Goal: Information Seeking & Learning: Compare options

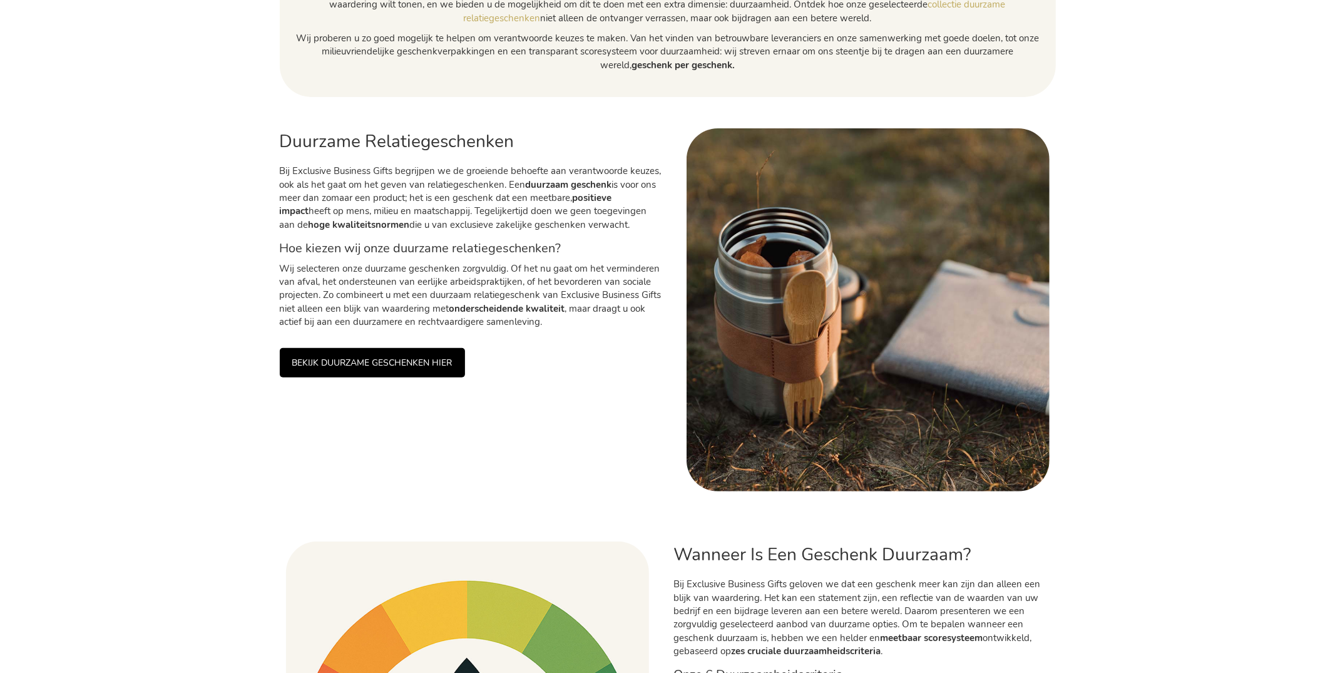
click at [426, 356] on link "BEKIJK DUURZAME GESCHENKEN HIER" at bounding box center [372, 362] width 185 height 29
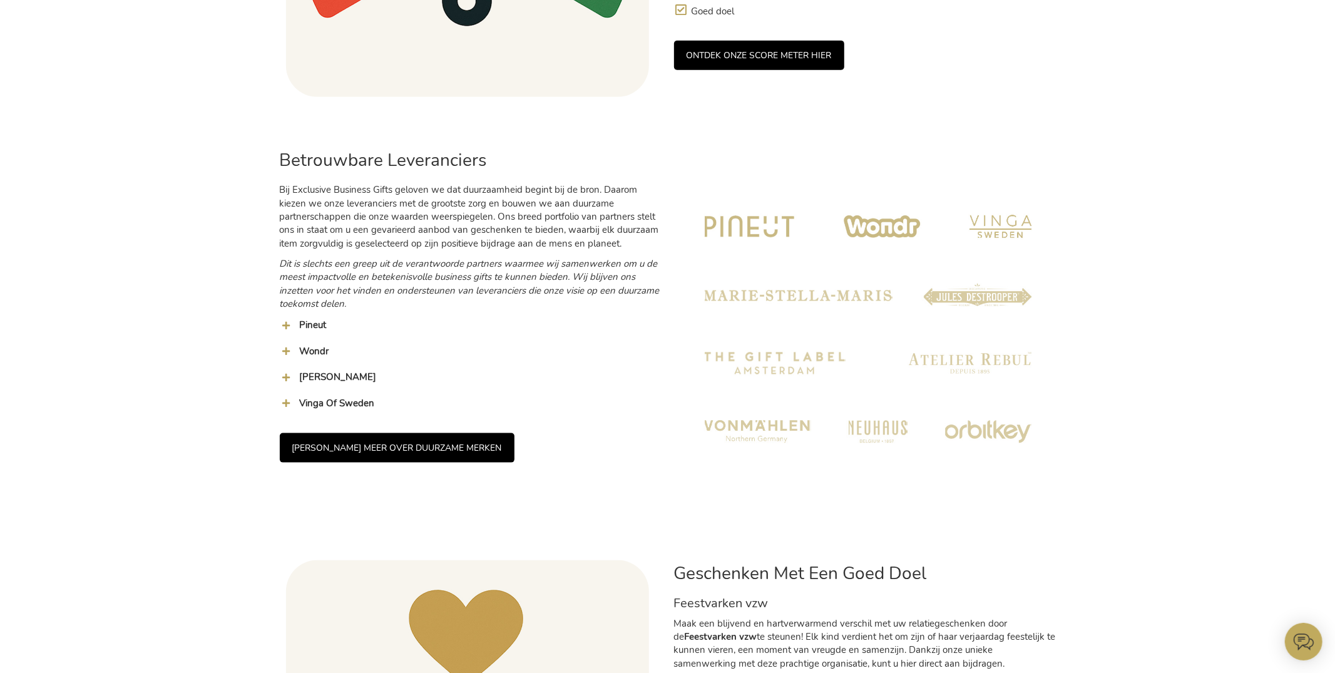
scroll to position [1192, 0]
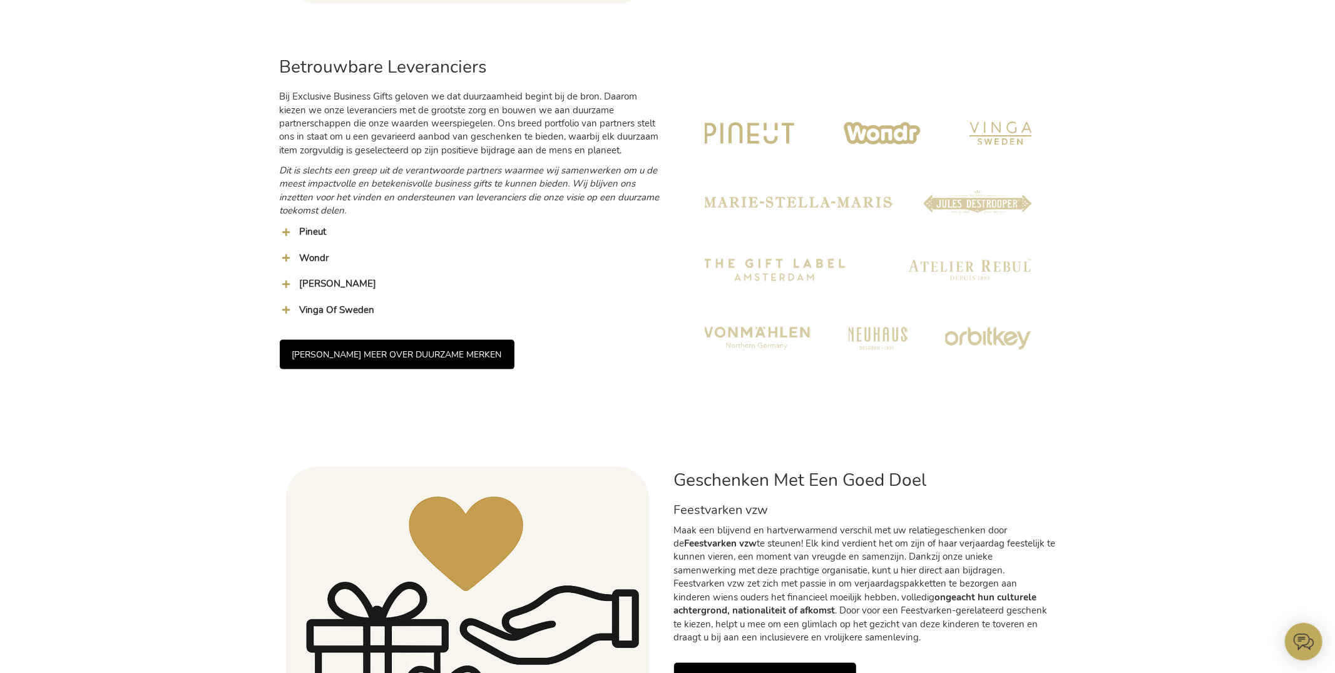
click at [304, 228] on span "Pineut" at bounding box center [313, 231] width 27 height 13
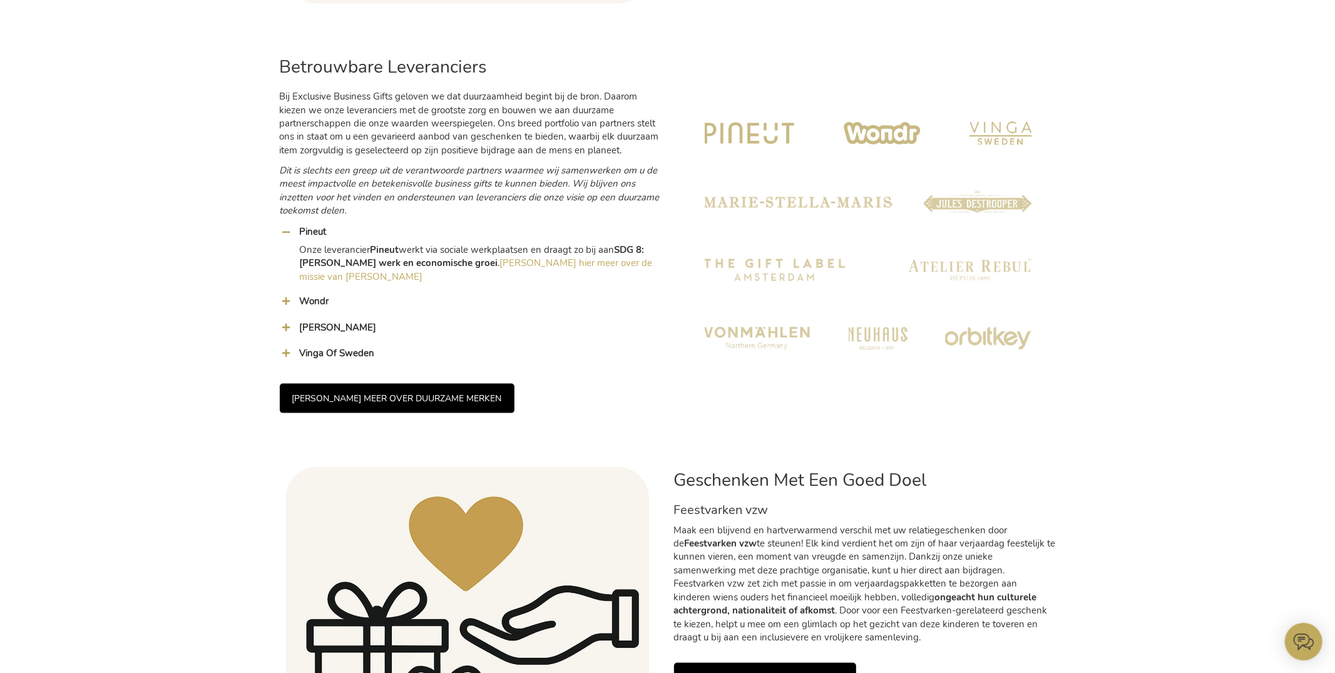
click at [752, 150] on img at bounding box center [868, 235] width 363 height 363
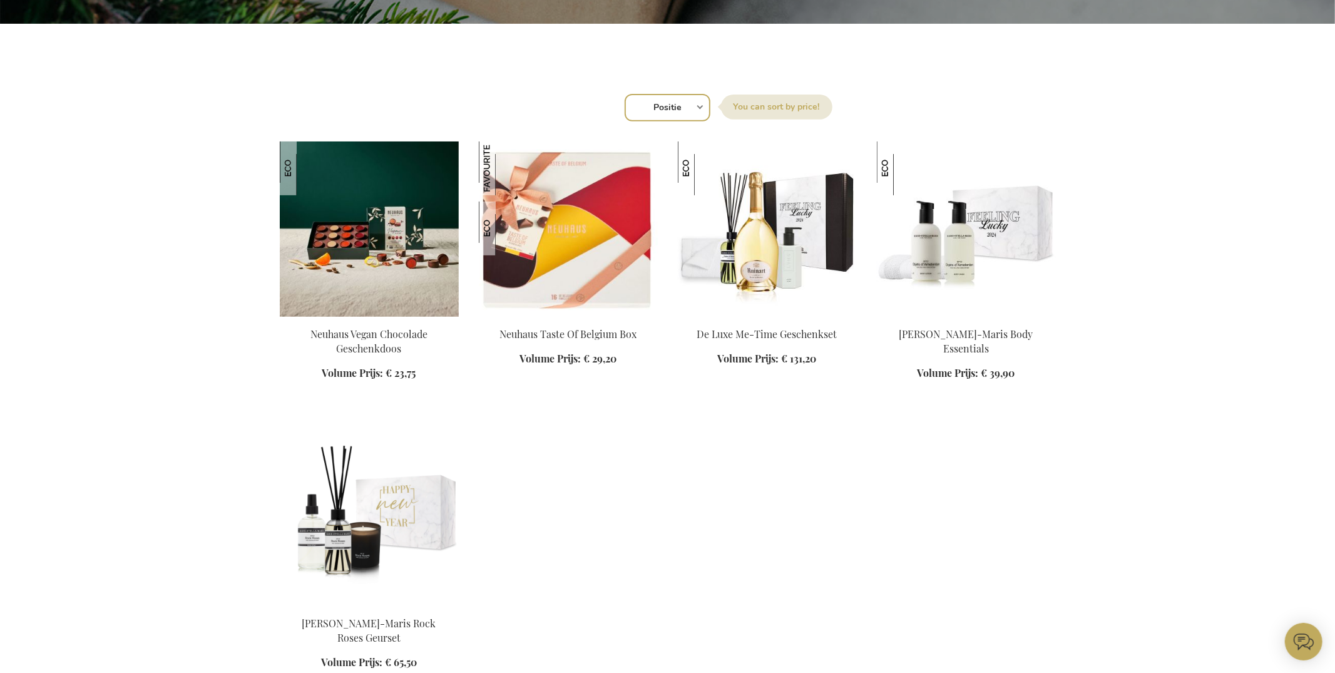
scroll to position [393, 0]
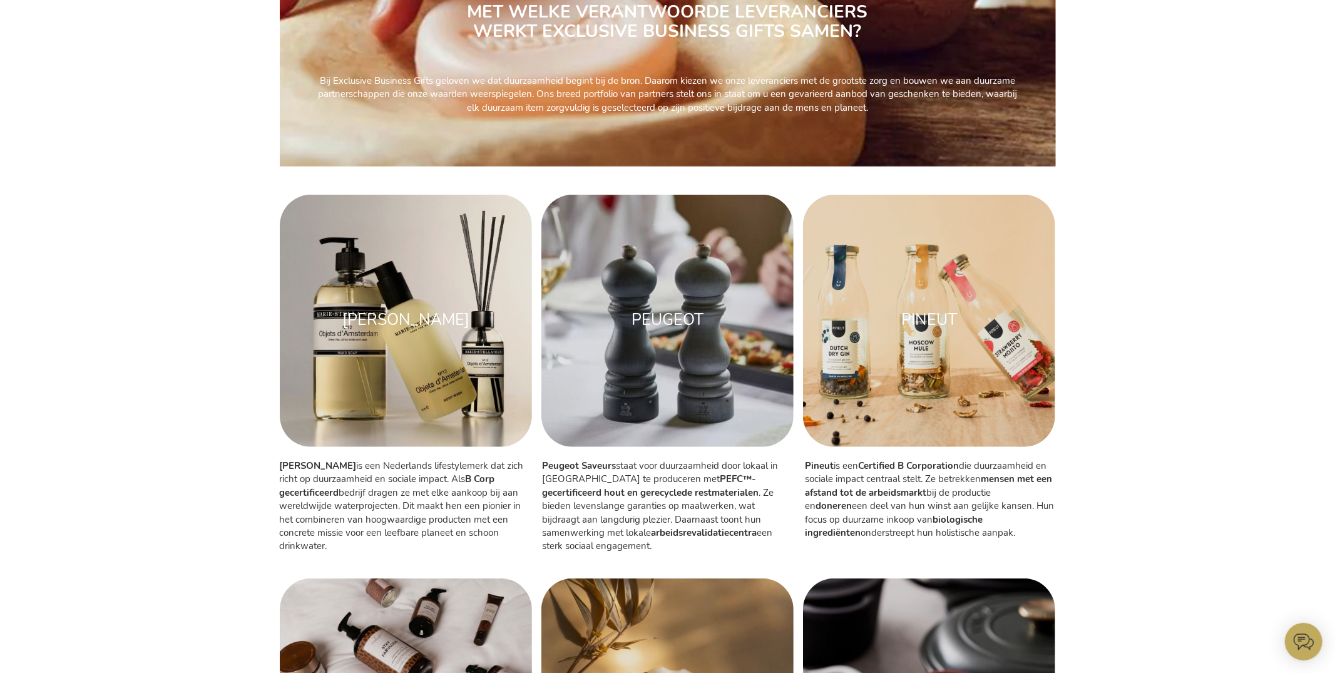
click at [911, 272] on img at bounding box center [929, 321] width 252 height 252
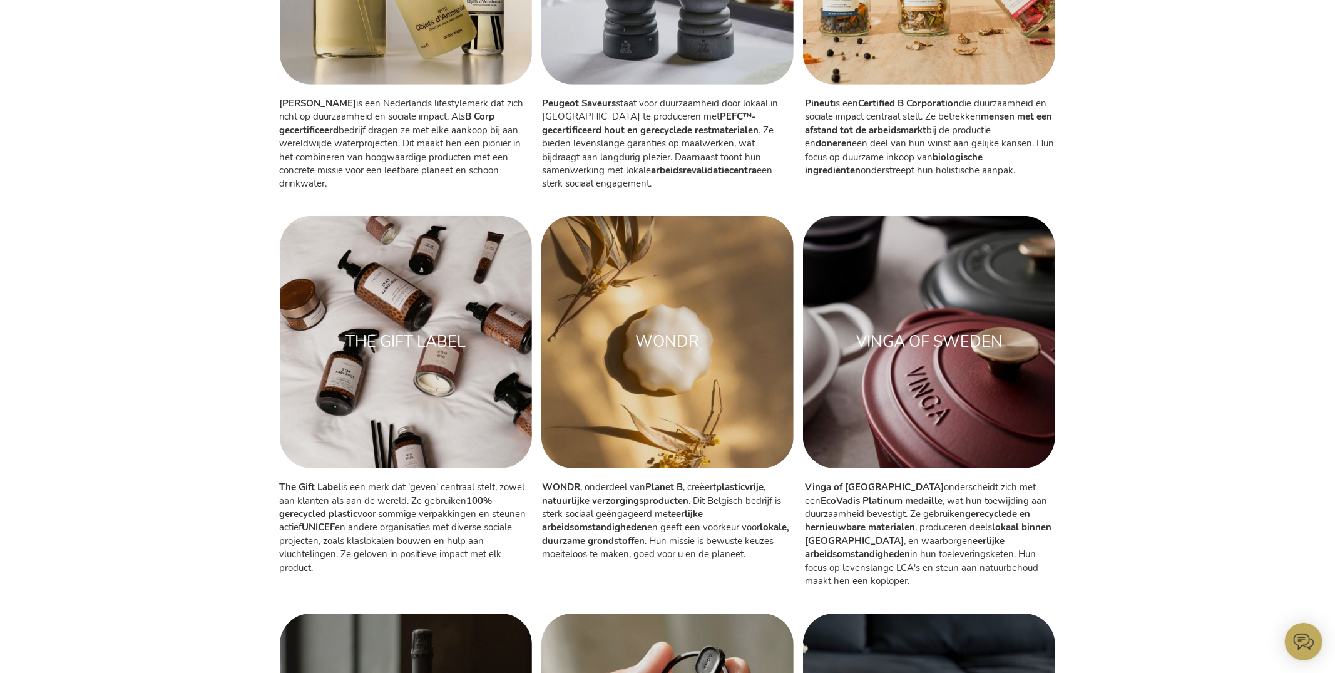
scroll to position [678, 0]
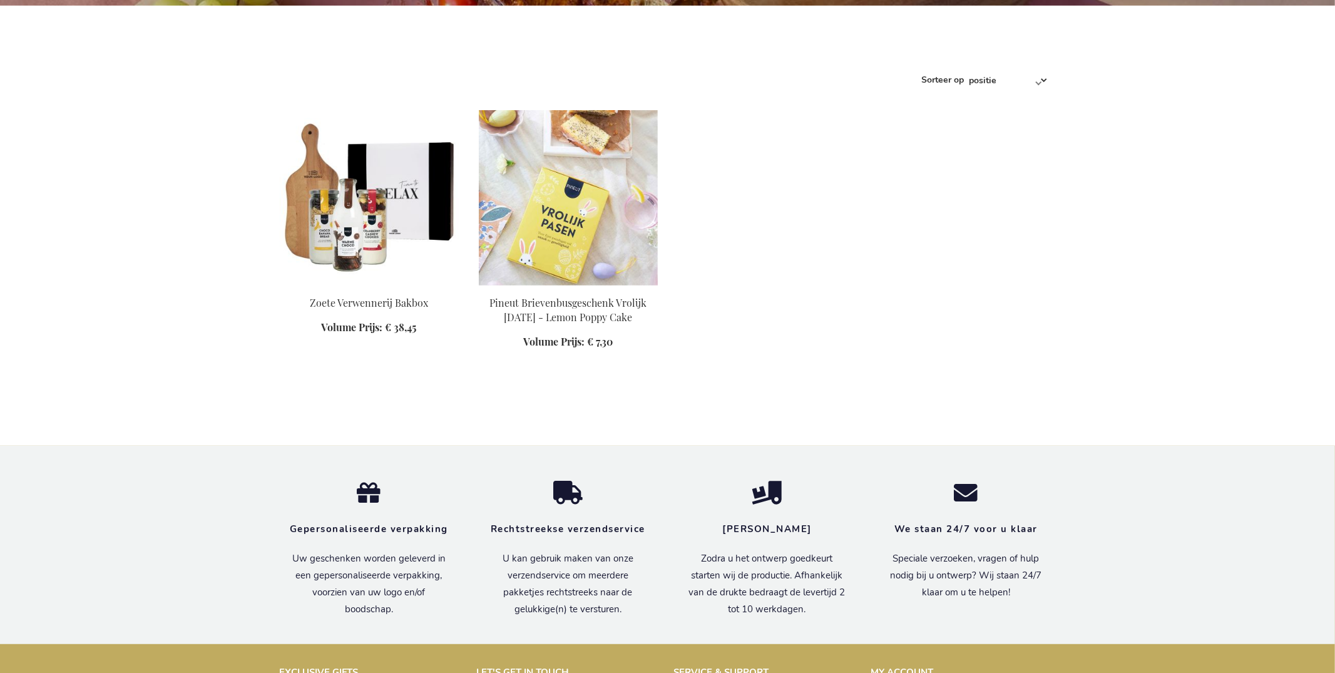
click at [567, 189] on img at bounding box center [568, 197] width 179 height 175
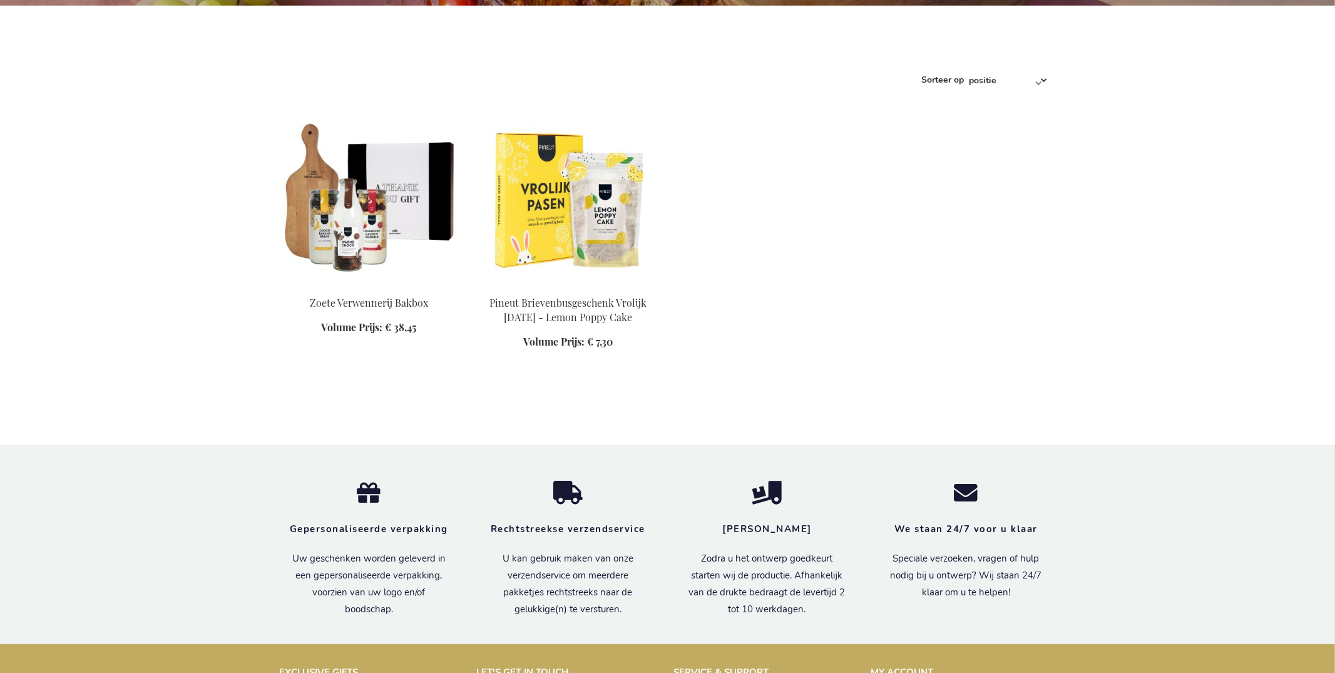
click at [377, 203] on img at bounding box center [369, 197] width 179 height 175
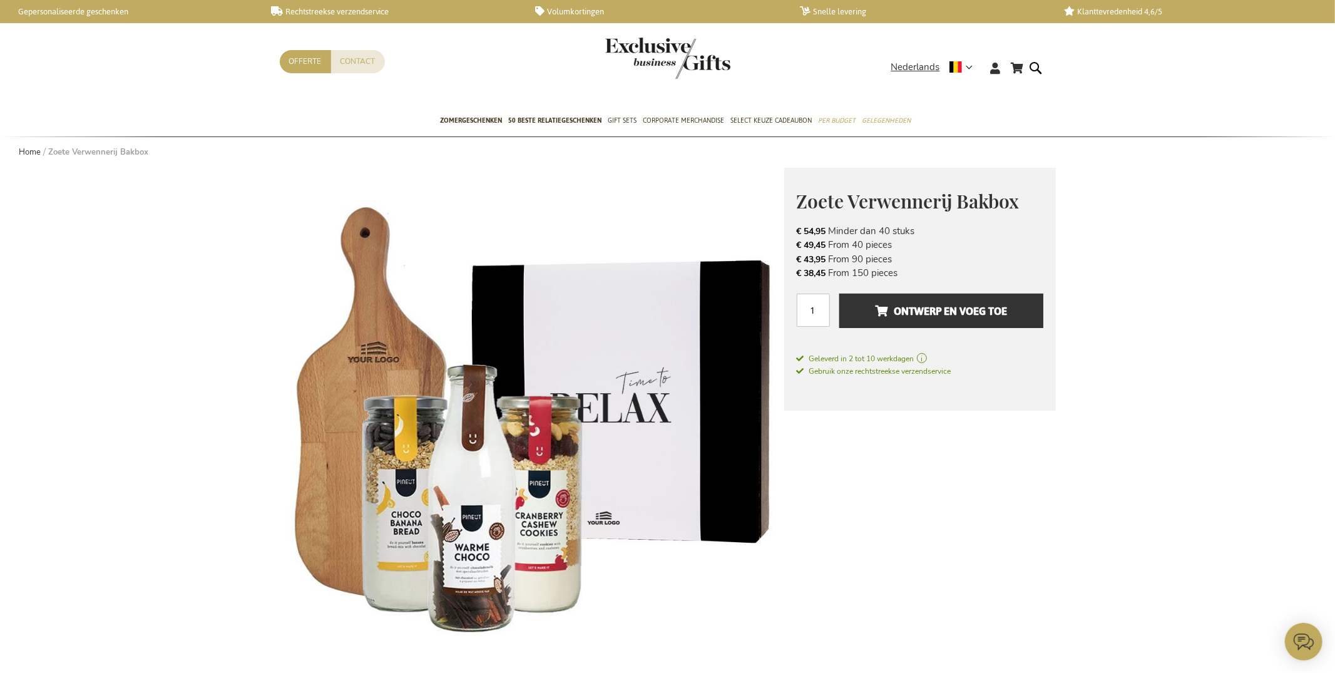
click at [812, 195] on span "Zoete Verwennerij Bakbox" at bounding box center [908, 200] width 223 height 25
click at [811, 195] on span "Zoete Verwennerij Bakbox" at bounding box center [908, 200] width 223 height 25
click at [812, 195] on span "Zoete Verwennerij Bakbox" at bounding box center [908, 200] width 223 height 25
copy div "Zoete Verwennerij Bakbox € 54,95 Excl. VAT"
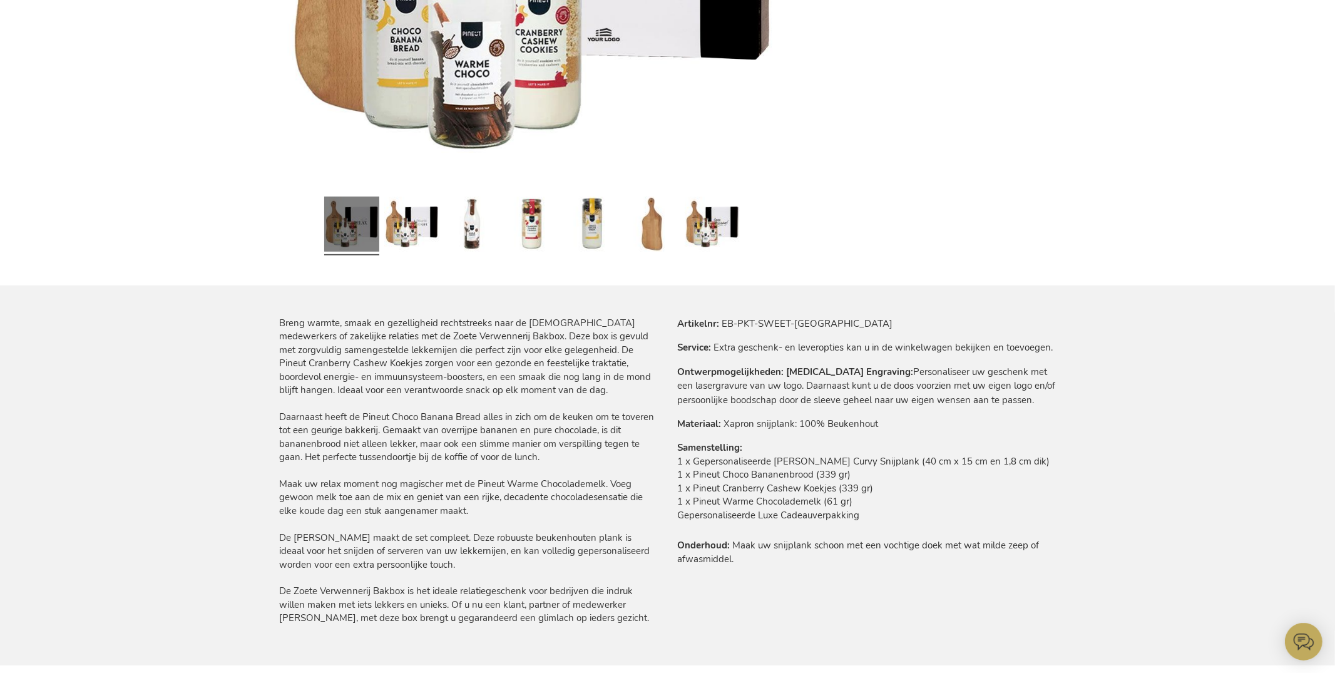
scroll to position [483, 0]
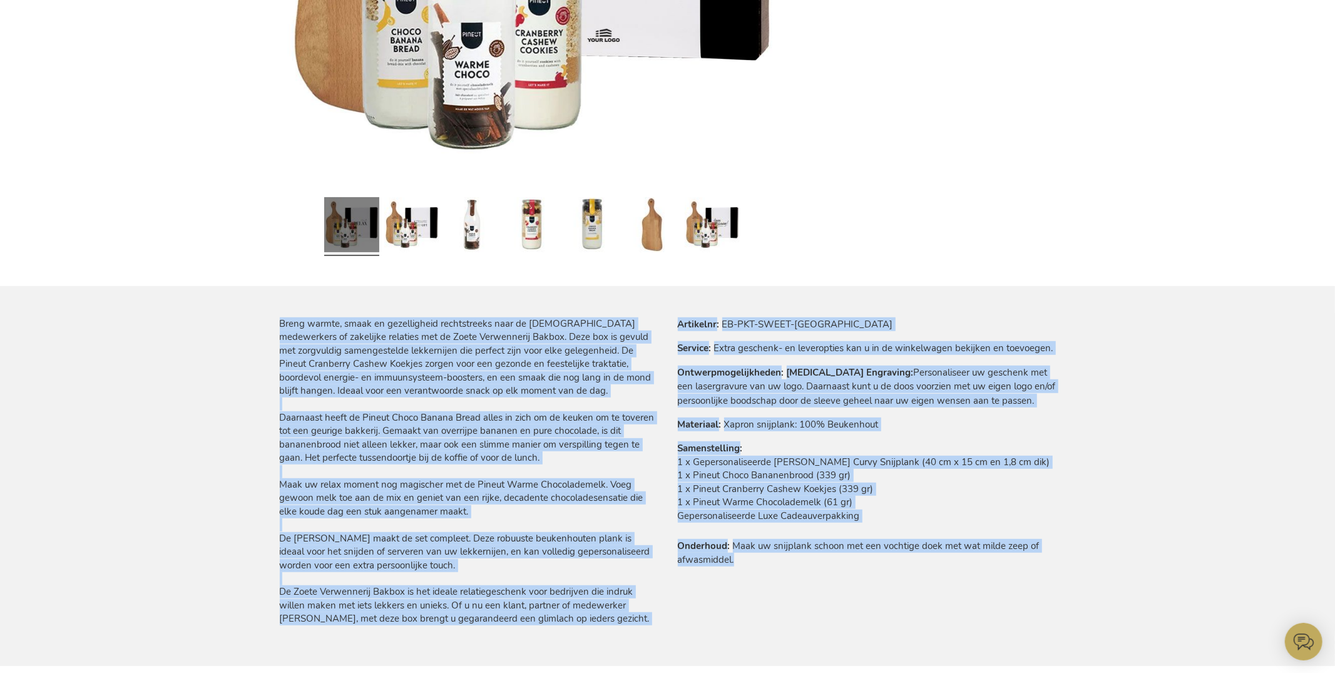
drag, startPoint x: 279, startPoint y: 322, endPoint x: 789, endPoint y: 563, distance: 564.0
click at [790, 565] on div "Breng warmte, smaak en gezelligheid rechtstreeks naar de uw medewerkers of zake…" at bounding box center [668, 491] width 776 height 349
copy div "Breng warmte, smaak en gezelligheid rechtstreeks naar de uw medewerkers of zake…"
drag, startPoint x: 752, startPoint y: 323, endPoint x: 742, endPoint y: 327, distance: 10.7
click at [0, 0] on td "EB-PKT-SWEET-BAKI" at bounding box center [0, 0] width 0 height 0
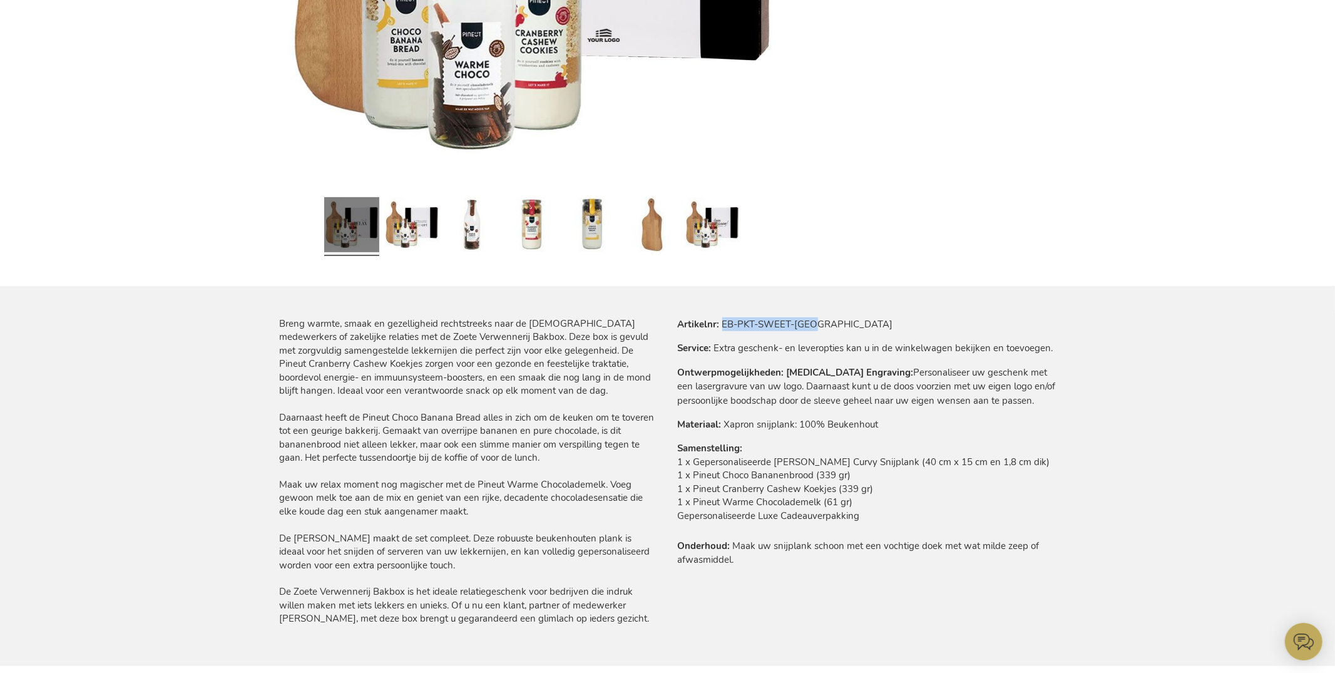
drag, startPoint x: 723, startPoint y: 324, endPoint x: 861, endPoint y: 352, distance: 140.6
click at [868, 329] on tr "Artikelnr EB-PKT-SWEET-BAKI" at bounding box center [867, 324] width 378 height 14
copy td "EB-PKT-SWEET-BAKI"
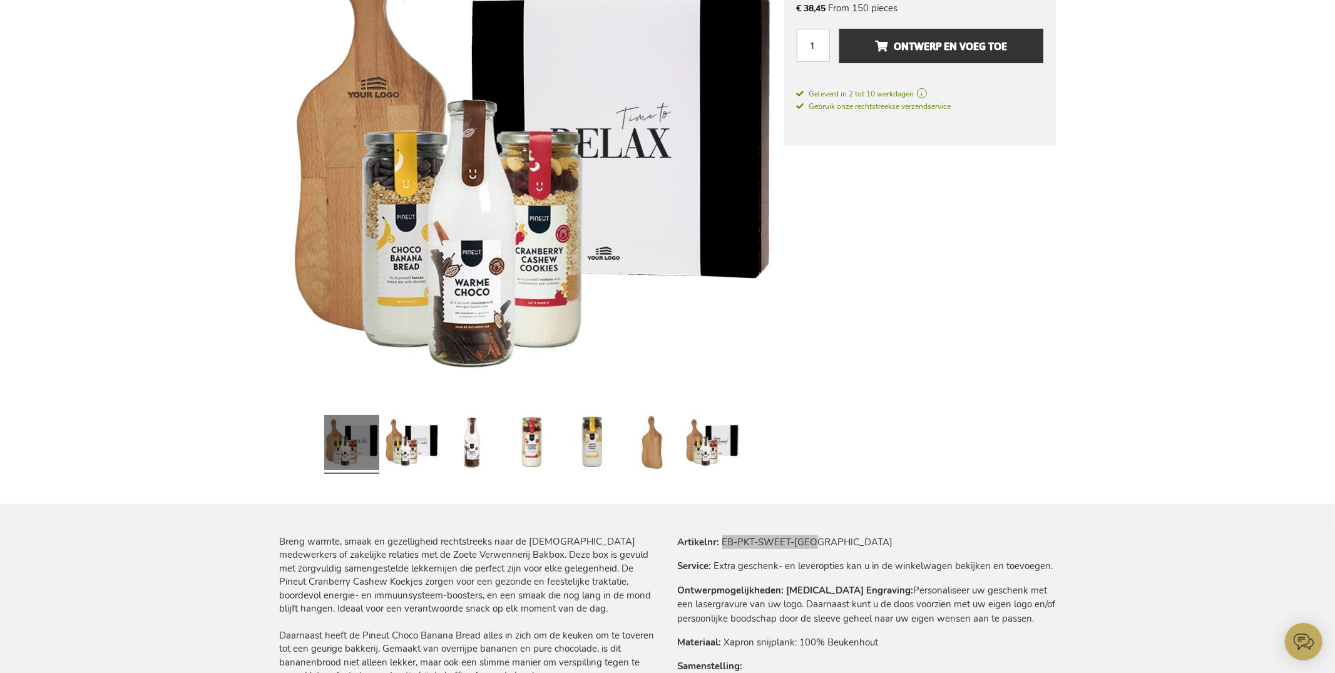
scroll to position [0, 0]
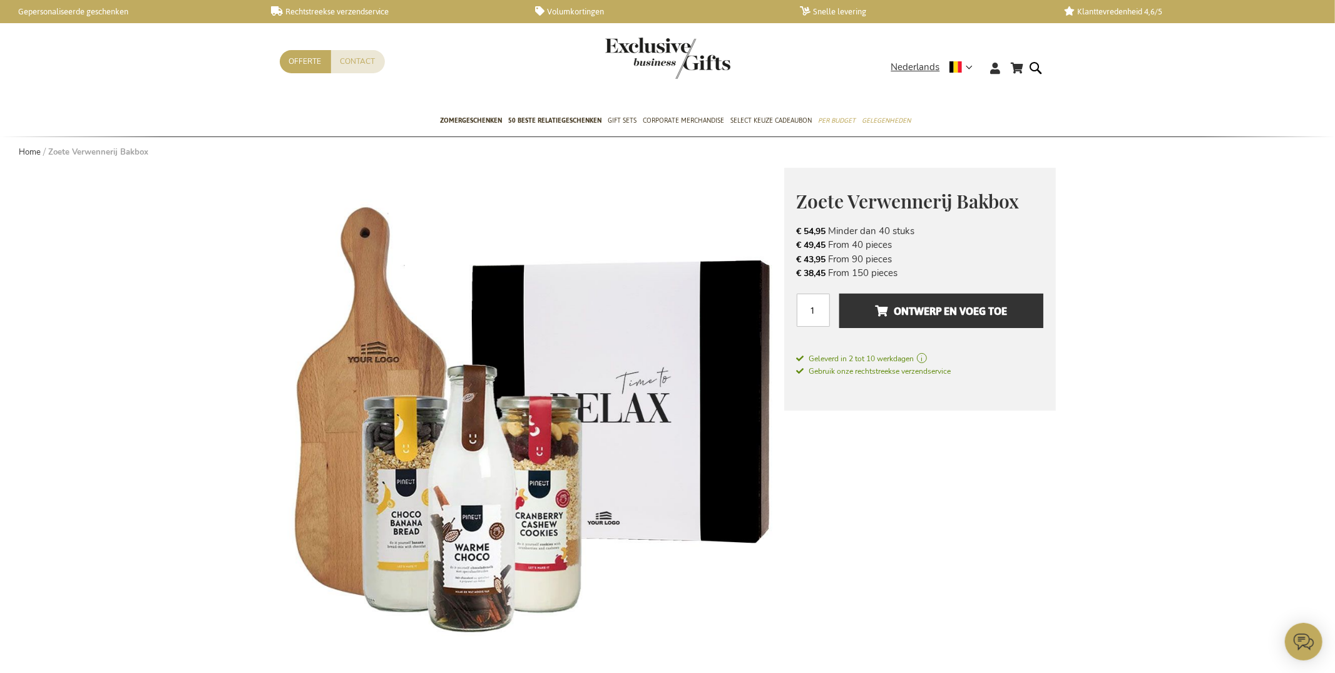
click at [803, 203] on span "Zoete Verwennerij Bakbox" at bounding box center [908, 200] width 223 height 25
click at [803, 204] on span "Zoete Verwennerij Bakbox" at bounding box center [908, 200] width 223 height 25
copy div "Zoete Verwennerij Bakbox € 54,95 Excl. VAT"
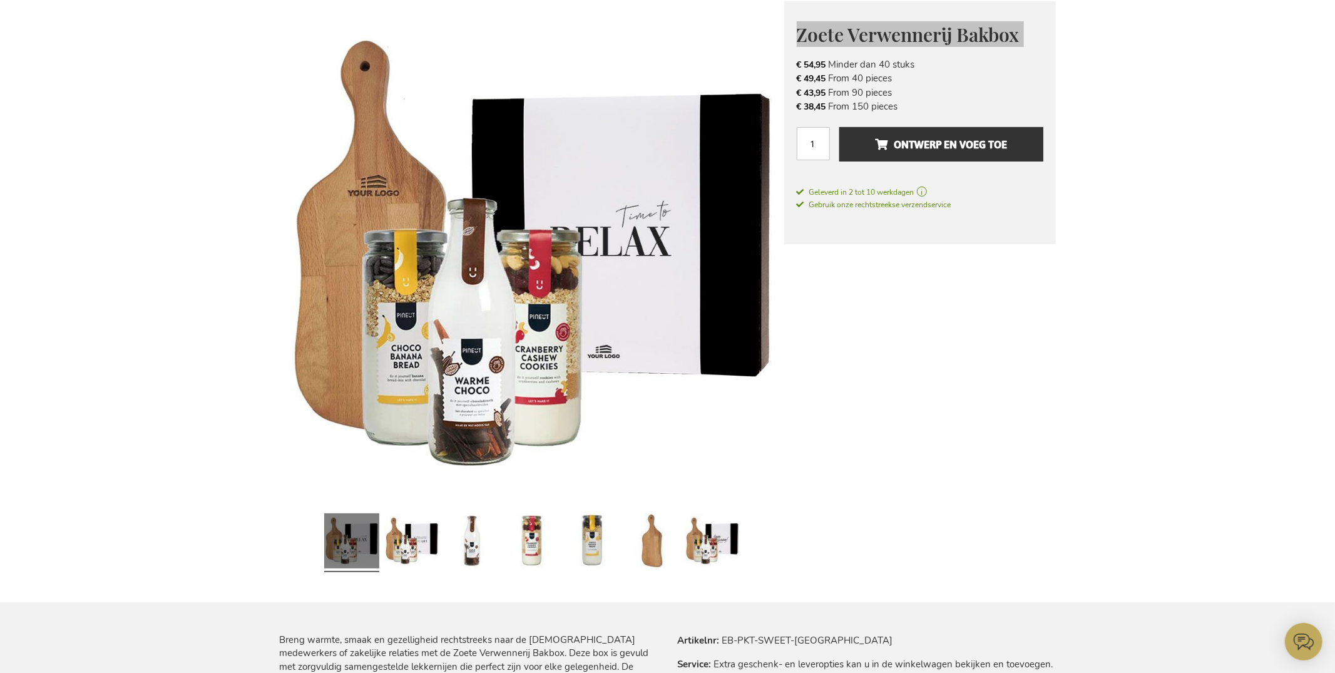
scroll to position [453, 0]
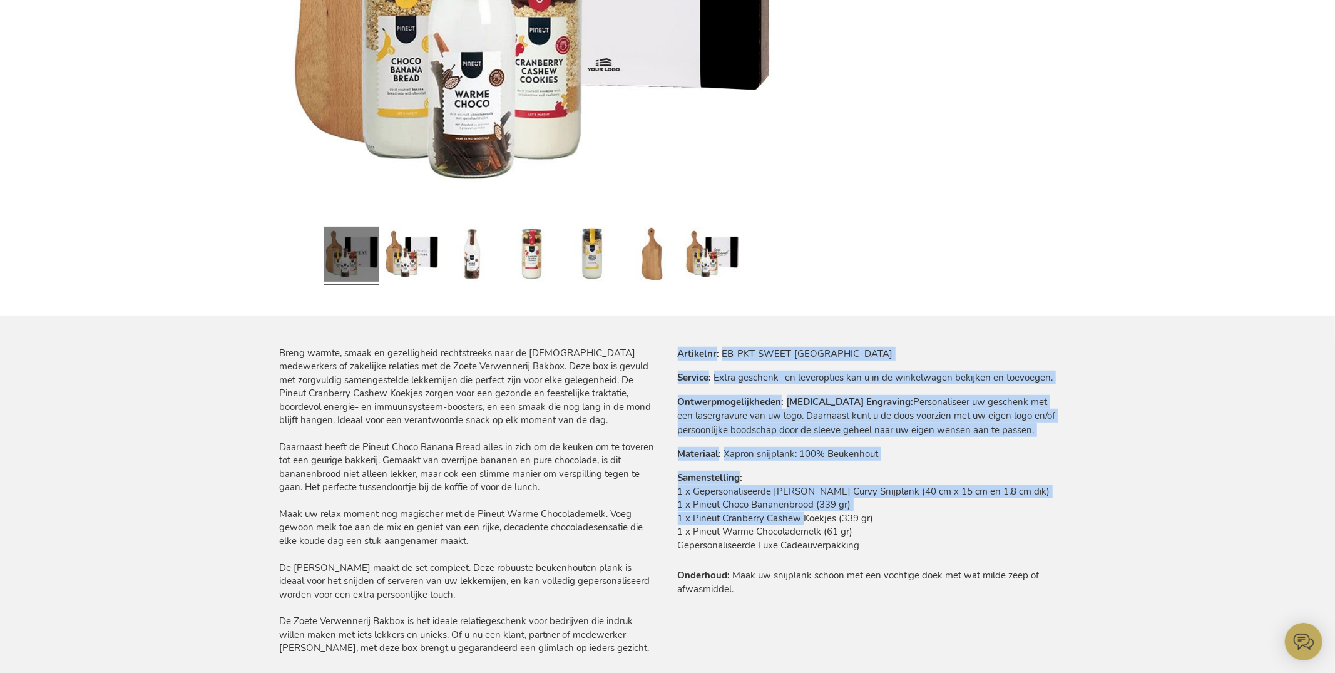
drag, startPoint x: 675, startPoint y: 489, endPoint x: 802, endPoint y: 522, distance: 130.7
click at [802, 522] on div "Meer informatie Artikelnr EB-PKT-SWEET-BAKI Service Extra geschenk- en leveropt…" at bounding box center [862, 477] width 388 height 260
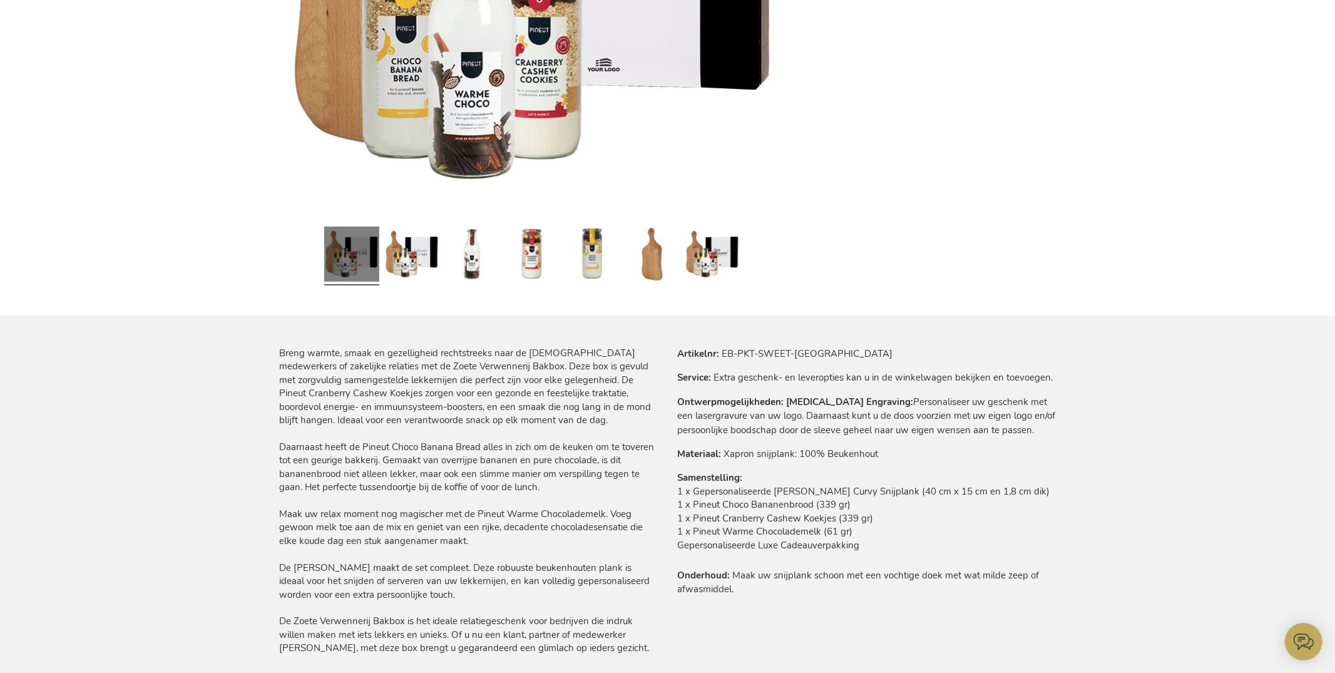
click at [808, 525] on td "1 x Gepersonaliseerde Xapron Houten Curvy Snijplank (40 cm x 15 cm en 1,8 cm di…" at bounding box center [867, 521] width 378 height 73
click at [854, 543] on td "1 x Gepersonaliseerde Xapron Houten Curvy Snijplank (40 cm x 15 cm en 1,8 cm di…" at bounding box center [867, 521] width 378 height 73
drag, startPoint x: 863, startPoint y: 544, endPoint x: 680, endPoint y: 490, distance: 190.6
click at [680, 490] on td "1 x Gepersonaliseerde Xapron Houten Curvy Snijplank (40 cm x 15 cm en 1,8 cm di…" at bounding box center [867, 521] width 378 height 73
copy td "1 x Gepersonaliseerde Xapron Houten Curvy Snijplank (40 cm x 15 cm en 1,8 cm di…"
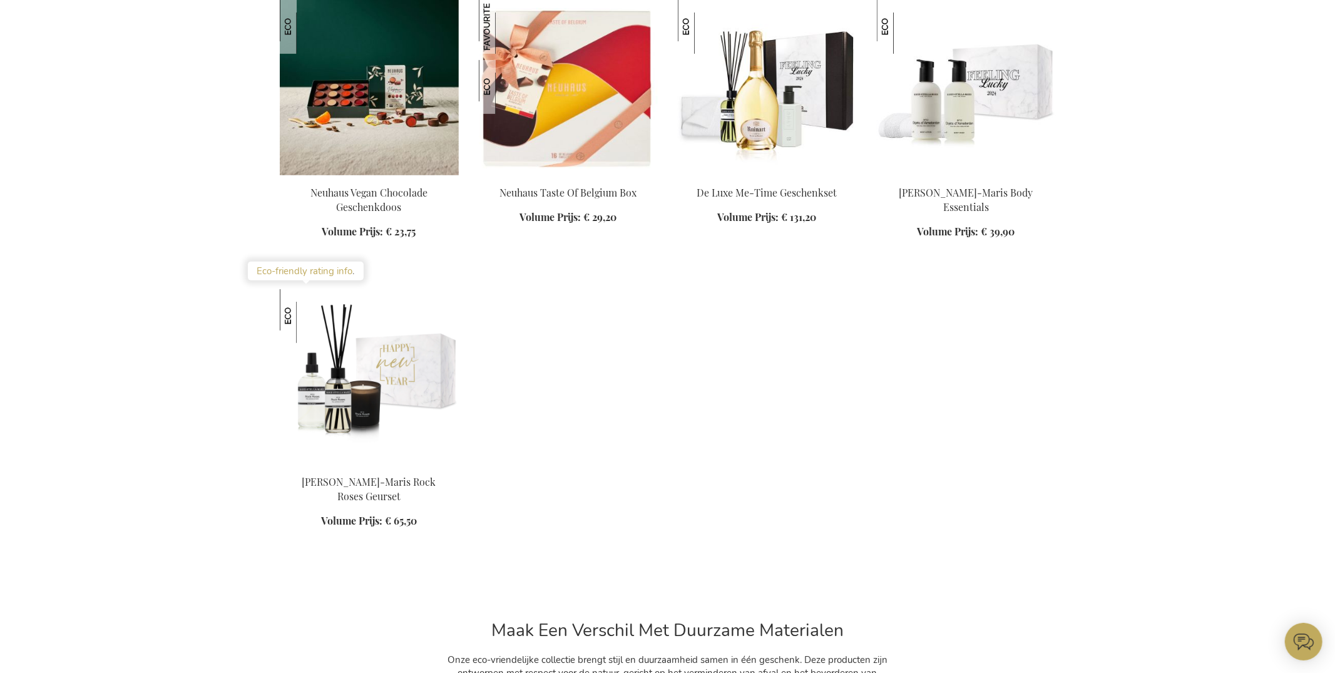
scroll to position [507, 0]
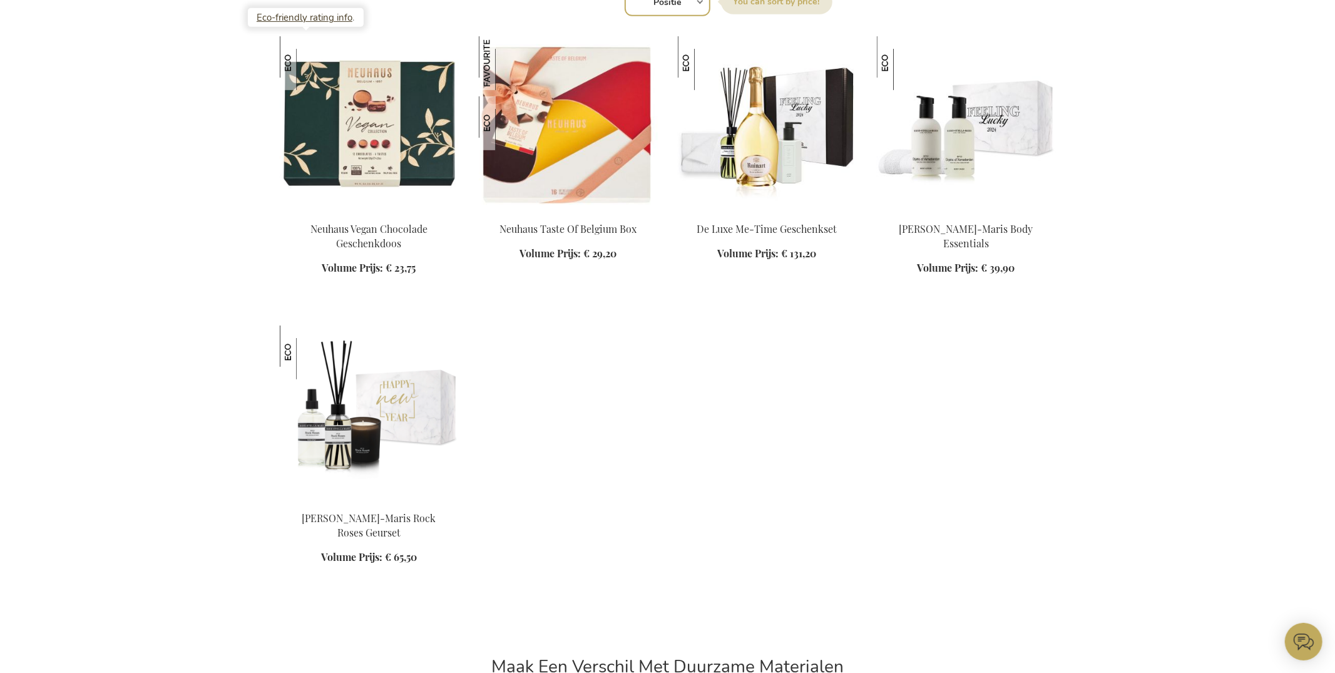
click at [290, 18] on link "Eco-friendly rating info" at bounding box center [305, 17] width 96 height 13
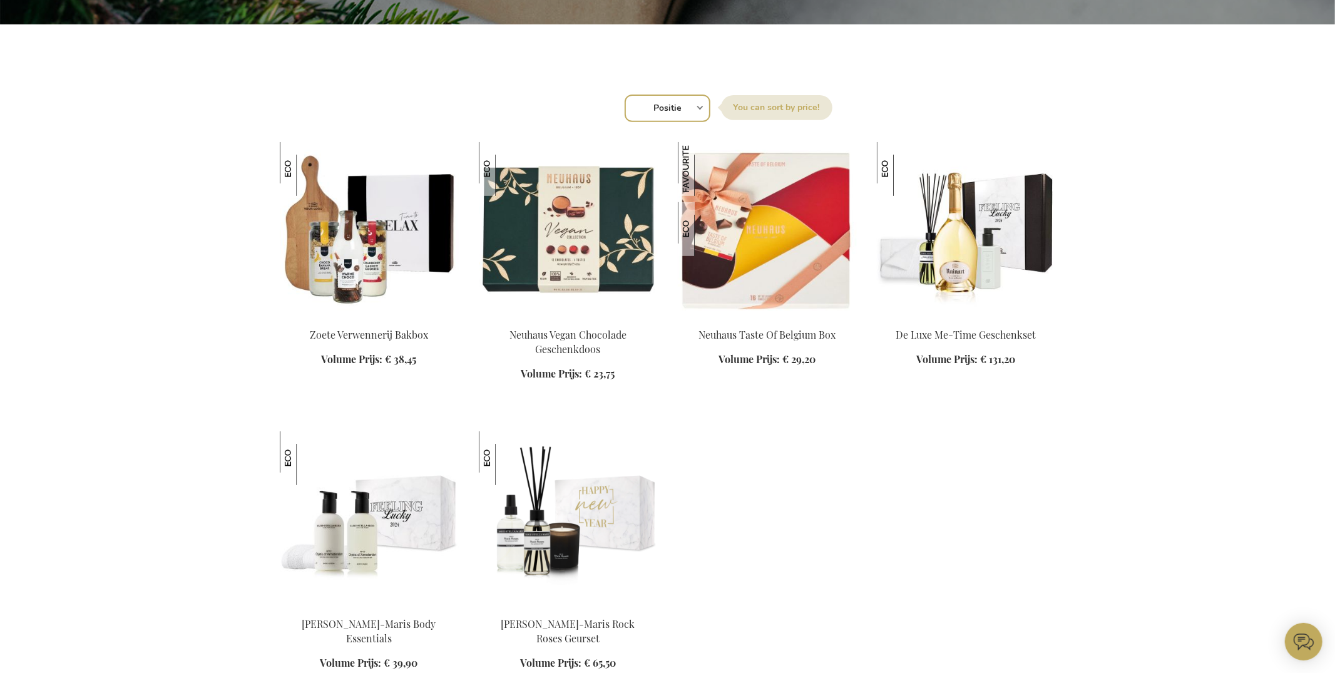
scroll to position [399, 0]
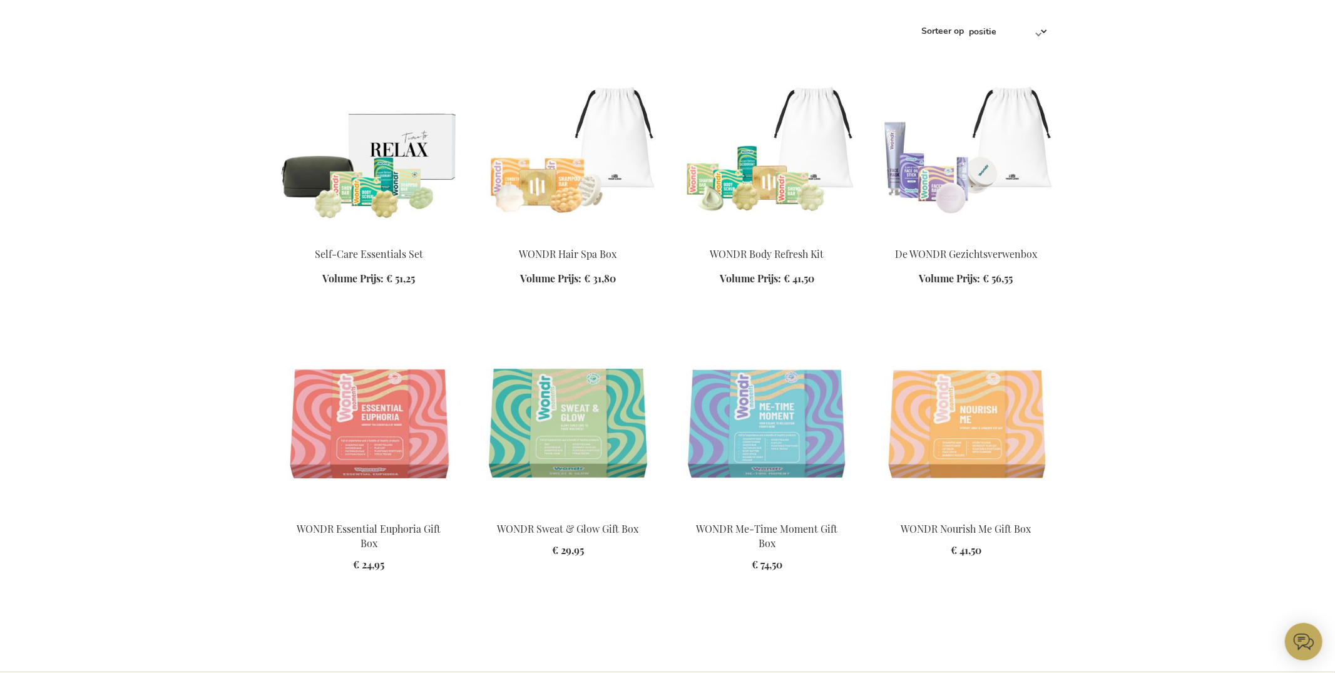
scroll to position [471, 0]
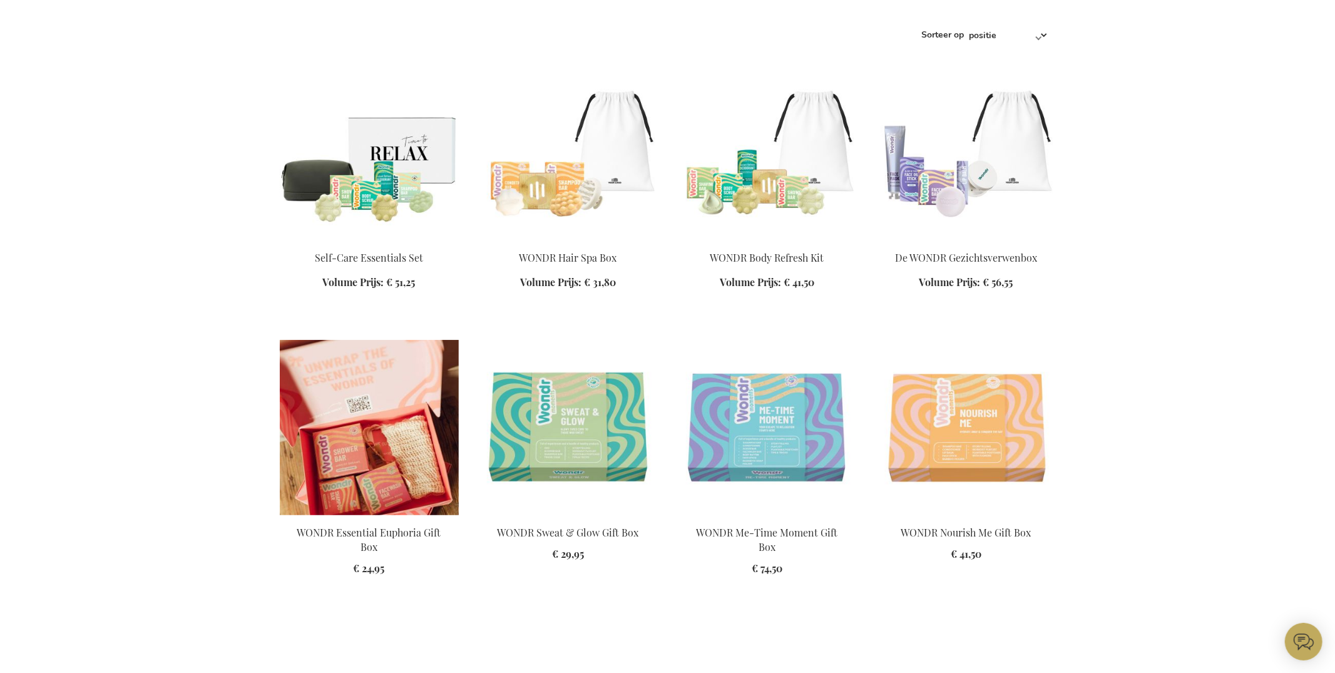
click at [336, 424] on img at bounding box center [369, 427] width 179 height 175
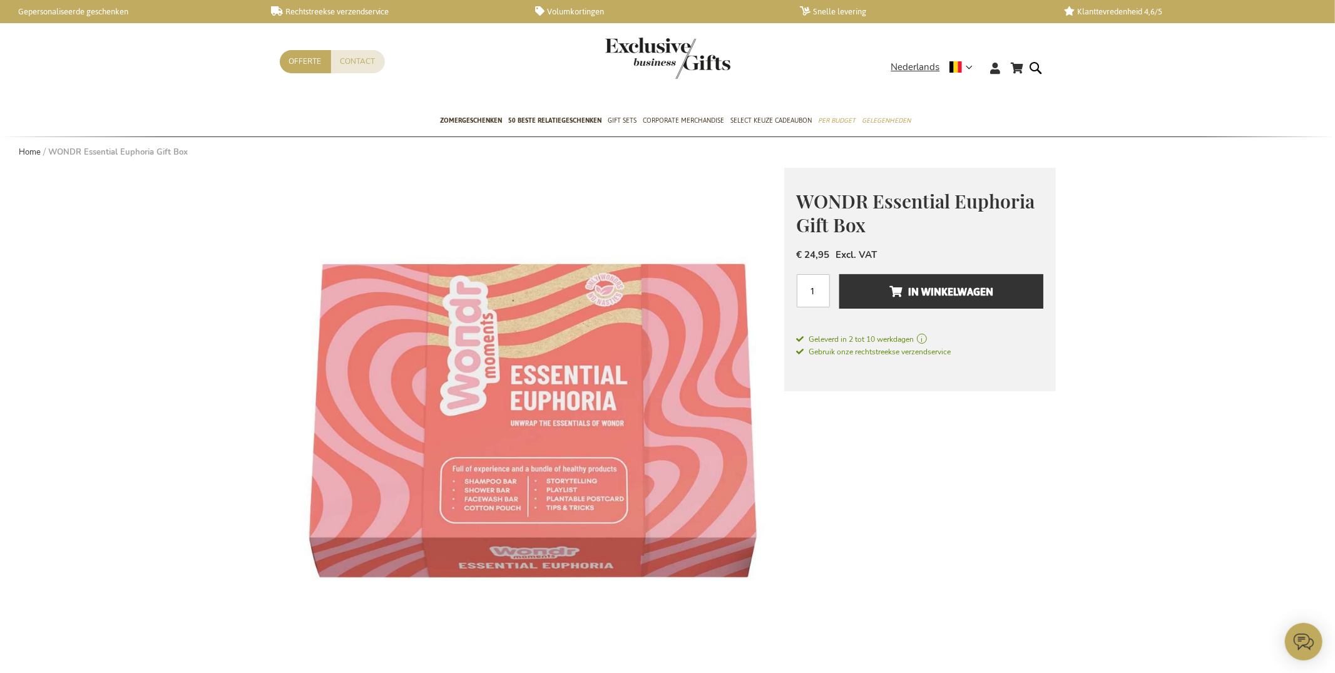
scroll to position [1, 0]
drag, startPoint x: 1028, startPoint y: 200, endPoint x: 806, endPoint y: 199, distance: 221.6
click at [806, 199] on h1 "WONDR Essential Euphoria Gift Box" at bounding box center [920, 211] width 247 height 48
click at [806, 200] on span "WONDR Essential Euphoria Gift Box" at bounding box center [916, 212] width 239 height 49
click at [806, 199] on span "WONDR Essential Euphoria Gift Box" at bounding box center [916, 212] width 239 height 49
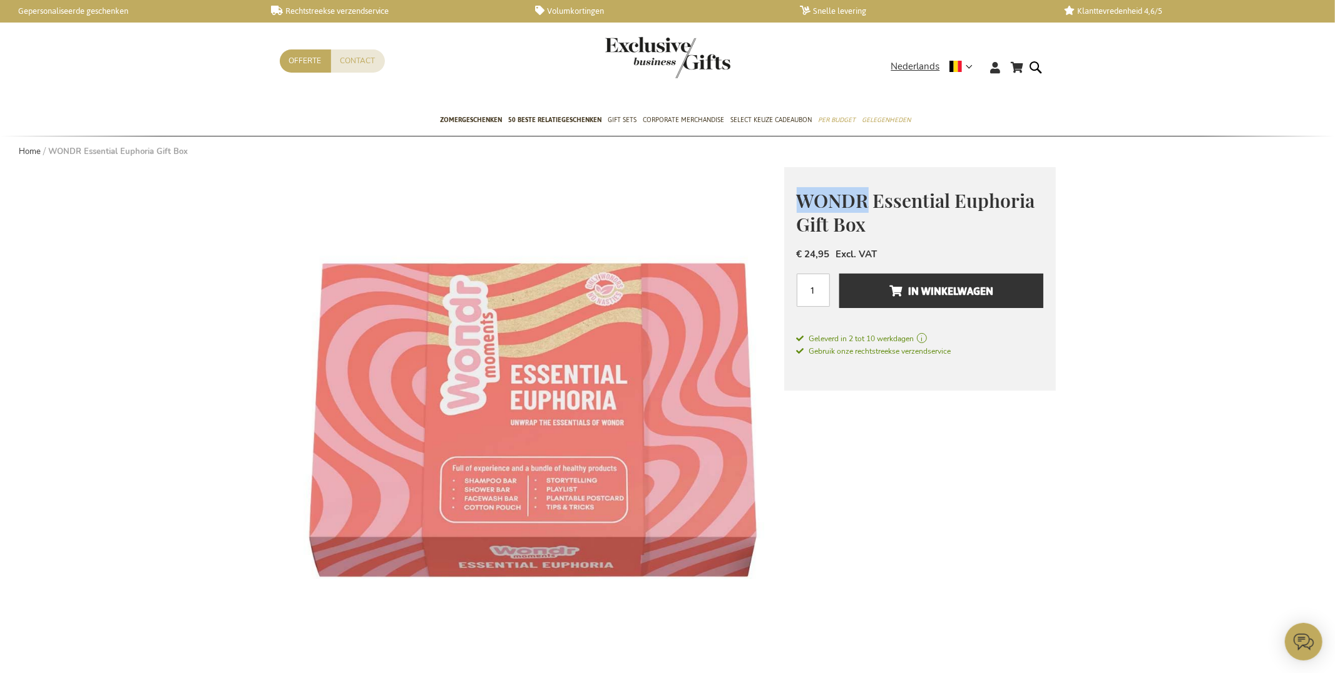
click at [804, 199] on span "WONDR Essential Euphoria Gift Box" at bounding box center [916, 212] width 239 height 49
click at [803, 199] on span "WONDR Essential Euphoria Gift Box" at bounding box center [916, 212] width 239 height 49
copy div "WONDR Essential Euphoria Gift Box Good For You, Good for Our Planet Wondr Care,…"
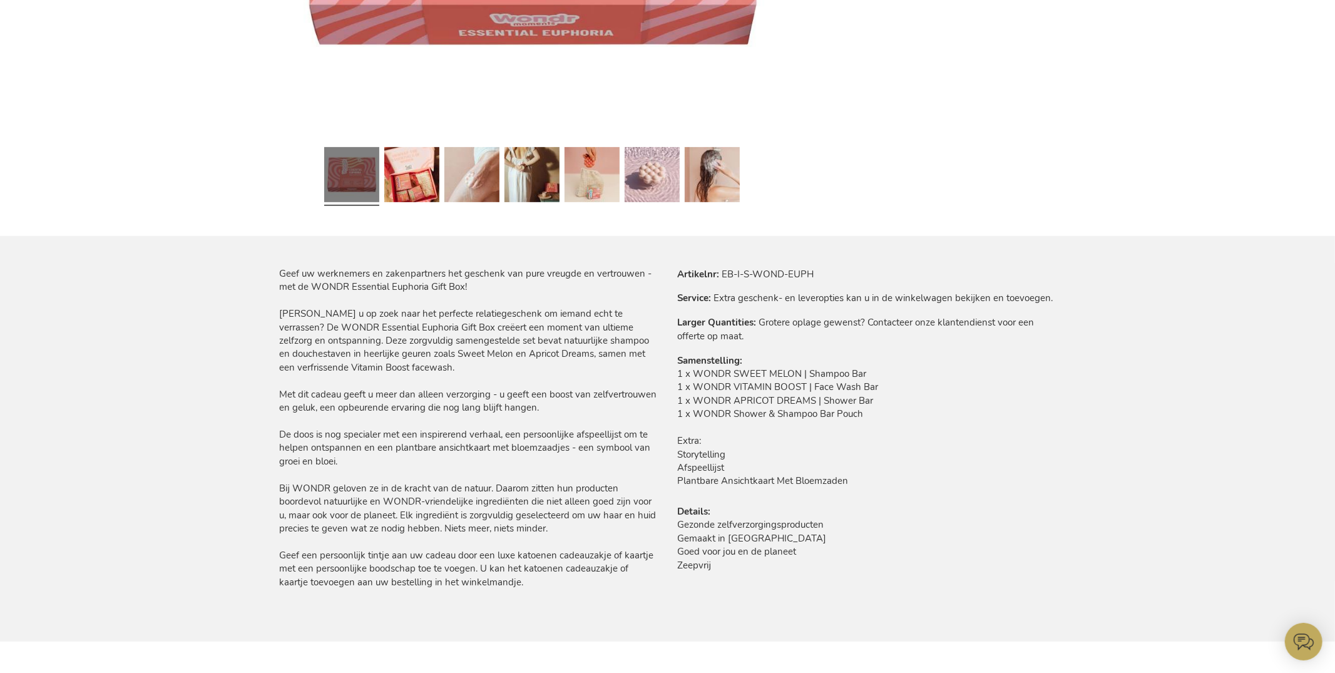
scroll to position [598, 0]
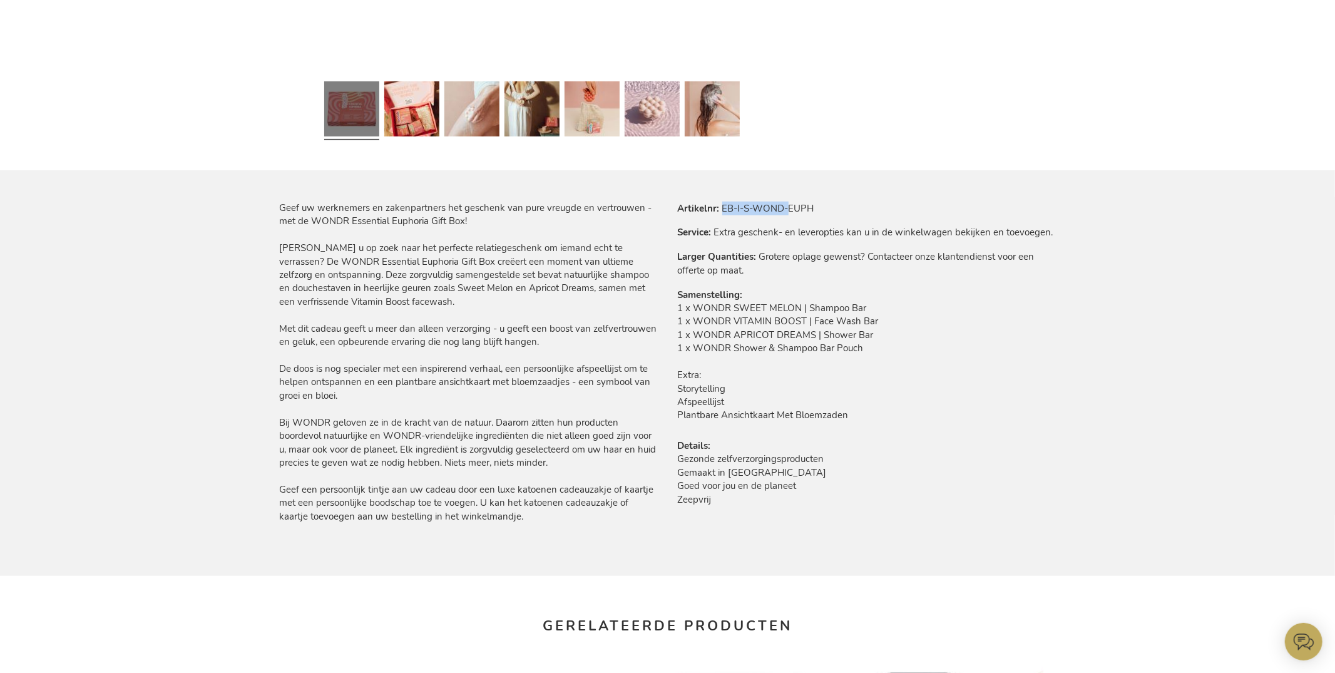
drag, startPoint x: 725, startPoint y: 204, endPoint x: 790, endPoint y: 209, distance: 65.3
click at [0, 0] on td "EB-I-S-WOND-EUPH" at bounding box center [0, 0] width 0 height 0
copy td "EB-I-S-WOND-"
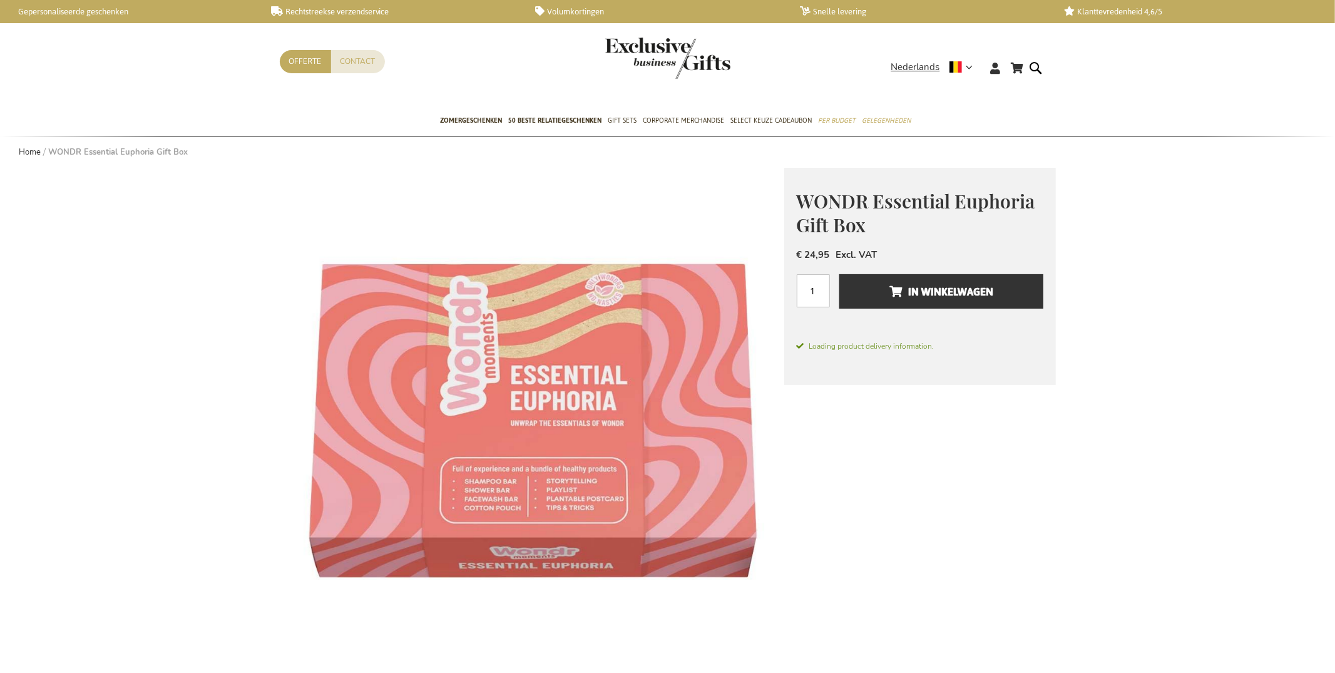
drag, startPoint x: 872, startPoint y: 183, endPoint x: 867, endPoint y: 210, distance: 27.4
click at [873, 183] on div "WONDR Essential Euphoria Gift Box Good For You, Good for Our Planet Wondr Care,…" at bounding box center [920, 276] width 272 height 217
click at [838, 205] on span "WONDR Essential Euphoria Gift Box" at bounding box center [916, 212] width 239 height 49
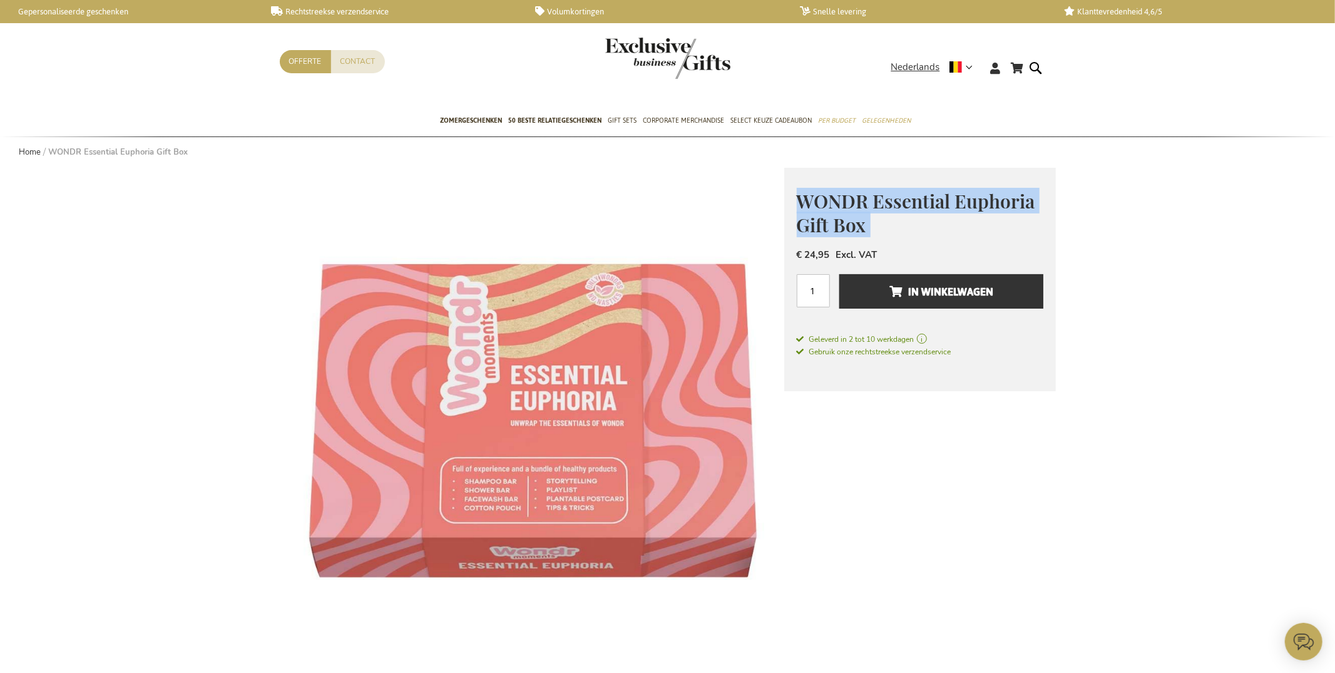
click at [838, 204] on span "WONDR Essential Euphoria Gift Box" at bounding box center [916, 212] width 239 height 49
copy div "WONDR Essential Euphoria Gift Box Good For You, Good for Our Planet Wondr Care,…"
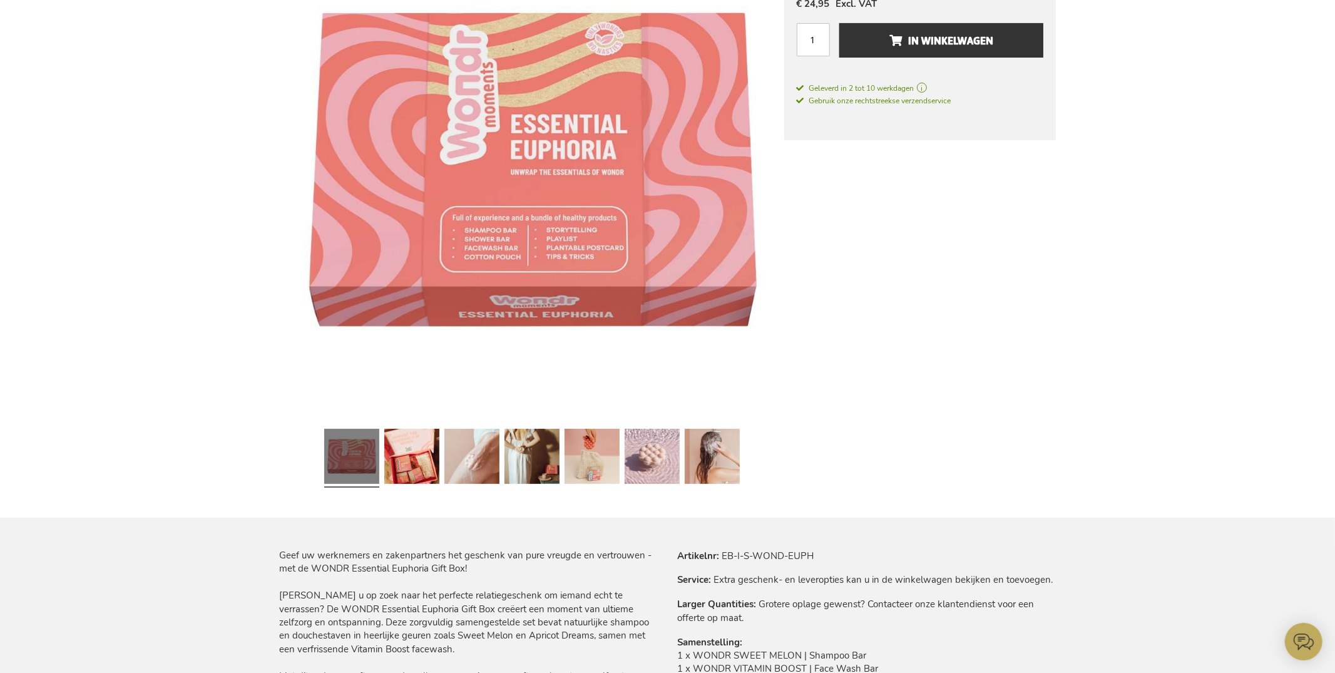
scroll to position [446, 0]
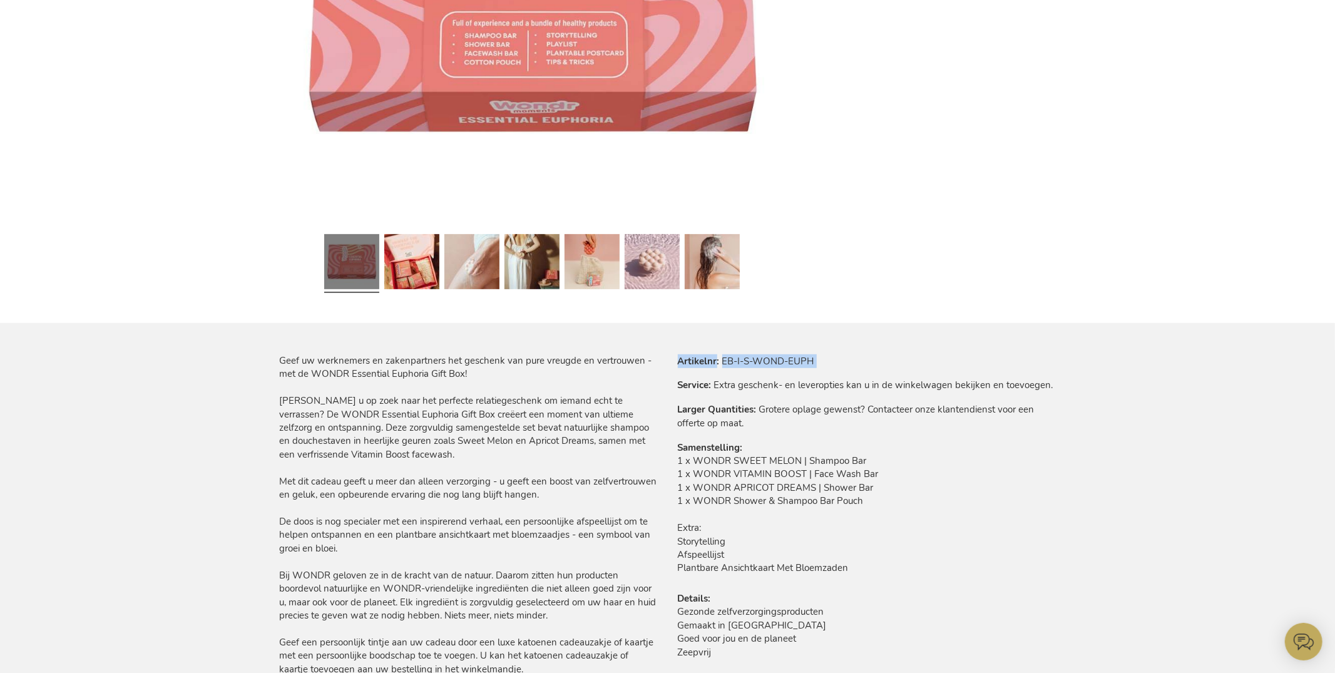
drag, startPoint x: 729, startPoint y: 358, endPoint x: 775, endPoint y: 360, distance: 46.4
click at [776, 360] on tr "Artikelnr EB-I-S-WOND-EUPH" at bounding box center [867, 361] width 378 height 14
click at [0, 0] on td "EB-I-S-WOND-EUPH" at bounding box center [0, 0] width 0 height 0
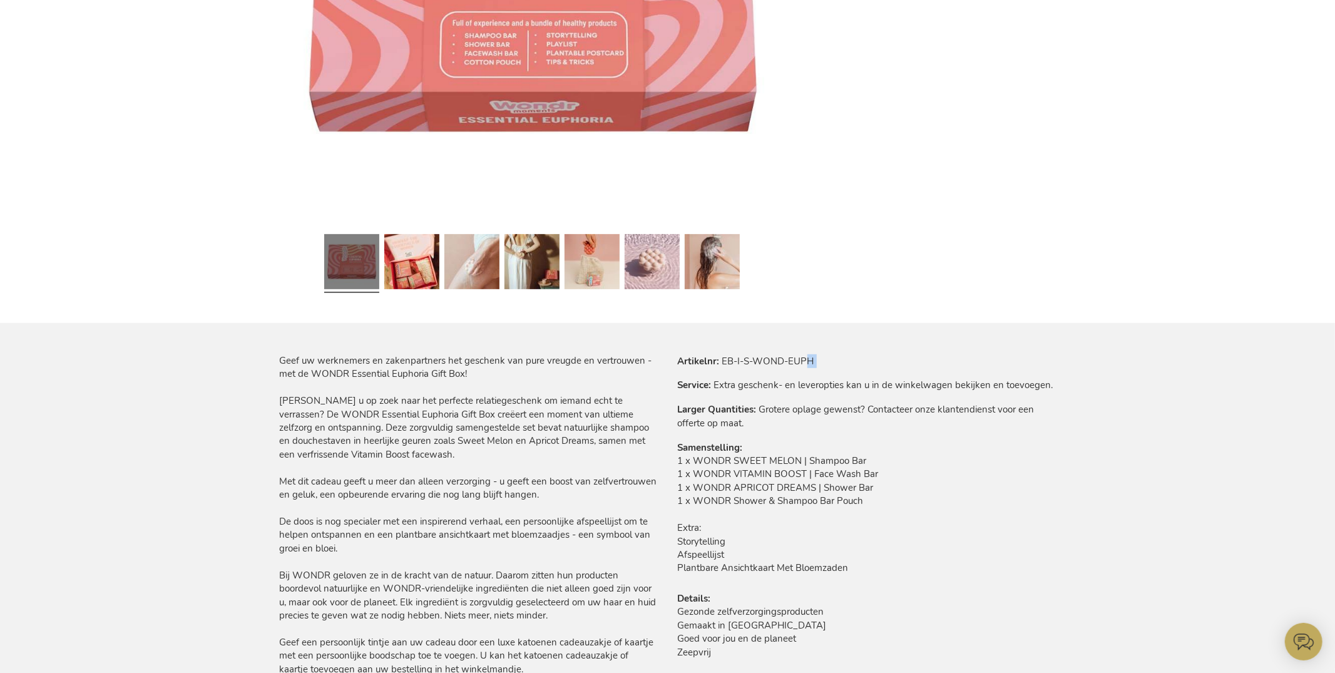
drag, startPoint x: 807, startPoint y: 359, endPoint x: 756, endPoint y: 359, distance: 51.3
click at [0, 0] on td "EB-I-S-WOND-EUPH" at bounding box center [0, 0] width 0 height 0
drag, startPoint x: 722, startPoint y: 358, endPoint x: 787, endPoint y: 361, distance: 64.5
click at [0, 0] on td "EB-I-S-WOND-EUPH" at bounding box center [0, 0] width 0 height 0
copy td "EB-I-S-WOND-"
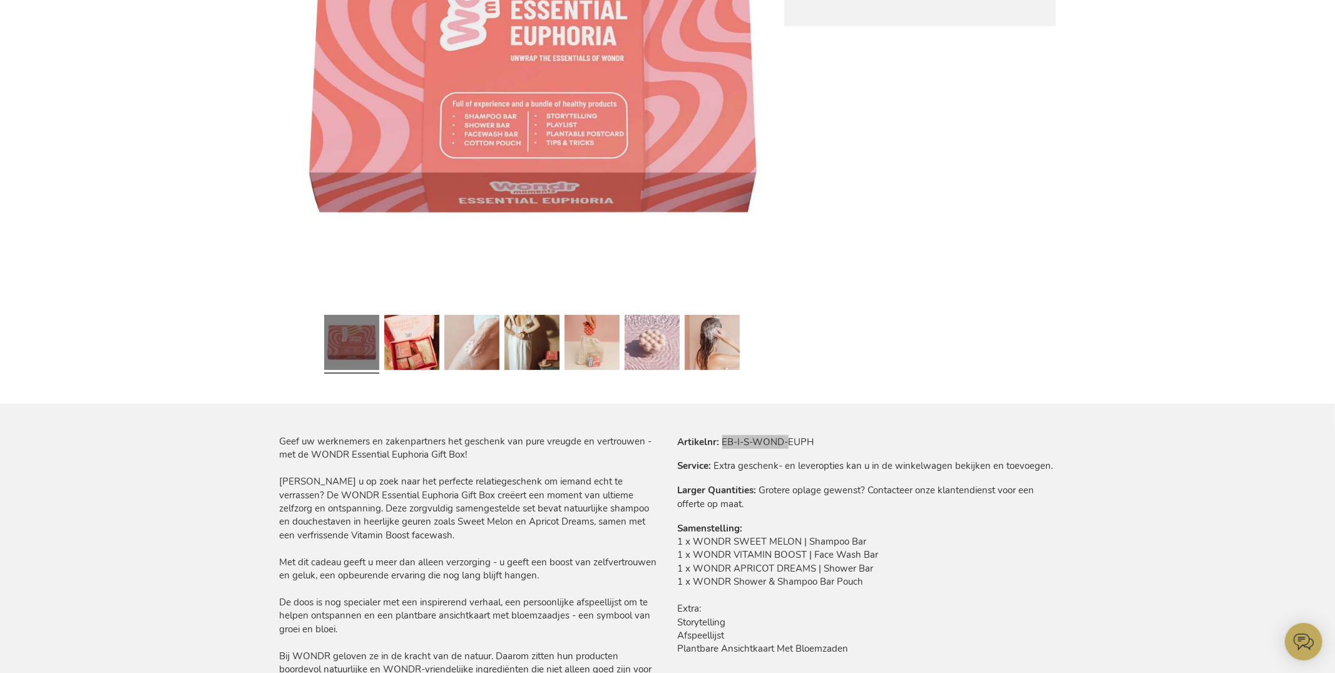
scroll to position [0, 0]
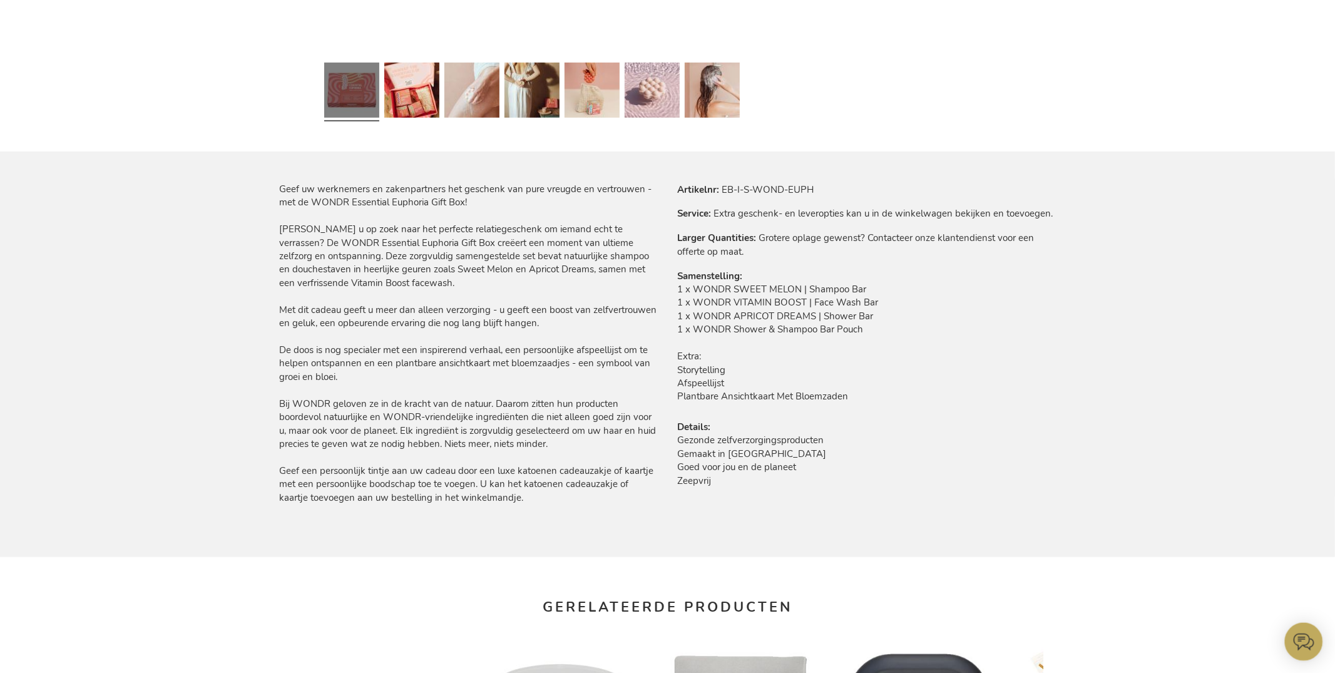
scroll to position [620, 0]
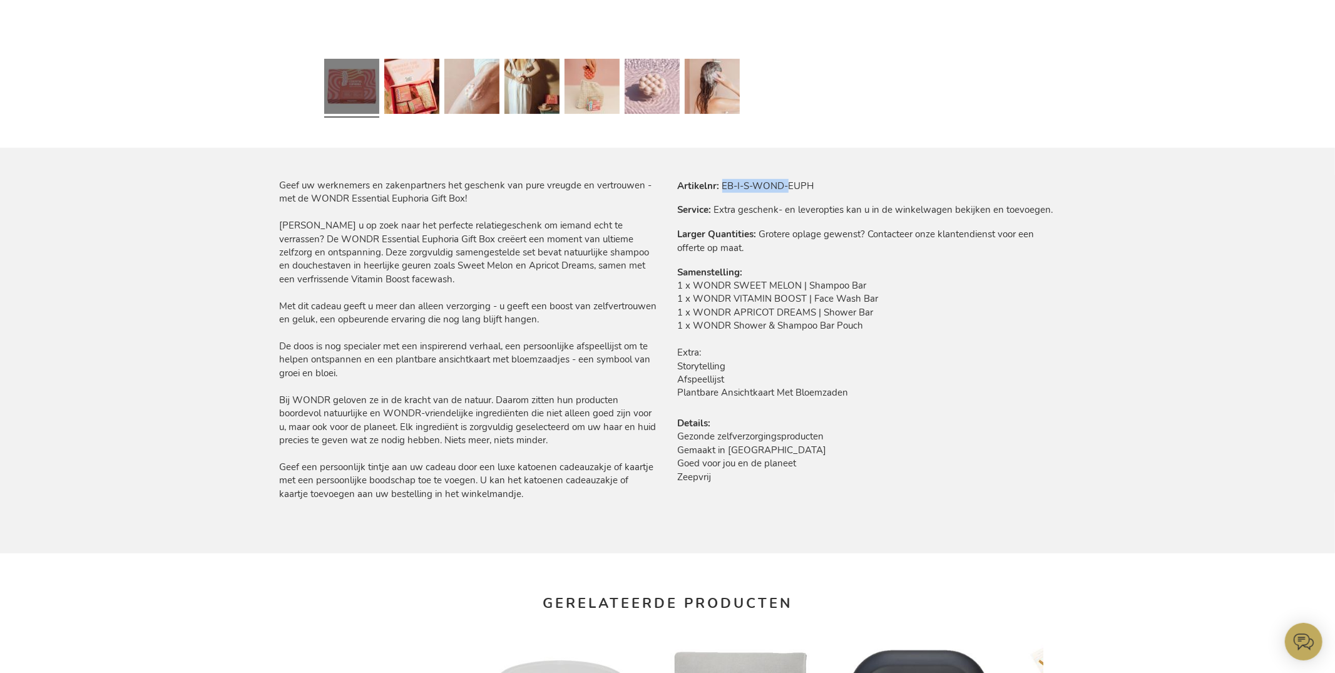
drag, startPoint x: 746, startPoint y: 183, endPoint x: 788, endPoint y: 185, distance: 42.0
click at [0, 0] on td "EB-I-S-WOND-EUPH" at bounding box center [0, 0] width 0 height 0
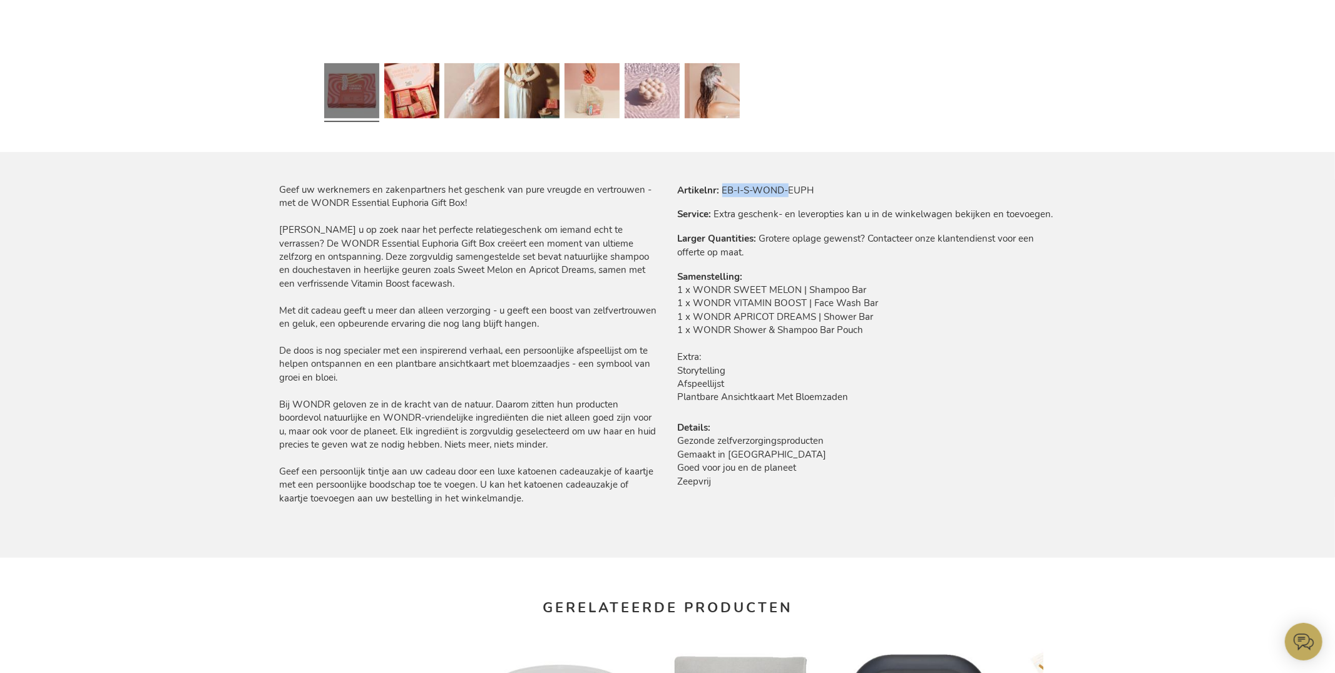
scroll to position [616, 0]
copy td "EB-I-S-WOND-"
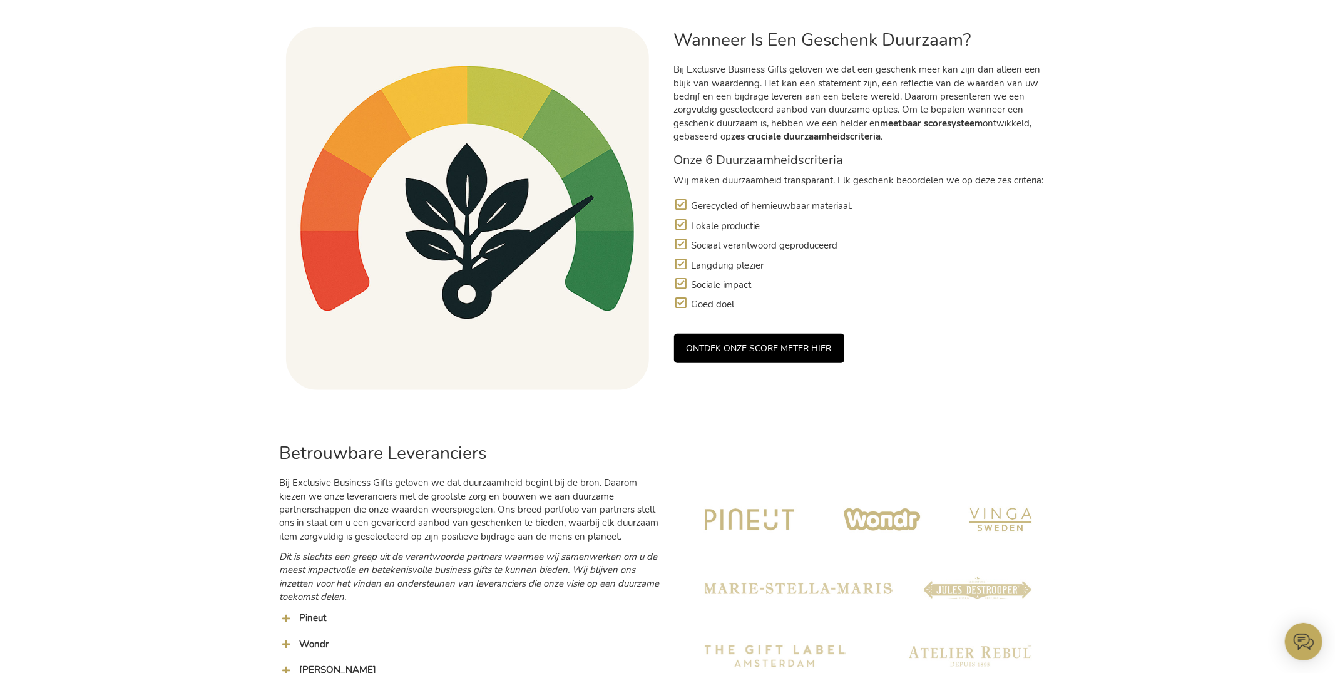
scroll to position [1073, 0]
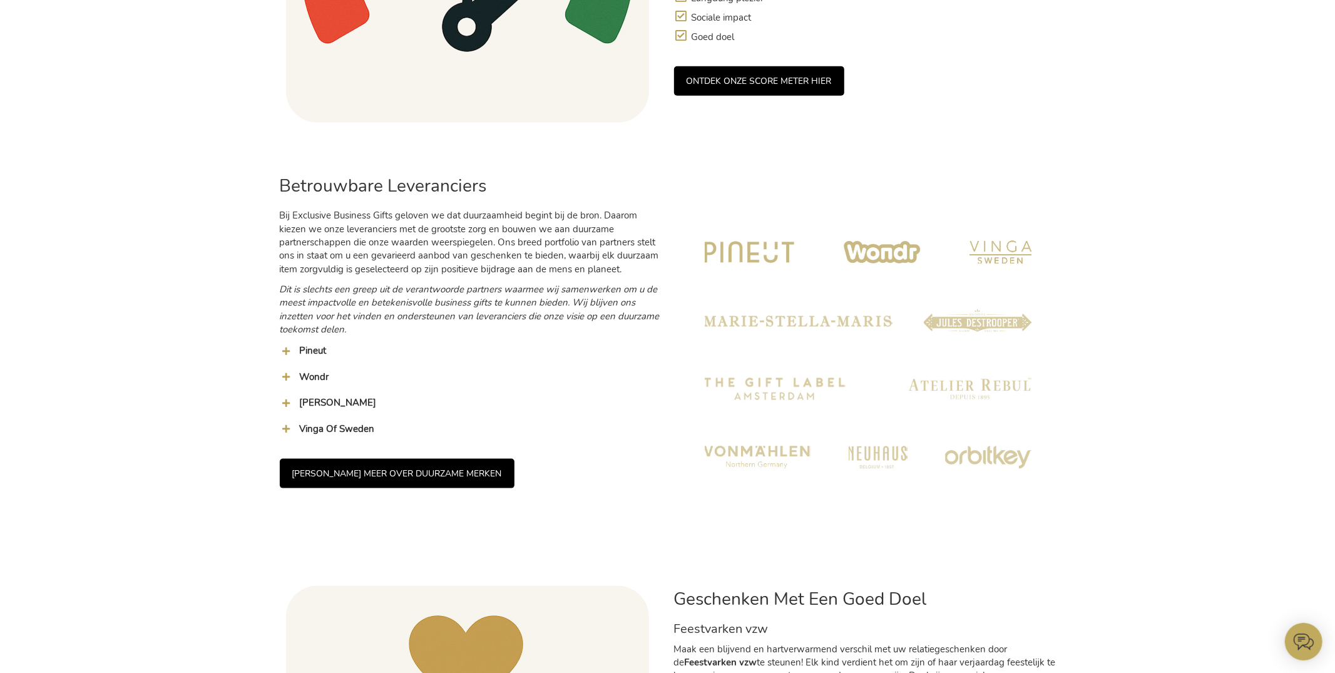
click at [769, 399] on img at bounding box center [868, 354] width 363 height 363
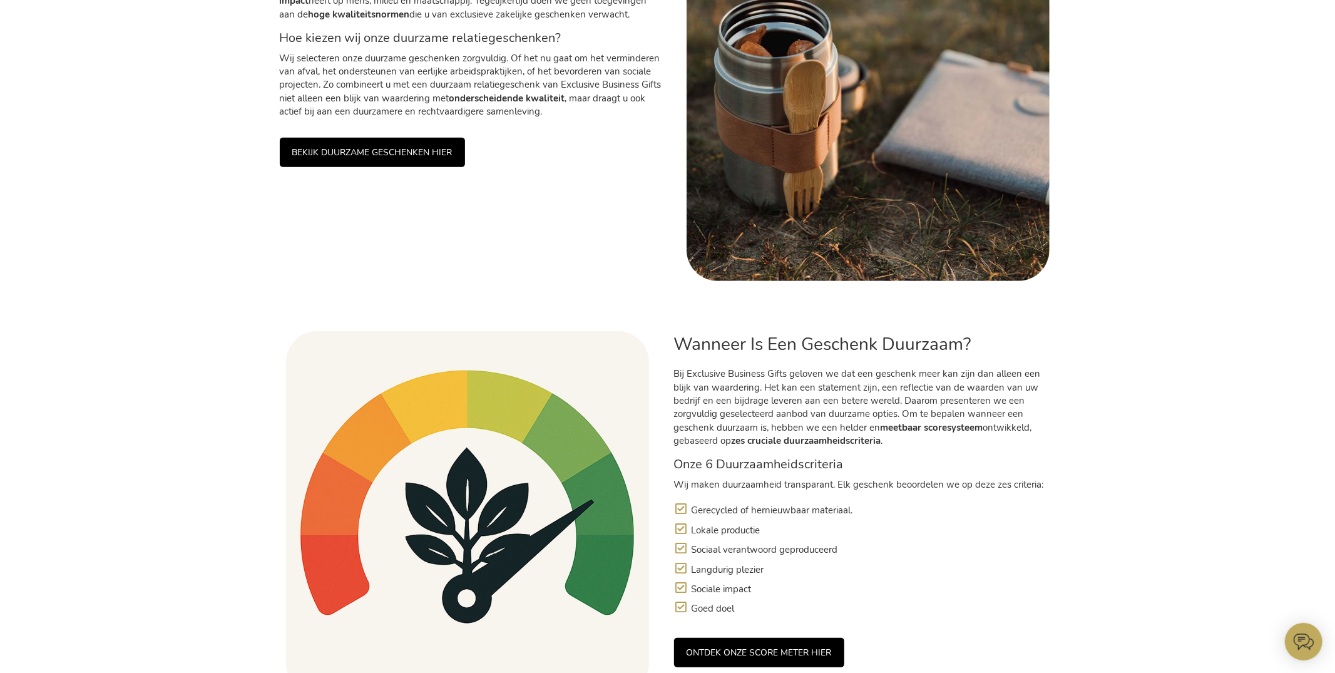
scroll to position [461, 0]
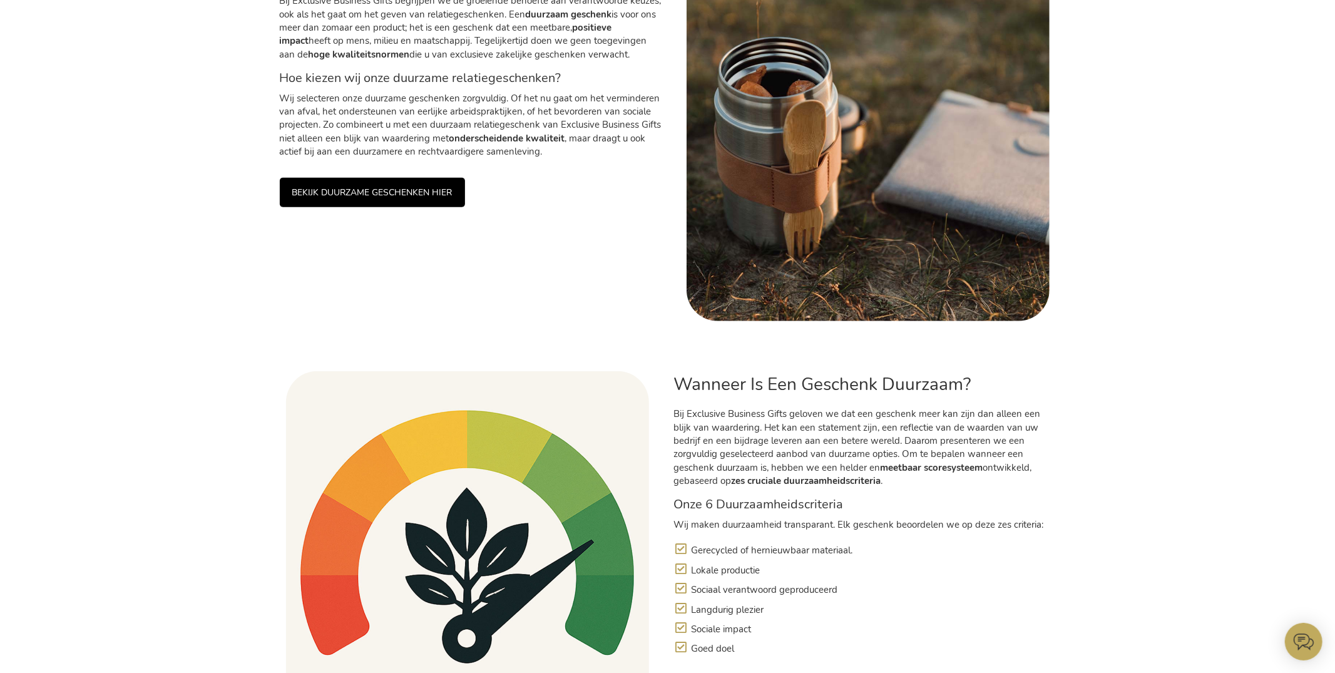
click at [384, 192] on link "BEKIJK DUURZAME GESCHENKEN HIER" at bounding box center [372, 192] width 185 height 29
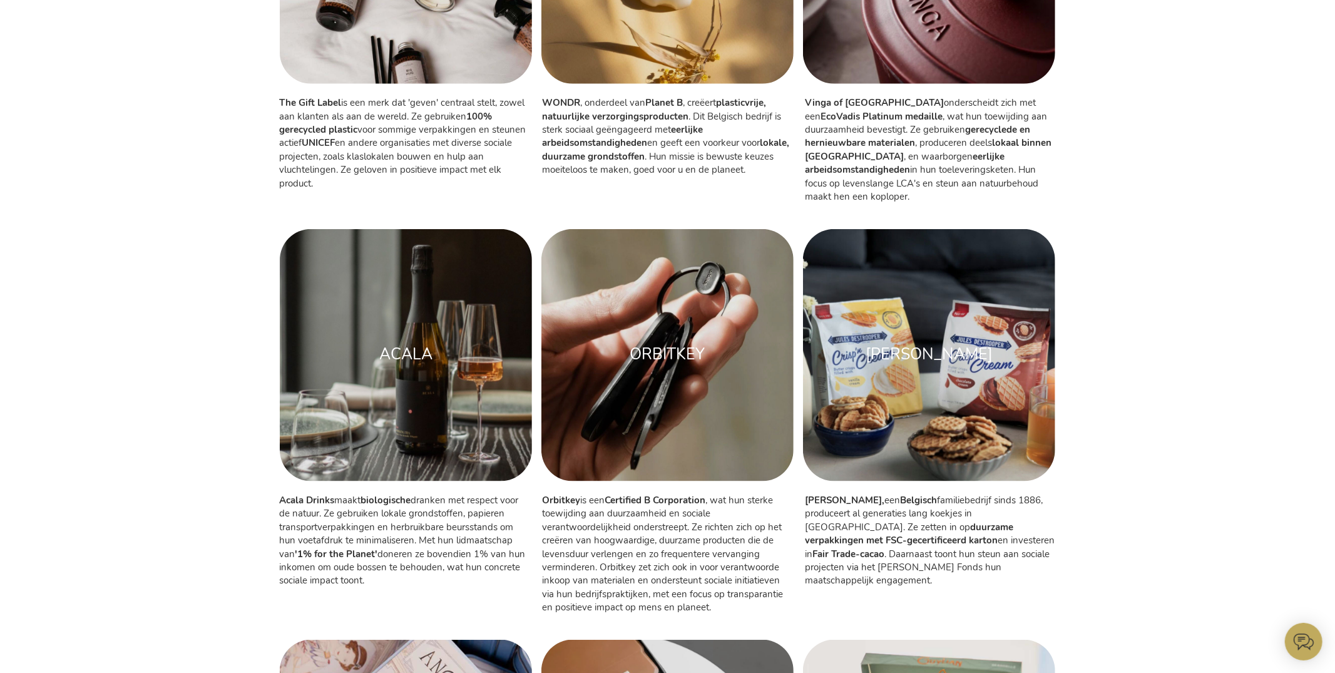
scroll to position [1061, 0]
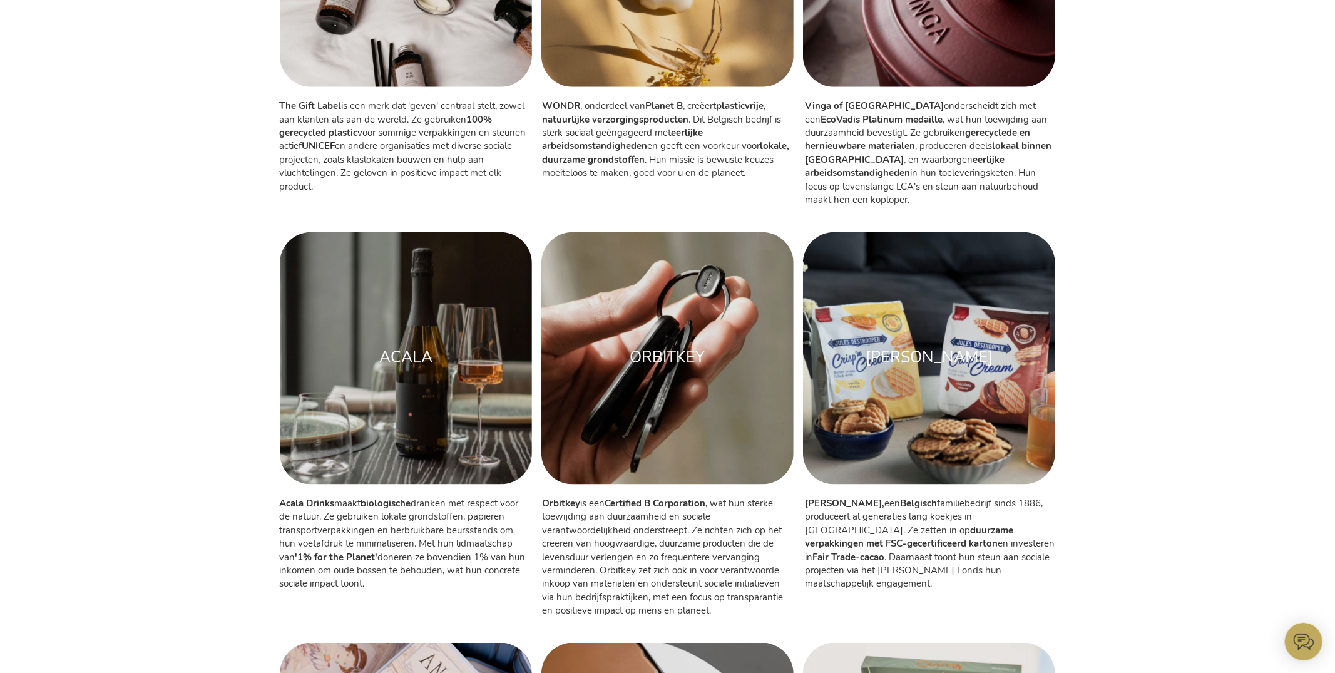
click at [940, 347] on div "JULES DESTROOPER" at bounding box center [929, 358] width 227 height 23
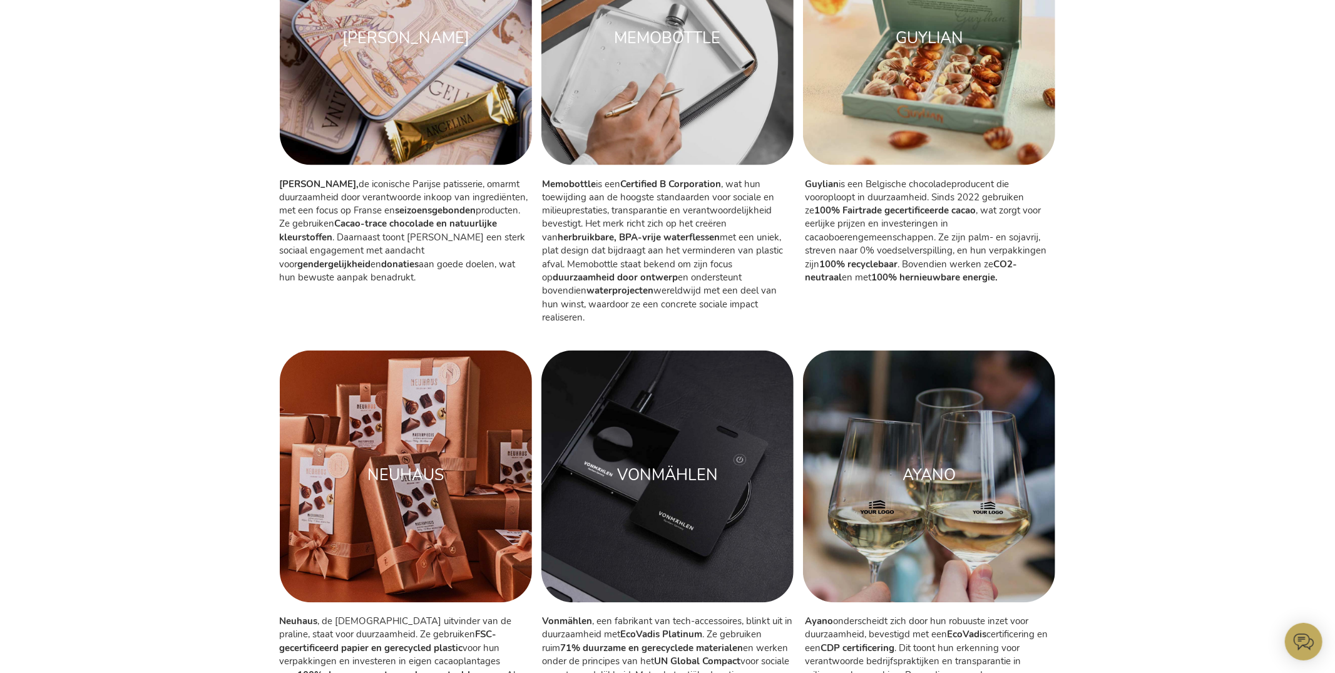
scroll to position [1537, 0]
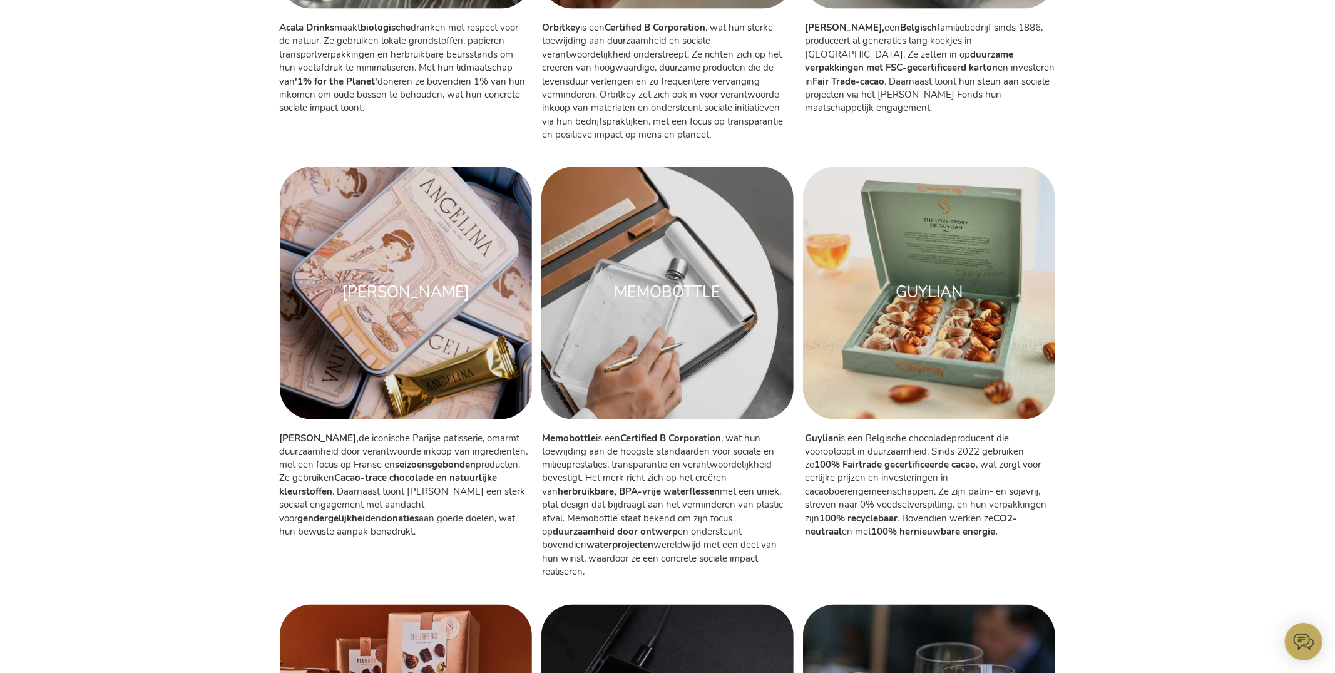
click at [935, 282] on div "GUYLIAN" at bounding box center [929, 293] width 227 height 23
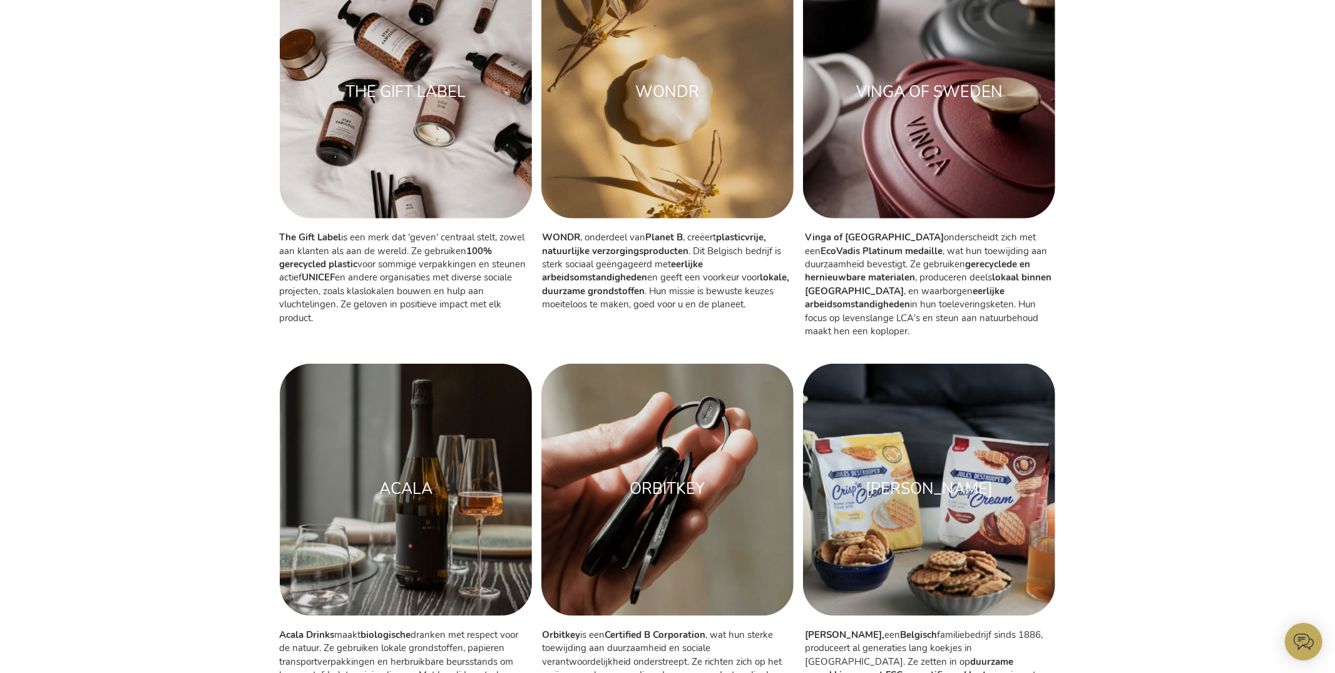
scroll to position [884, 0]
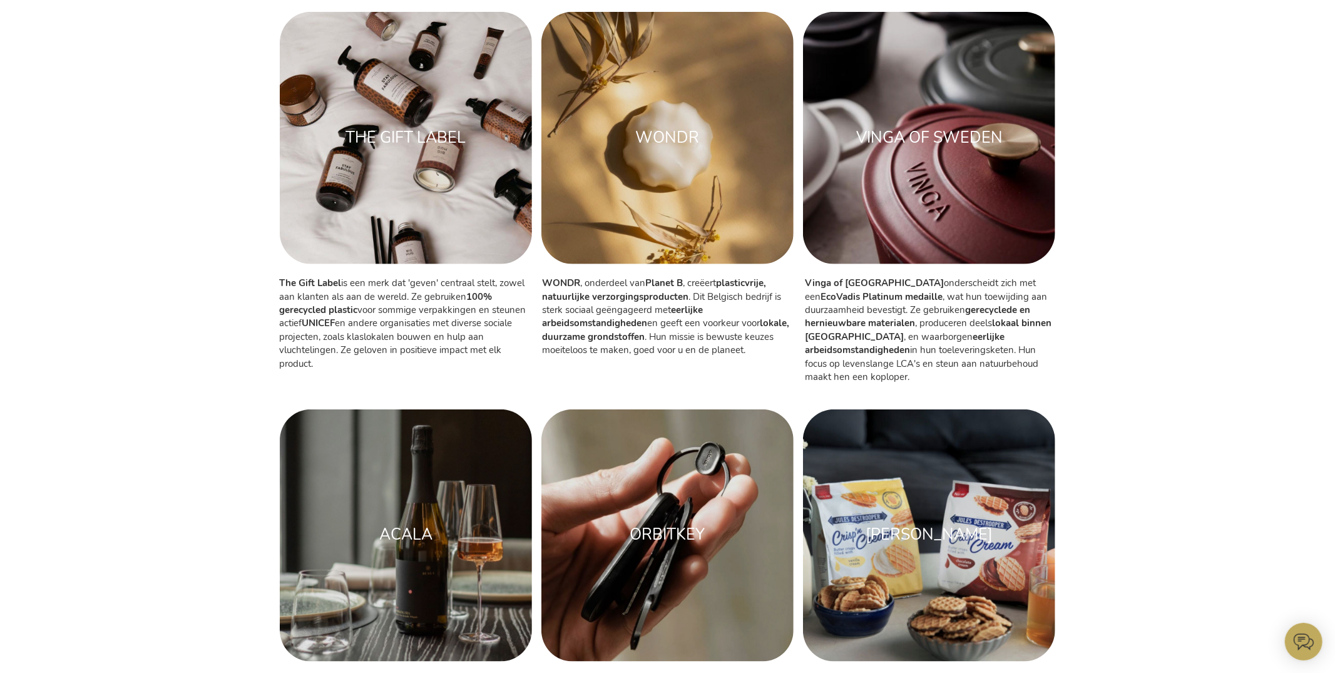
click at [660, 158] on img at bounding box center [667, 138] width 252 height 252
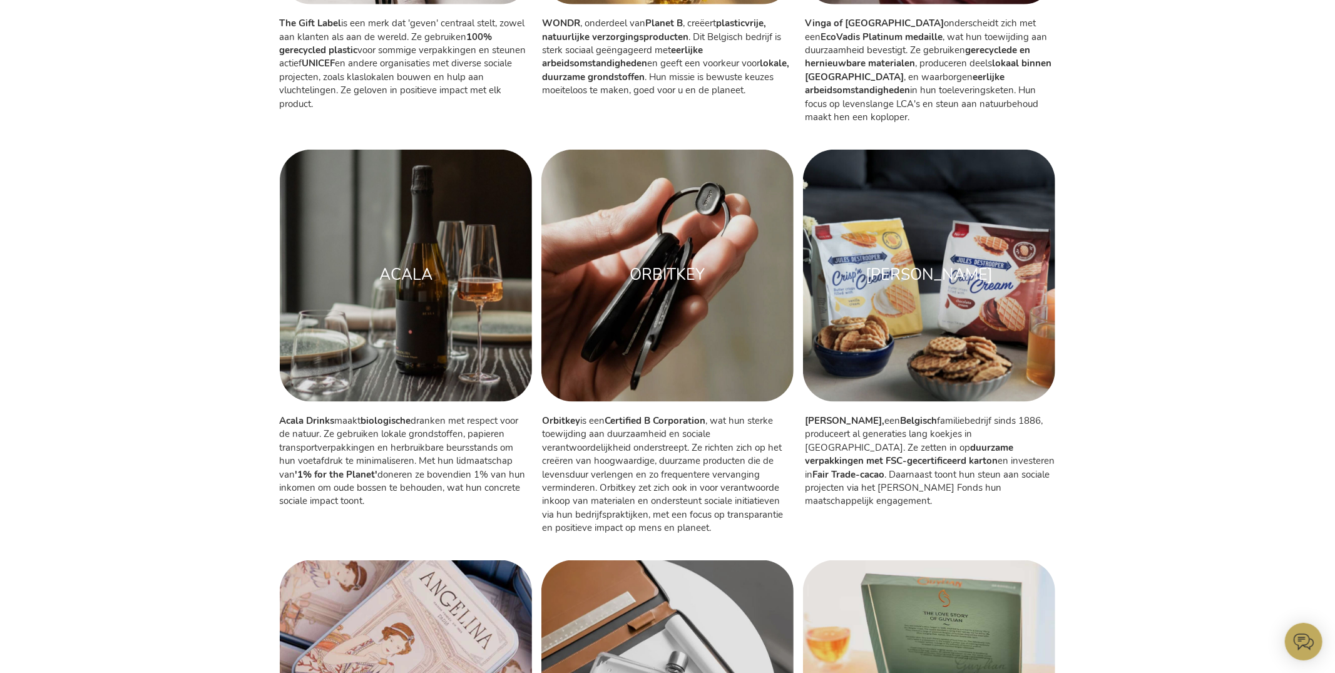
scroll to position [1152, 0]
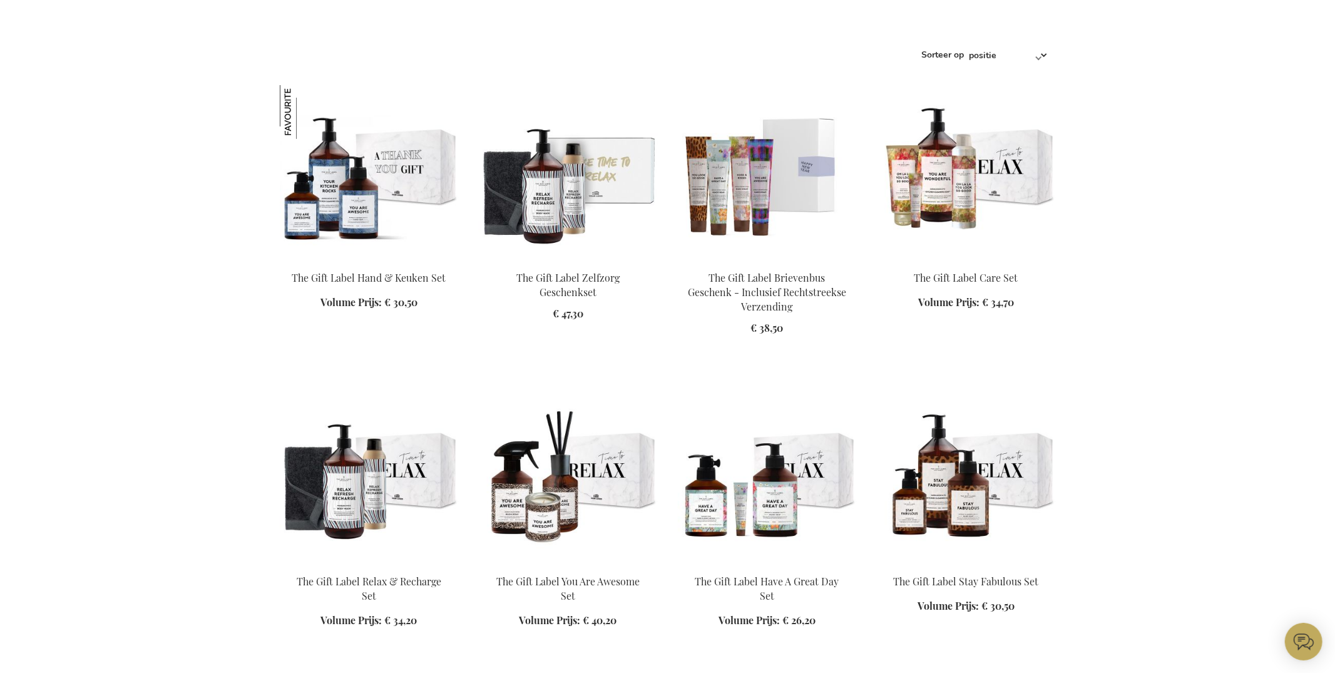
scroll to position [456, 0]
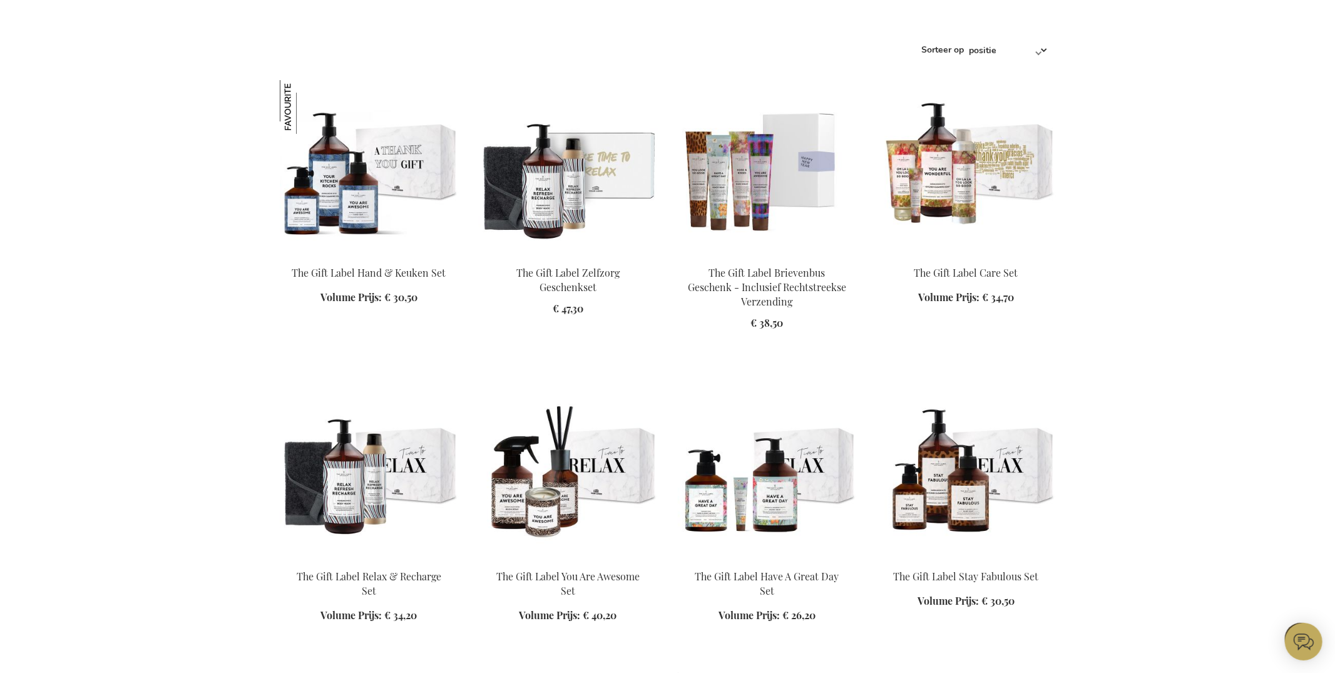
click at [957, 171] on img at bounding box center [966, 167] width 179 height 175
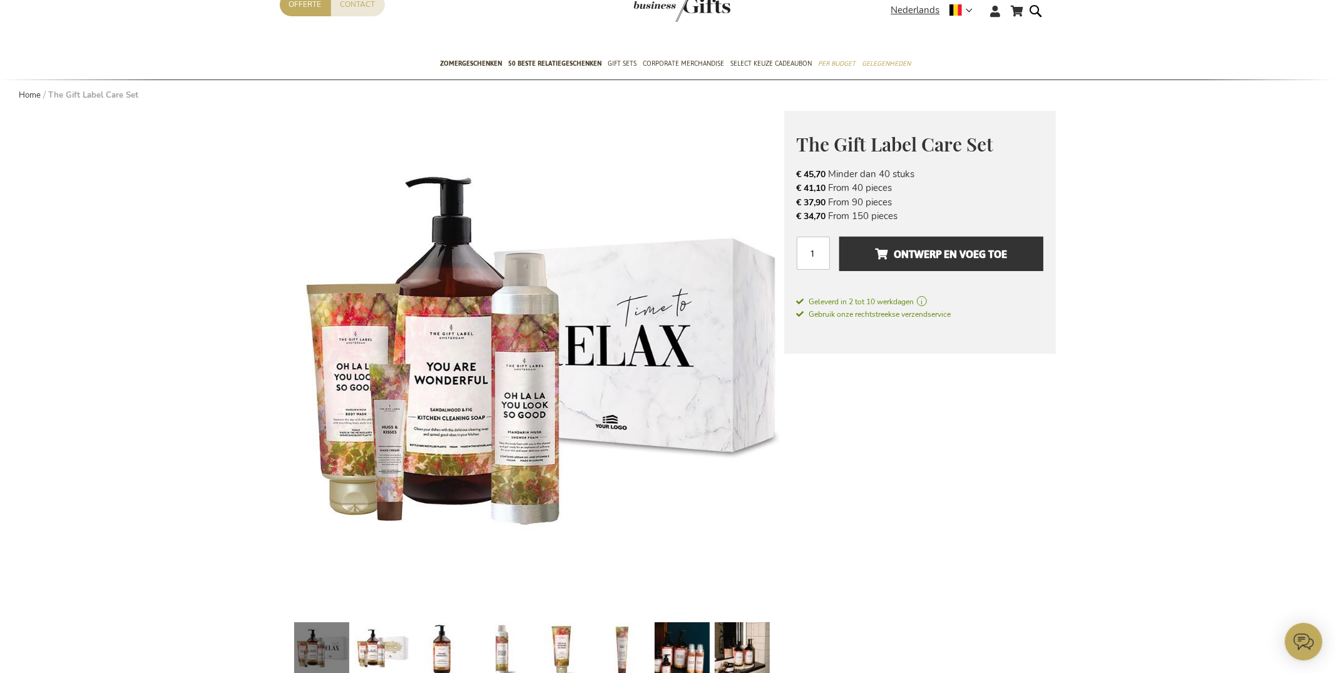
scroll to position [24, 0]
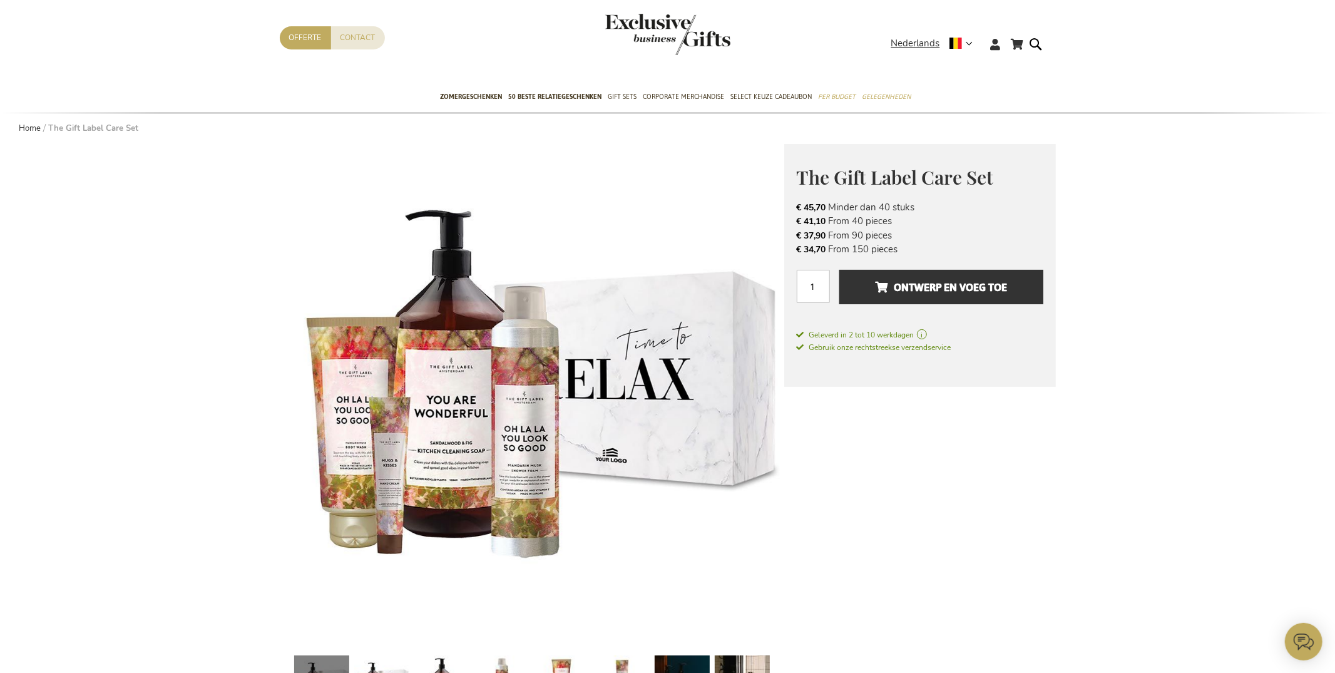
click at [845, 177] on span "The Gift Label Care Set" at bounding box center [895, 177] width 197 height 25
click at [844, 177] on span "The Gift Label Care Set" at bounding box center [895, 177] width 197 height 25
click at [844, 176] on span "The Gift Label Care Set" at bounding box center [895, 177] width 197 height 25
click at [848, 167] on span "The Gift Label Care Set" at bounding box center [895, 177] width 197 height 25
click at [847, 167] on span "The Gift Label Care Set" at bounding box center [895, 177] width 197 height 25
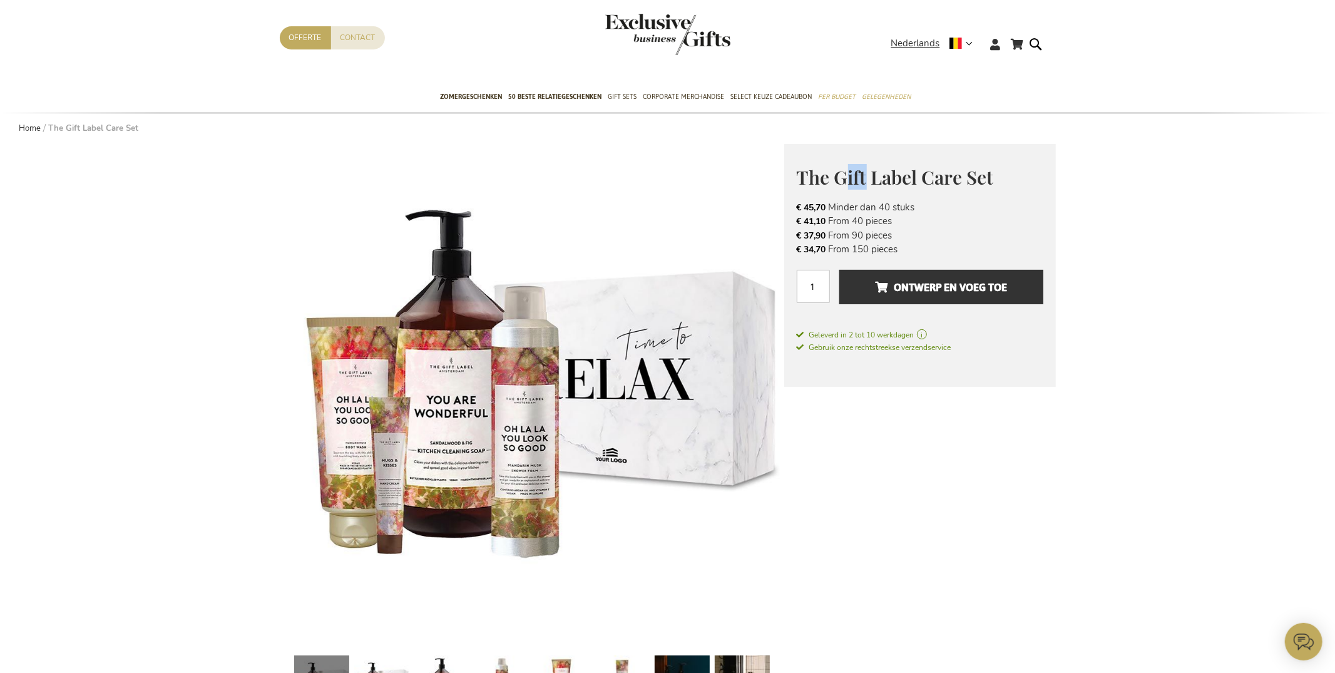
click at [846, 167] on span "The Gift Label Care Set" at bounding box center [895, 177] width 197 height 25
click at [843, 177] on span "The Gift Label Care Set" at bounding box center [895, 177] width 197 height 25
click at [839, 177] on span "The Gift Label Care Set" at bounding box center [895, 177] width 197 height 25
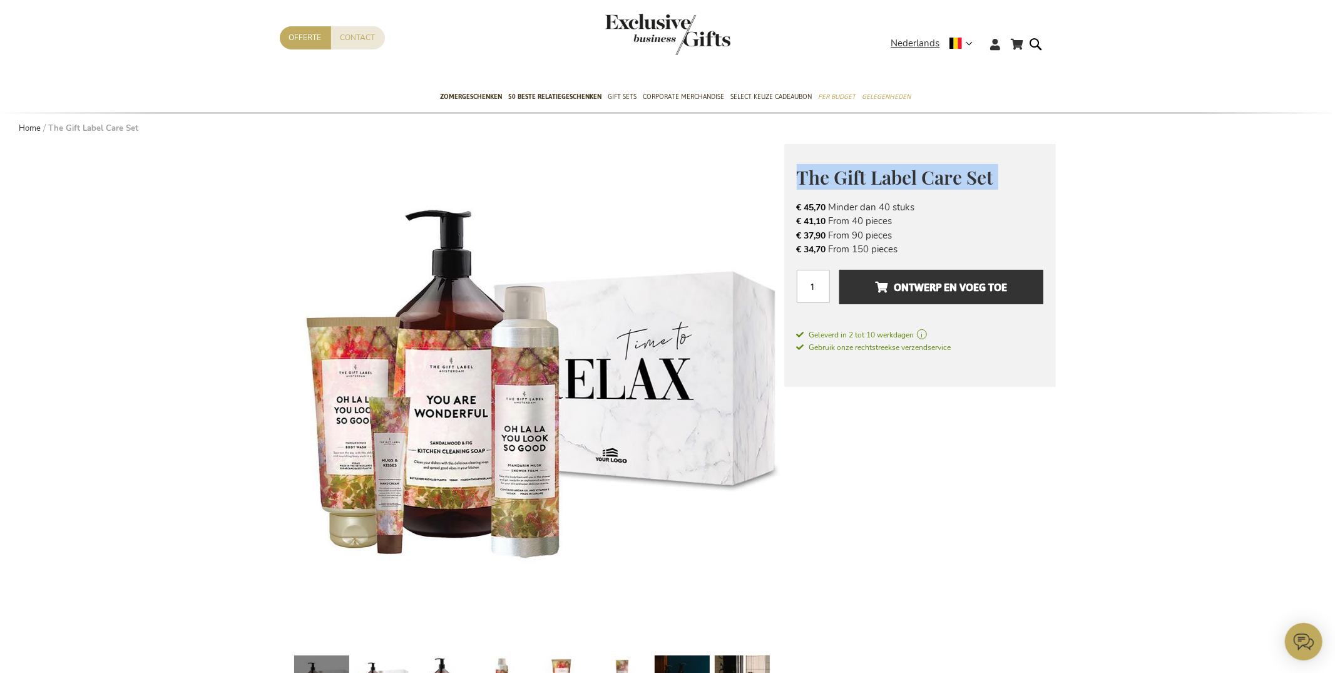
click at [839, 177] on span "The Gift Label Care Set" at bounding box center [895, 177] width 197 height 25
copy div "The Gift Label Care Set Waardevolle Relatiegeschenken Met The Gift Label In het…"
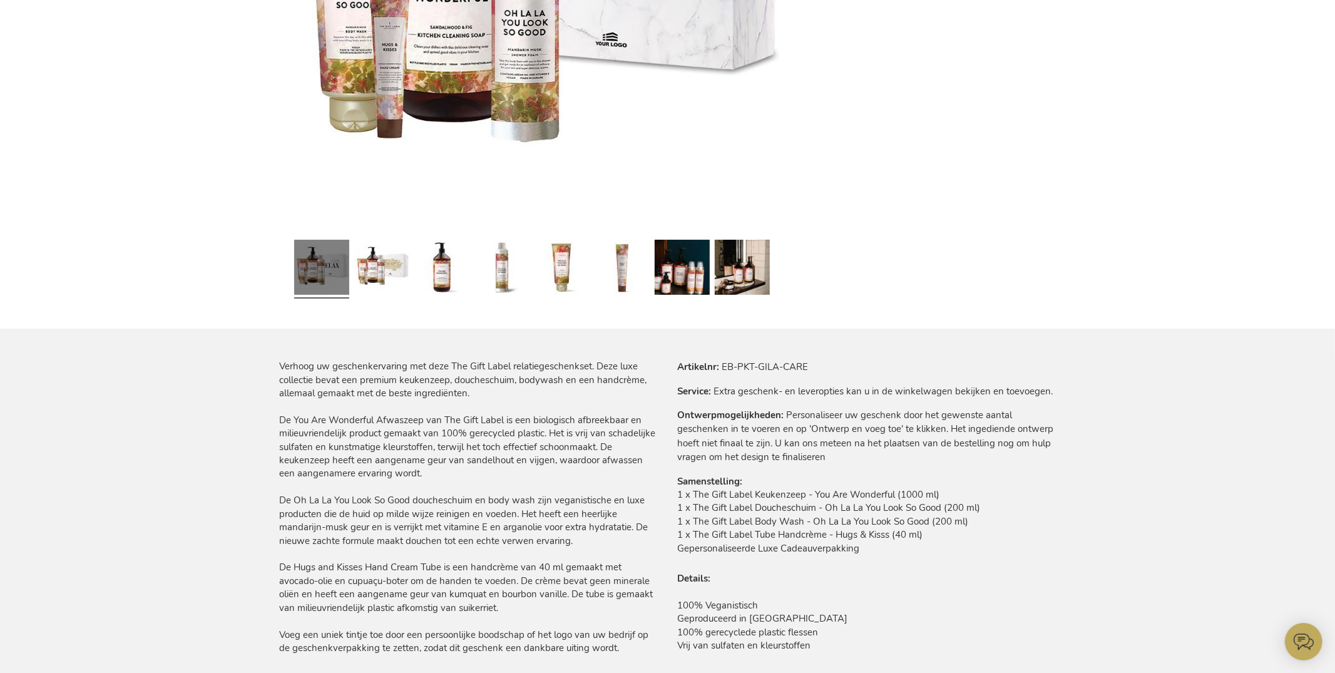
scroll to position [583, 0]
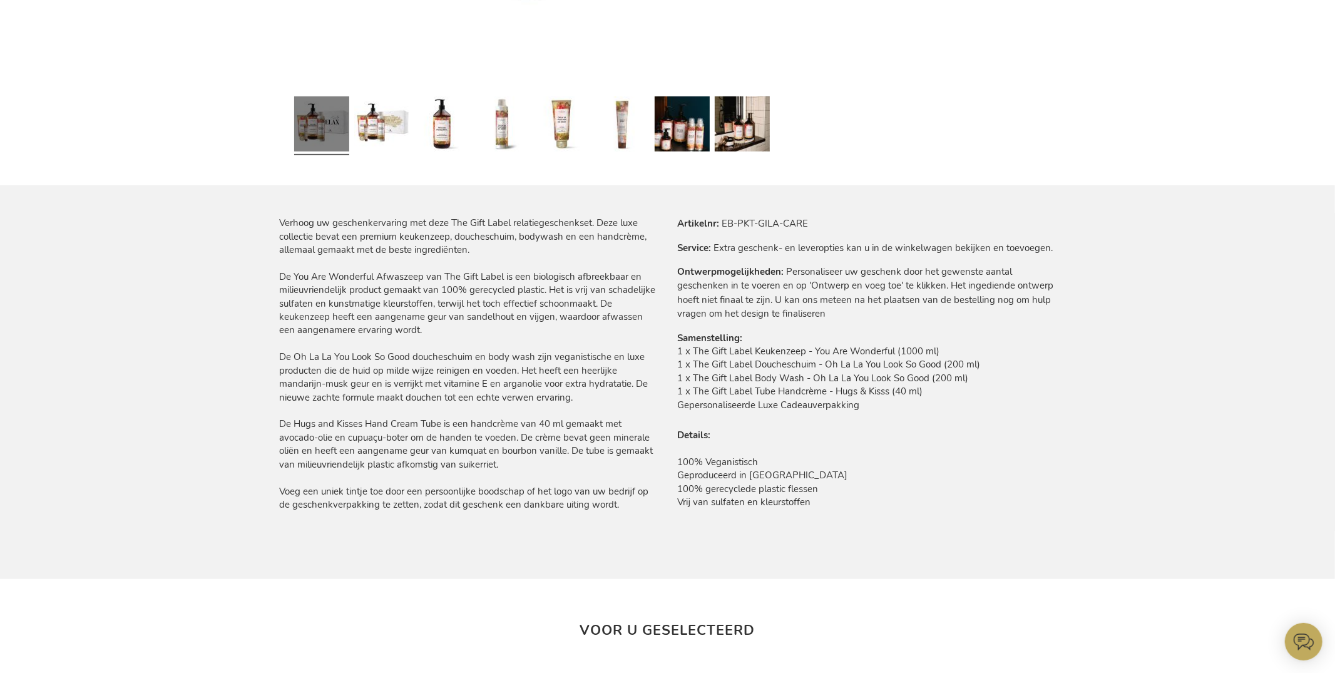
drag, startPoint x: 692, startPoint y: 361, endPoint x: 968, endPoint y: 389, distance: 277.5
click at [968, 389] on td "1 x The Gift Label Keukenzeep - You Are Wonderful (1000 ml) 1 x The Gift Label …" at bounding box center [867, 381] width 378 height 73
copy td "1 x The Gift Label Keukenzeep - You Are Wonderful (1000 ml) 1 x The Gift Label …"
drag, startPoint x: 684, startPoint y: 463, endPoint x: 859, endPoint y: 506, distance: 181.1
click at [861, 502] on td "100% Veganistisch Geproduceerd in Nederland 100% gerecyclede plastic flessen Vr…" at bounding box center [867, 479] width 378 height 73
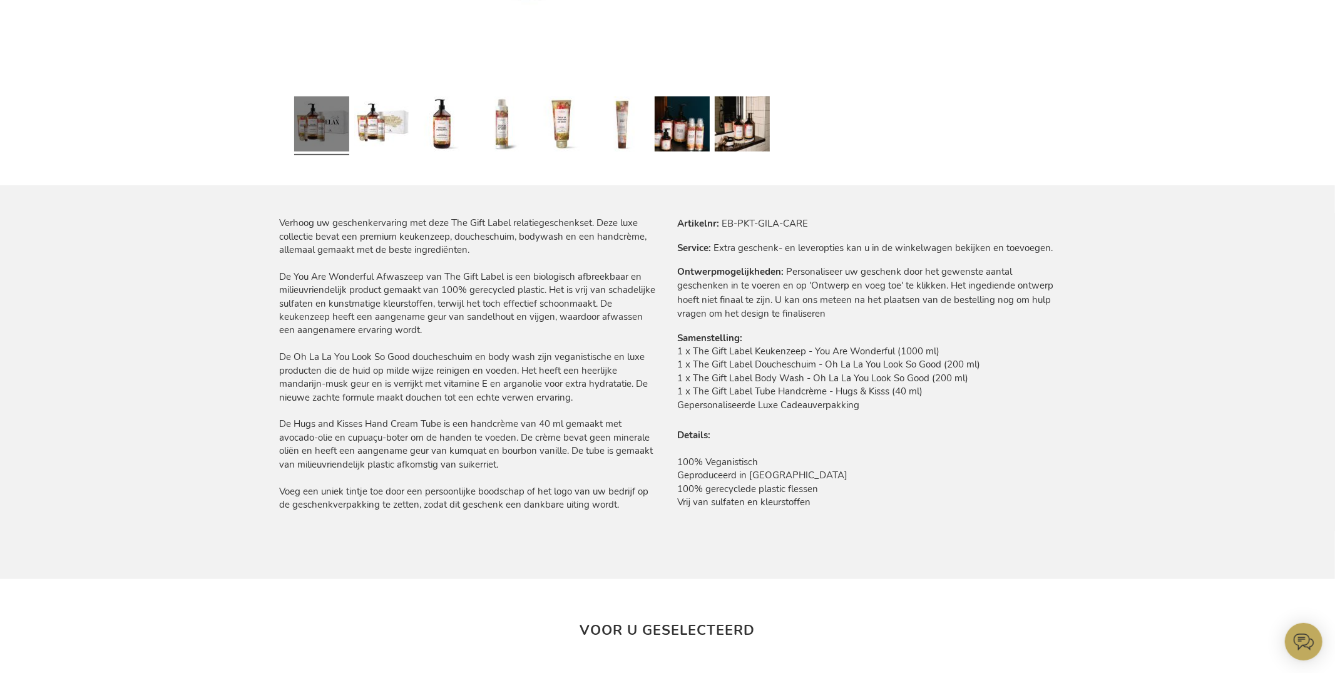
copy td "100% Veganistisch Geproduceerd in Nederland 100% gerecyclede plastic flessen Vr…"
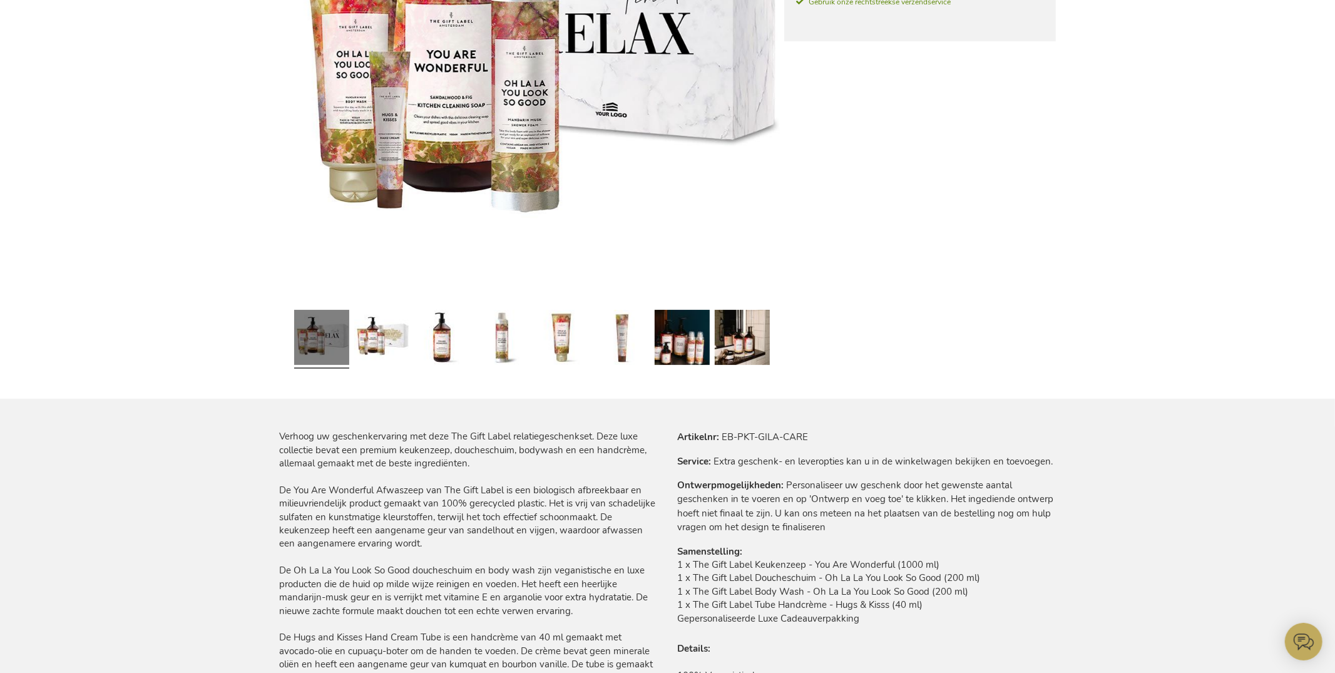
scroll to position [98, 0]
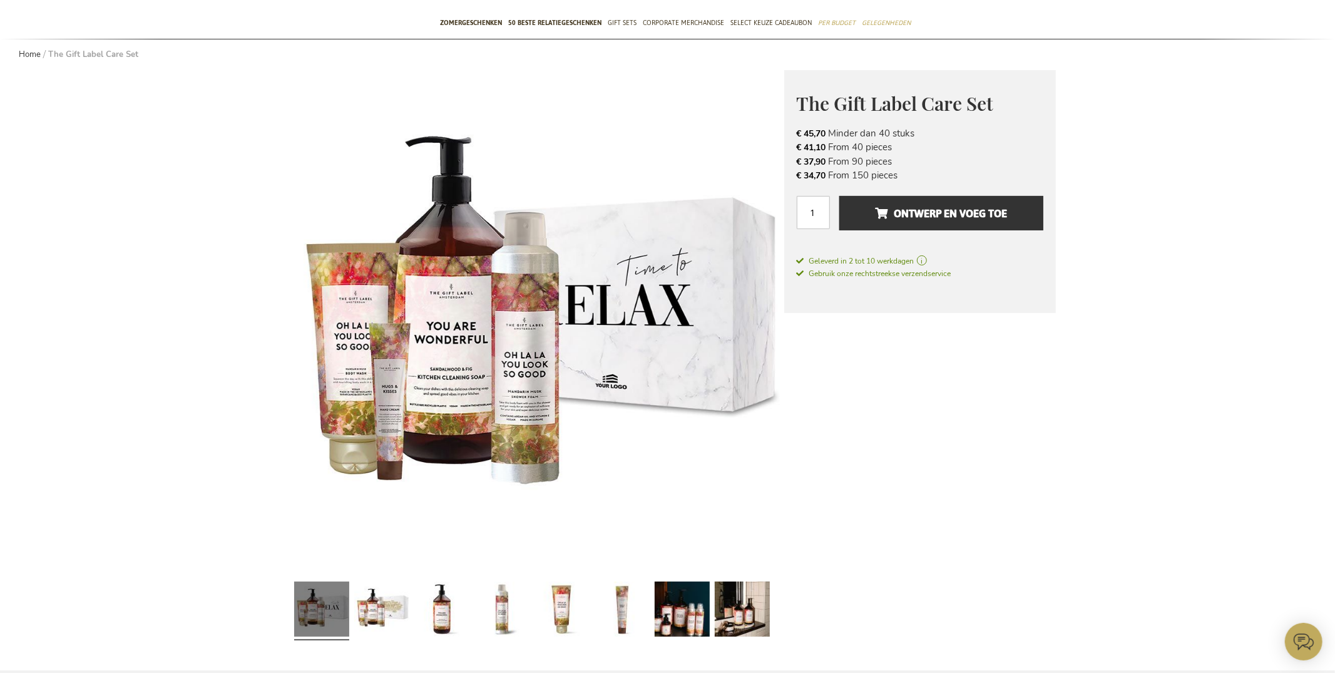
click at [948, 105] on span "The Gift Label Care Set" at bounding box center [895, 103] width 197 height 25
copy div "The Gift Label Care Set Waardevolle Relatiegeschenken Met The Gift Label In het…"
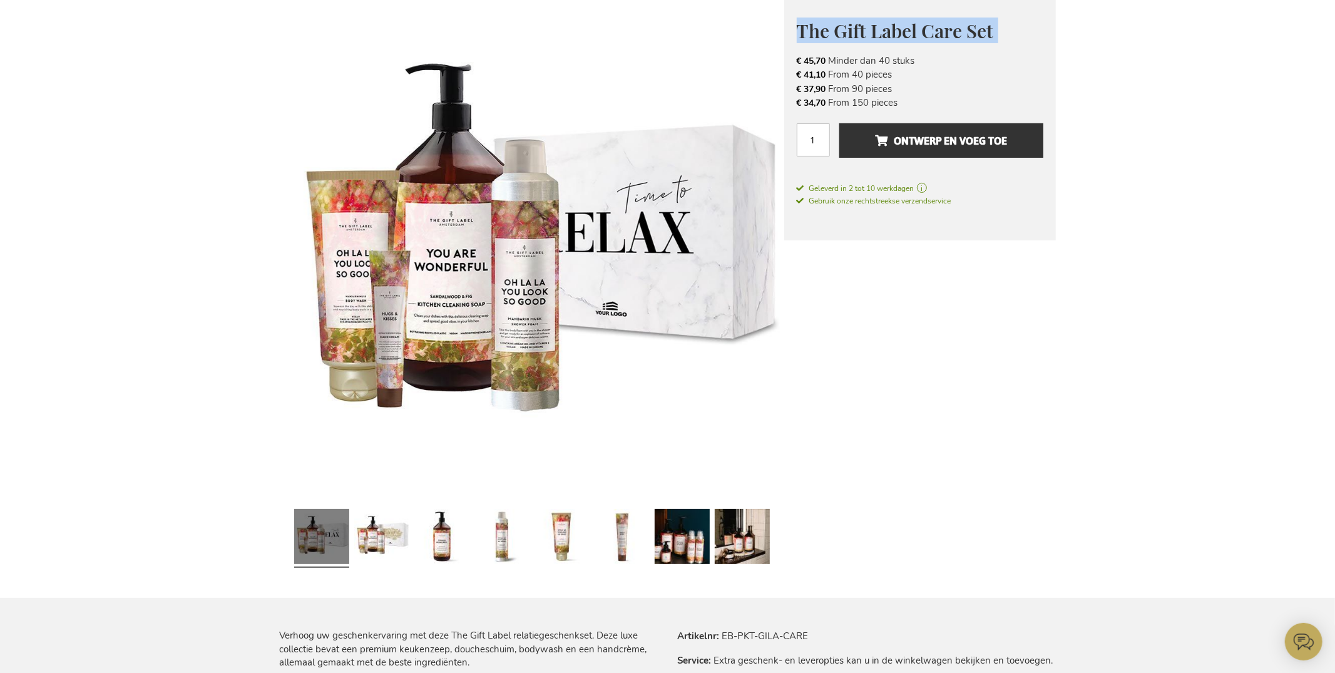
scroll to position [642, 0]
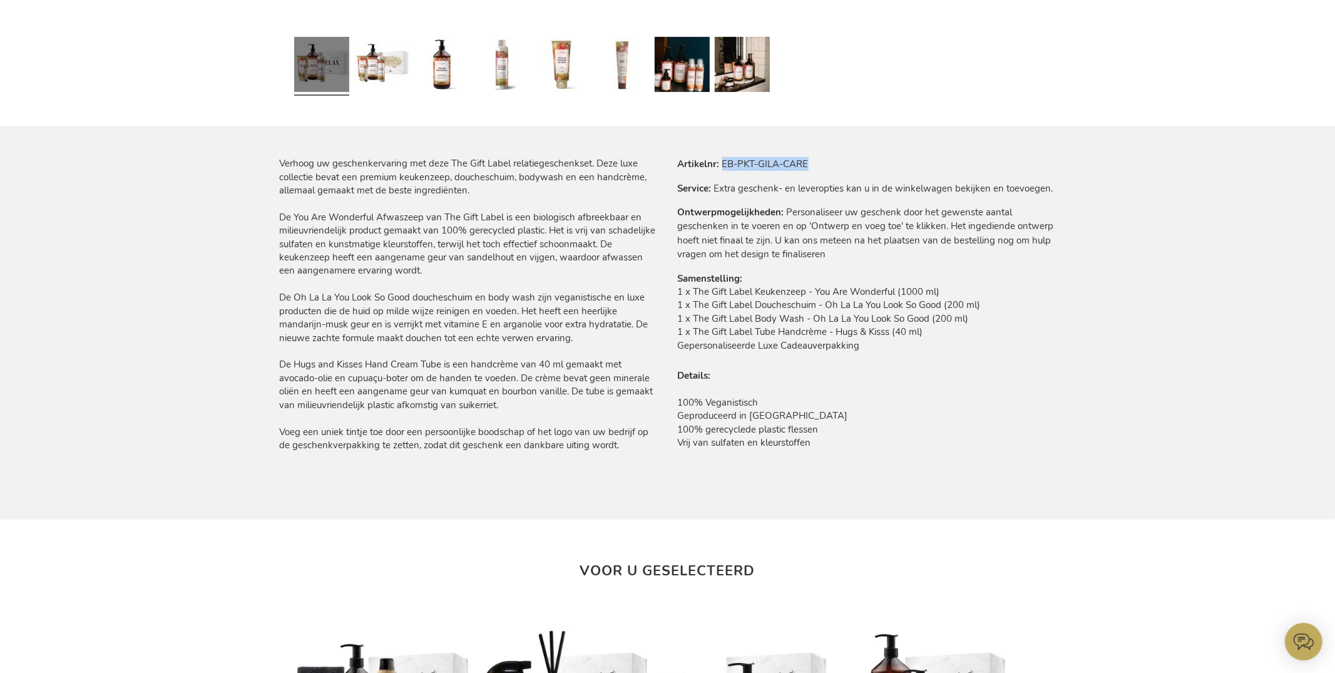
drag, startPoint x: 722, startPoint y: 162, endPoint x: 821, endPoint y: 166, distance: 99.0
click at [823, 166] on tr "Artikelnr EB-PKT-GILA-CARE" at bounding box center [867, 164] width 378 height 14
copy td "EB-PKT-GILA-CARE"
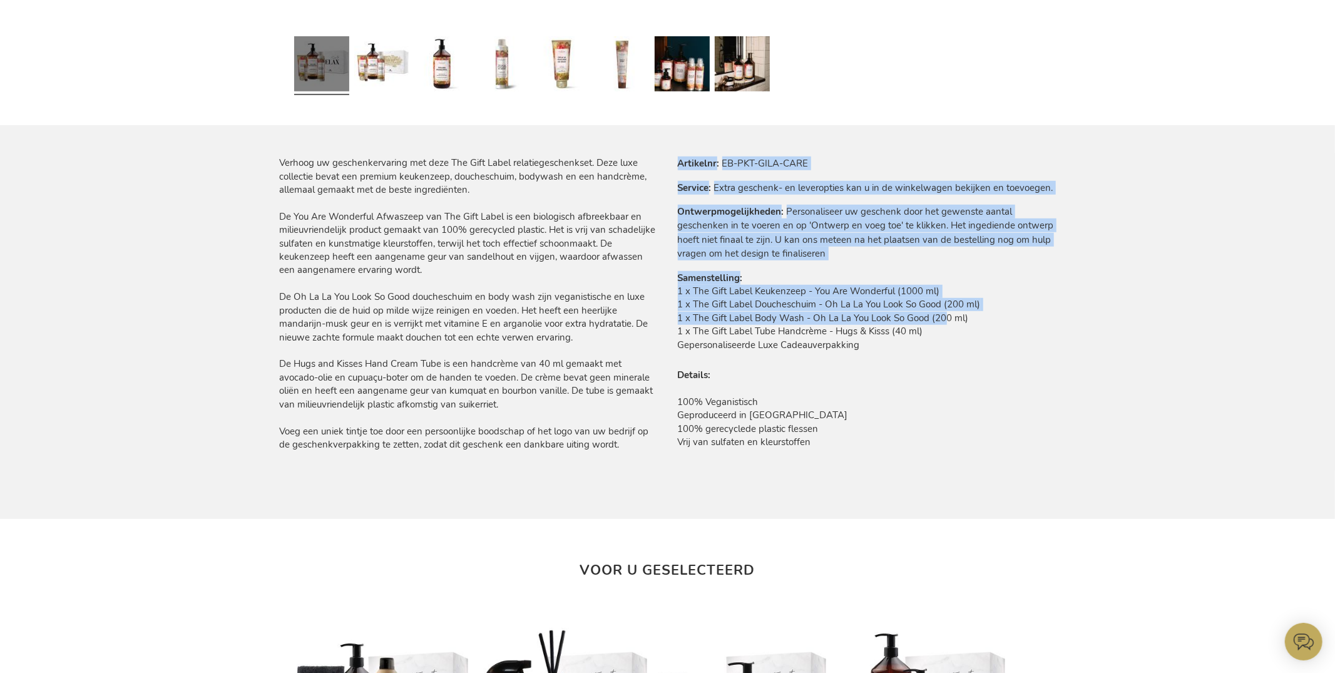
drag, startPoint x: 717, startPoint y: 295, endPoint x: 936, endPoint y: 319, distance: 220.3
click at [936, 319] on div "Meer informatie Artikelnr EB-PKT-GILA-CARE Service Extra geschenk- en leveropti…" at bounding box center [862, 311] width 388 height 309
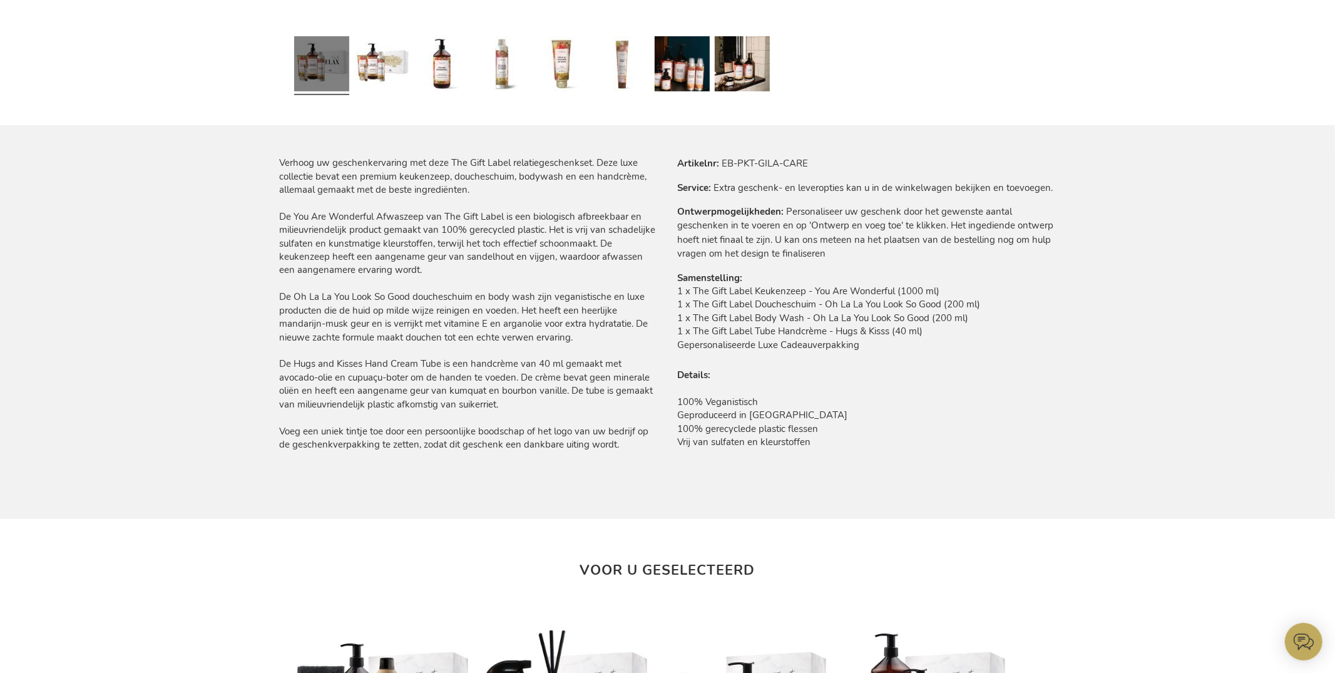
click at [938, 324] on td "1 x The Gift Label Keukenzeep - You Are Wonderful (1000 ml) 1 x The Gift Label …" at bounding box center [867, 321] width 378 height 73
drag, startPoint x: 930, startPoint y: 331, endPoint x: 680, endPoint y: 292, distance: 253.4
click at [679, 292] on td "1 x The Gift Label Keukenzeep - You Are Wonderful (1000 ml) 1 x The Gift Label …" at bounding box center [867, 321] width 378 height 73
copy td "1 x The Gift Label Keukenzeep - You Are Wonderful (1000 ml) 1 x The Gift Label …"
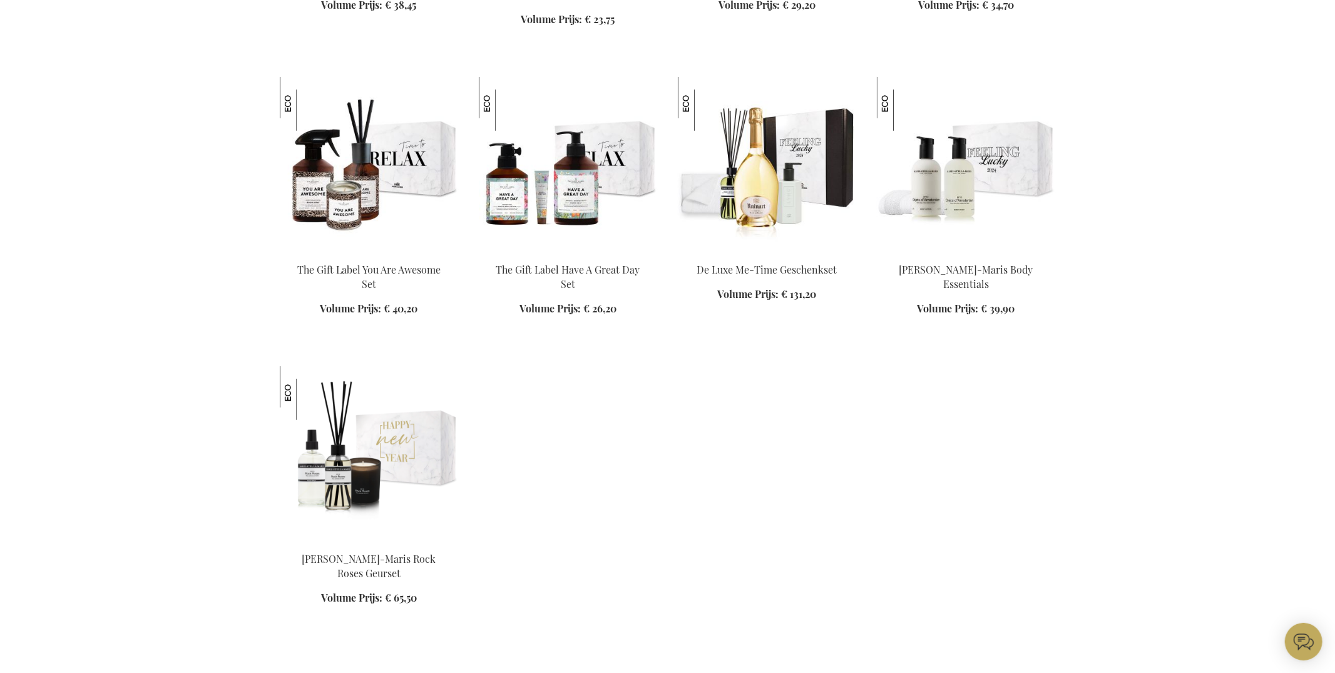
scroll to position [754, 0]
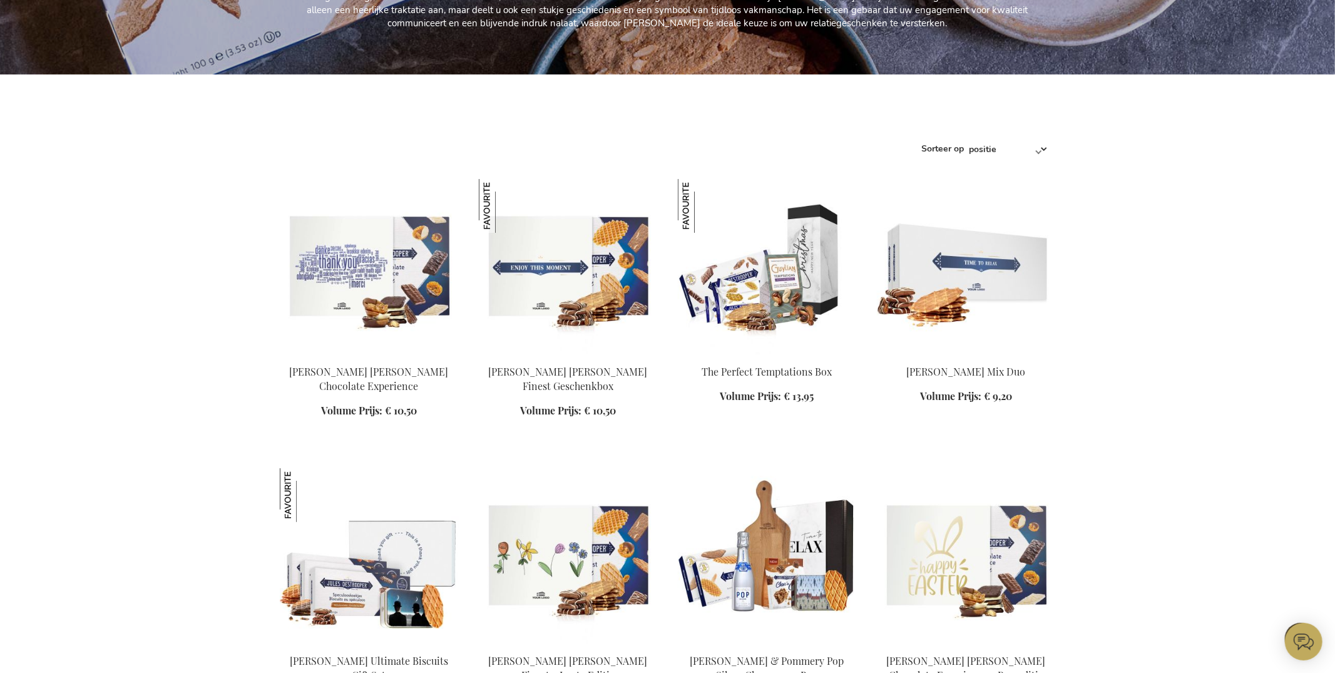
click at [567, 282] on img at bounding box center [568, 266] width 179 height 175
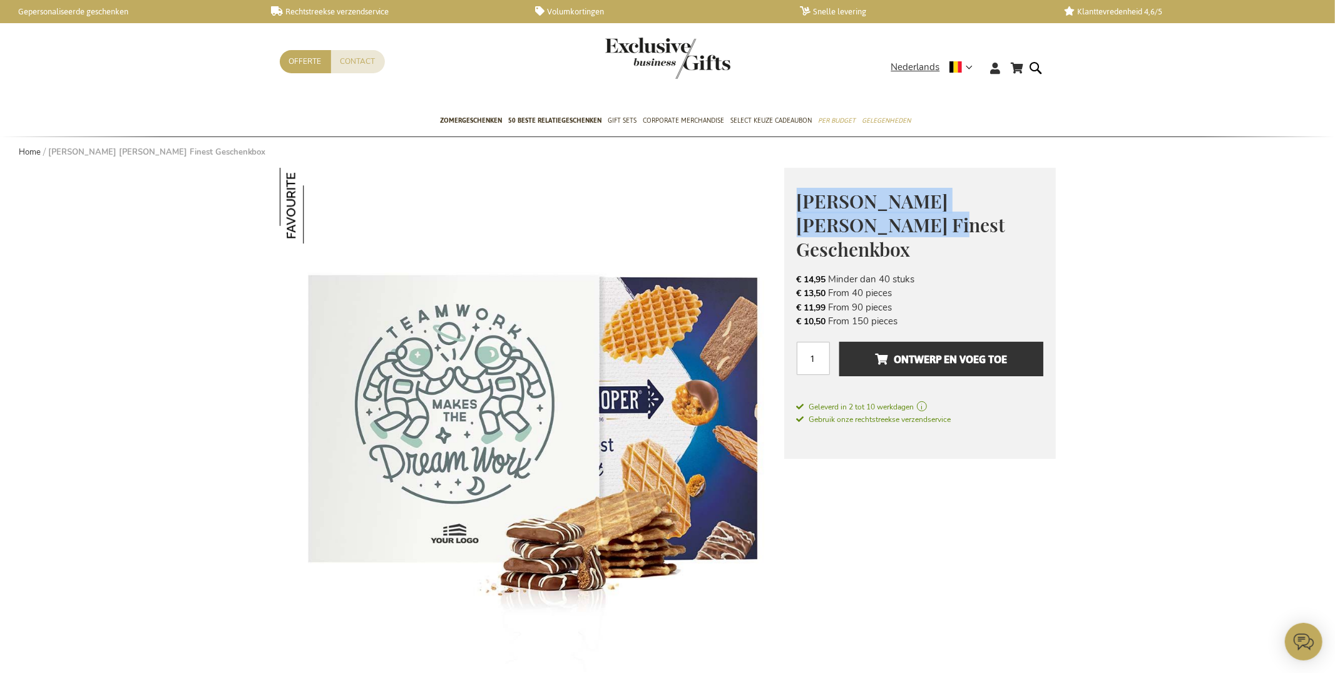
drag, startPoint x: 798, startPoint y: 196, endPoint x: 704, endPoint y: 339, distance: 170.8
click at [847, 225] on span "Jules Destrooper Jules' Finest Geschenkbox" at bounding box center [901, 224] width 209 height 73
copy span "Jules Destrooper Jules' Finest"
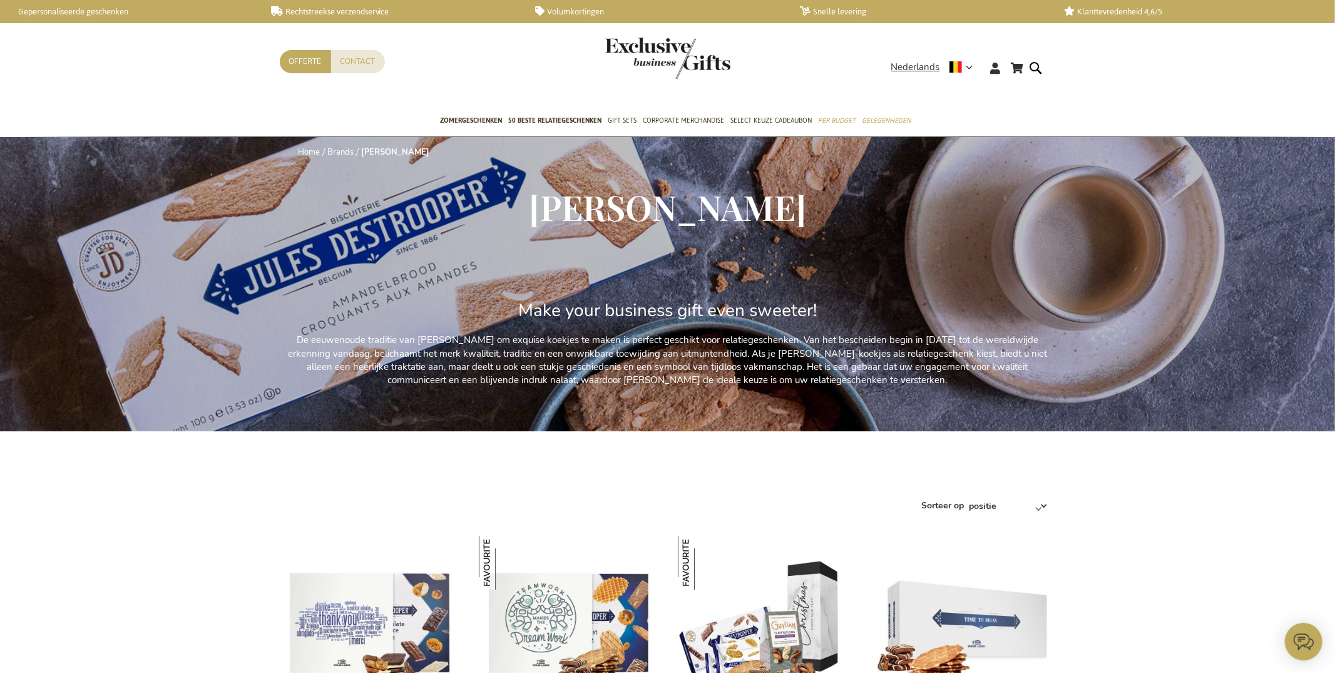
scroll to position [391, 0]
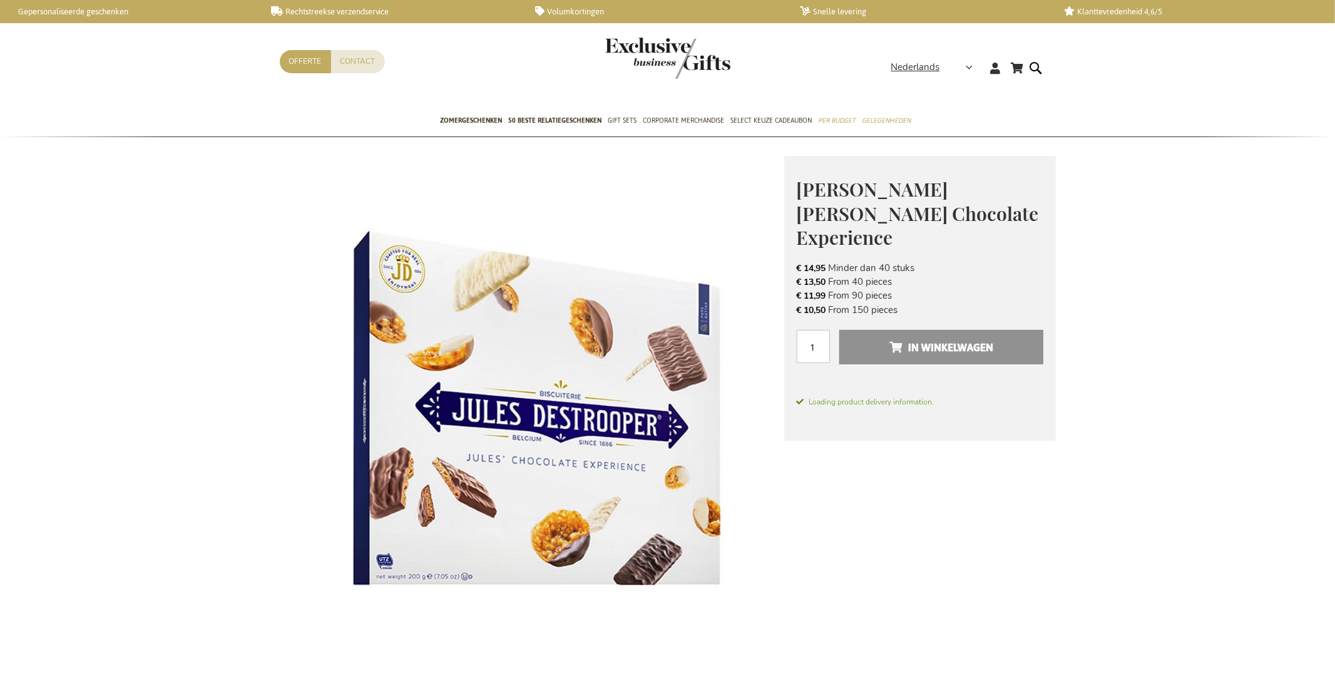
click at [855, 196] on span "[PERSON_NAME] [PERSON_NAME] Chocolate Experience" at bounding box center [918, 213] width 242 height 73
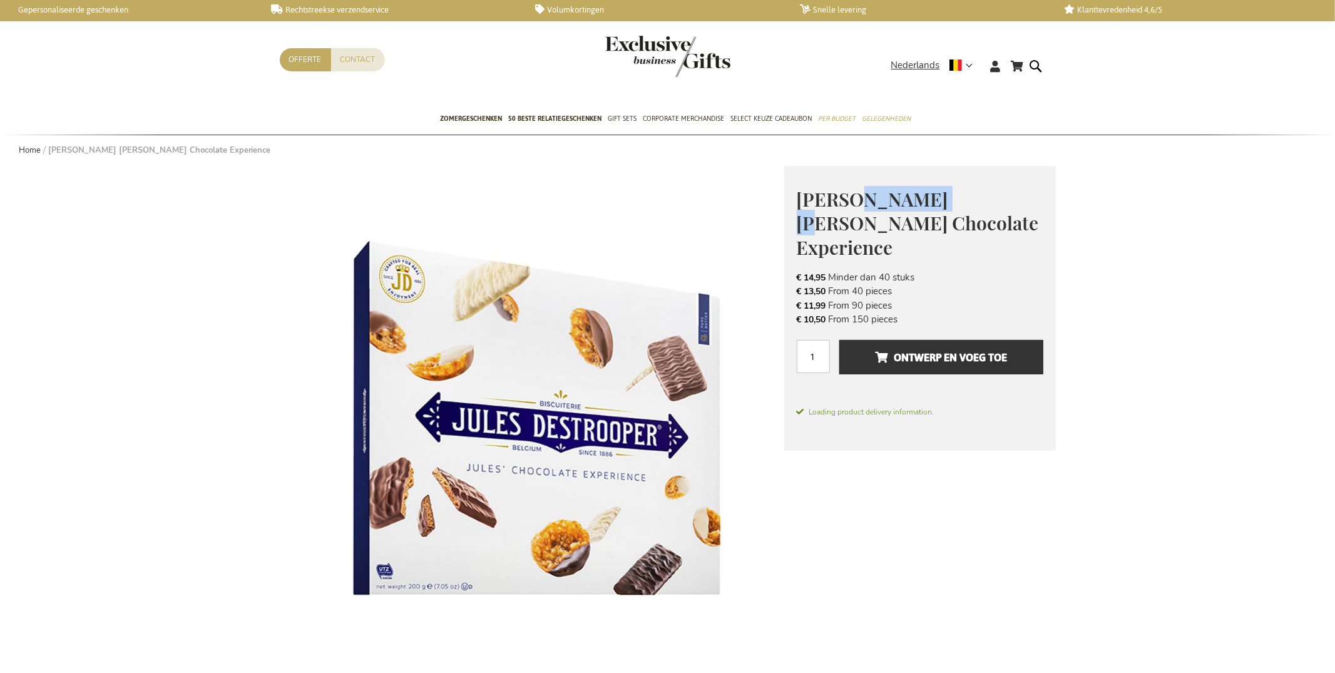
click at [855, 196] on span "[PERSON_NAME] [PERSON_NAME] Chocolate Experience" at bounding box center [918, 223] width 242 height 73
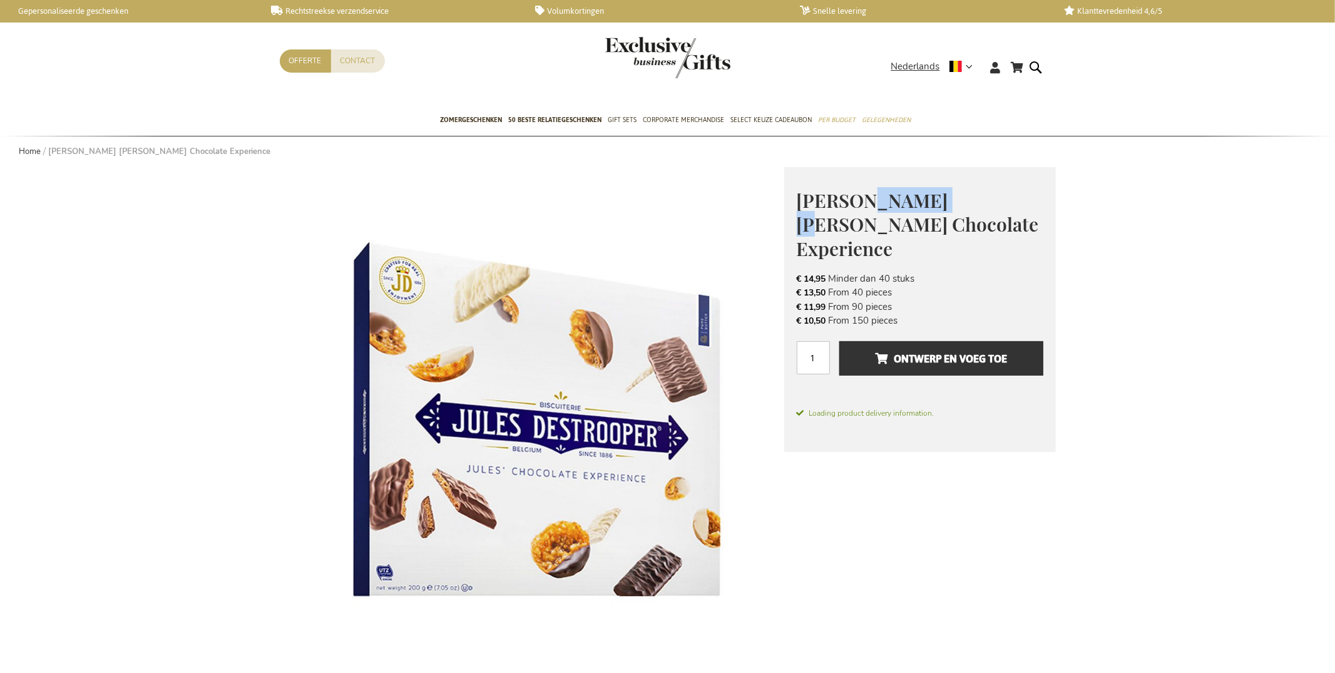
click at [859, 205] on span "[PERSON_NAME] [PERSON_NAME] Chocolate Experience" at bounding box center [918, 224] width 242 height 73
click at [858, 205] on span "Jules Destrooper Jules' Chocolate Experience" at bounding box center [918, 224] width 242 height 73
click at [862, 206] on span "Jules Destrooper Jules' Chocolate Experience" at bounding box center [918, 224] width 242 height 73
click at [801, 198] on span "Jules Destrooper Jules' Chocolate Experience" at bounding box center [918, 224] width 242 height 73
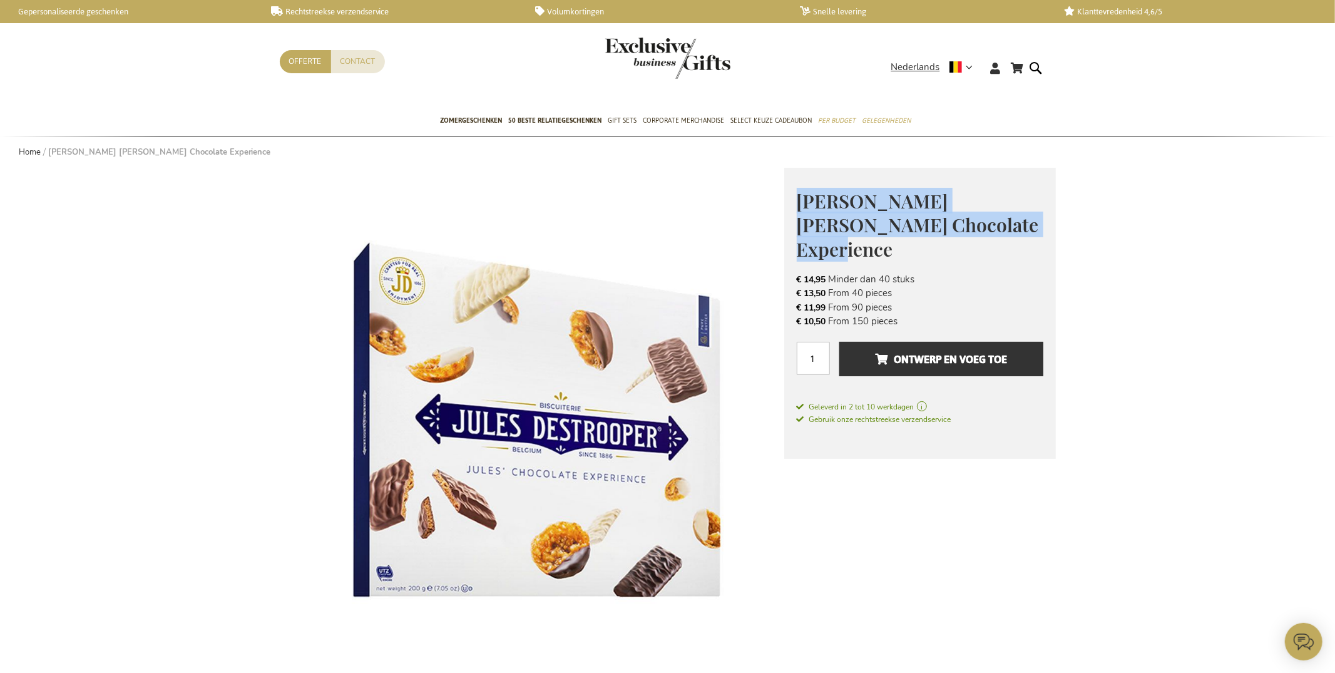
scroll to position [3, 0]
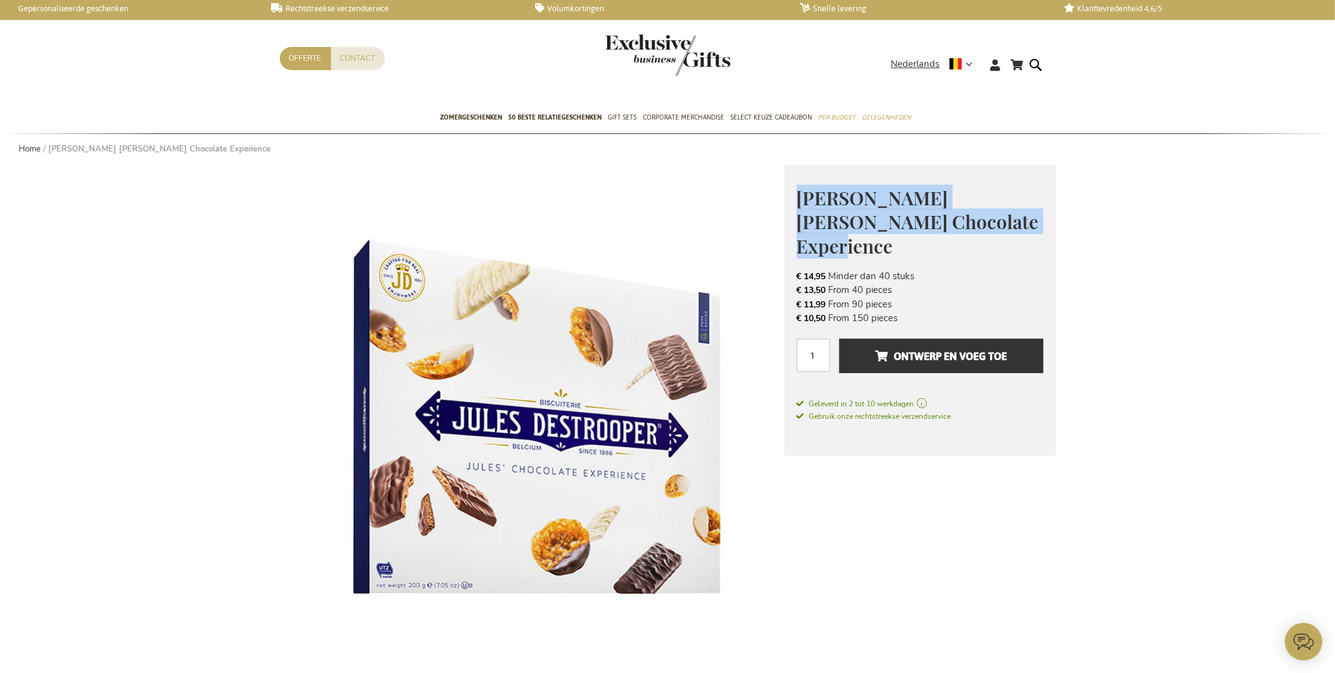
drag, startPoint x: 799, startPoint y: 198, endPoint x: 977, endPoint y: 222, distance: 179.5
click at [975, 220] on span "Jules Destrooper Jules' Chocolate Experience" at bounding box center [918, 221] width 242 height 73
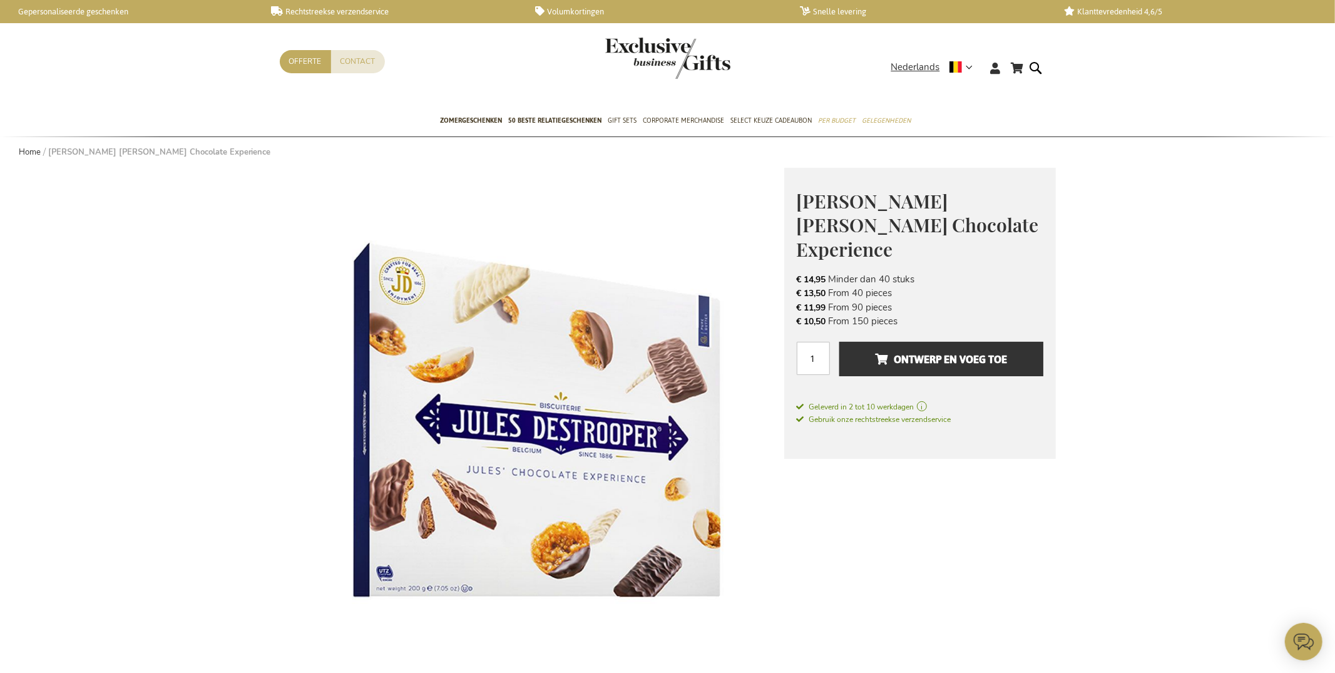
click at [991, 224] on h1 "Jules Destrooper Jules' Chocolate Experience" at bounding box center [920, 224] width 247 height 73
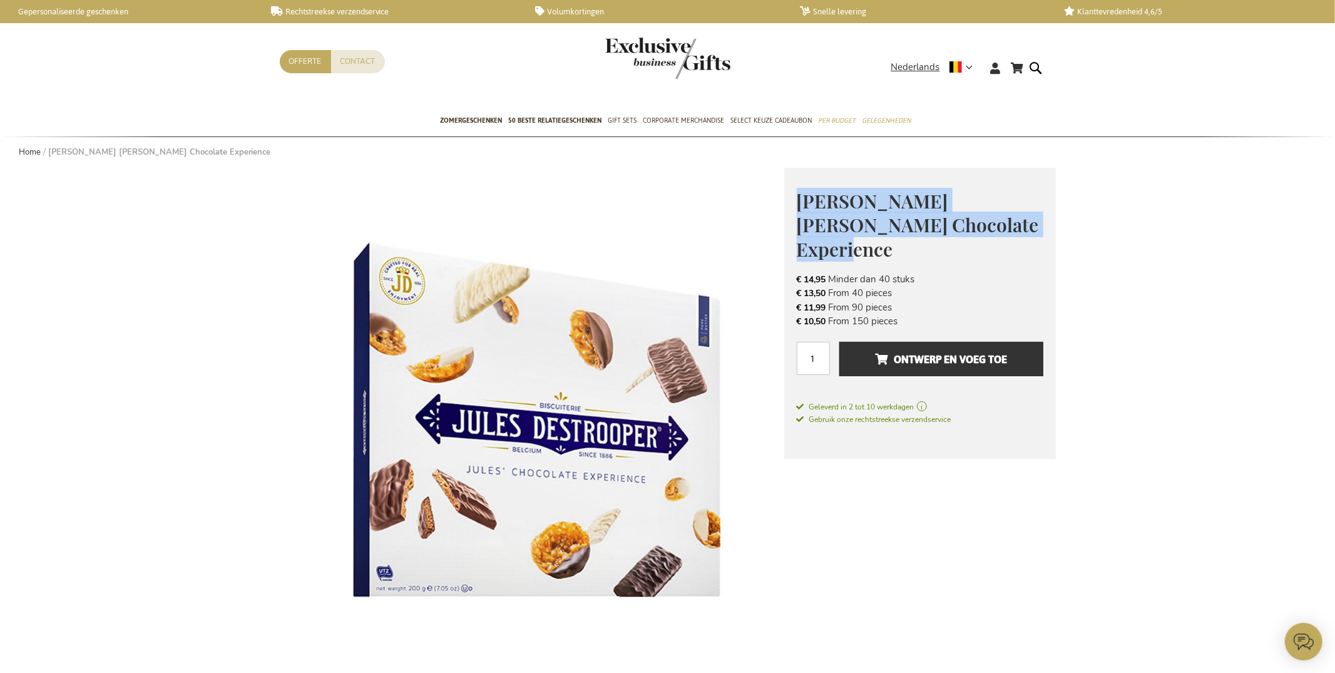
drag, startPoint x: 906, startPoint y: 218, endPoint x: 789, endPoint y: 204, distance: 117.9
click at [791, 203] on div "Jules Destrooper Jules' Chocolate Experience Make your business gift even sweet…" at bounding box center [920, 314] width 272 height 292
copy span "[PERSON_NAME] [PERSON_NAME] Chocolate Experience"
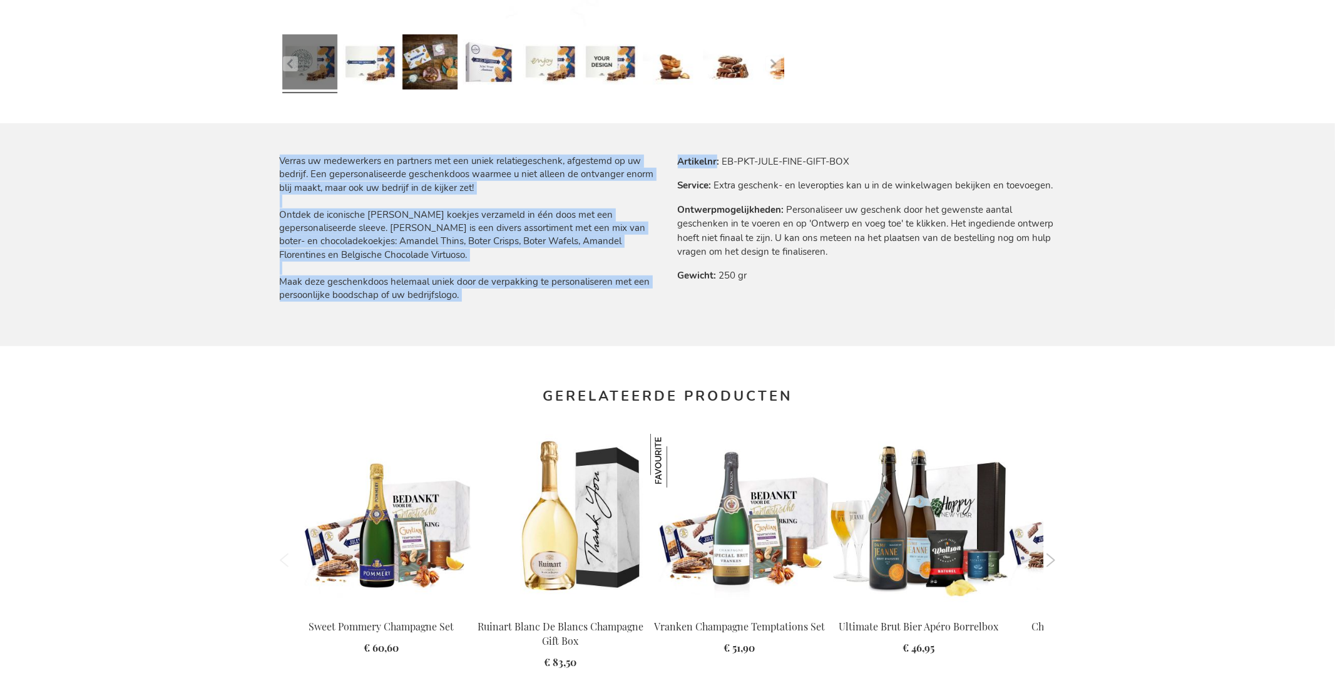
drag, startPoint x: 722, startPoint y: 162, endPoint x: 918, endPoint y: 148, distance: 196.5
click at [920, 148] on div "Ga naar het einde van de afbeeldingen-gallerij Ga naar het begin van de afbeeld…" at bounding box center [668, 268] width 776 height 1492
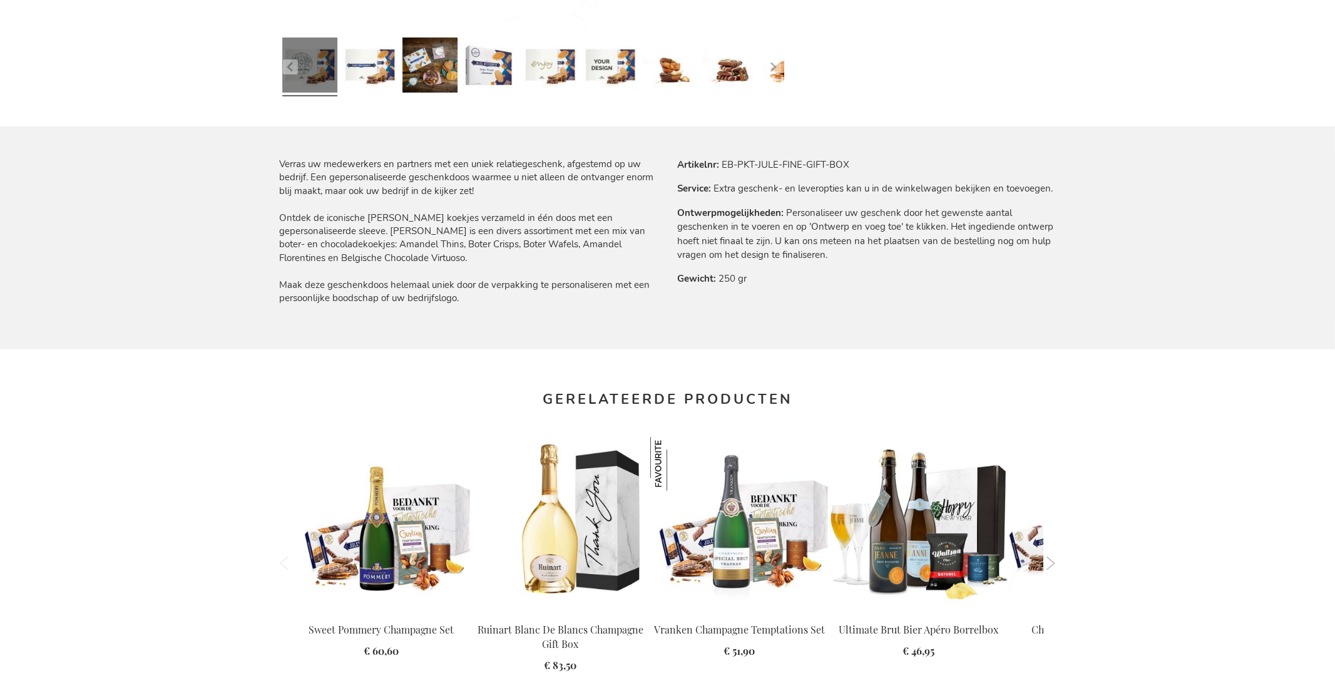
click at [861, 160] on tr "Artikelnr EB-PKT-JULE-FINE-GIFT-BOX" at bounding box center [867, 165] width 378 height 14
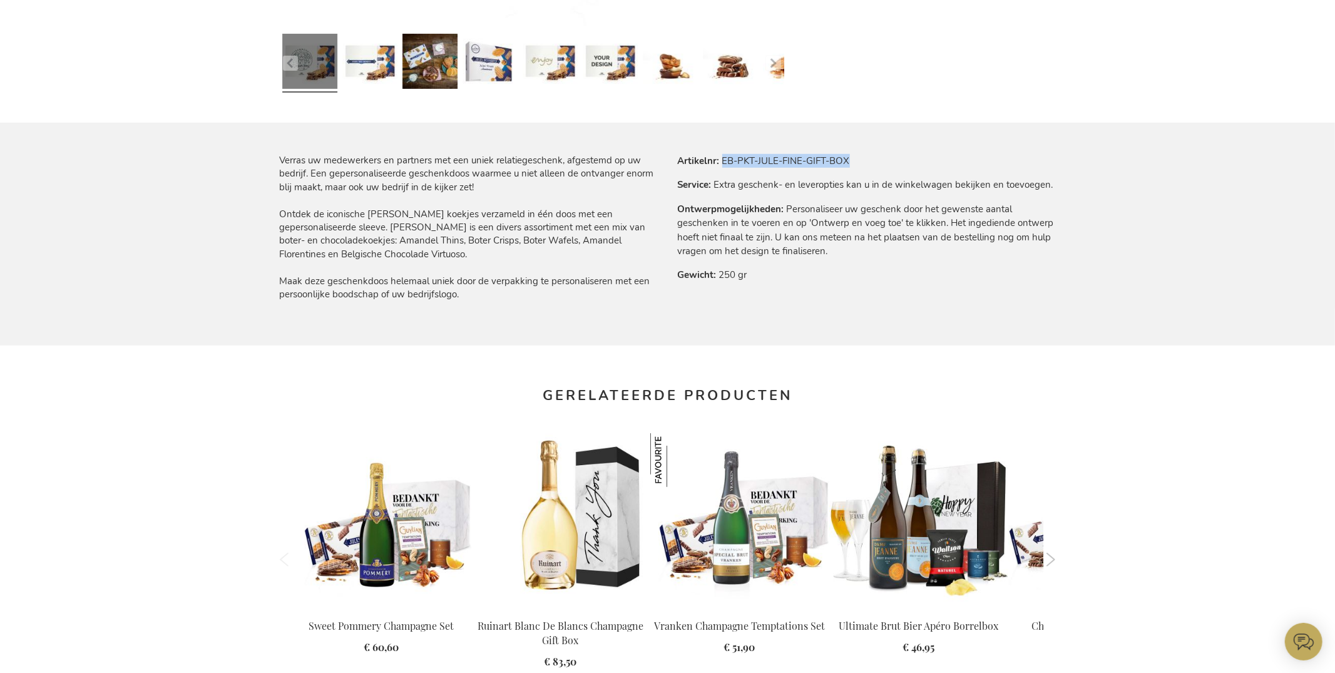
drag, startPoint x: 858, startPoint y: 163, endPoint x: 721, endPoint y: 162, distance: 136.5
click at [719, 162] on tr "Artikelnr EB-PKT-JULE-FINE-GIFT-BOX" at bounding box center [867, 161] width 378 height 14
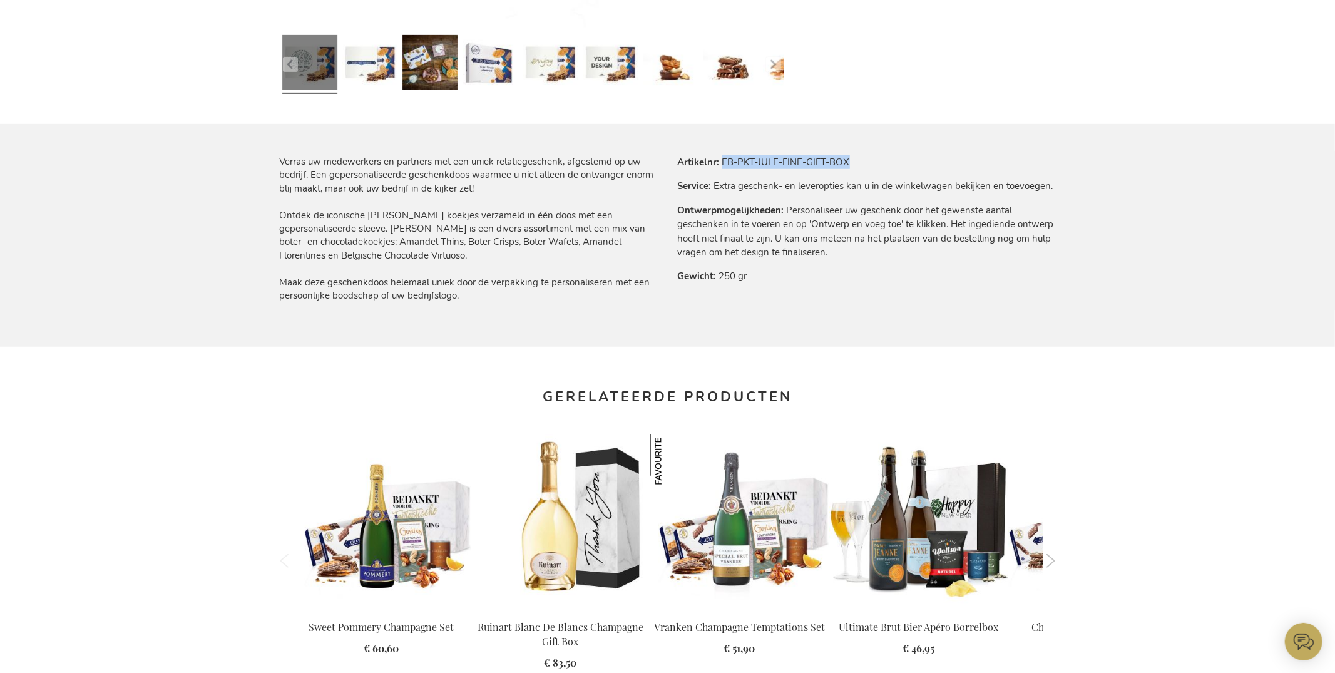
scroll to position [641, 0]
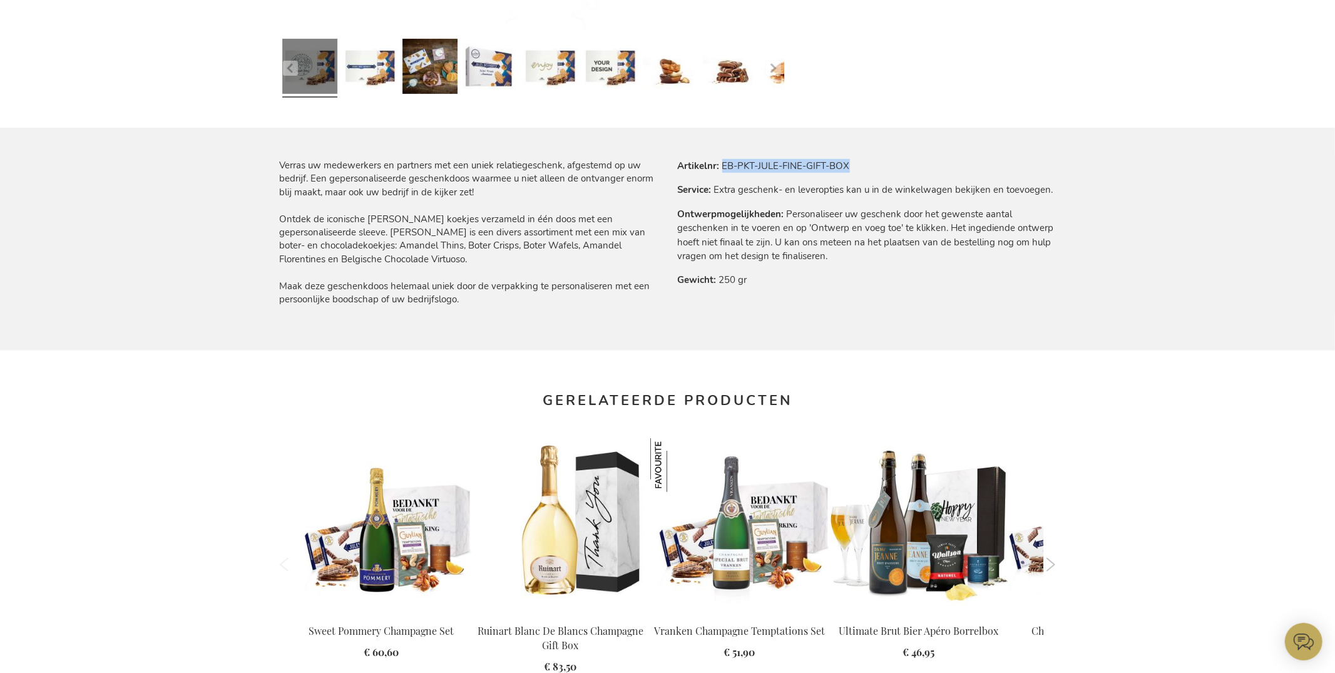
copy td "EB-PKT-JULE-FINE-GIFT-BOX"
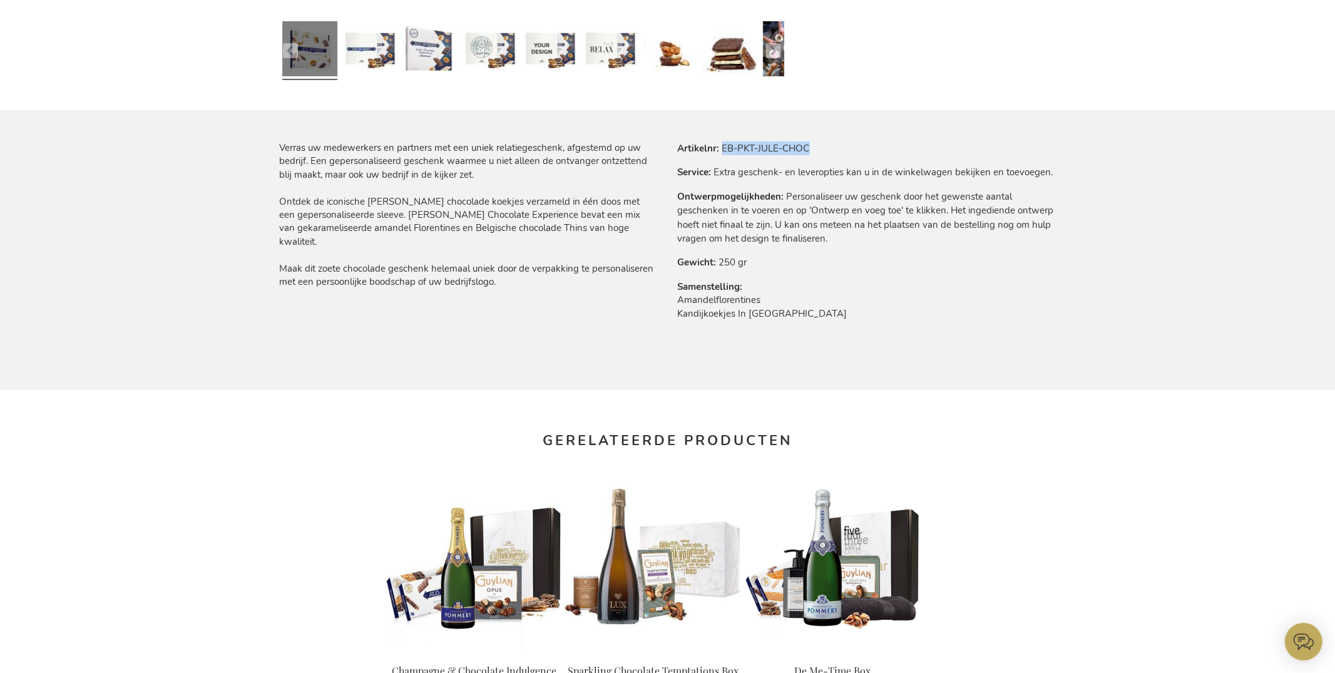
drag, startPoint x: 722, startPoint y: 143, endPoint x: 859, endPoint y: 148, distance: 137.2
click at [858, 150] on tr "Artikelnr EB-PKT-JULE-CHOC" at bounding box center [867, 148] width 378 height 14
copy td "EB-PKT-JULE-CHOC"
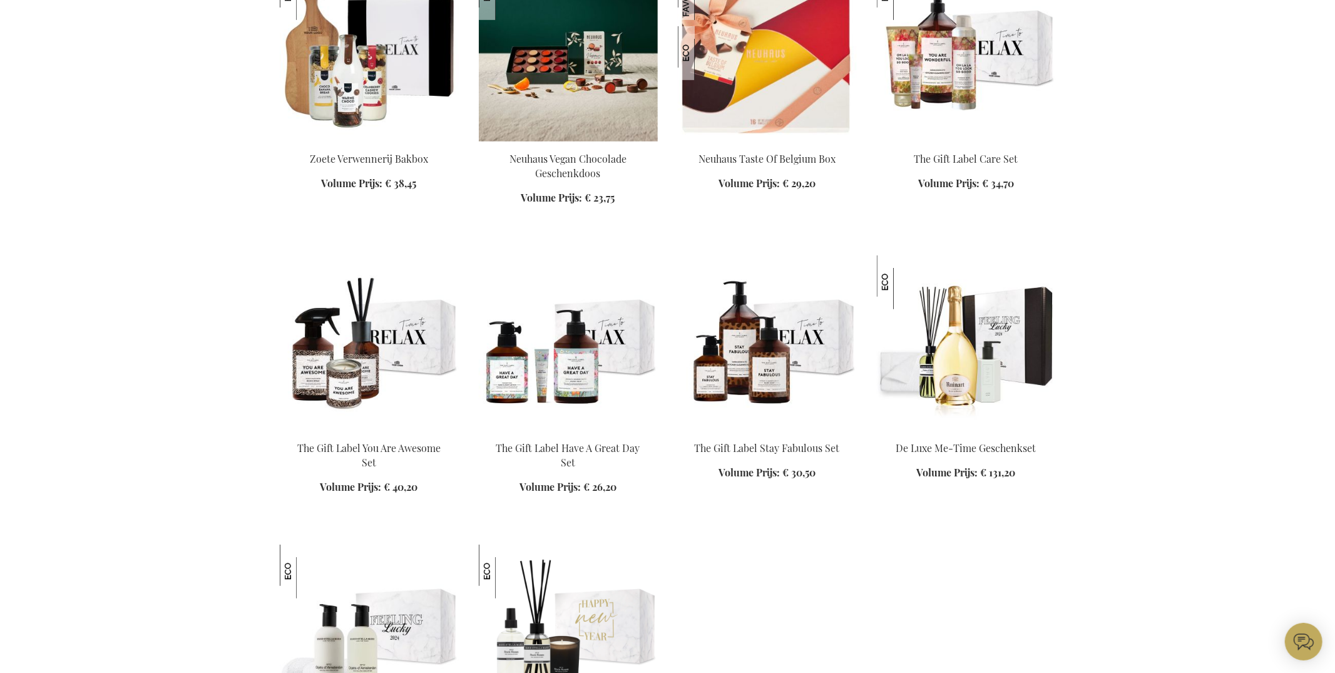
scroll to position [717, 0]
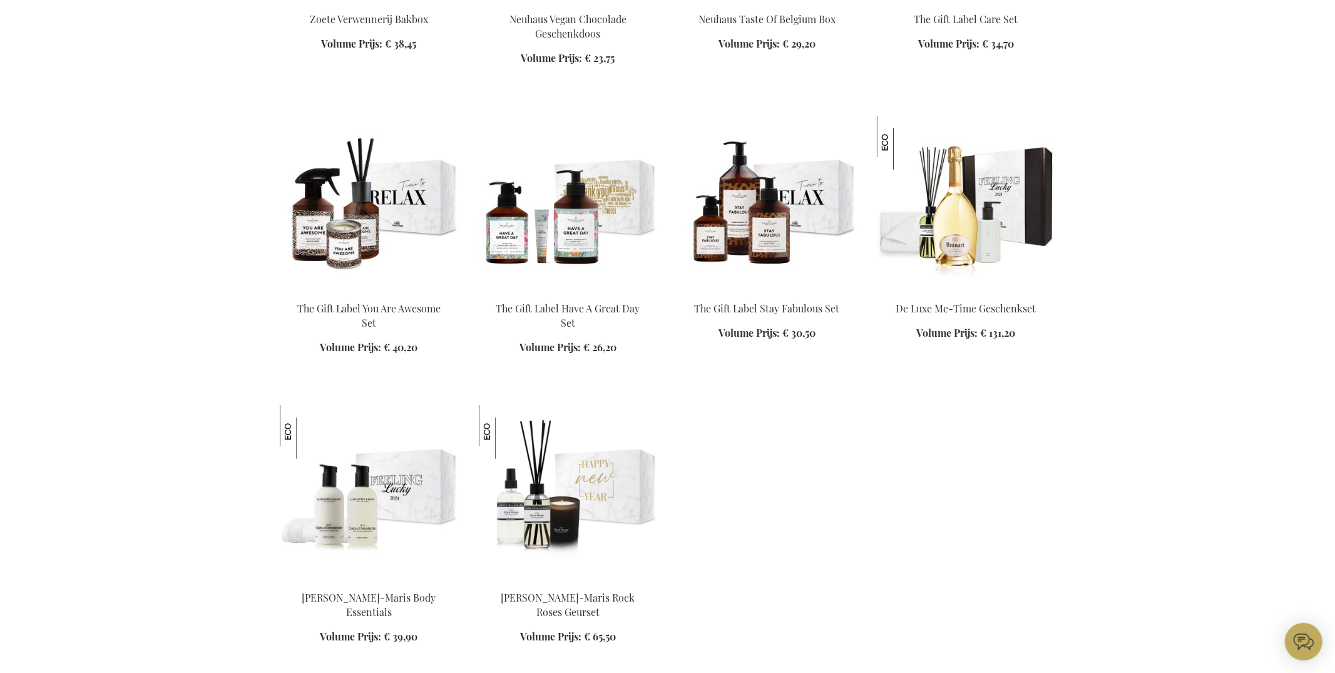
click at [523, 175] on img at bounding box center [568, 203] width 179 height 175
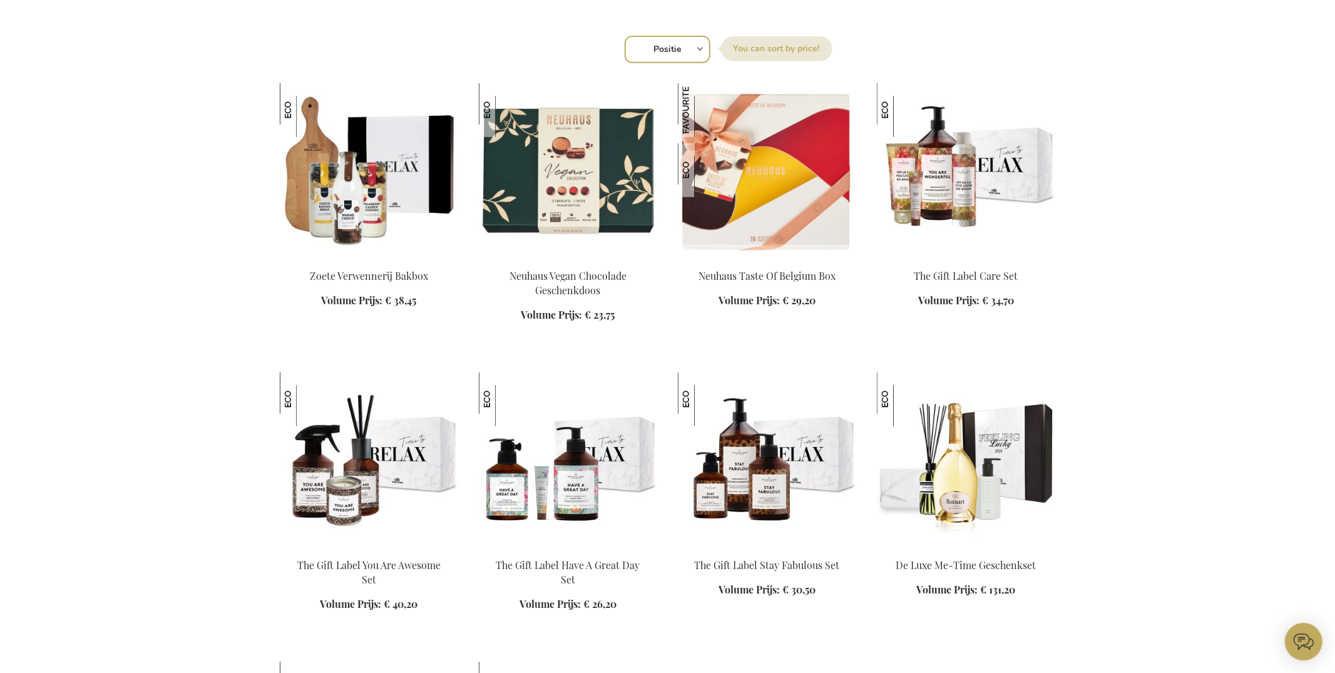
scroll to position [461, 0]
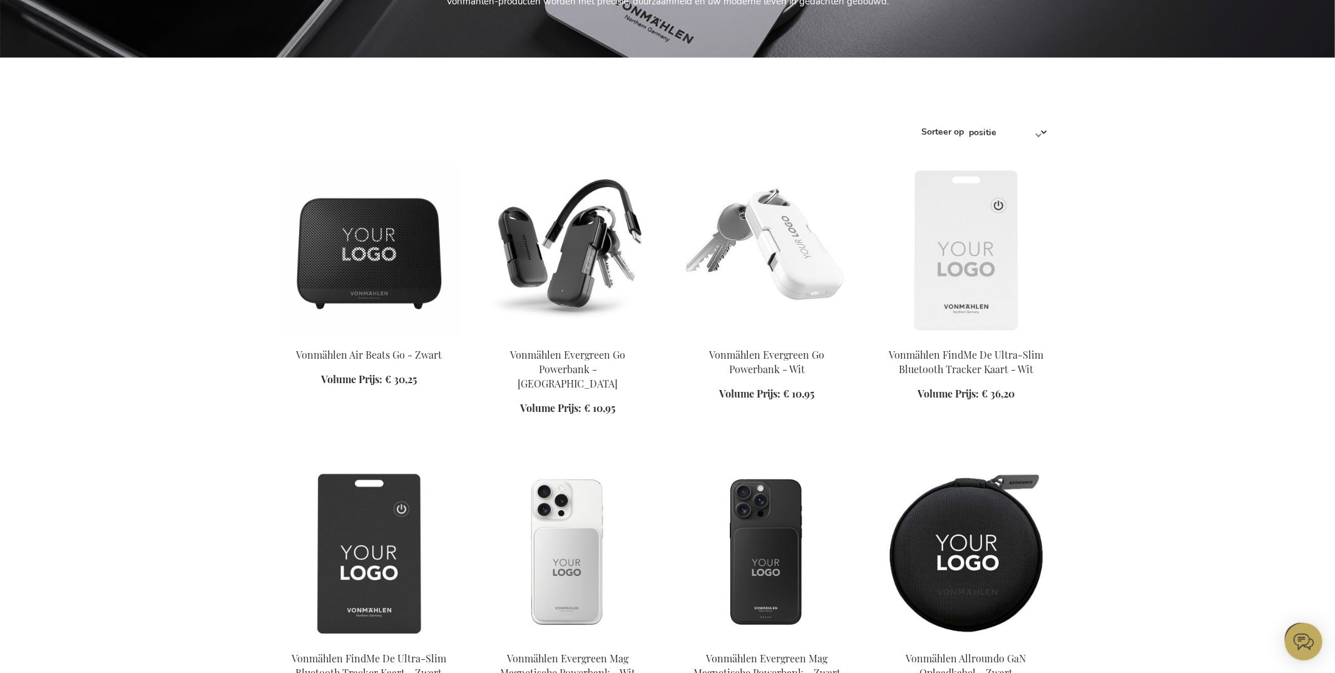
click at [556, 240] on img at bounding box center [568, 249] width 179 height 175
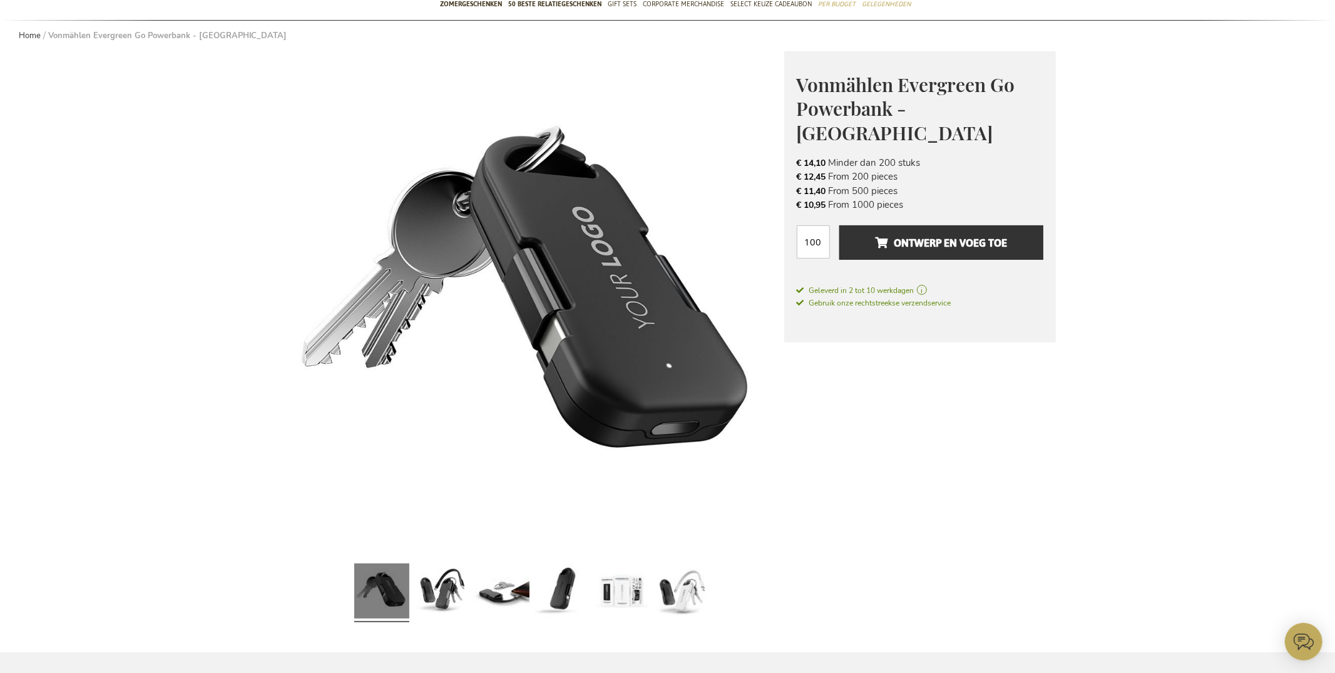
scroll to position [19, 0]
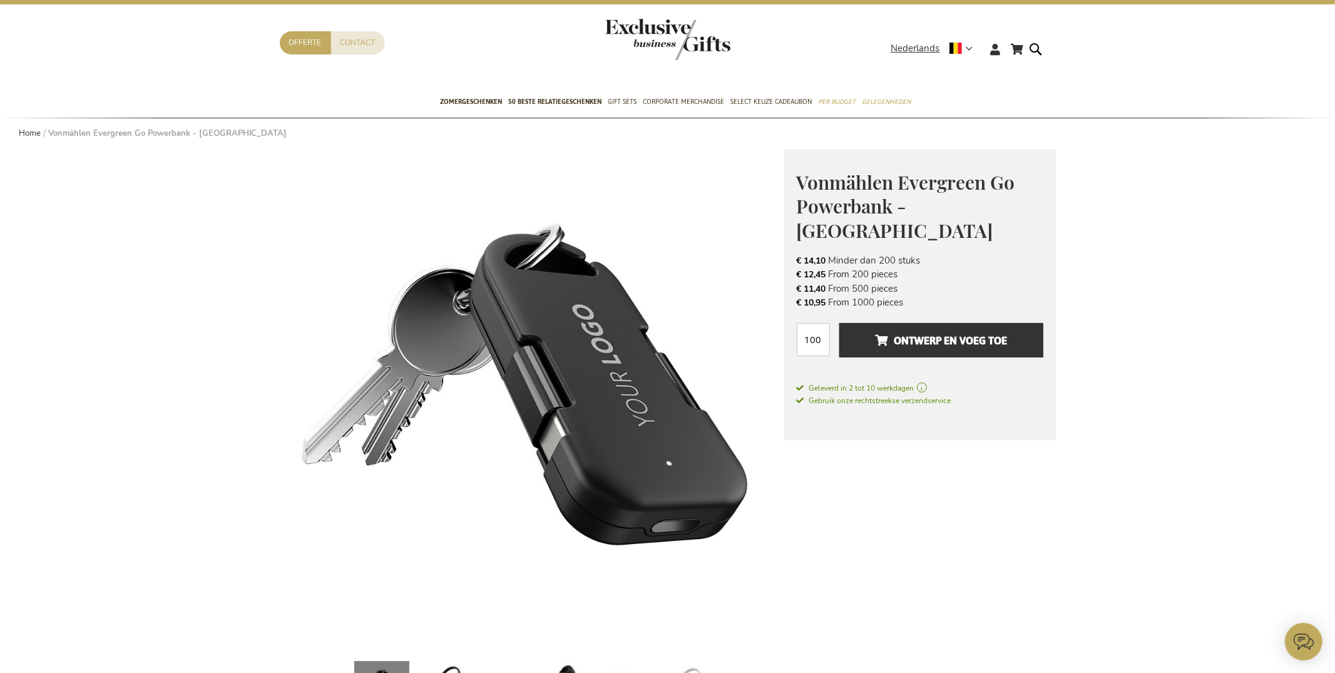
click at [849, 185] on span "Vonmählen Evergreen Go Powerbank - [GEOGRAPHIC_DATA]" at bounding box center [906, 206] width 218 height 73
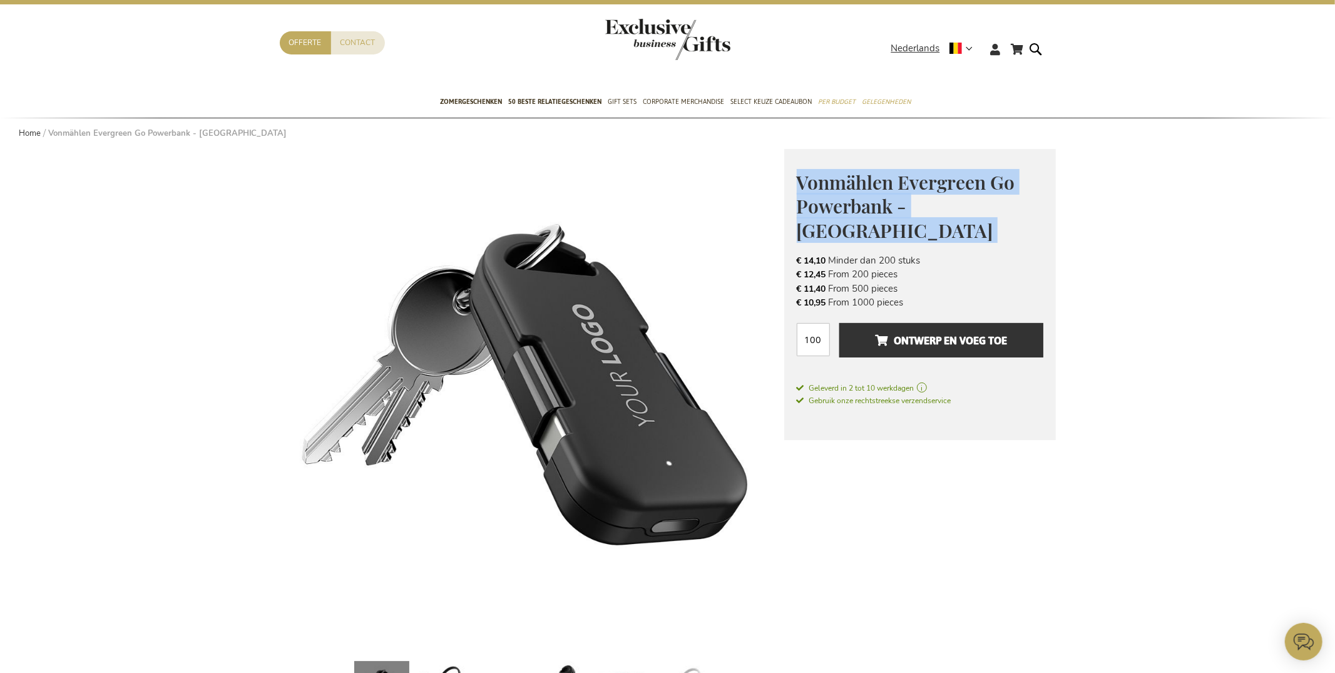
click at [848, 186] on span "Vonmählen Evergreen Go Powerbank - [GEOGRAPHIC_DATA]" at bounding box center [906, 206] width 218 height 73
copy div "Vonmählen Evergreen Go Powerbank - Zwart VONMÄHLEN: GERMAN ENGINEERING. CONNECT…"
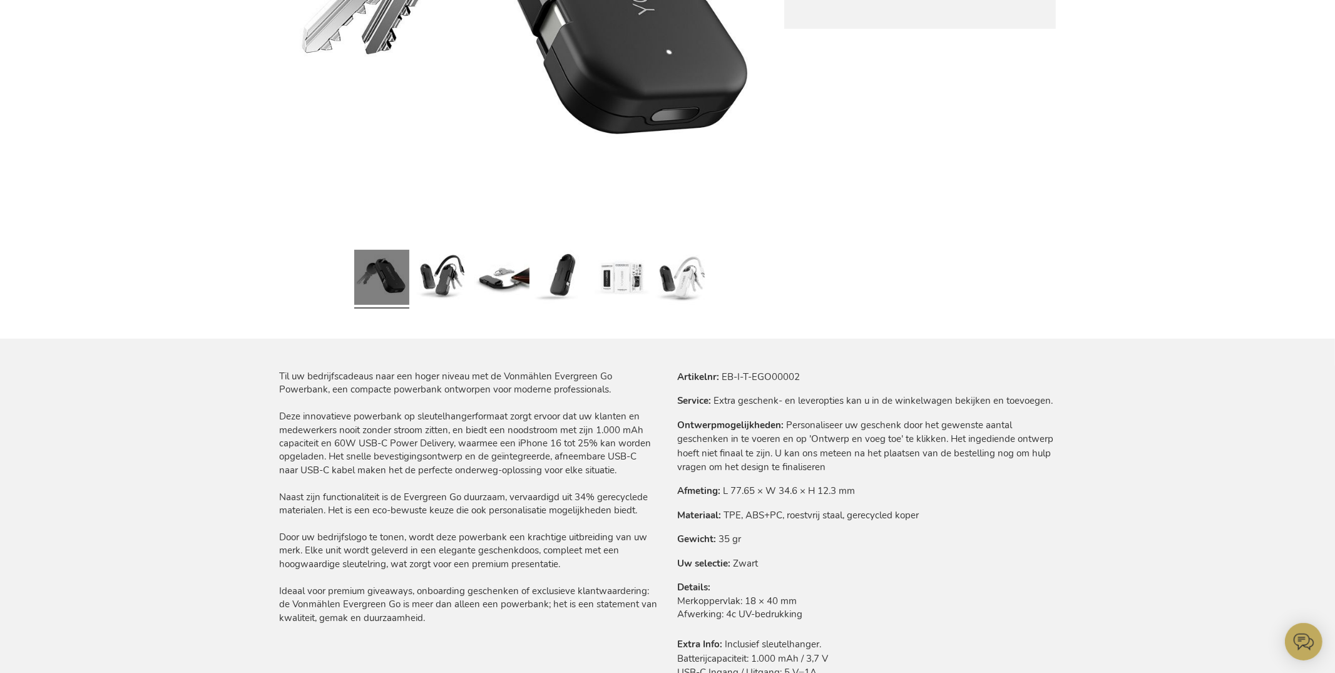
scroll to position [442, 0]
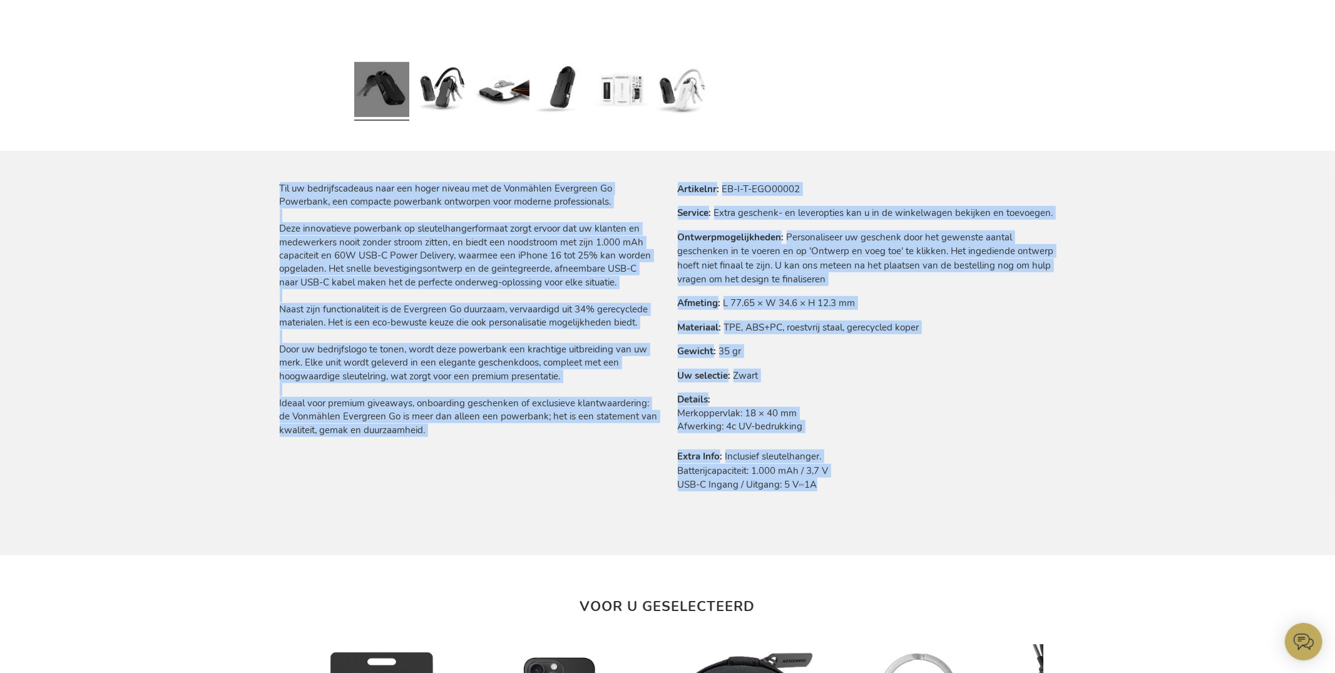
drag, startPoint x: 278, startPoint y: 361, endPoint x: 864, endPoint y: 494, distance: 600.8
click at [864, 494] on main "Ga naar het einde van de afbeeldingen-gallerij Ga naar het begin van de afbeeld…" at bounding box center [668, 241] width 796 height 1382
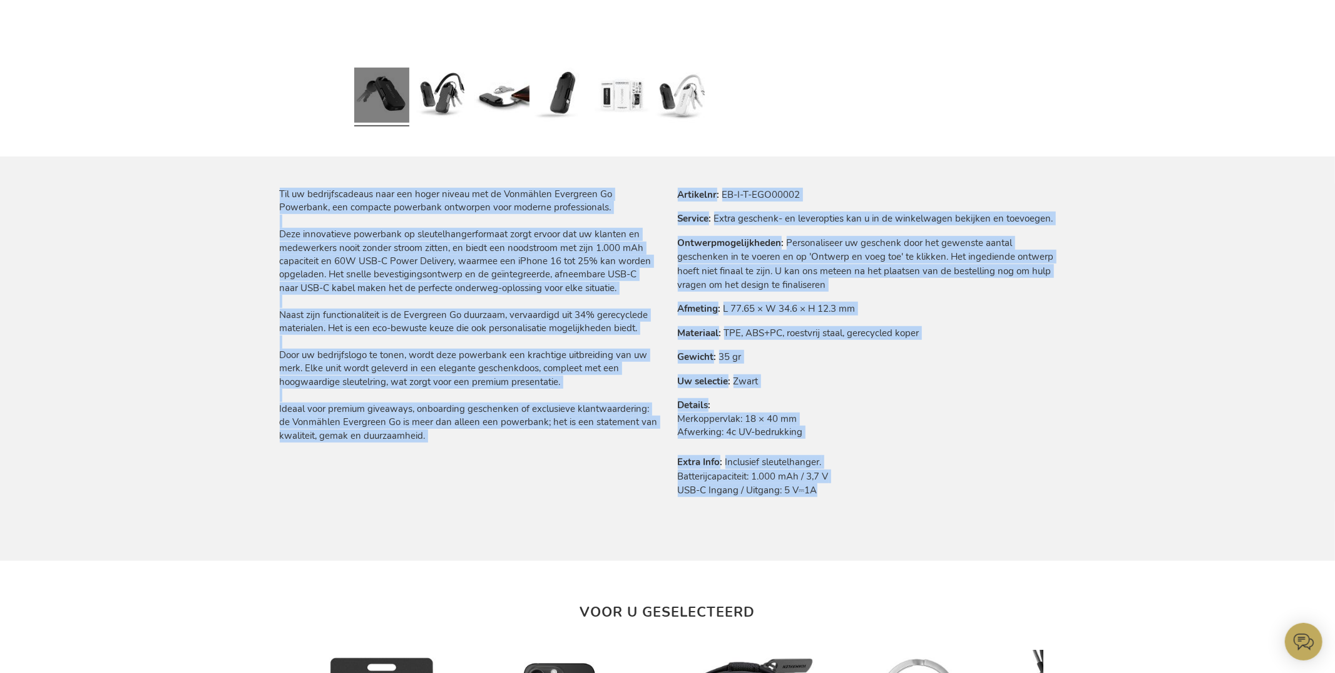
copy div "Til uw bedrijfscadeaus naar een hoger niveau met de Vonmählen Evergreen Go Powe…"
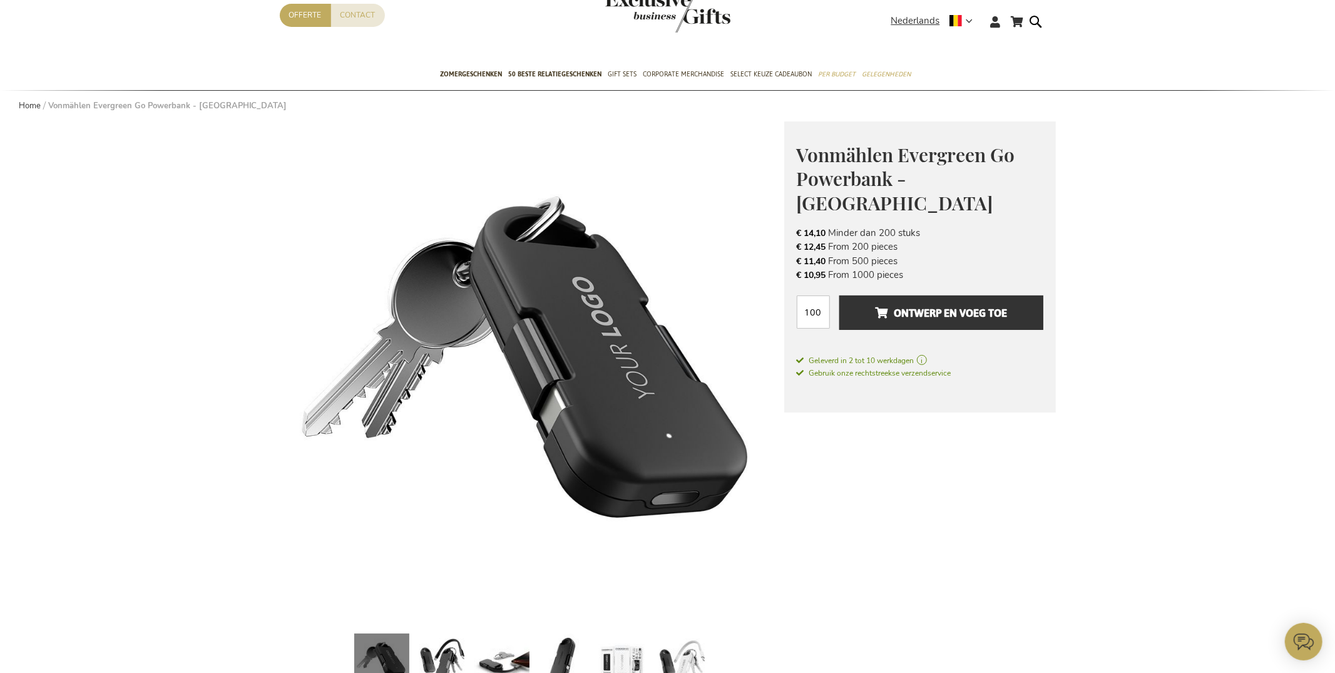
scroll to position [29, 0]
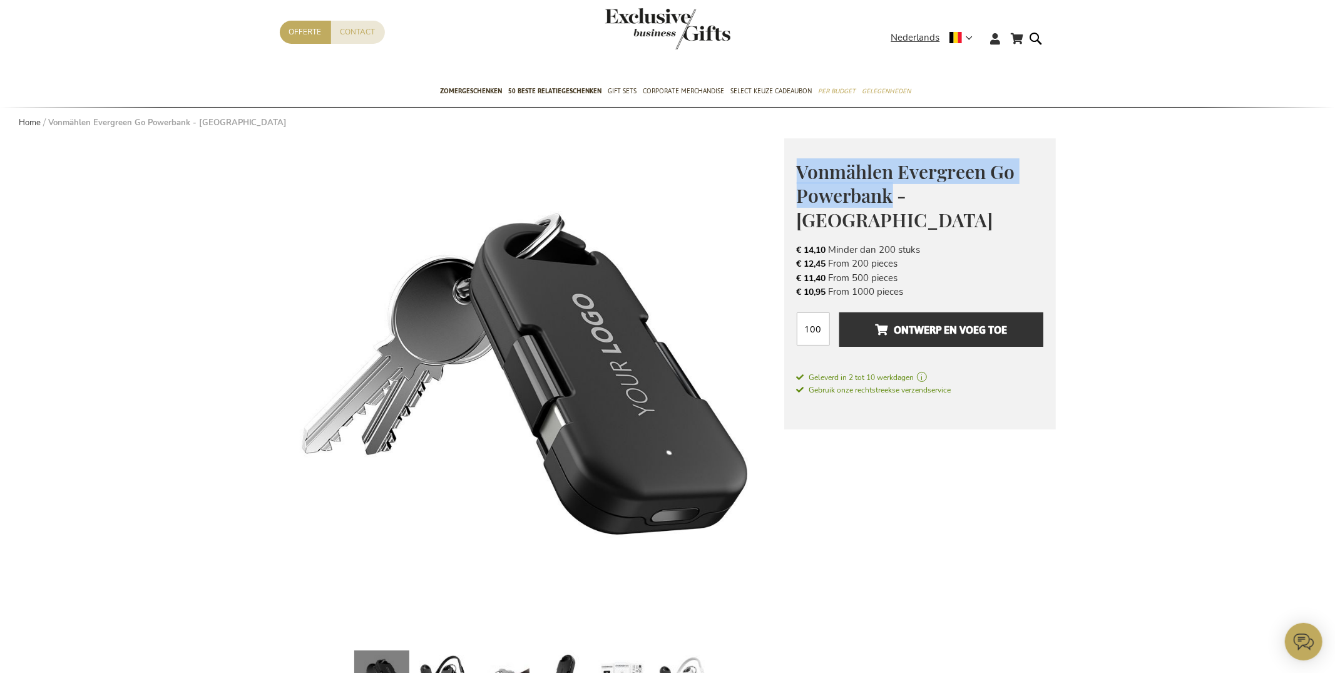
drag, startPoint x: 815, startPoint y: 172, endPoint x: 891, endPoint y: 194, distance: 79.6
click at [892, 197] on span "Vonmählen Evergreen Go Powerbank - [GEOGRAPHIC_DATA]" at bounding box center [906, 195] width 218 height 73
copy span "Vonmählen Evergreen Go Powerbank"
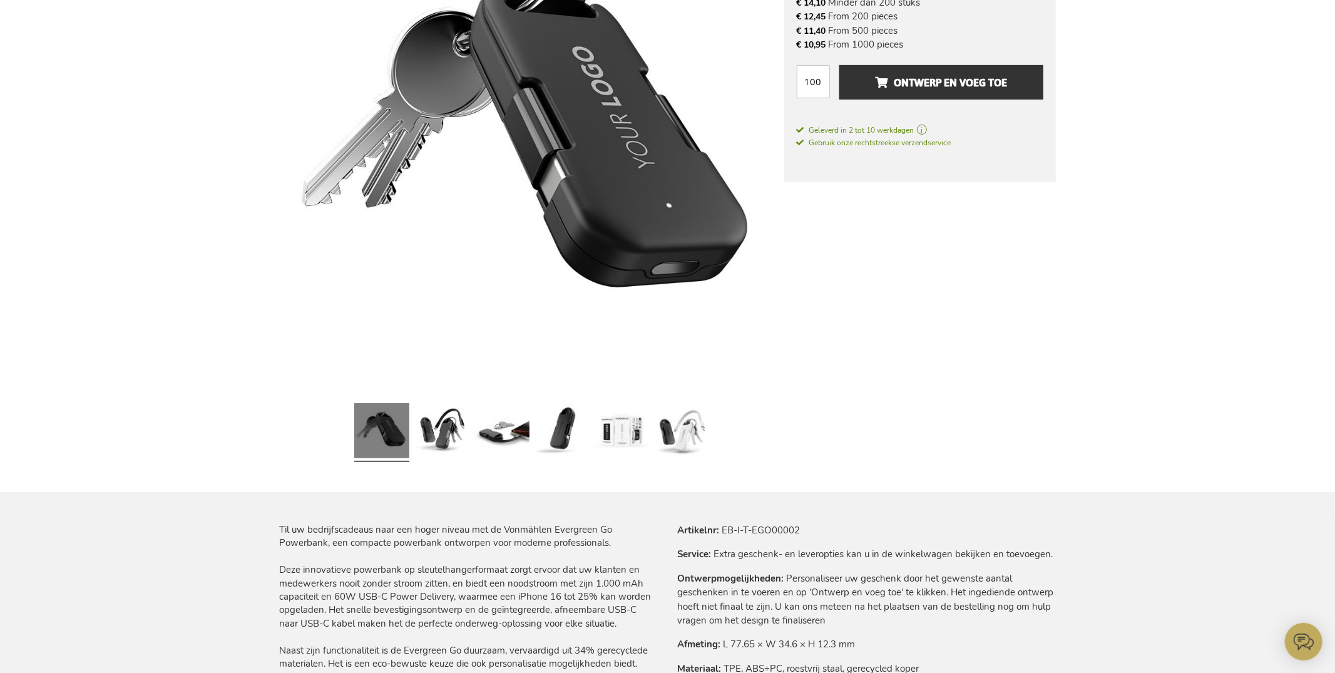
scroll to position [0, 0]
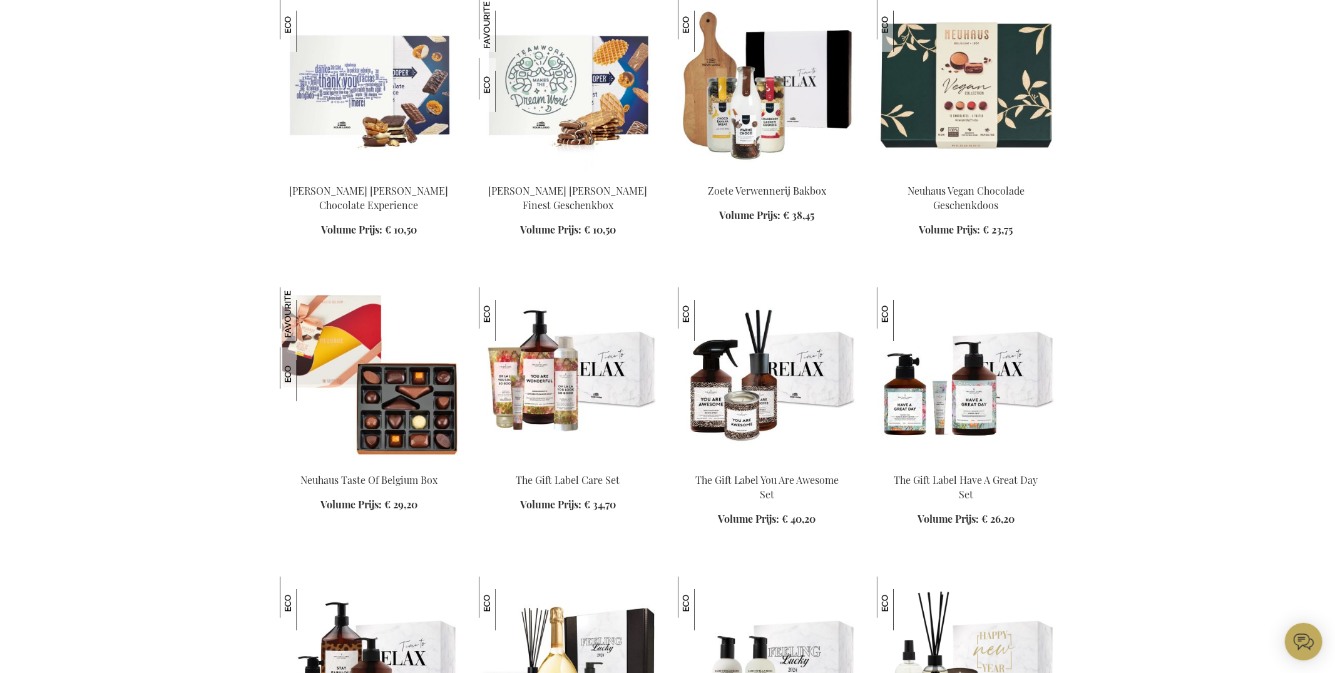
scroll to position [457, 0]
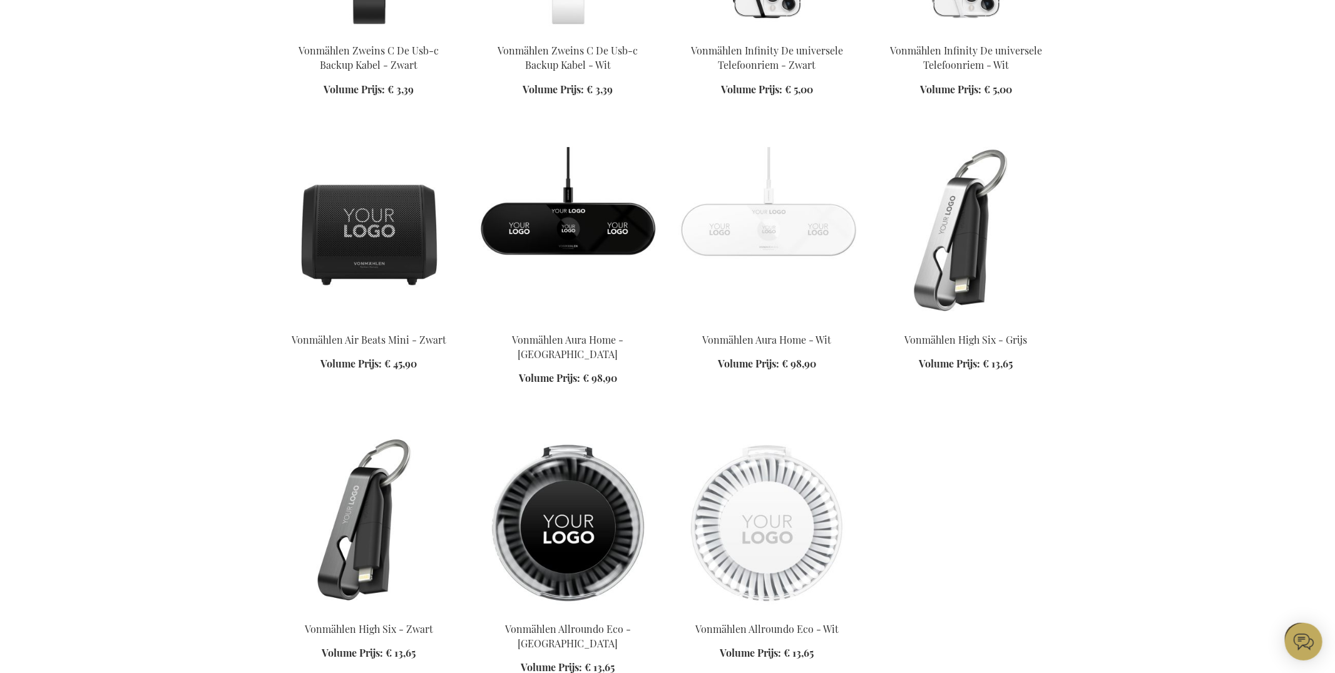
scroll to position [1284, 0]
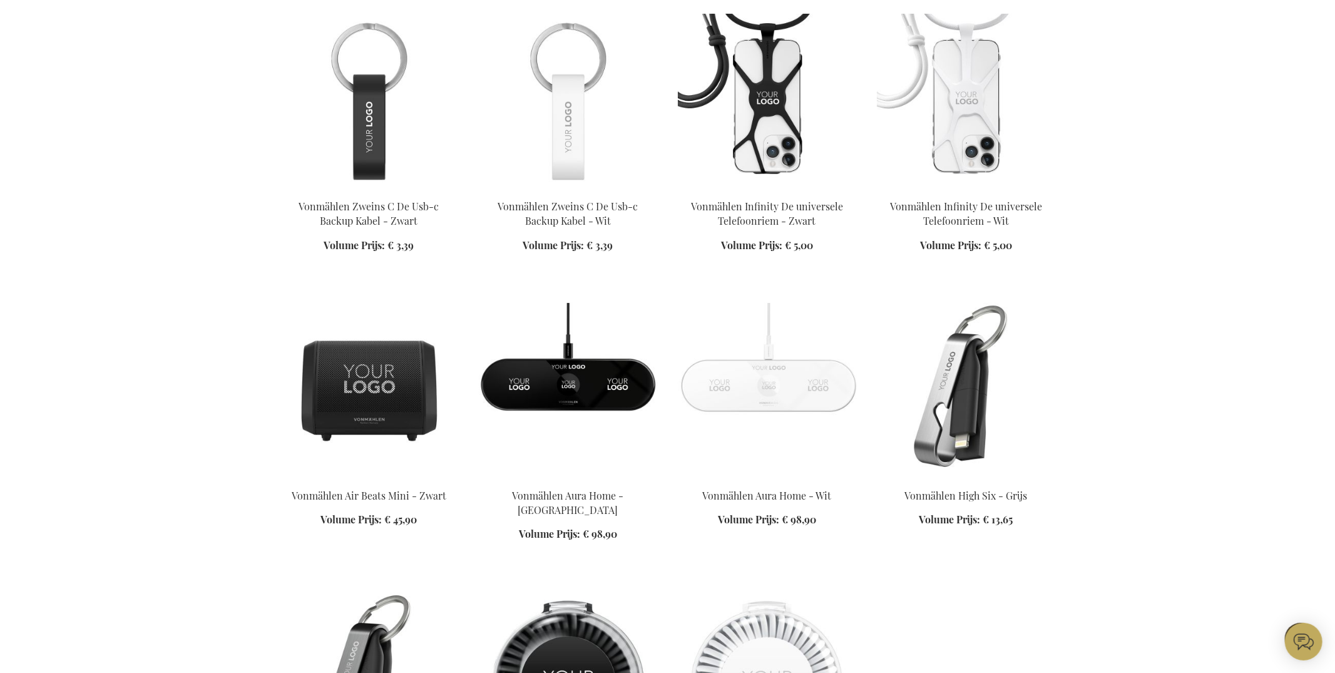
scroll to position [1335, 0]
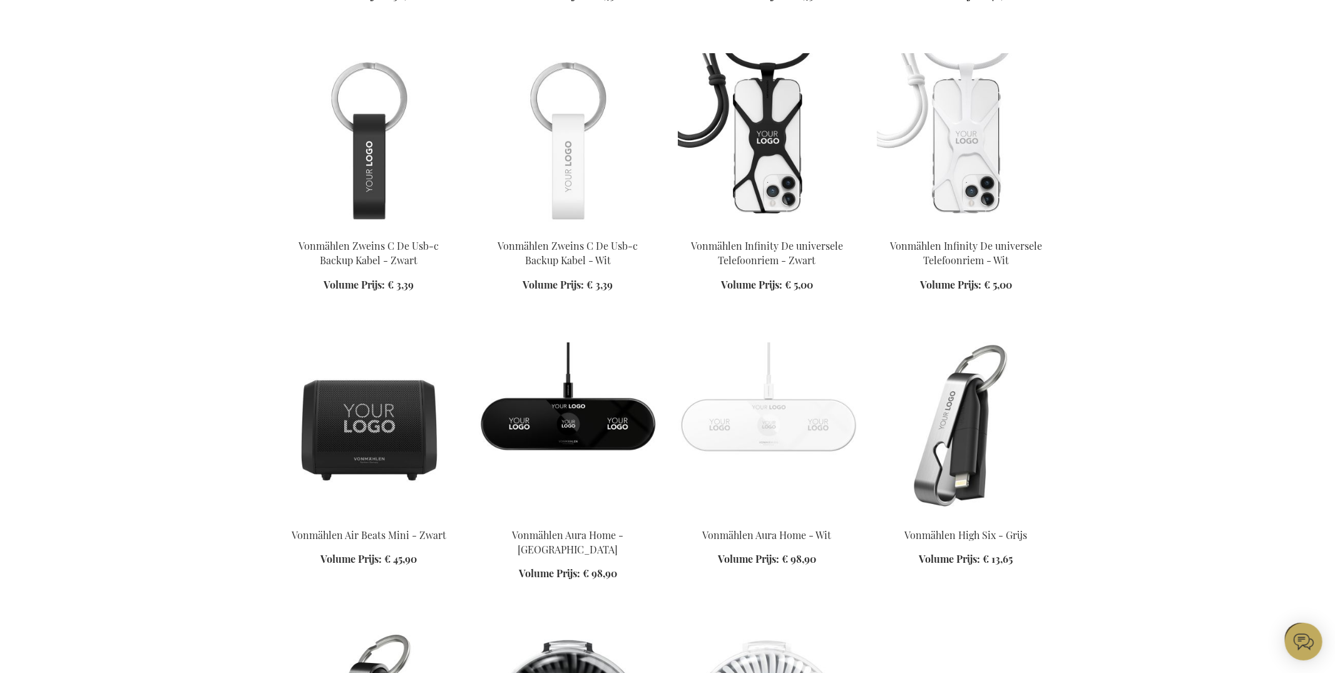
scroll to position [823, 0]
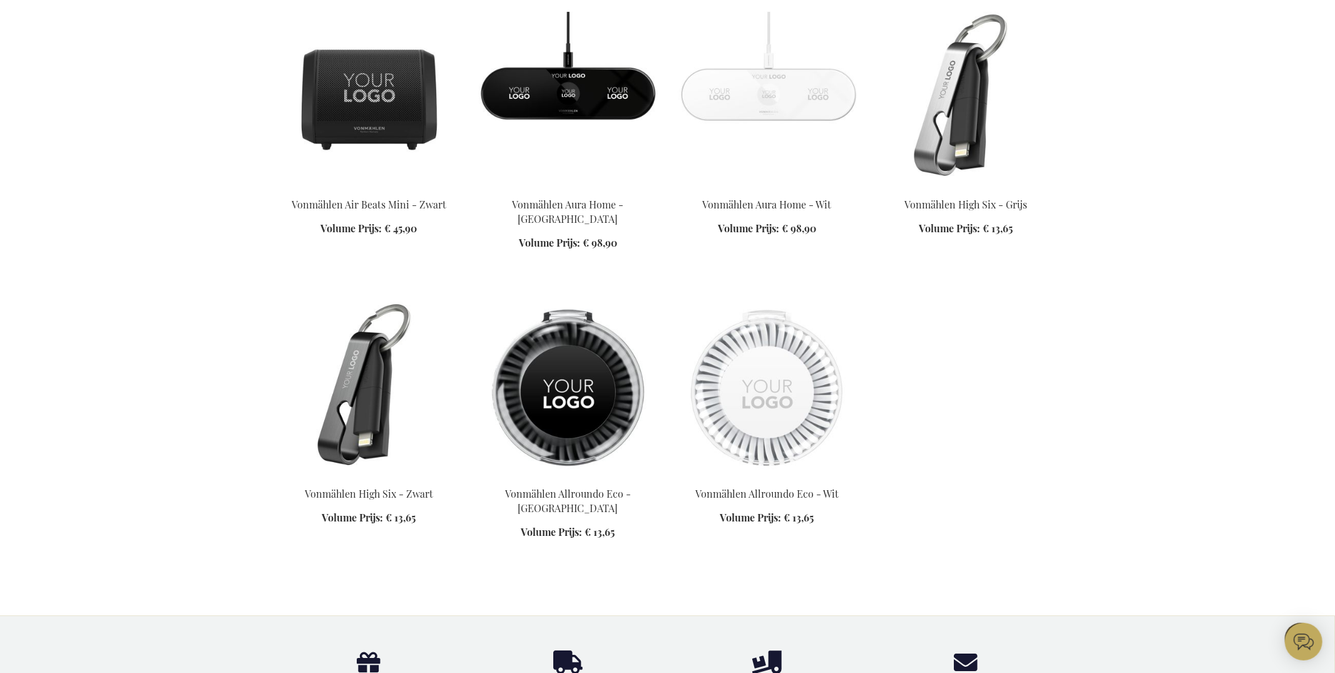
scroll to position [1515, 0]
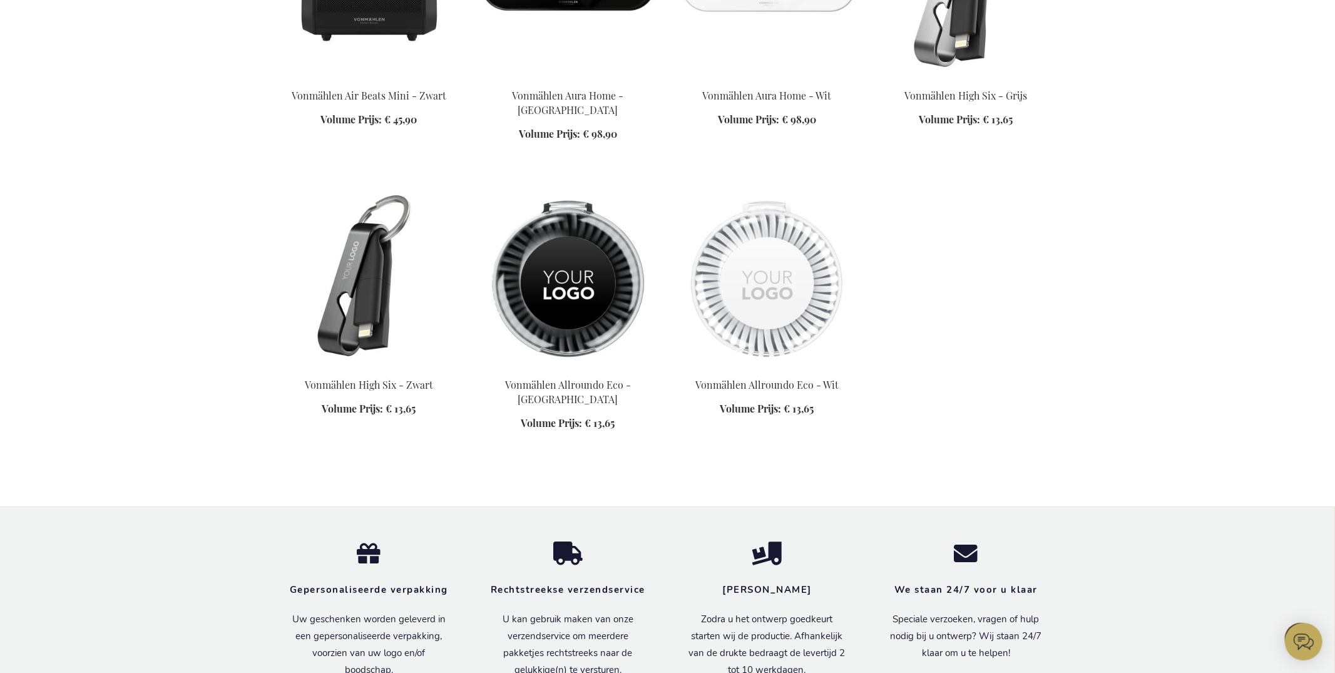
drag, startPoint x: 219, startPoint y: 349, endPoint x: 923, endPoint y: 405, distance: 706.5
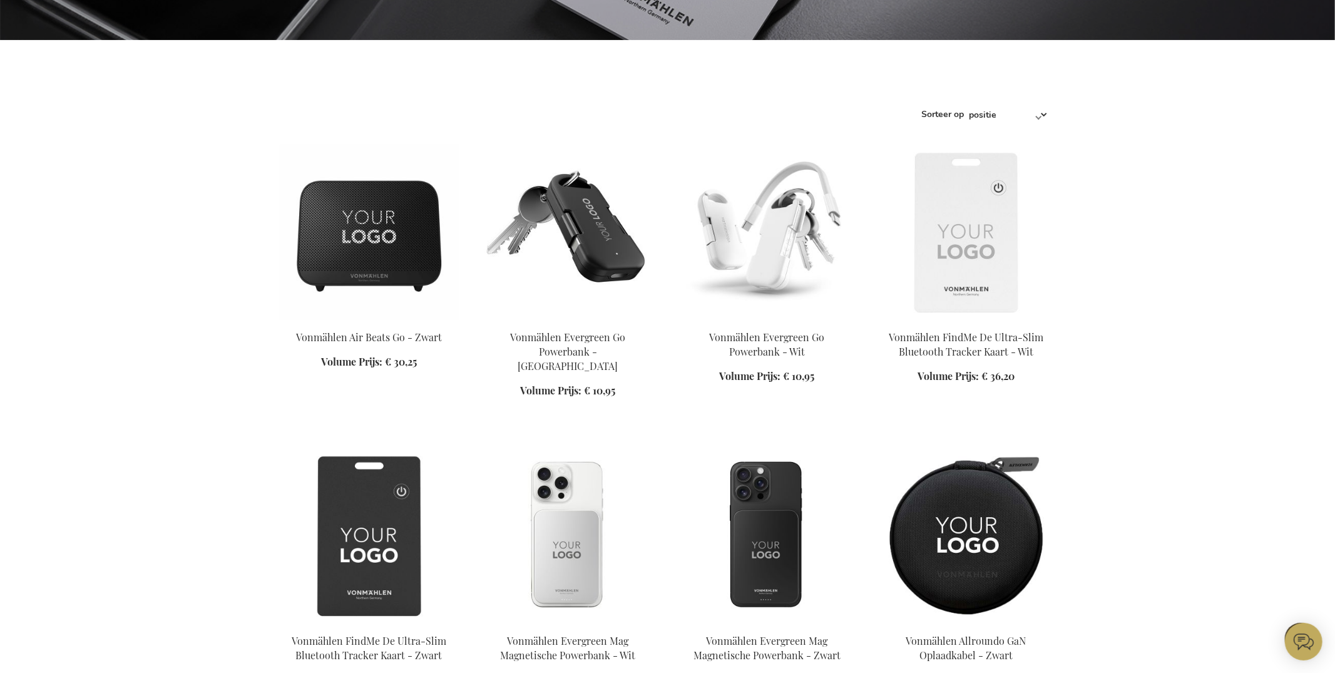
drag, startPoint x: 950, startPoint y: 245, endPoint x: 852, endPoint y: 255, distance: 98.9
click at [950, 245] on img at bounding box center [966, 232] width 179 height 175
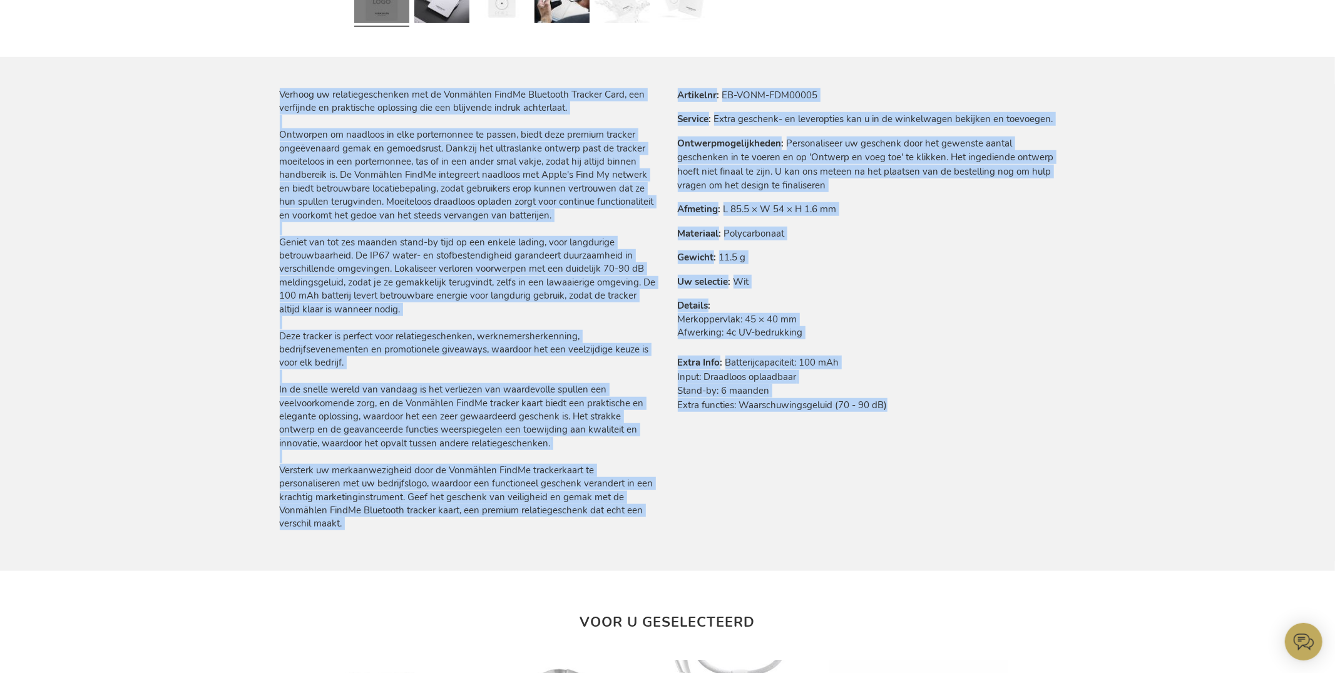
drag, startPoint x: 899, startPoint y: 406, endPoint x: 276, endPoint y: 105, distance: 692.1
click at [275, 101] on main "Ga naar het einde van de afbeeldingen-gallerij Ga naar het begin van de afbeeld…" at bounding box center [668, 202] width 796 height 1492
copy div "Loremip do sitametconsectetu adi el Seddoeius TempOr Incididun Utlabor Etdo, ma…"
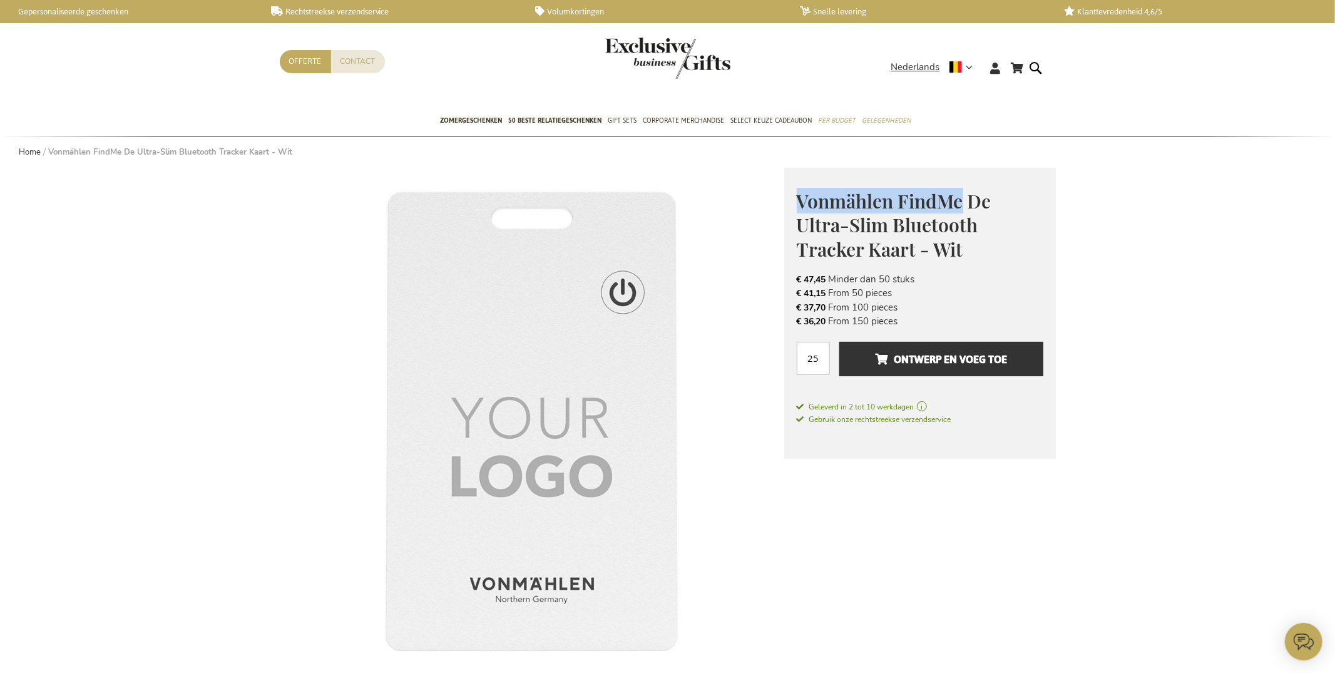
drag, startPoint x: 796, startPoint y: 198, endPoint x: 959, endPoint y: 202, distance: 163.4
click at [962, 203] on span "Vonmählen FindMe De Ultra-Slim Bluetooth Tracker Kaart - Wit" at bounding box center [894, 224] width 195 height 73
copy span "Vonmählen FindMe"
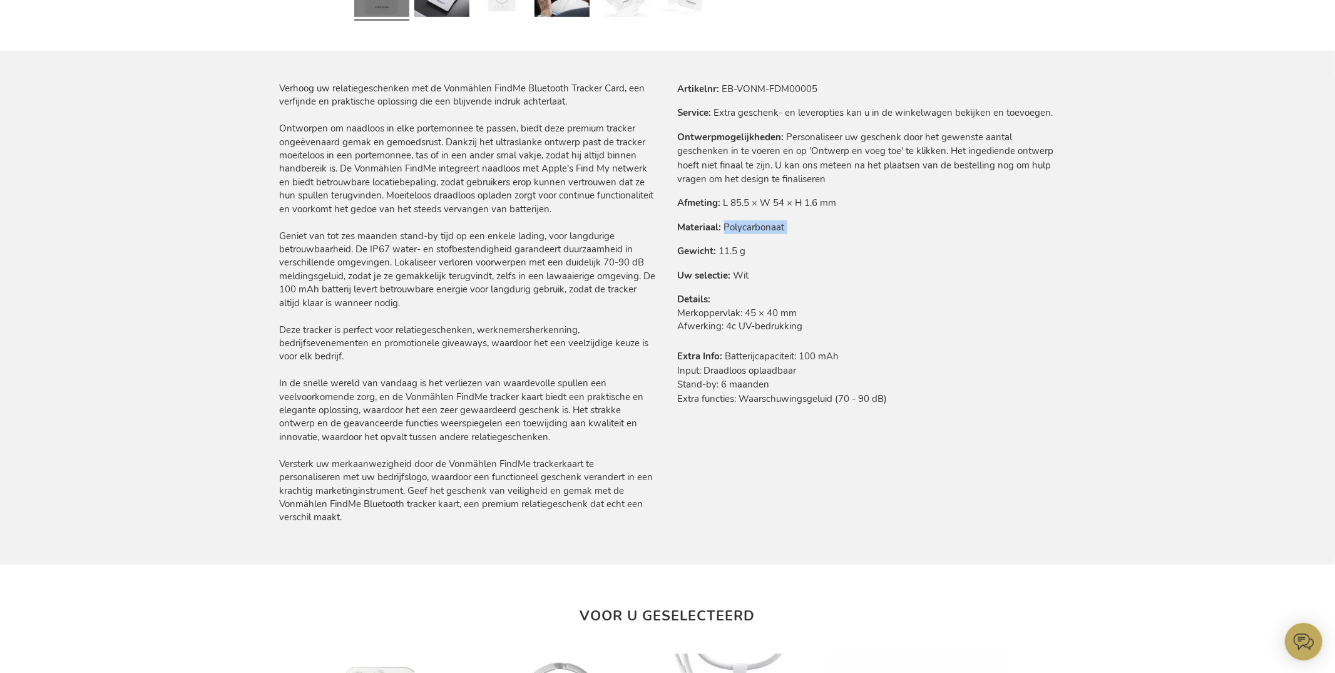
drag, startPoint x: 762, startPoint y: 228, endPoint x: 864, endPoint y: 309, distance: 130.1
click at [856, 238] on tbody "Artikelnr EB-VONM-FDM00005 Service Extra geschenk- en leveropties kan u in de w…" at bounding box center [867, 249] width 378 height 334
copy tbody "Polycarbonaat"
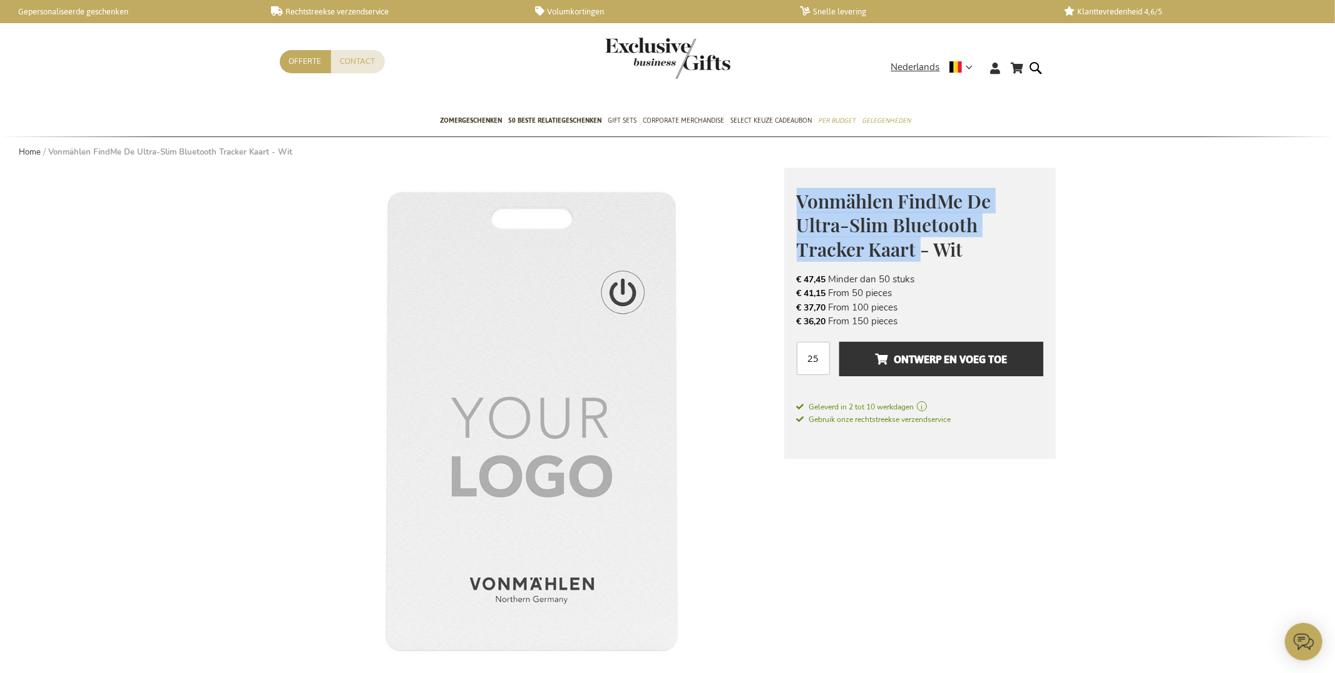
drag, startPoint x: 803, startPoint y: 199, endPoint x: 910, endPoint y: 225, distance: 110.2
click at [920, 249] on span "Vonmählen FindMe De Ultra-Slim Bluetooth Tracker Kaart - Wit" at bounding box center [894, 224] width 195 height 73
copy span "Vonmählen FindMe De Ultra-Slim Bluetooth Tracker Kaart"
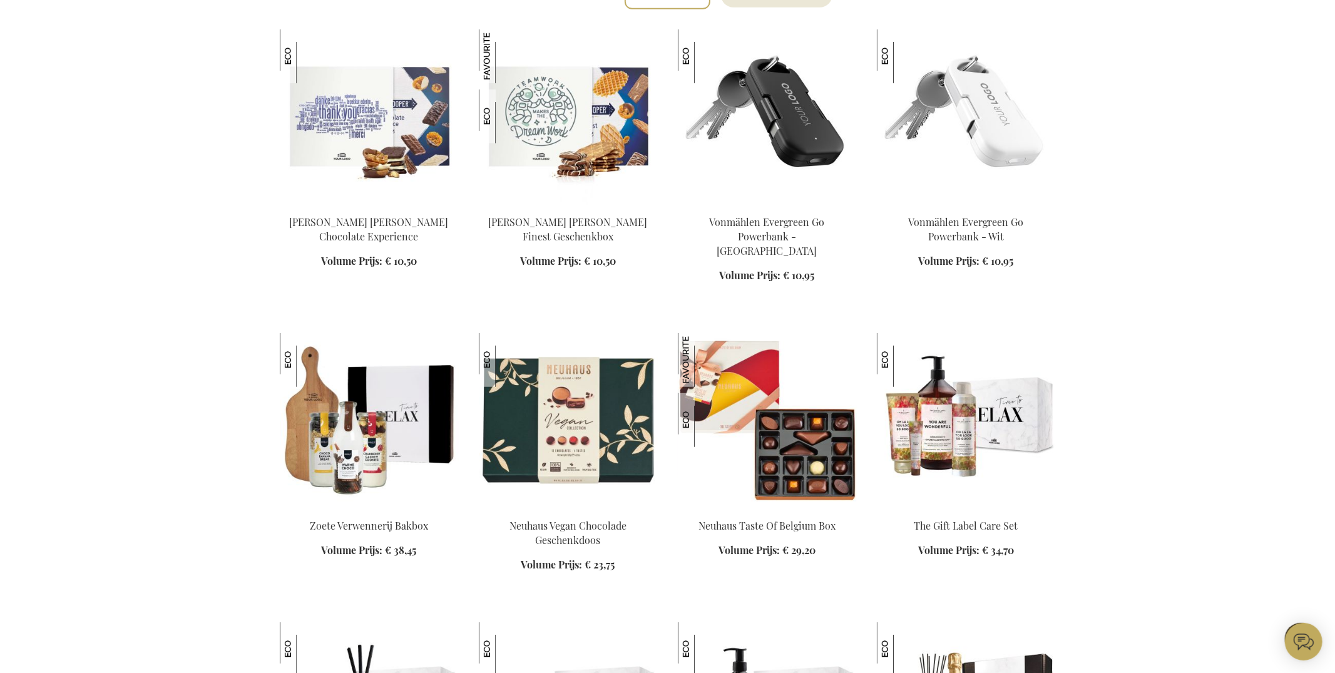
scroll to position [470, 0]
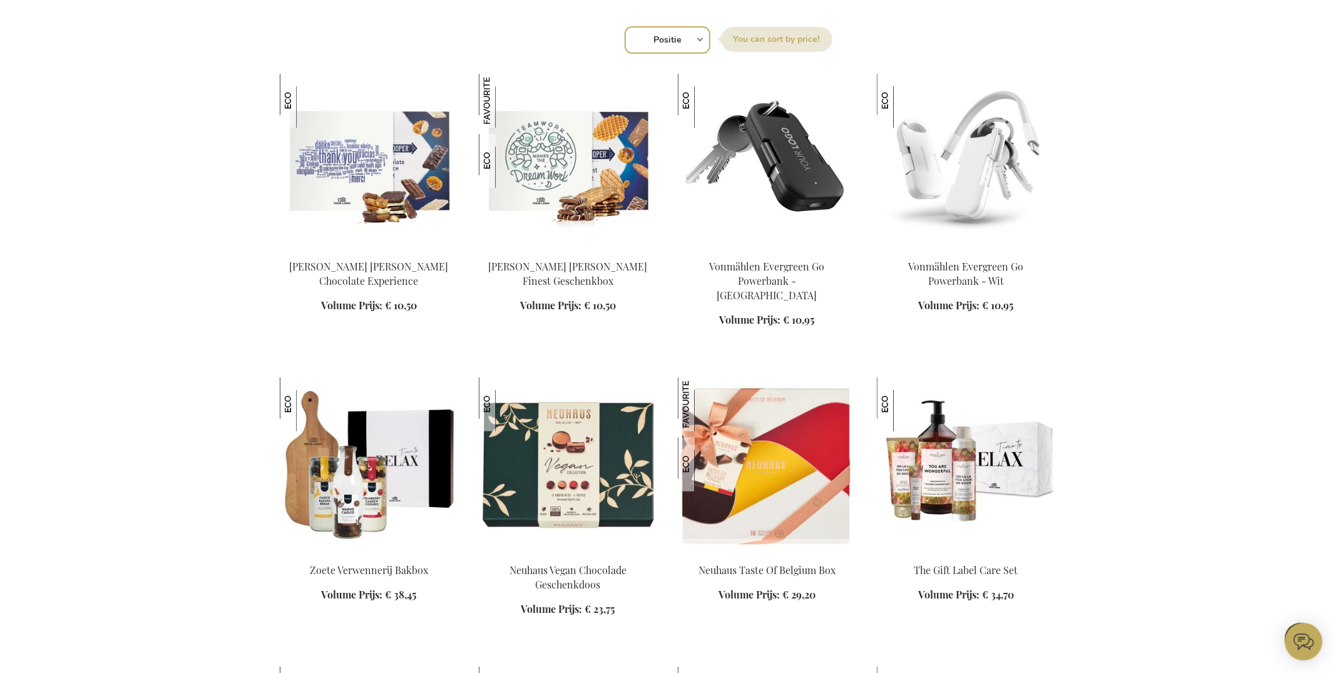
drag, startPoint x: 964, startPoint y: 164, endPoint x: 956, endPoint y: 181, distance: 18.8
click at [964, 164] on img at bounding box center [966, 161] width 179 height 175
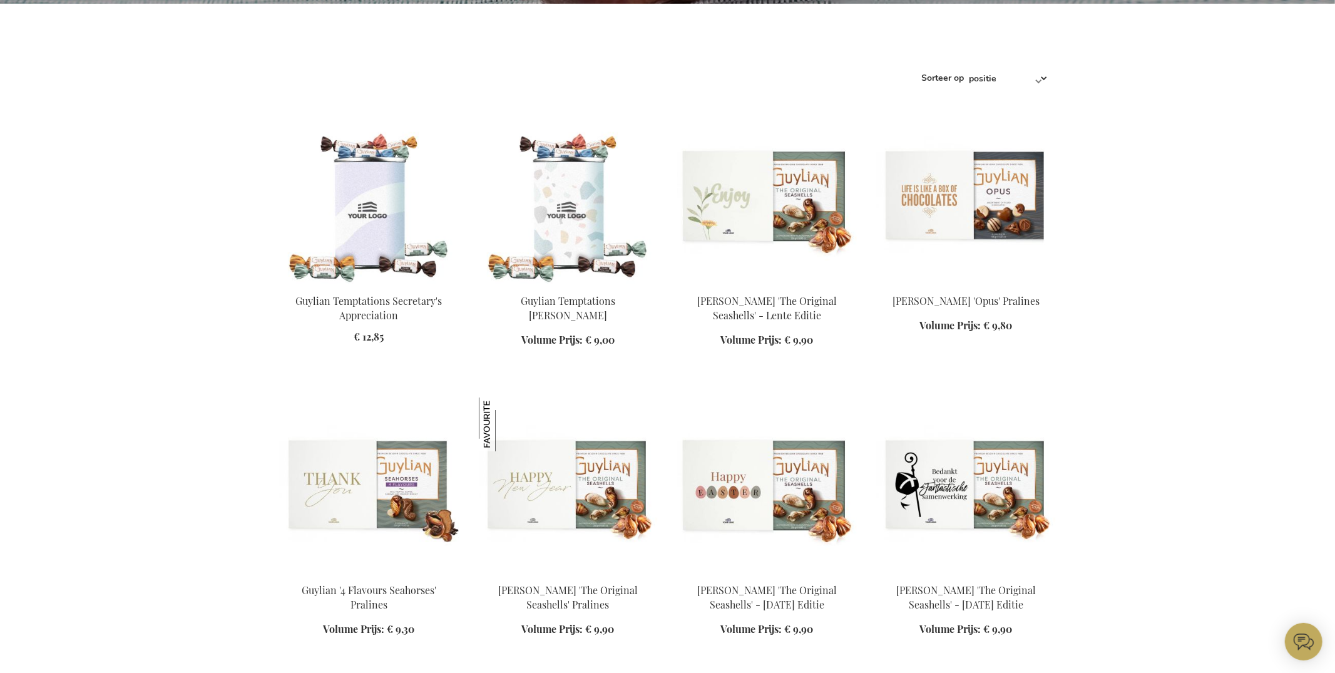
scroll to position [681, 0]
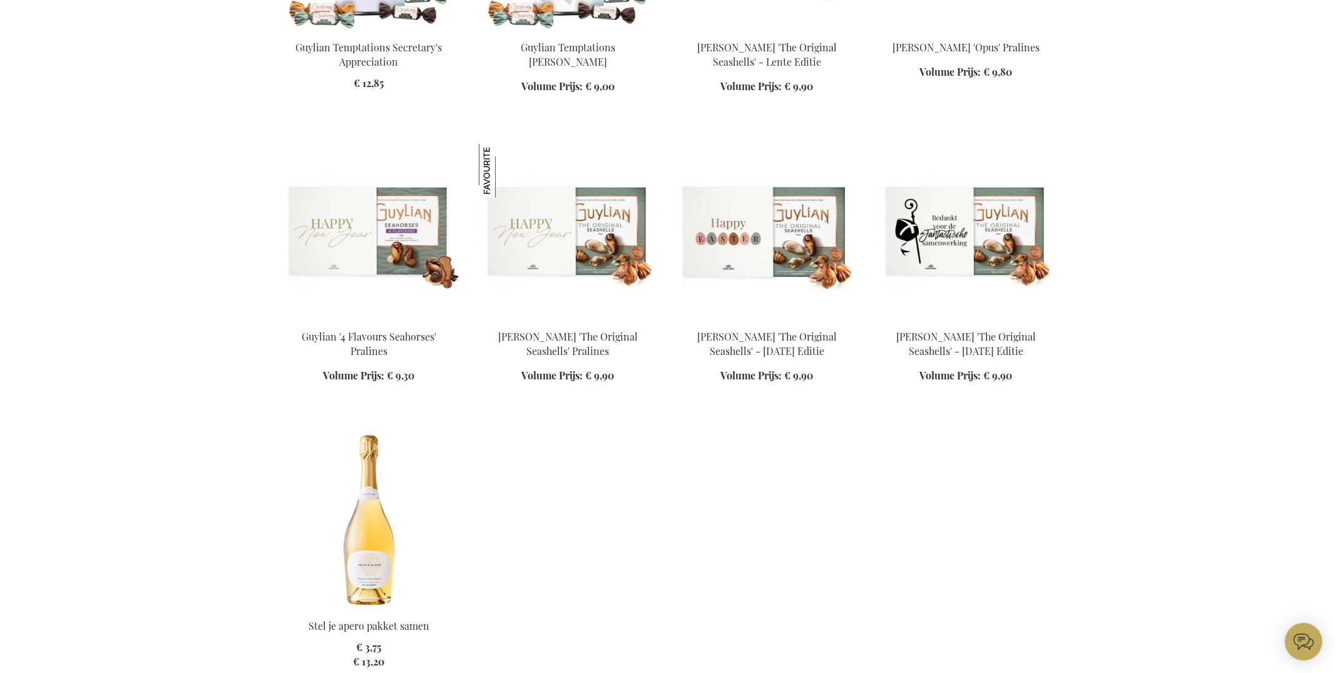
click at [342, 254] on img at bounding box center [369, 231] width 179 height 175
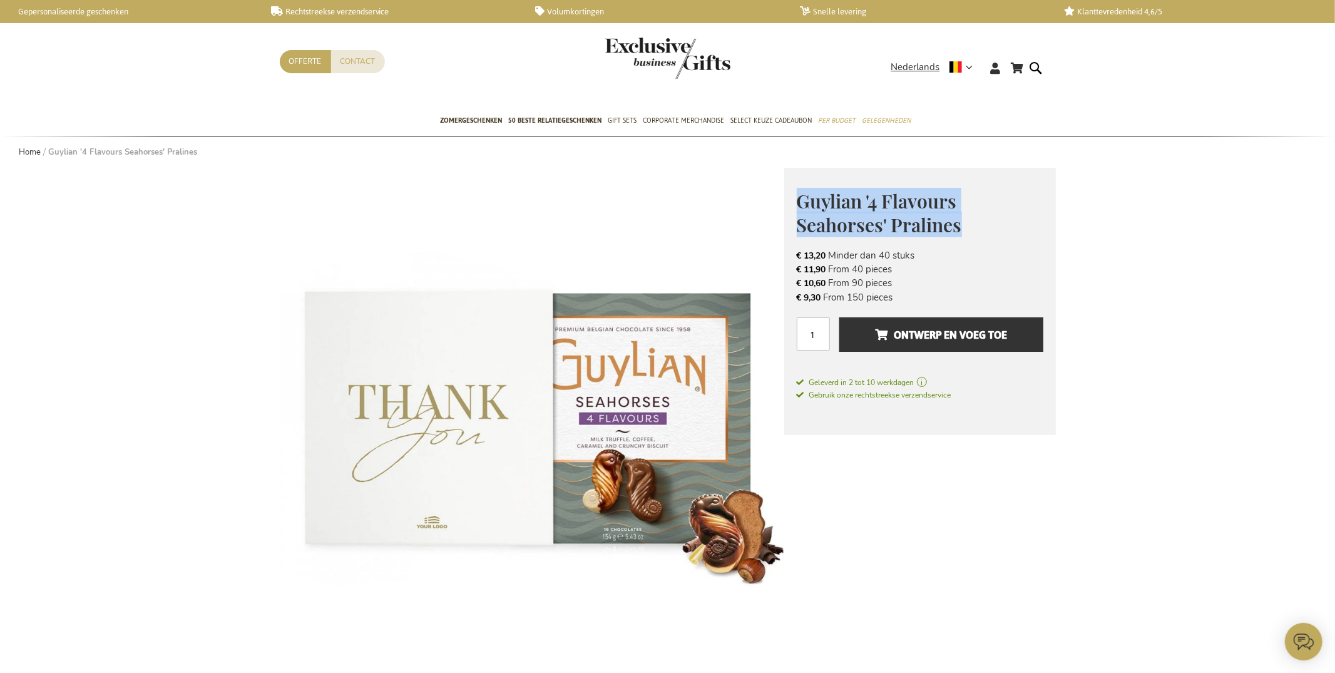
drag, startPoint x: 801, startPoint y: 199, endPoint x: 990, endPoint y: 226, distance: 191.0
click at [990, 225] on h1 "Guylian '4 Flavours Seahorses' Pralines" at bounding box center [920, 212] width 247 height 48
copy span "Guylian '4 Flavours Seahorses' Pralines"
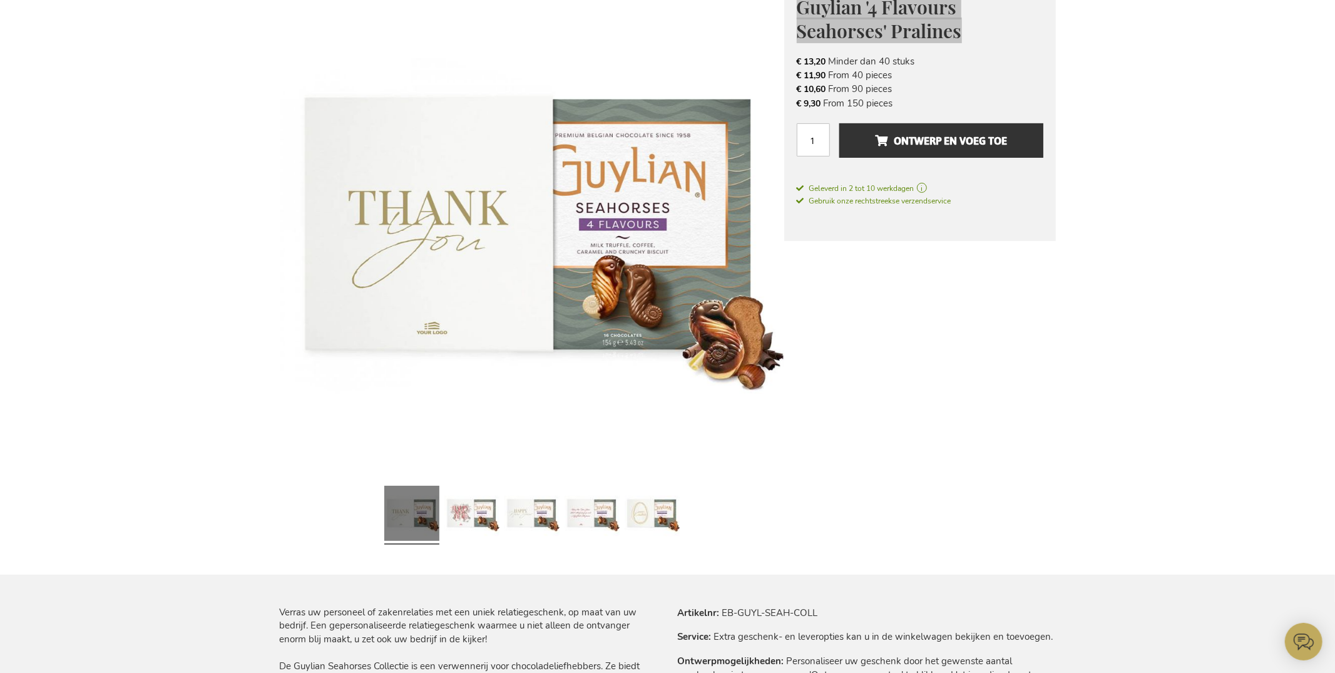
scroll to position [516, 0]
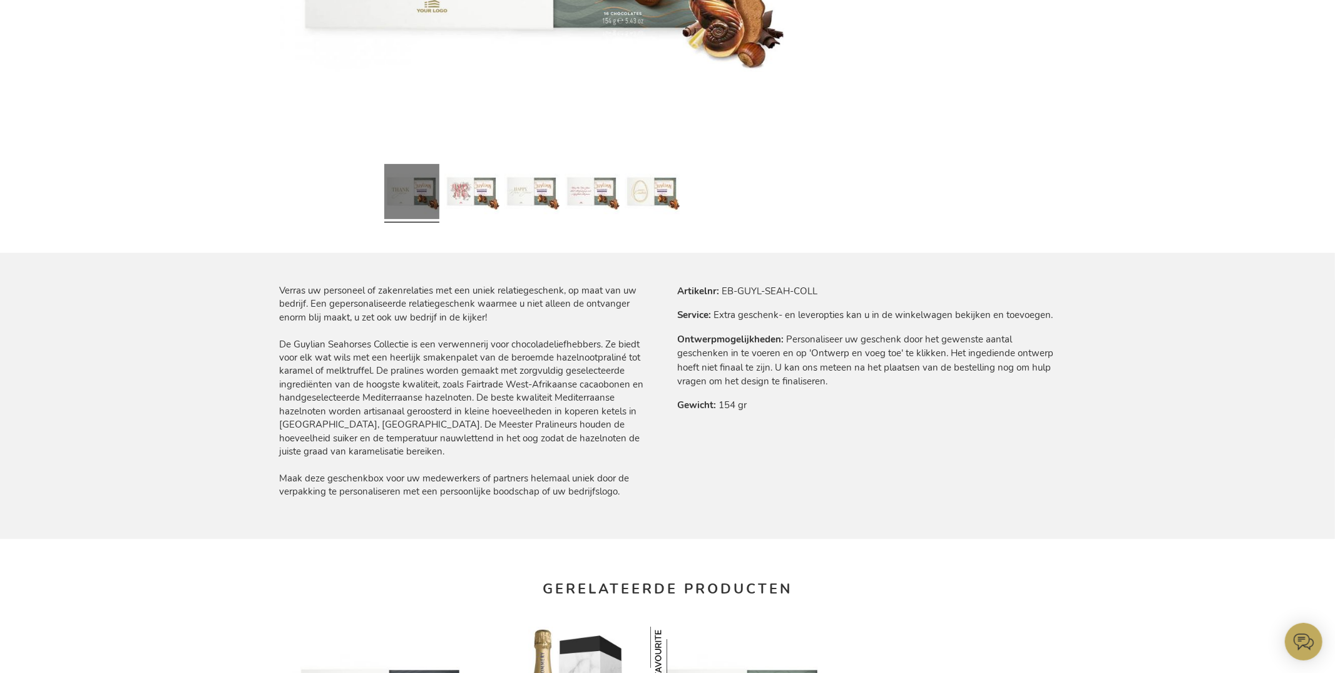
drag, startPoint x: 278, startPoint y: 287, endPoint x: 624, endPoint y: 505, distance: 408.7
click at [625, 494] on main "Ga naar het einde van de afbeeldingen-gallerij Ga naar het begin van de afbeeld…" at bounding box center [668, 436] width 796 height 1569
copy div "Verras uw personeel of zakenrelaties met een uniek relatiegeschenk, op maat van…"
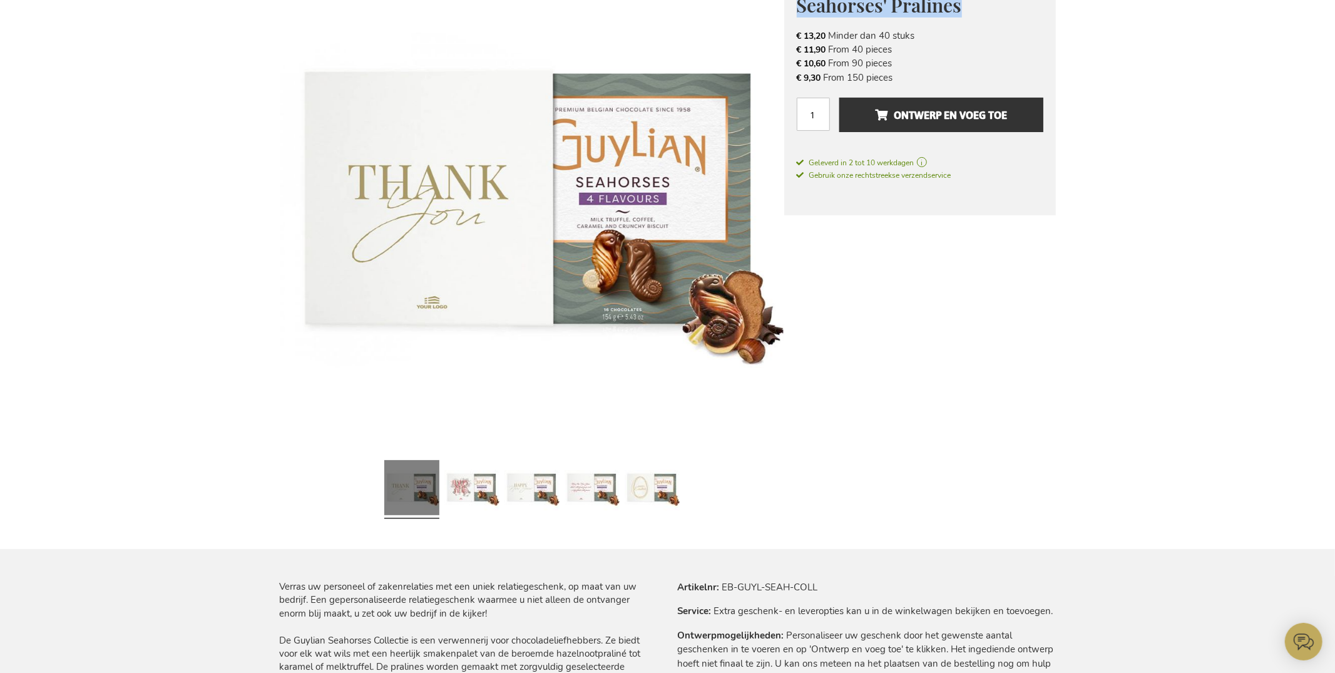
scroll to position [0, 0]
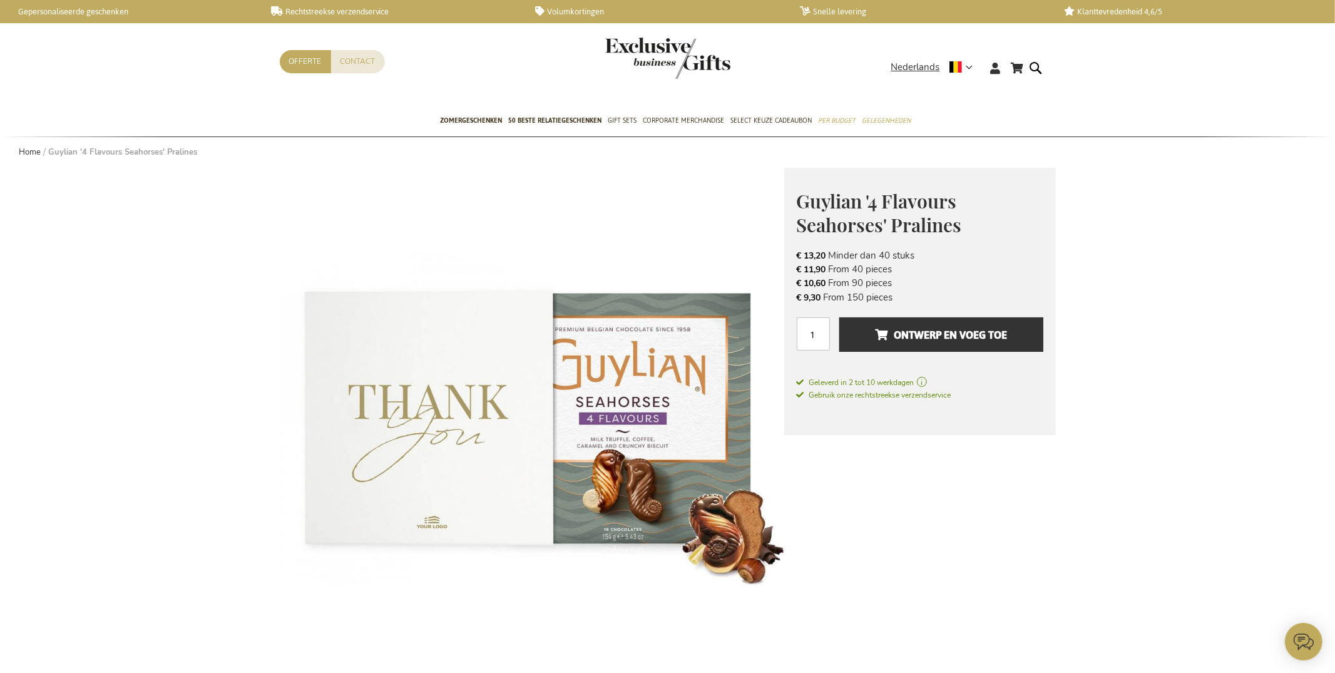
click at [852, 197] on span "Guylian '4 Flavours Seahorses' Pralines" at bounding box center [879, 212] width 165 height 49
copy div "Guylian '4 Flavours Seahorses' Pralines Verwen uw zakelijke relaties met de onw…"
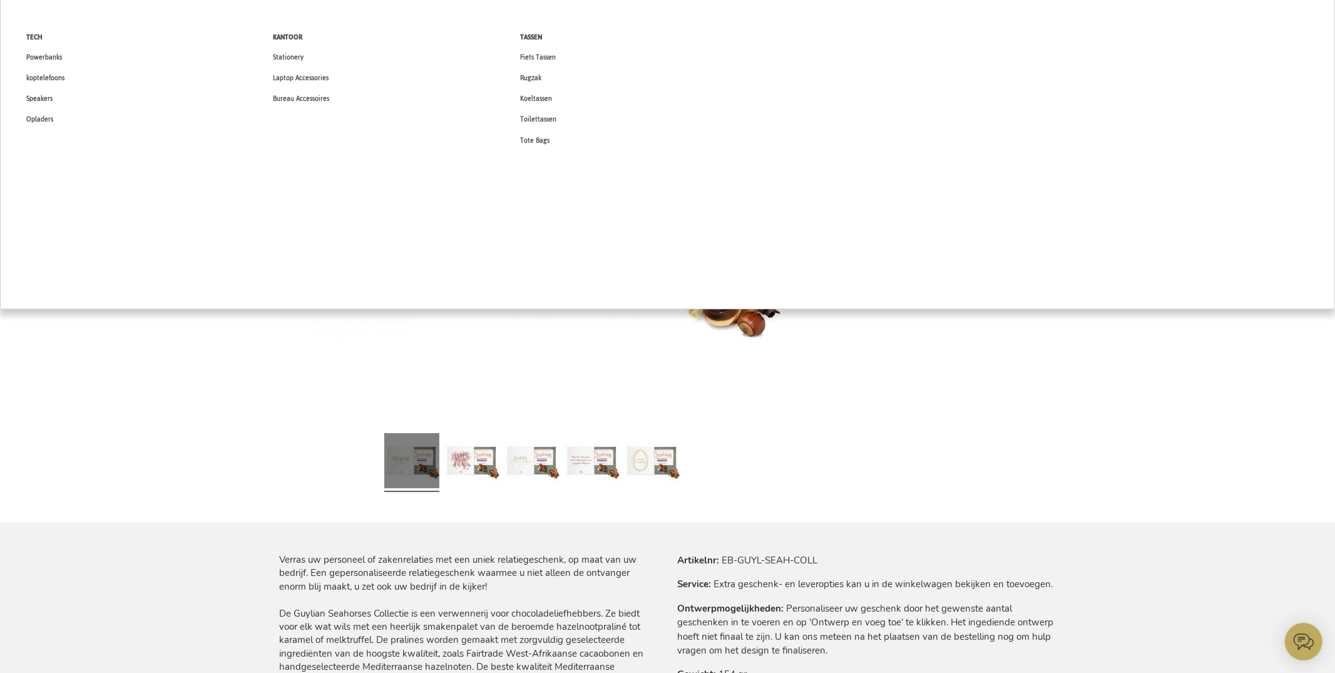
scroll to position [669, 0]
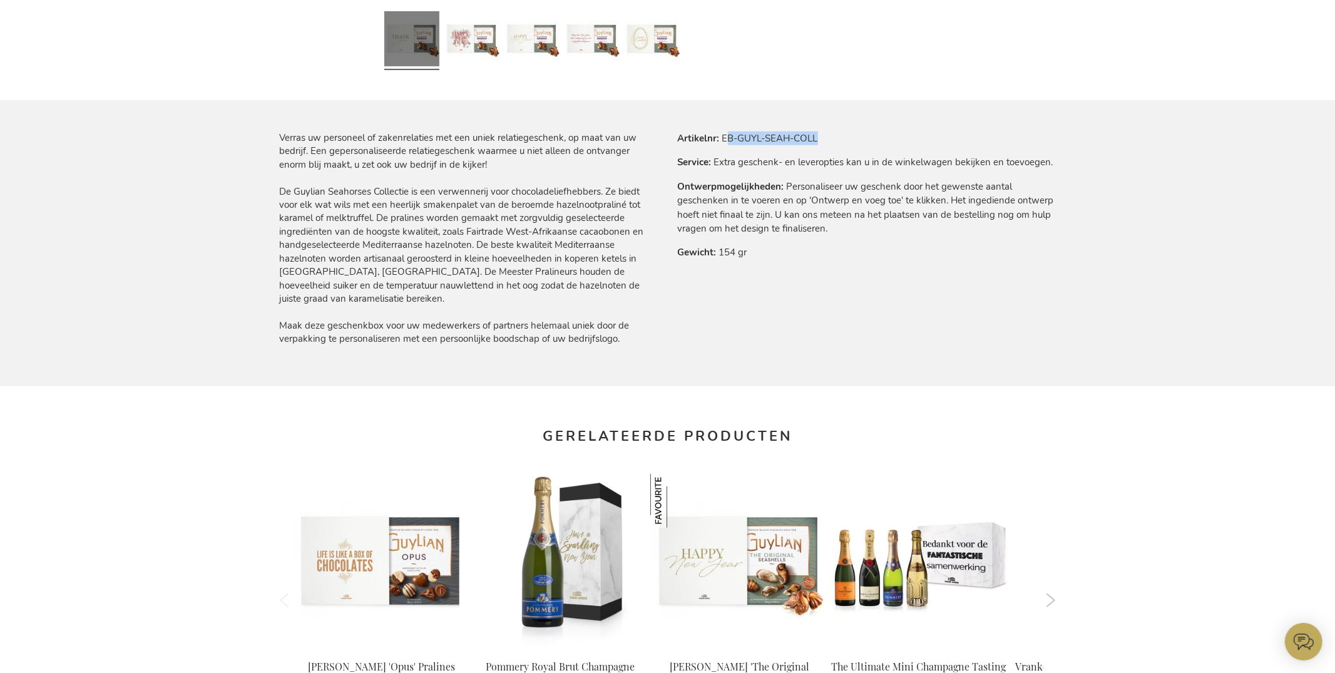
drag, startPoint x: 726, startPoint y: 132, endPoint x: 833, endPoint y: 133, distance: 106.4
click at [833, 133] on tr "Artikelnr EB-GUYL-SEAH-COLL" at bounding box center [867, 138] width 378 height 14
copy td "B-GUYL-SEAH-COLL"
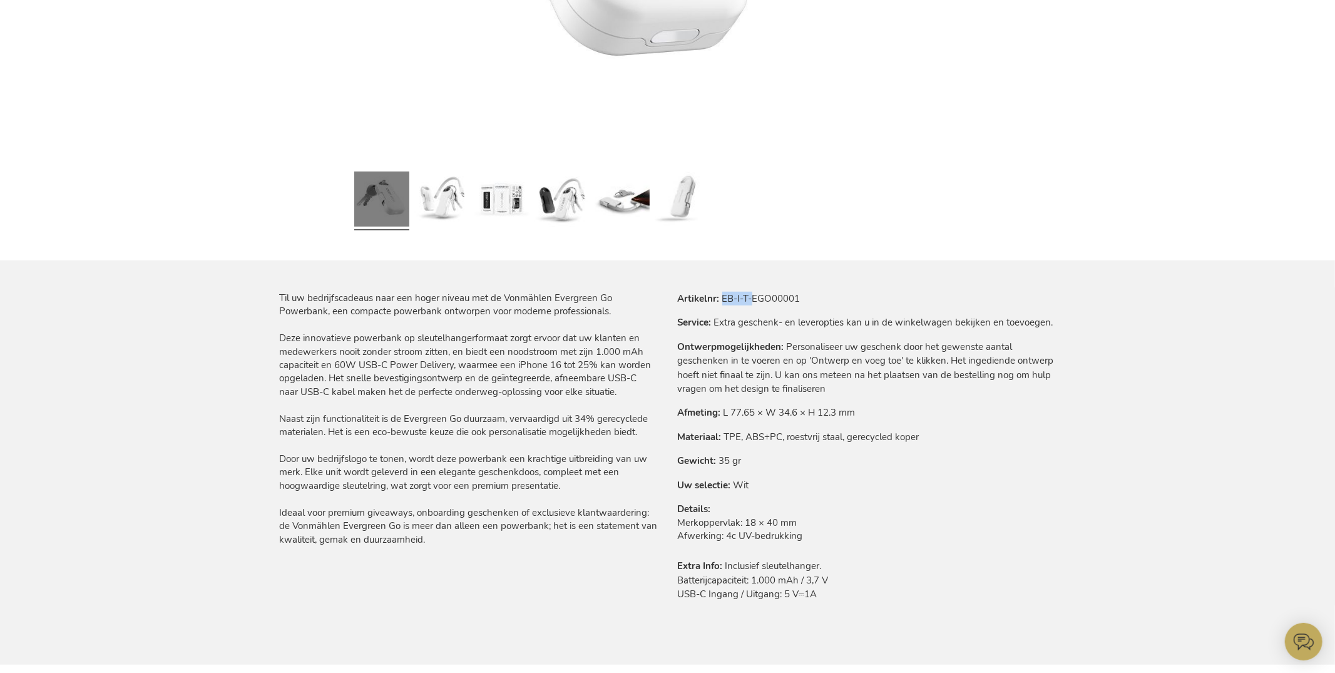
drag, startPoint x: 724, startPoint y: 295, endPoint x: 753, endPoint y: 294, distance: 28.9
click at [0, 0] on td "EB-I-T-EGO00001" at bounding box center [0, 0] width 0 height 0
copy td "EB-I-T-"
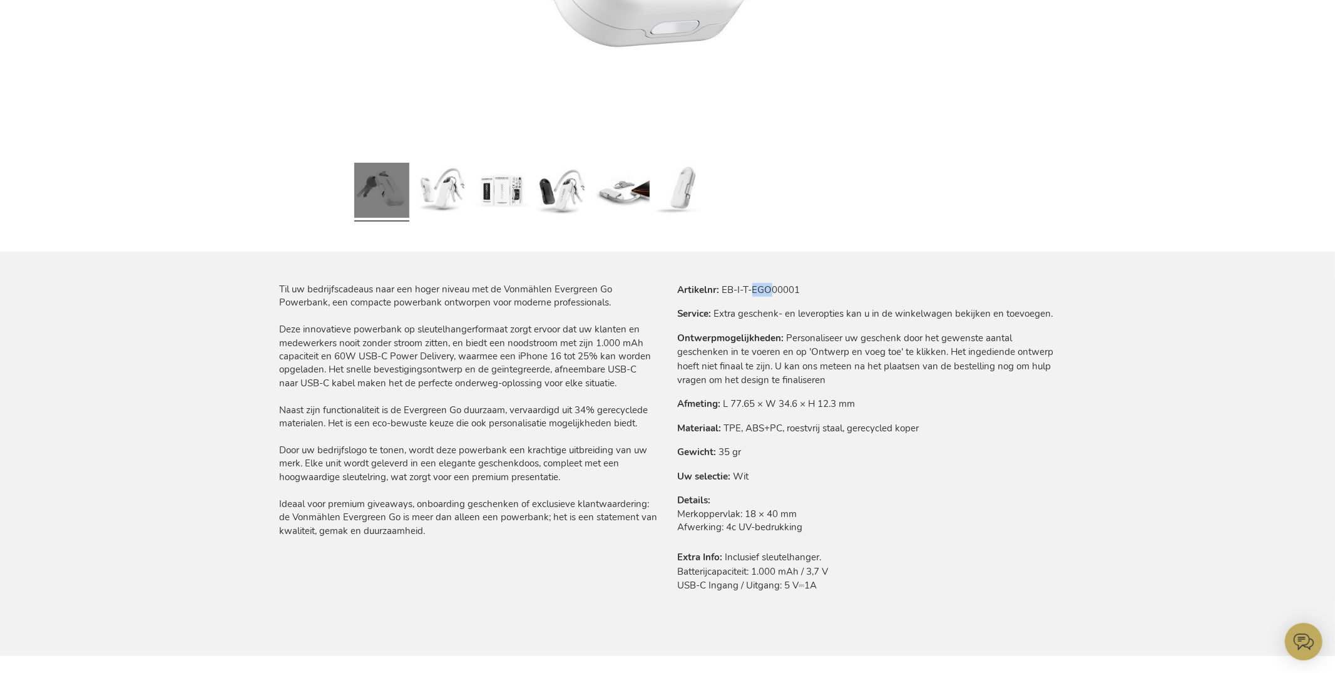
drag, startPoint x: 771, startPoint y: 287, endPoint x: 754, endPoint y: 287, distance: 16.9
click at [0, 0] on td "EB-I-T-EGO00001" at bounding box center [0, 0] width 0 height 0
drag, startPoint x: 753, startPoint y: 286, endPoint x: 744, endPoint y: 287, distance: 8.9
click at [0, 0] on td "EB-I-T-EGO00001" at bounding box center [0, 0] width 0 height 0
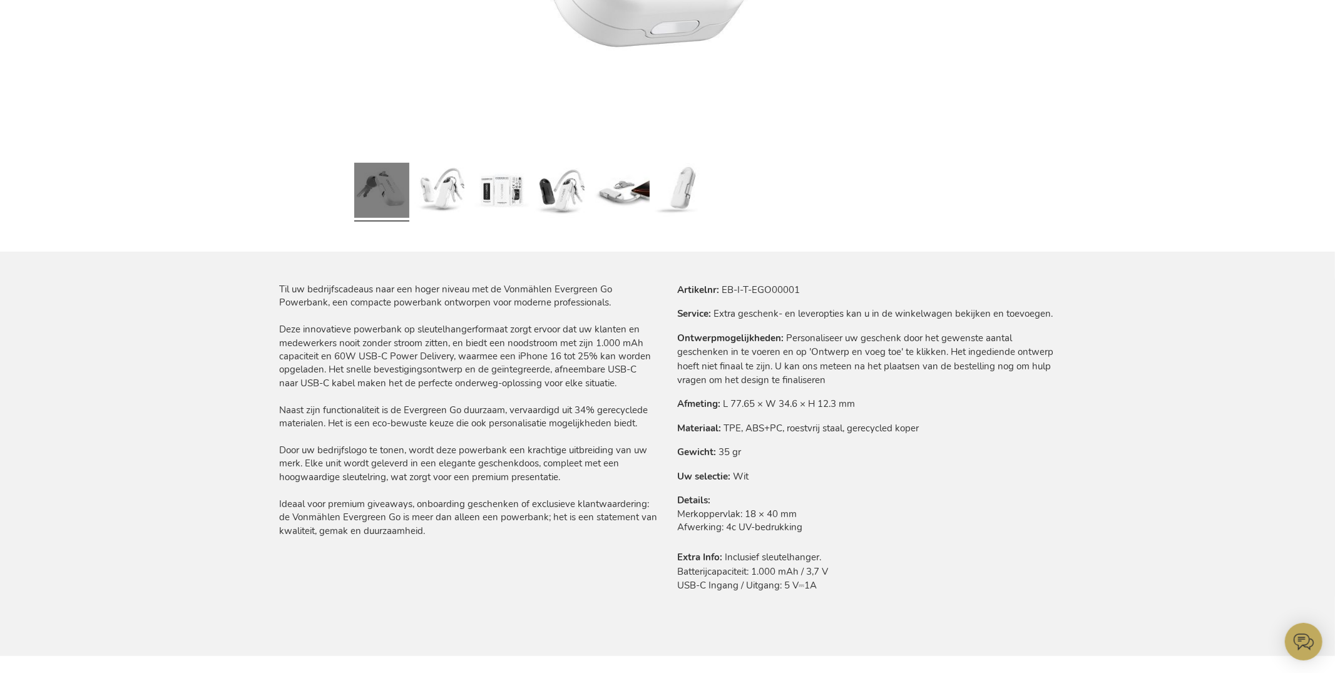
click at [0, 0] on td "EB-I-T-EGO00001" at bounding box center [0, 0] width 0 height 0
drag, startPoint x: 721, startPoint y: 287, endPoint x: 818, endPoint y: 272, distance: 97.6
click at [818, 290] on tr "Artikelnr EB-I-T-EGO00001" at bounding box center [867, 290] width 378 height 14
copy td "EB-I-T-EGO00001"
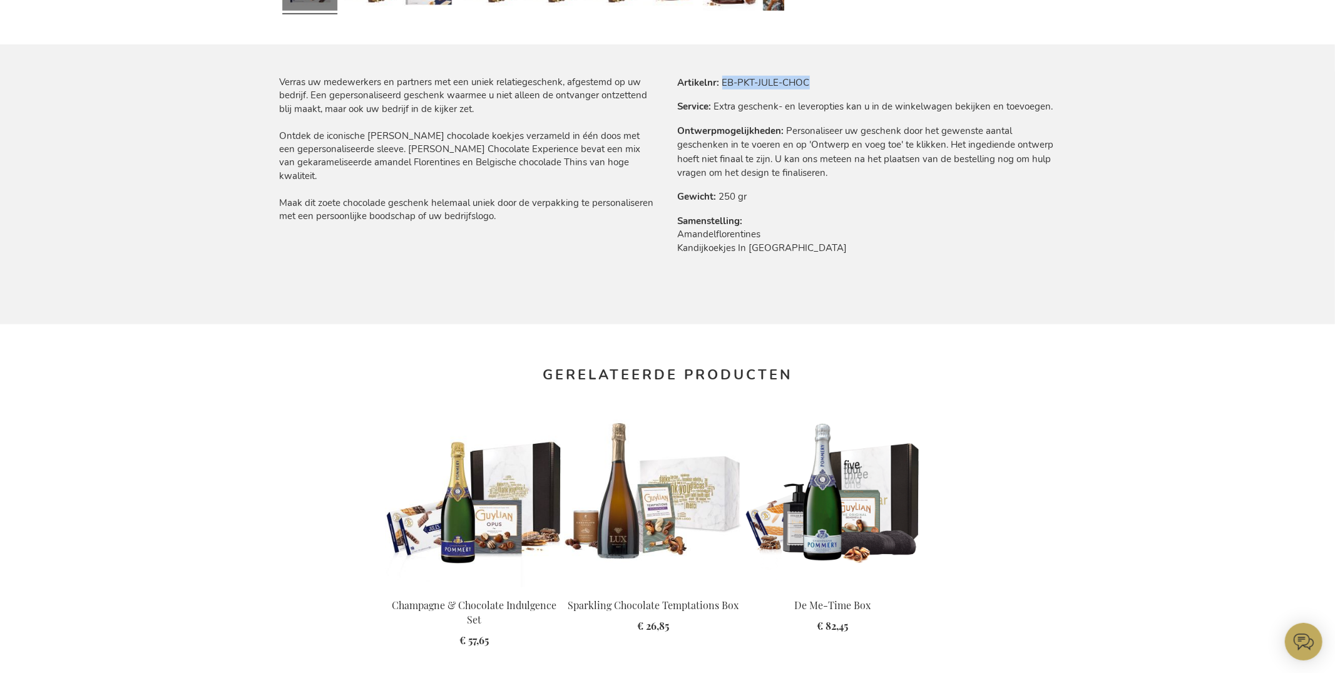
drag, startPoint x: 722, startPoint y: 80, endPoint x: 807, endPoint y: 80, distance: 84.5
click at [814, 83] on tr "Artikelnr EB-PKT-JULE-CHOC" at bounding box center [867, 83] width 378 height 14
copy td "EB-PKT-JULE-CHOC"
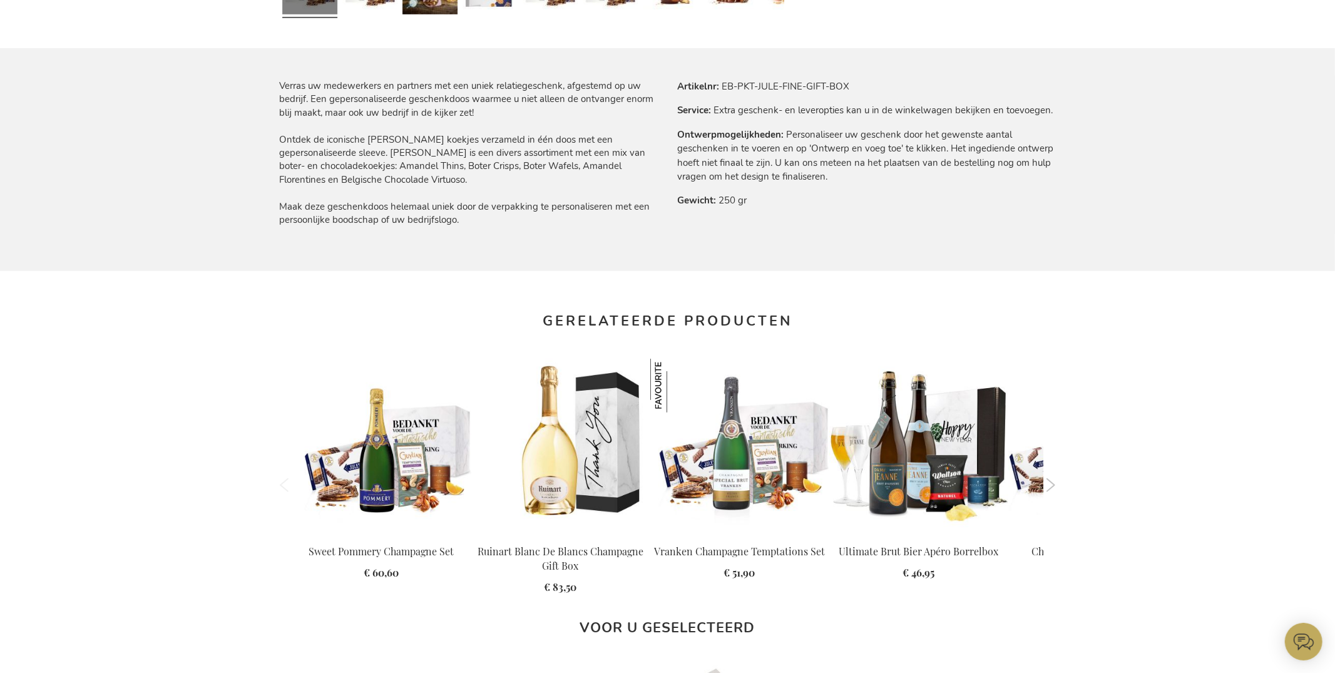
scroll to position [628, 0]
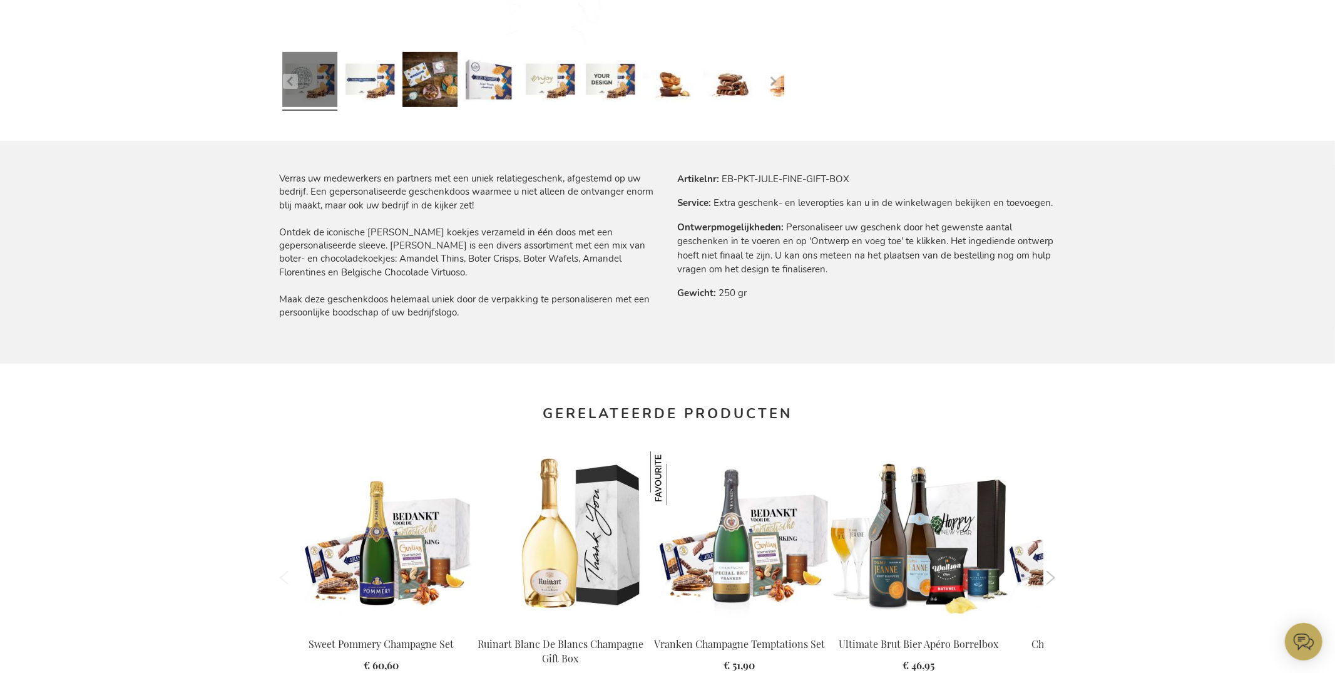
click at [0, 0] on th "Artikelnr" at bounding box center [0, 0] width 0 height 0
drag, startPoint x: 741, startPoint y: 178, endPoint x: 850, endPoint y: 175, distance: 109.0
click at [851, 175] on tr "Artikelnr EB-PKT-JULE-FINE-GIFT-BOX" at bounding box center [867, 179] width 378 height 14
copy td "EB-PKT-JULE-FINE-GIFT-BOX"
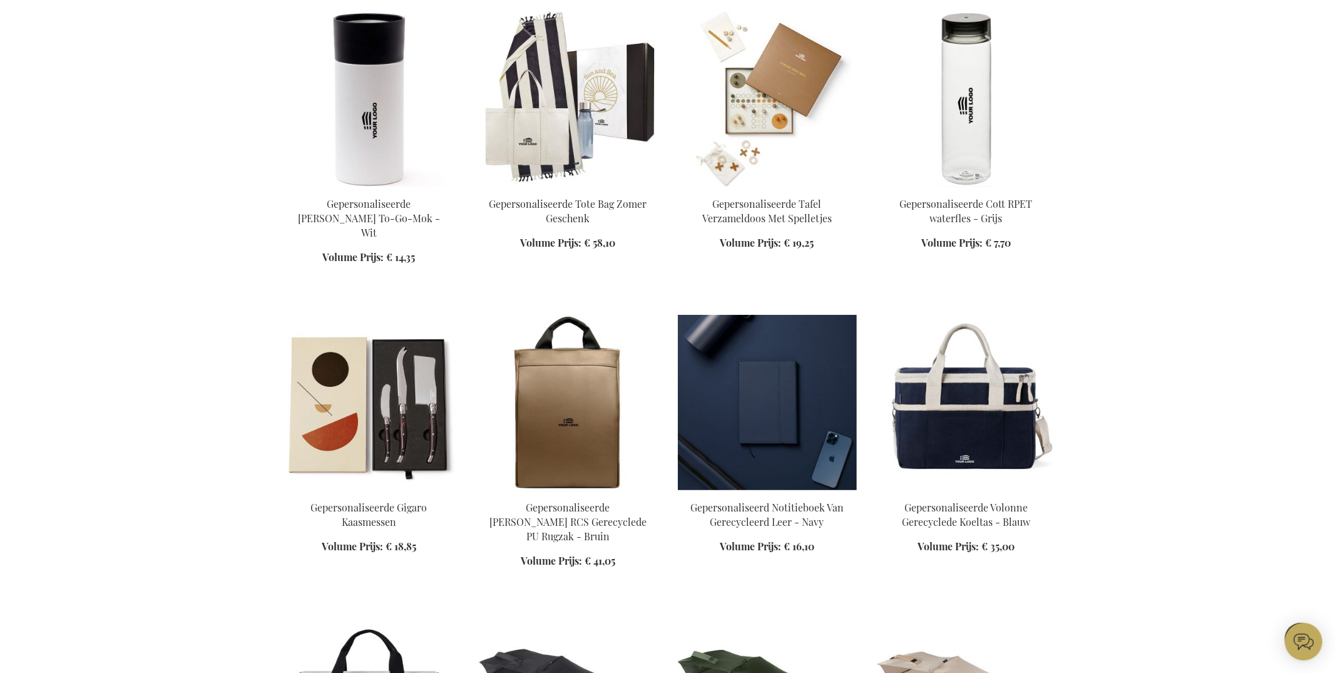
click at [790, 361] on img at bounding box center [767, 402] width 179 height 175
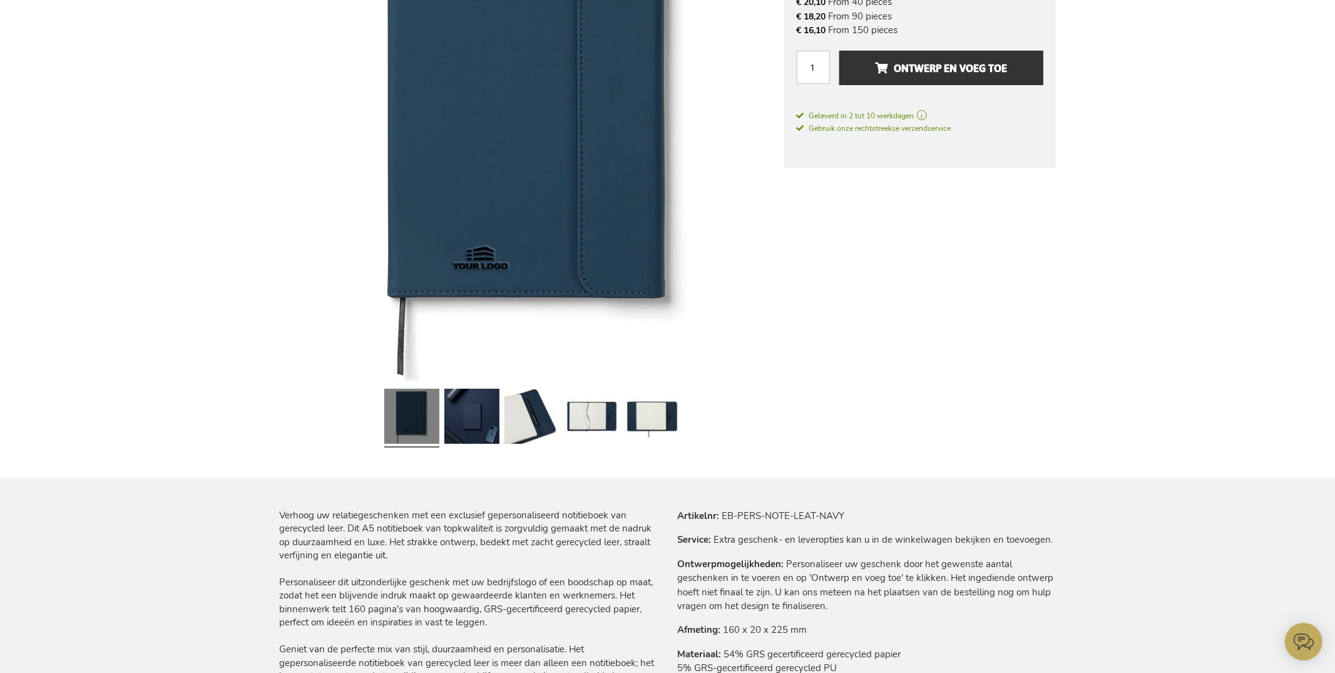
scroll to position [361, 0]
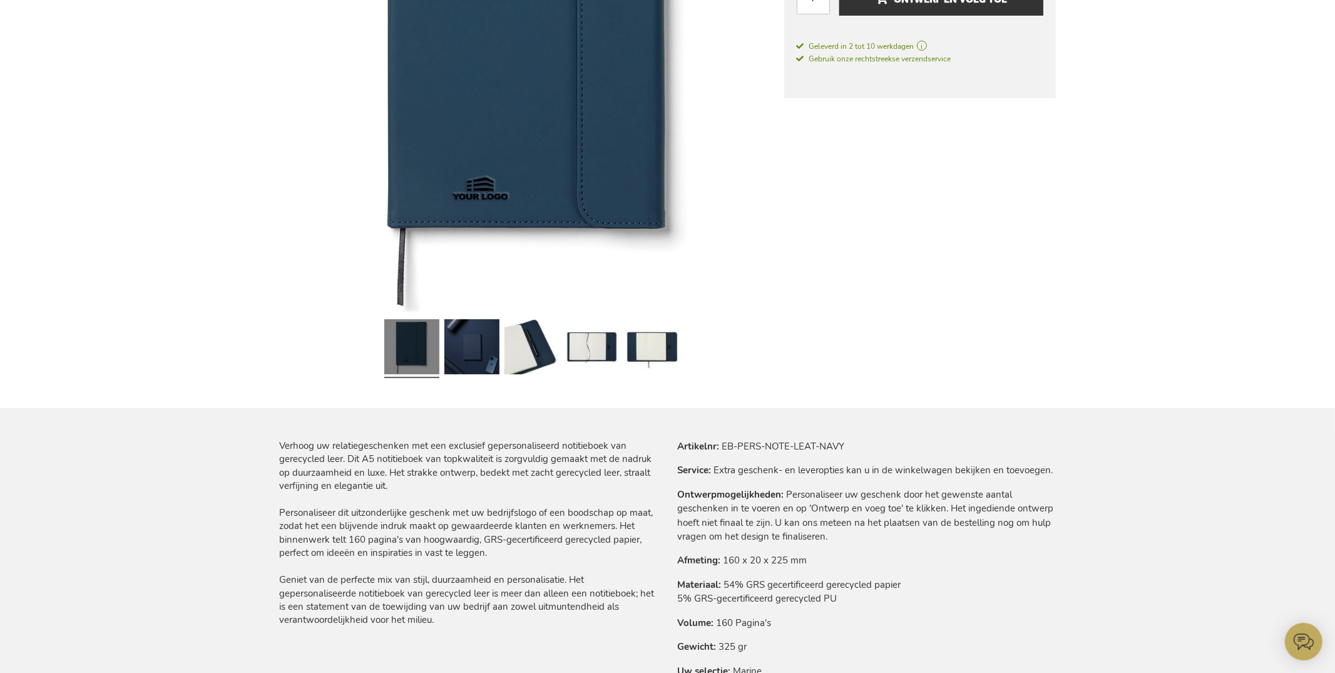
click at [0, 0] on td "Extra geschenk- en leveropties kan u in de winkelwagen bekijken en toevoegen." at bounding box center [0, 0] width 0 height 0
drag, startPoint x: 723, startPoint y: 446, endPoint x: 891, endPoint y: 439, distance: 168.5
click at [892, 439] on tr "Artikelnr EB-PERS-NOTE-LEAT-NAVY" at bounding box center [867, 446] width 378 height 14
copy td "EB-PERS-NOTE-LEAT-NAVY"
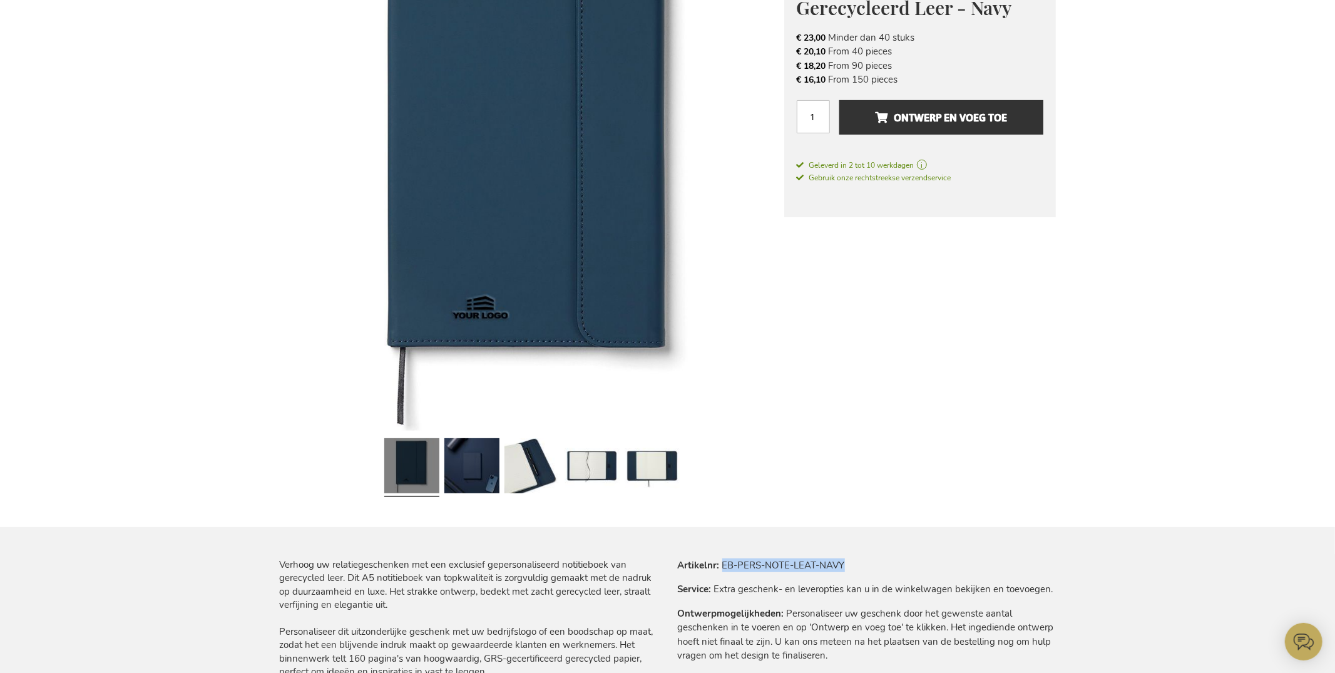
scroll to position [71, 0]
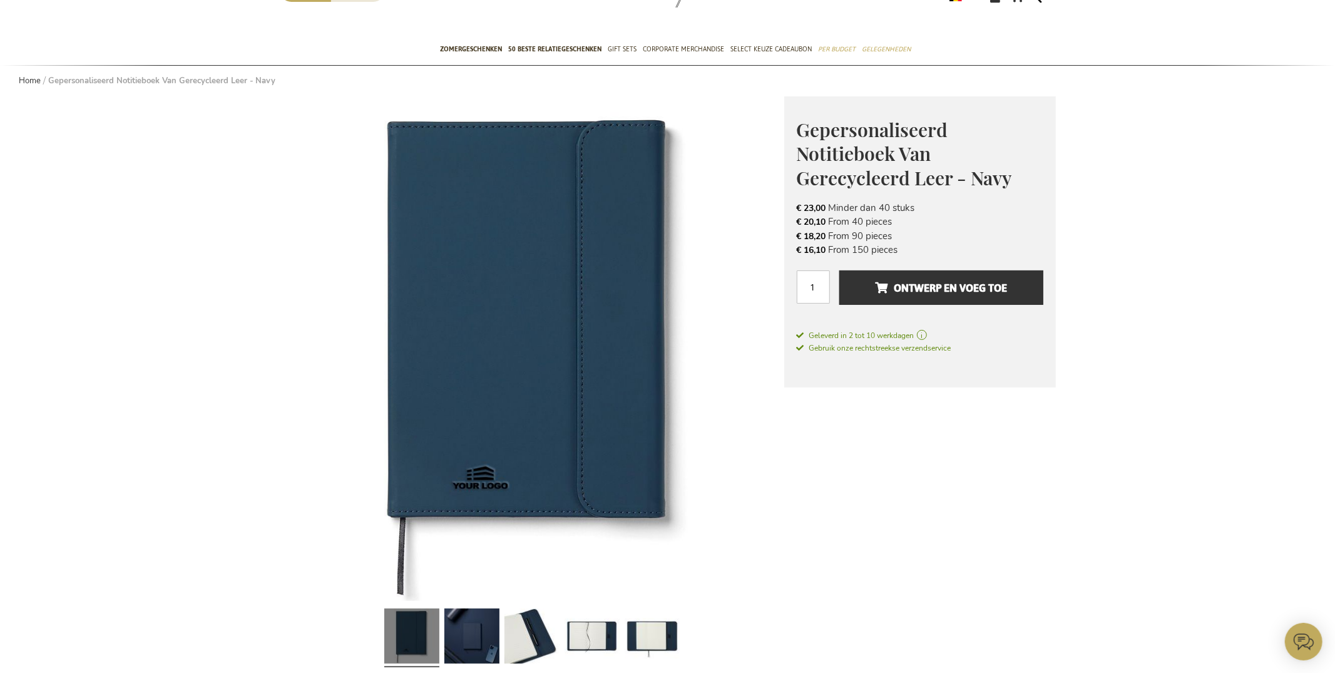
click at [859, 131] on span "Gepersonaliseerd Notitieboek Van Gerecycleerd Leer - Navy" at bounding box center [904, 153] width 215 height 73
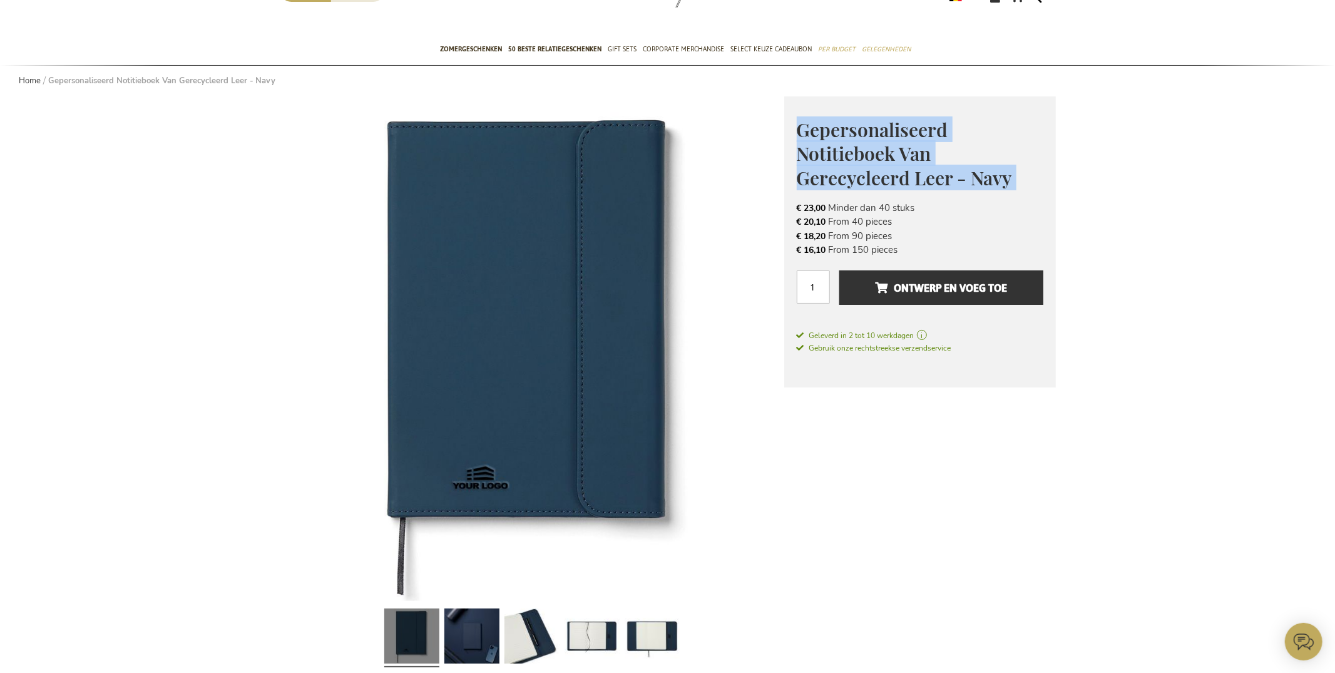
click at [859, 131] on span "Gepersonaliseerd Notitieboek Van Gerecycleerd Leer - Navy" at bounding box center [904, 153] width 215 height 73
copy div "Gepersonaliseerd Notitieboek Van Gerecycleerd Leer - Navy Het Perfecte Relatieg…"
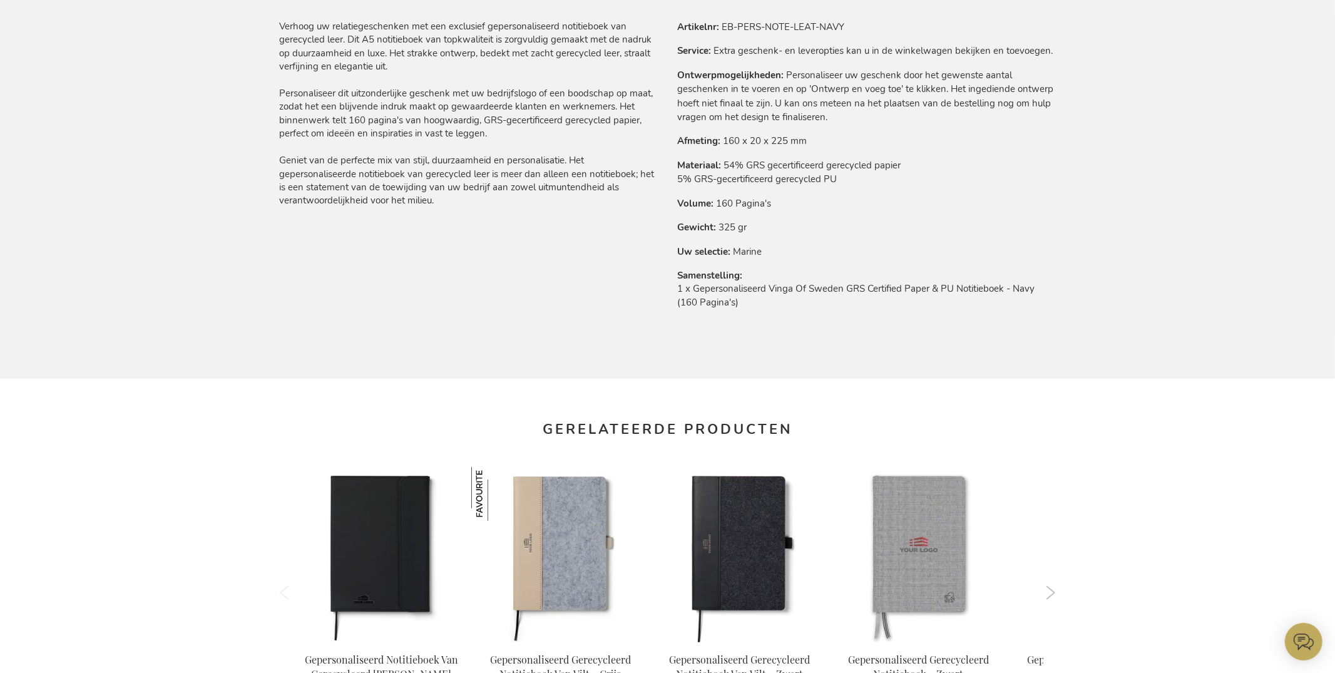
scroll to position [624, 0]
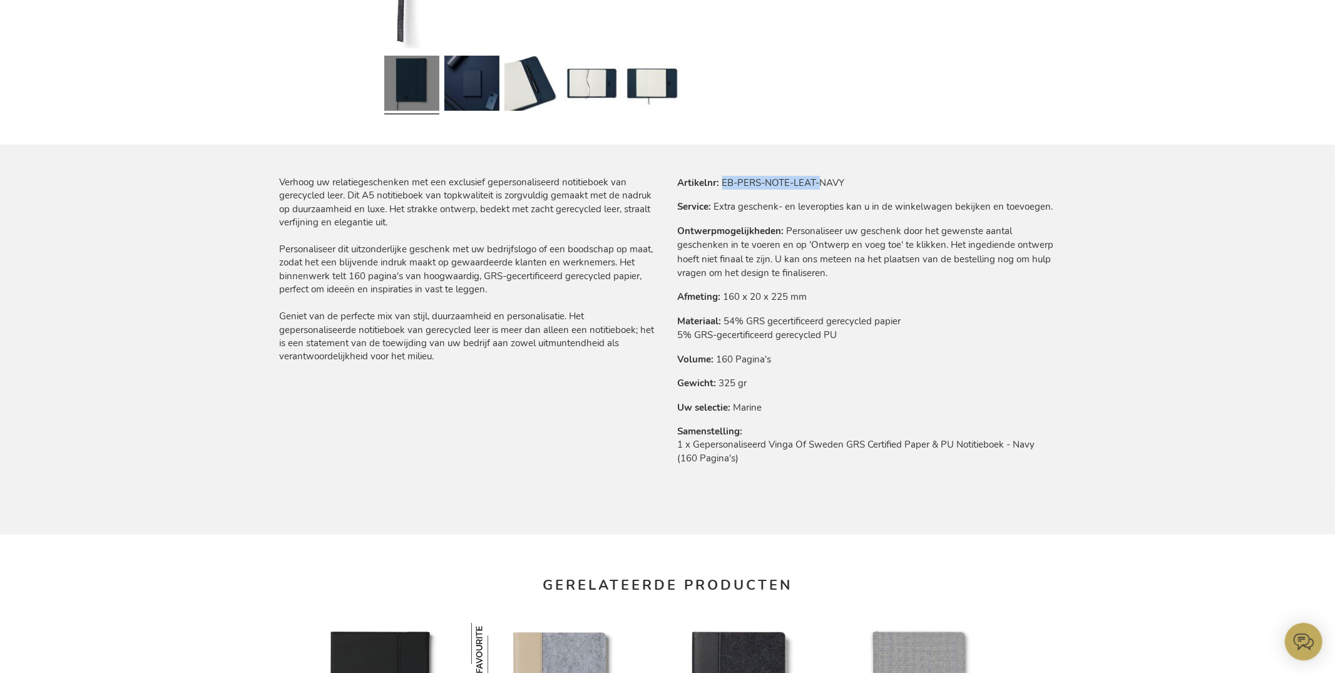
drag, startPoint x: 820, startPoint y: 178, endPoint x: 629, endPoint y: 150, distance: 193.1
click at [721, 179] on tr "Artikelnr EB-PERS-NOTE-LEAT-NAVY" at bounding box center [867, 183] width 378 height 14
copy td "EB-PERS-NOTE-LEAT-"
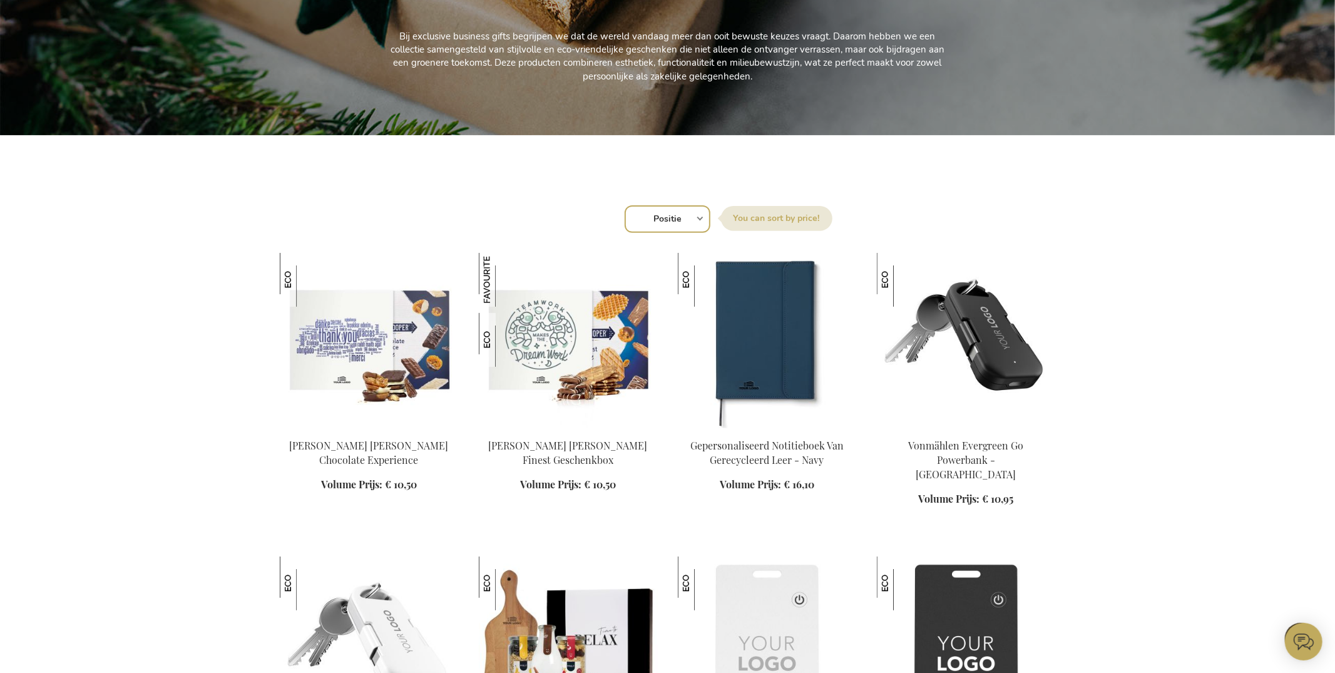
scroll to position [252, 0]
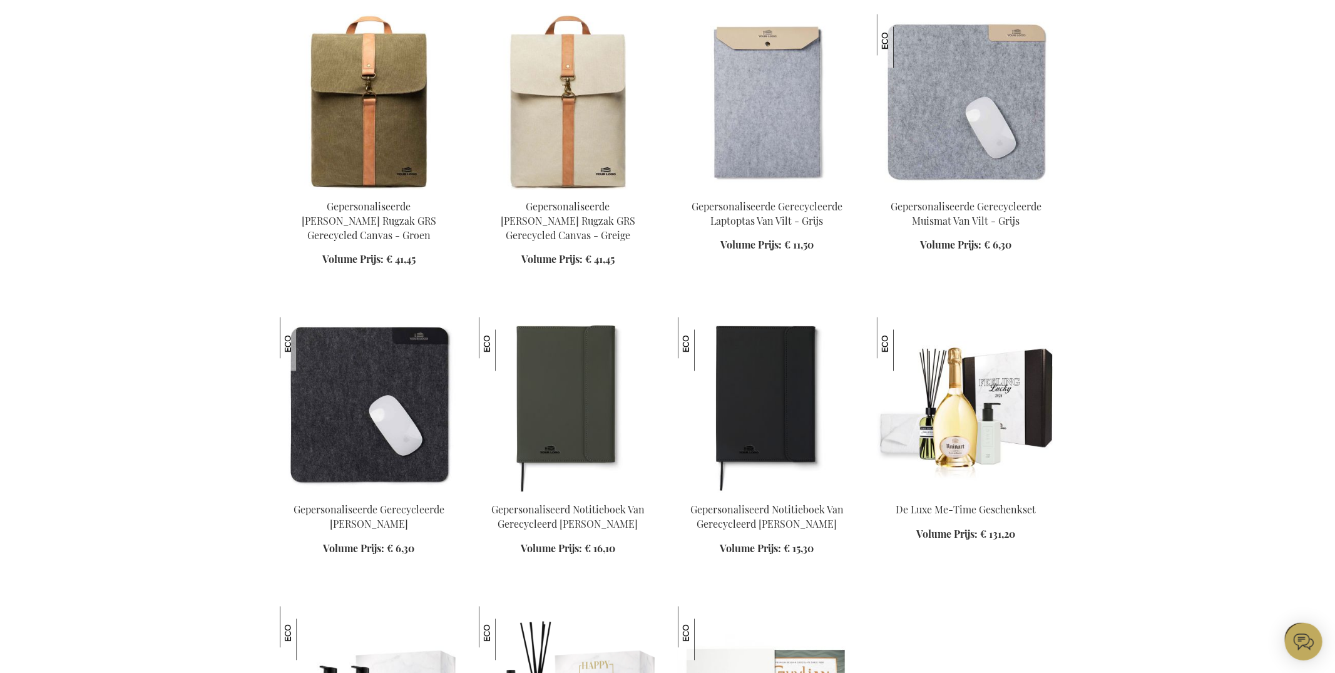
scroll to position [2211, 0]
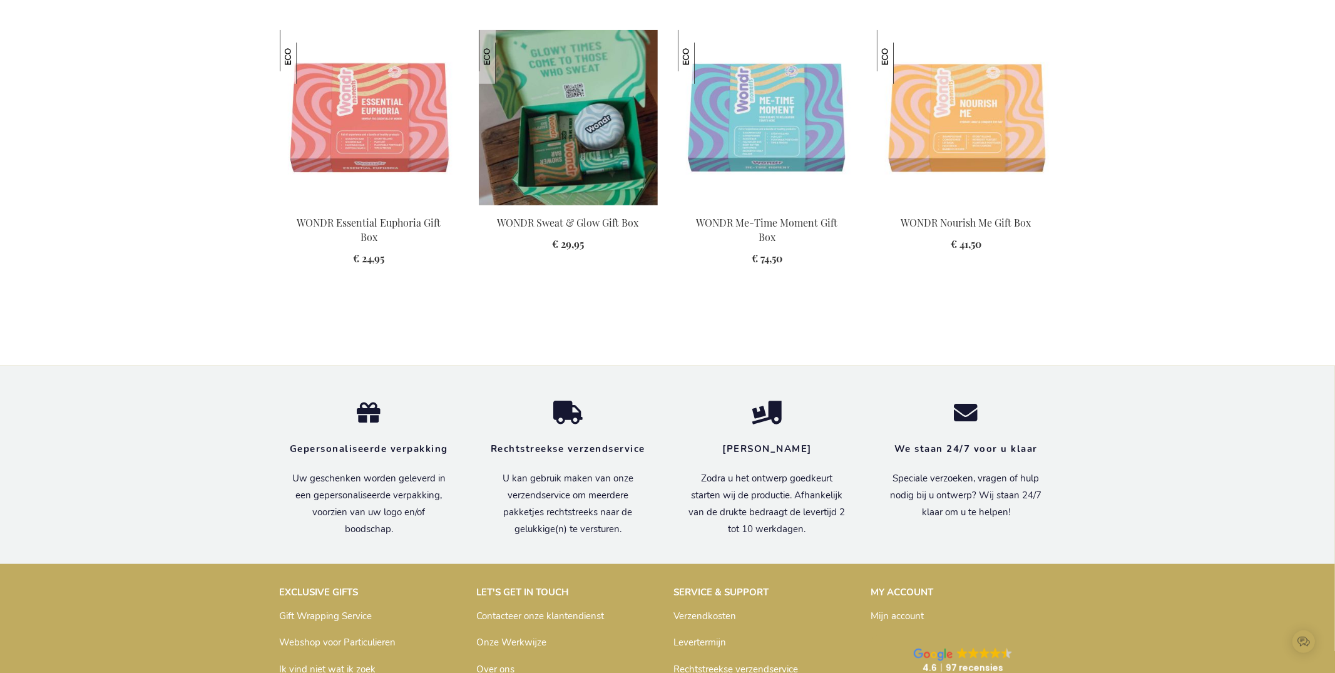
click at [547, 130] on img at bounding box center [568, 117] width 179 height 175
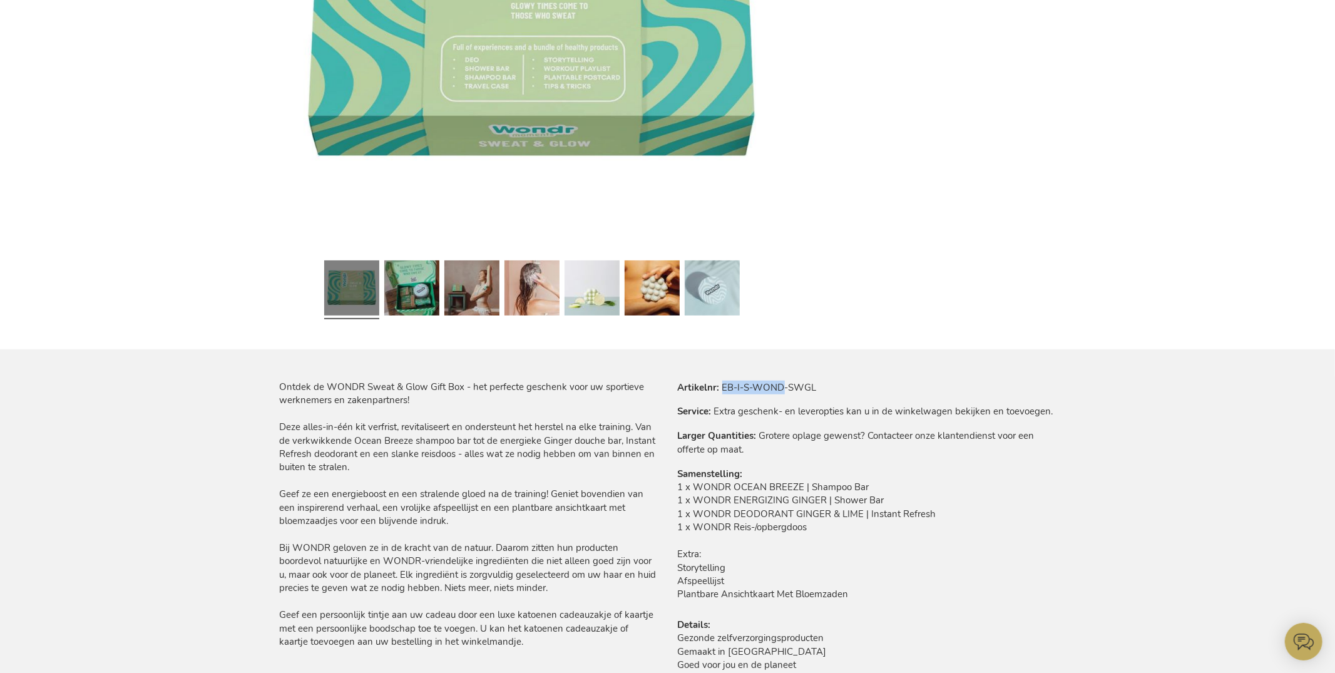
drag, startPoint x: 730, startPoint y: 386, endPoint x: 784, endPoint y: 386, distance: 53.8
click at [0, 0] on td "EB-I-S-WOND-SWGL" at bounding box center [0, 0] width 0 height 0
copy td "EB-I-S-WOND"
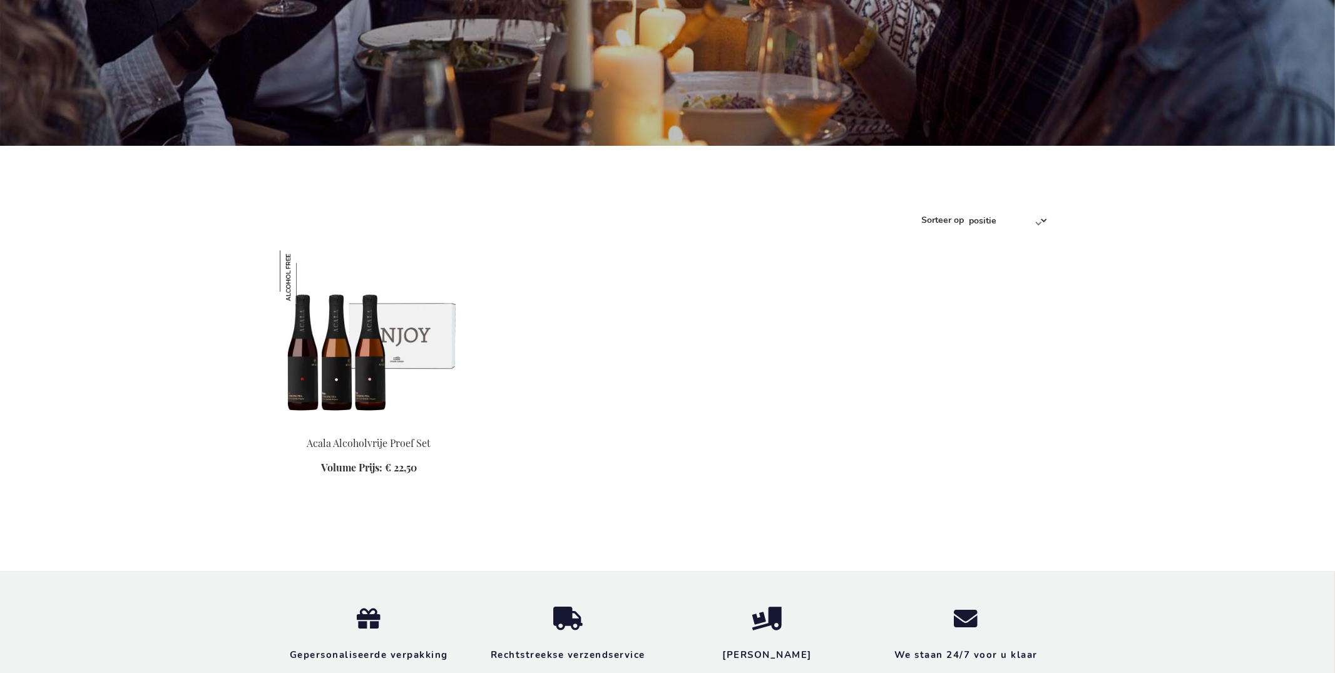
scroll to position [533, 0]
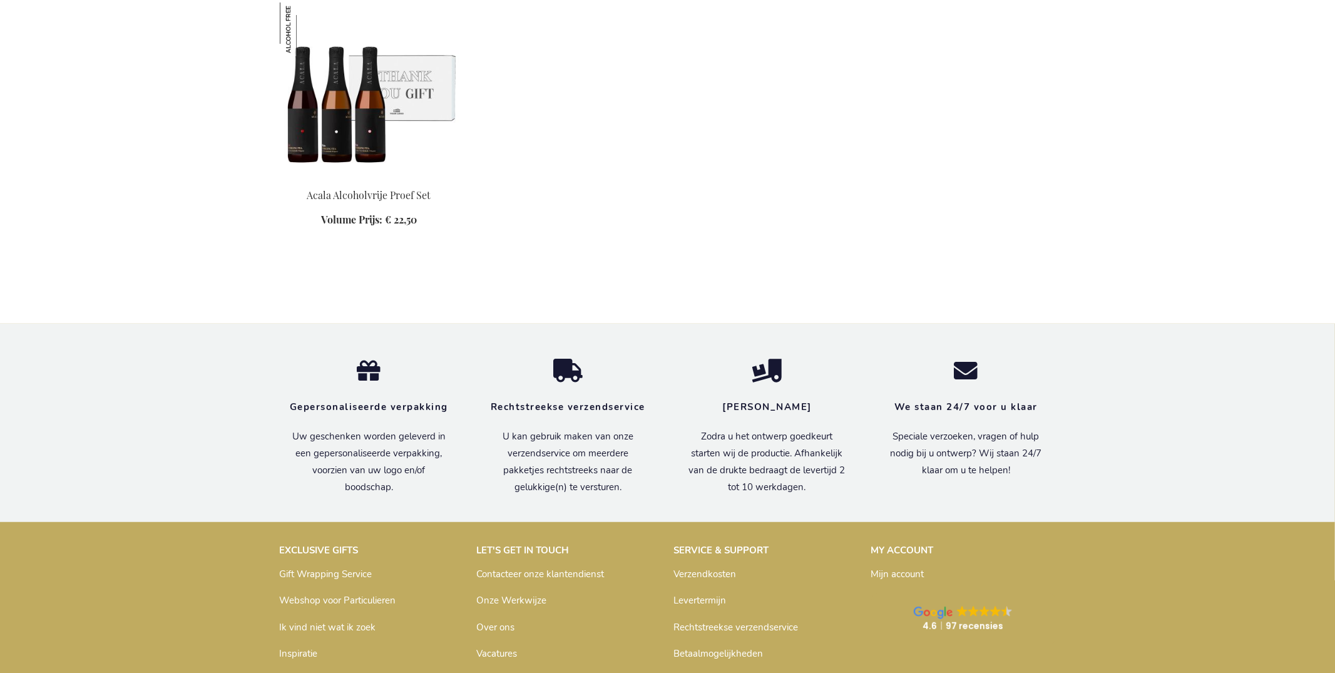
click at [374, 114] on img at bounding box center [369, 90] width 179 height 175
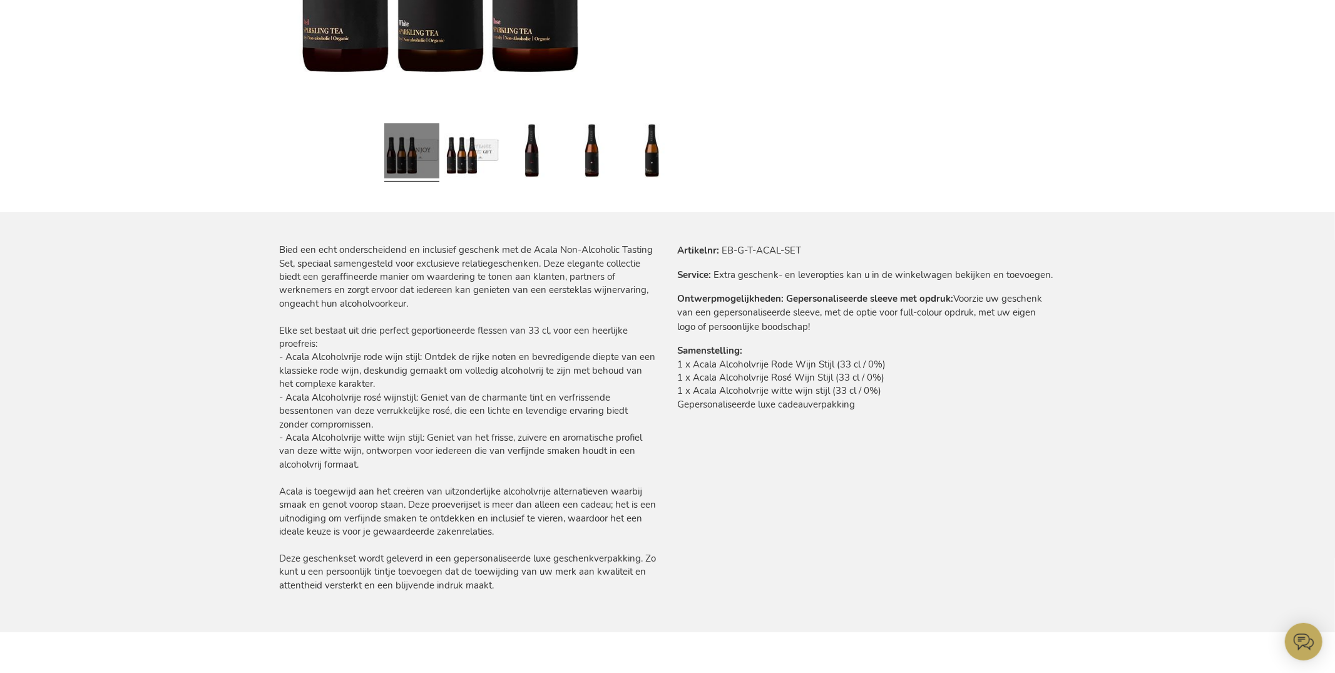
drag, startPoint x: 432, startPoint y: 305, endPoint x: 862, endPoint y: 416, distance: 444.1
click at [877, 412] on div "Bied een echt onderscheidend en inclusief geschenk met de Acala Non-Alcoholic T…" at bounding box center [668, 438] width 776 height 389
click at [433, 405] on div "Bied een echt onderscheidend en inclusief geschenk met de Acala Non-Alcoholic T…" at bounding box center [469, 418] width 378 height 349
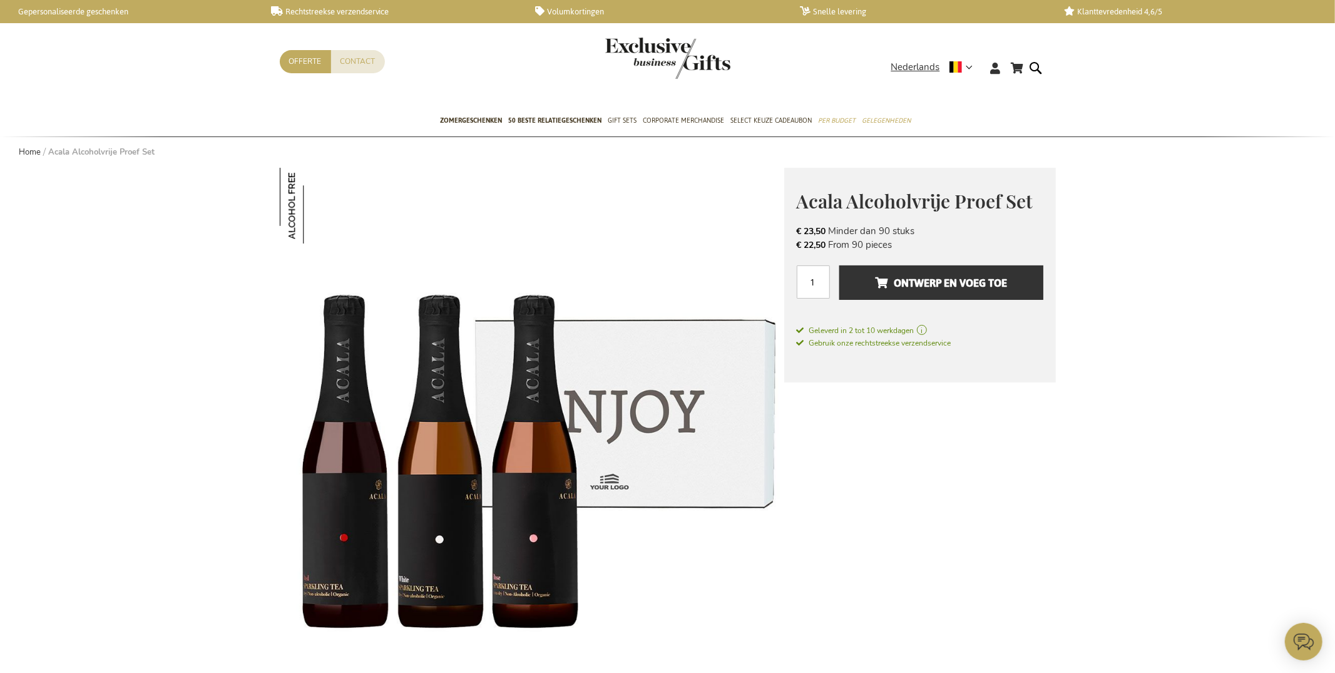
click at [853, 197] on span "Acala Alcoholvrije Proef Set" at bounding box center [915, 200] width 237 height 25
copy div "Acala Alcoholvrije Proef Set € 23,50 Excl. VAT"
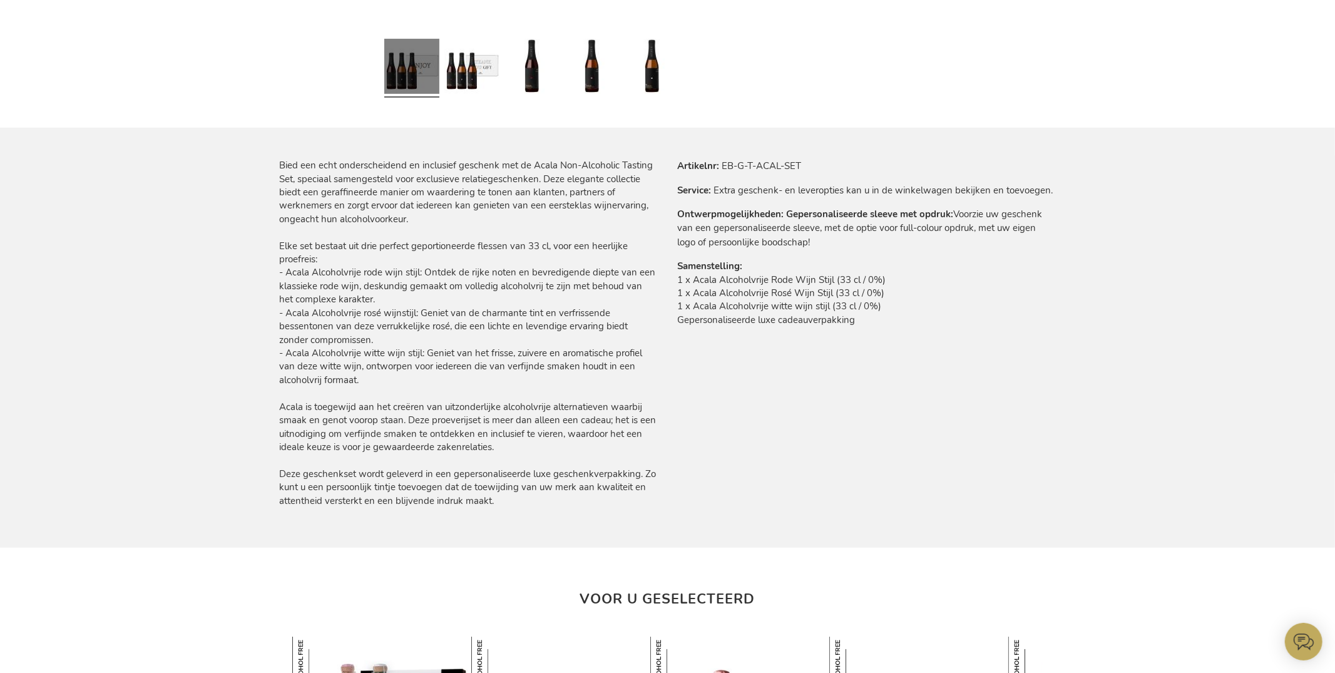
scroll to position [764, 0]
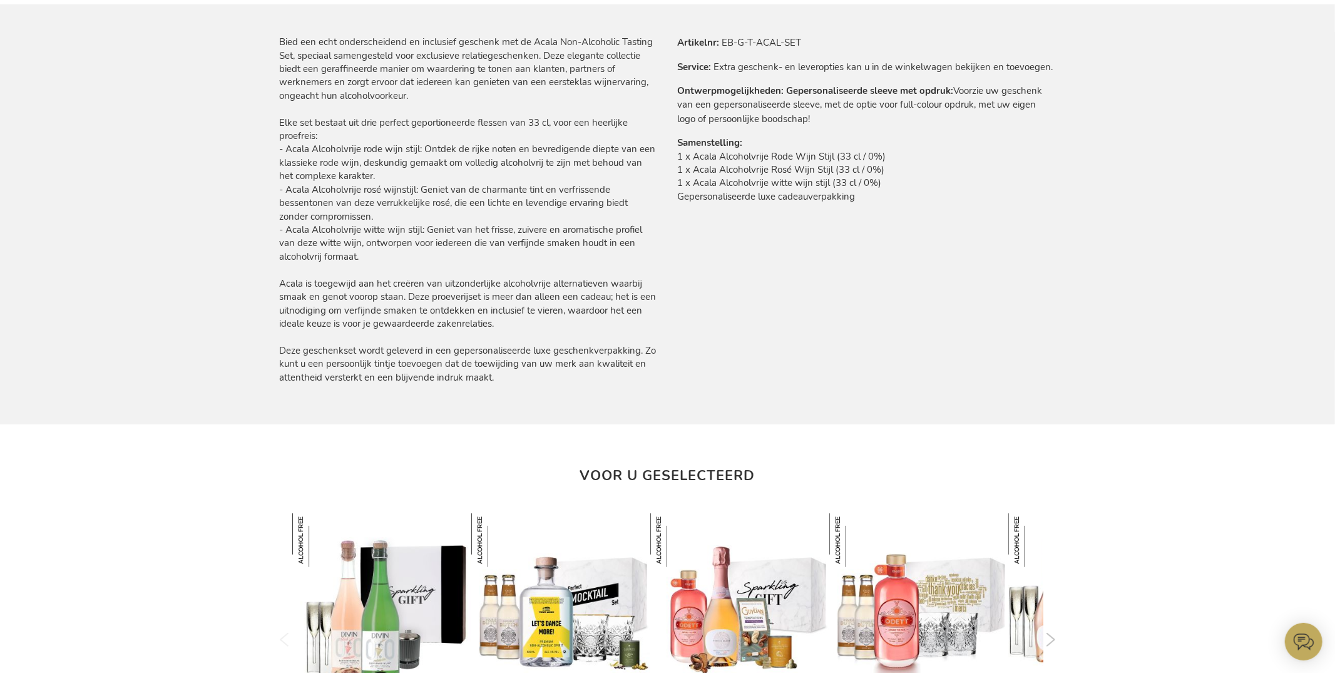
drag, startPoint x: 281, startPoint y: 40, endPoint x: 593, endPoint y: 378, distance: 460.3
click at [605, 376] on div "Bied een echt onderscheidend en inclusief geschenk met de Acala Non-Alcoholic T…" at bounding box center [469, 210] width 378 height 349
copy div "Bied een echt onderscheidend en inclusief geschenk met de Acala Non-Alcoholic T…"
drag, startPoint x: 675, startPoint y: 155, endPoint x: 886, endPoint y: 176, distance: 211.3
click at [885, 176] on div "Meer informatie Artikelnr EB-G-T-ACAL-SET Service Extra geschenk- en leveroptie…" at bounding box center [862, 128] width 388 height 184
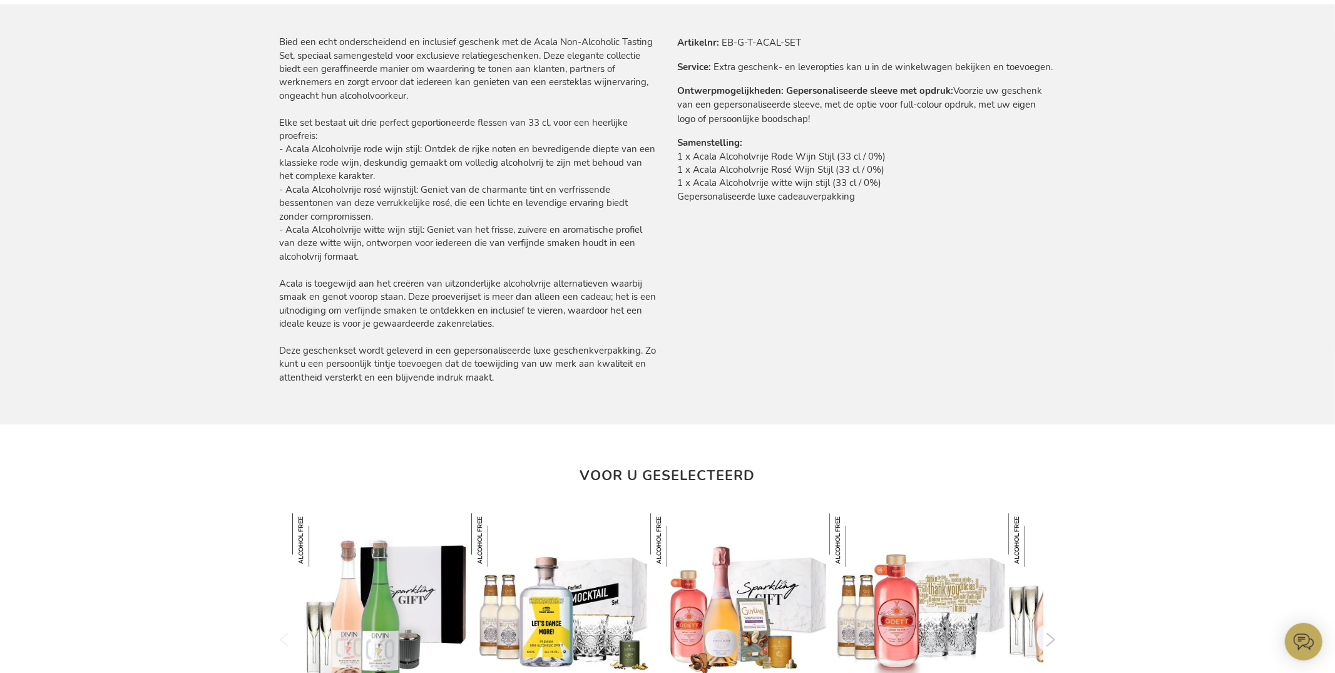
drag, startPoint x: 886, startPoint y: 176, endPoint x: 880, endPoint y: 179, distance: 7.0
click at [885, 177] on td "1 x Acala Alcoholvrije Rode Wijn Stijl (33 cl / 0%) 1 x Acala Alcoholvrije Rosé…" at bounding box center [867, 180] width 378 height 60
click at [876, 180] on td "1 x Acala Alcoholvrije Rode Wijn Stijl (33 cl / 0%) 1 x Acala Alcoholvrije Rosé…" at bounding box center [867, 180] width 378 height 60
drag, startPoint x: 880, startPoint y: 180, endPoint x: 677, endPoint y: 156, distance: 204.2
click at [678, 156] on td "1 x Acala Alcoholvrije Rode Wijn Stijl (33 cl / 0%) 1 x Acala Alcoholvrije Rosé…" at bounding box center [867, 180] width 378 height 60
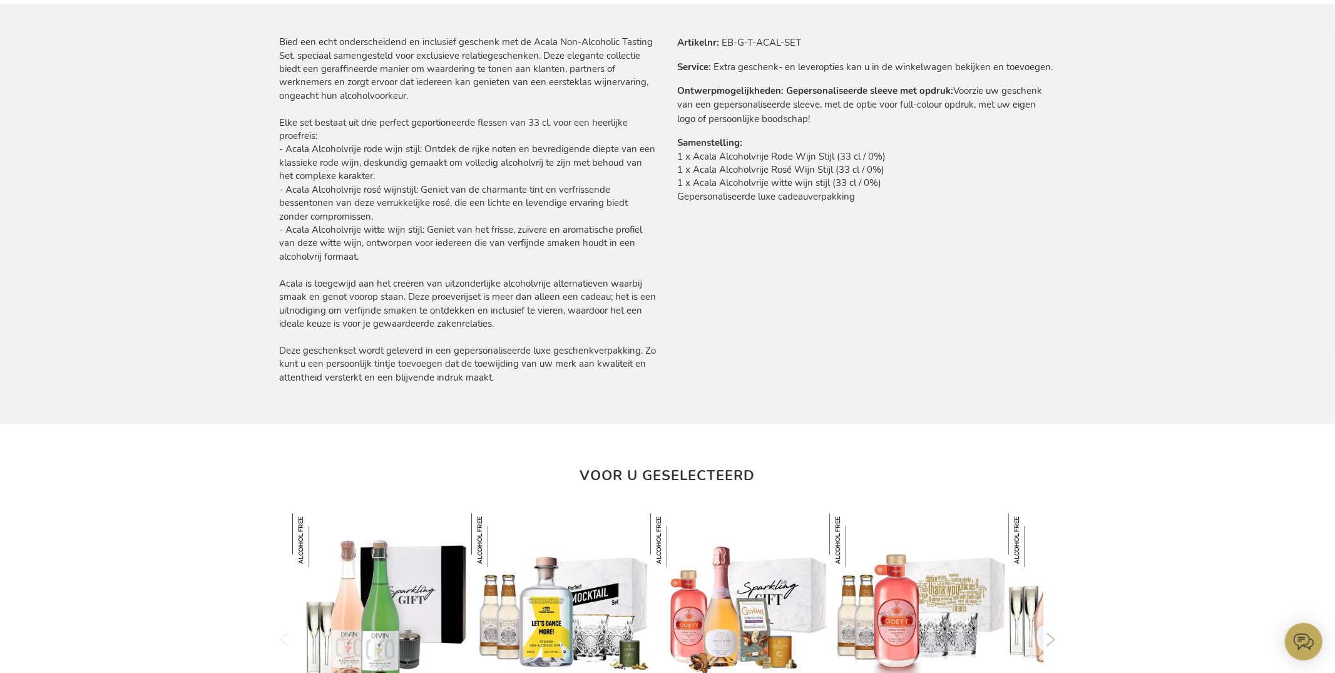
click at [680, 156] on td "1 x Acala Alcoholvrije Rode Wijn Stijl (33 cl / 0%) 1 x Acala Alcoholvrije Rosé…" at bounding box center [867, 180] width 378 height 60
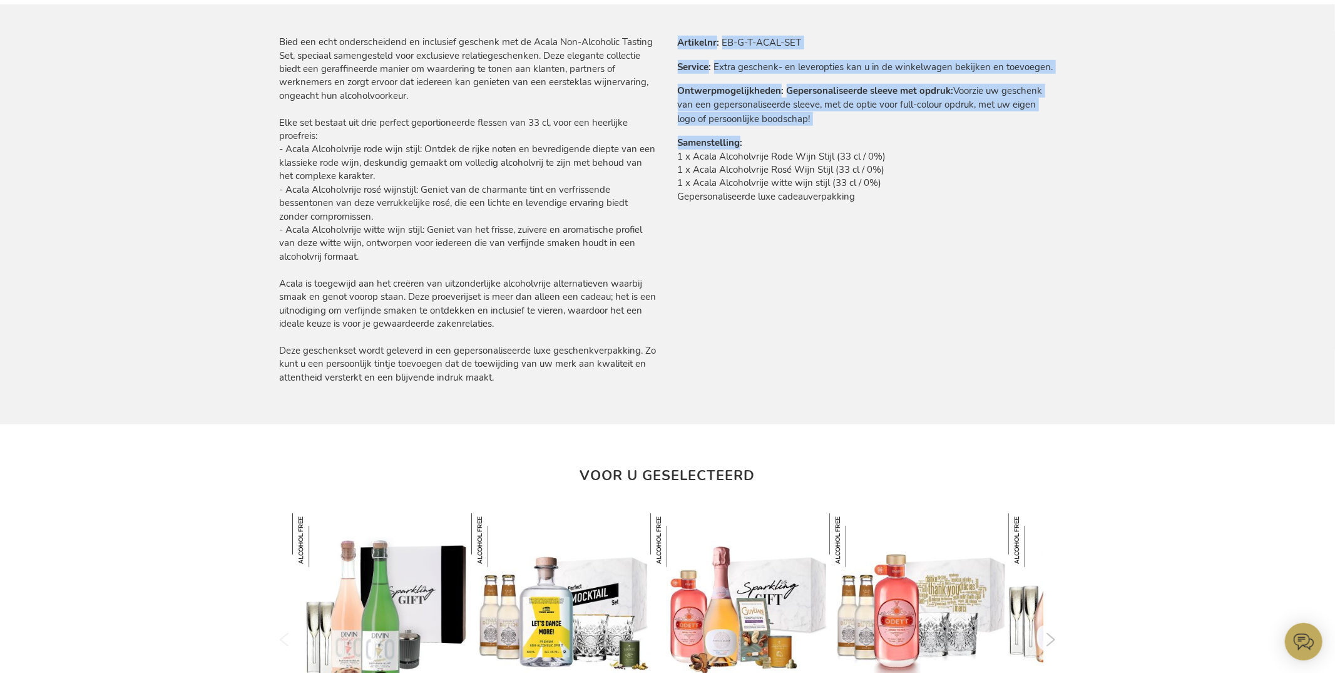
click at [679, 155] on div "Meer informatie Artikelnr EB-G-T-ACAL-SET Service Extra geschenk- en leveroptie…" at bounding box center [862, 128] width 388 height 184
click at [679, 157] on td "1 x Acala Alcoholvrije Rode Wijn Stijl (33 cl / 0%) 1 x Acala Alcoholvrije Rosé…" at bounding box center [867, 180] width 378 height 60
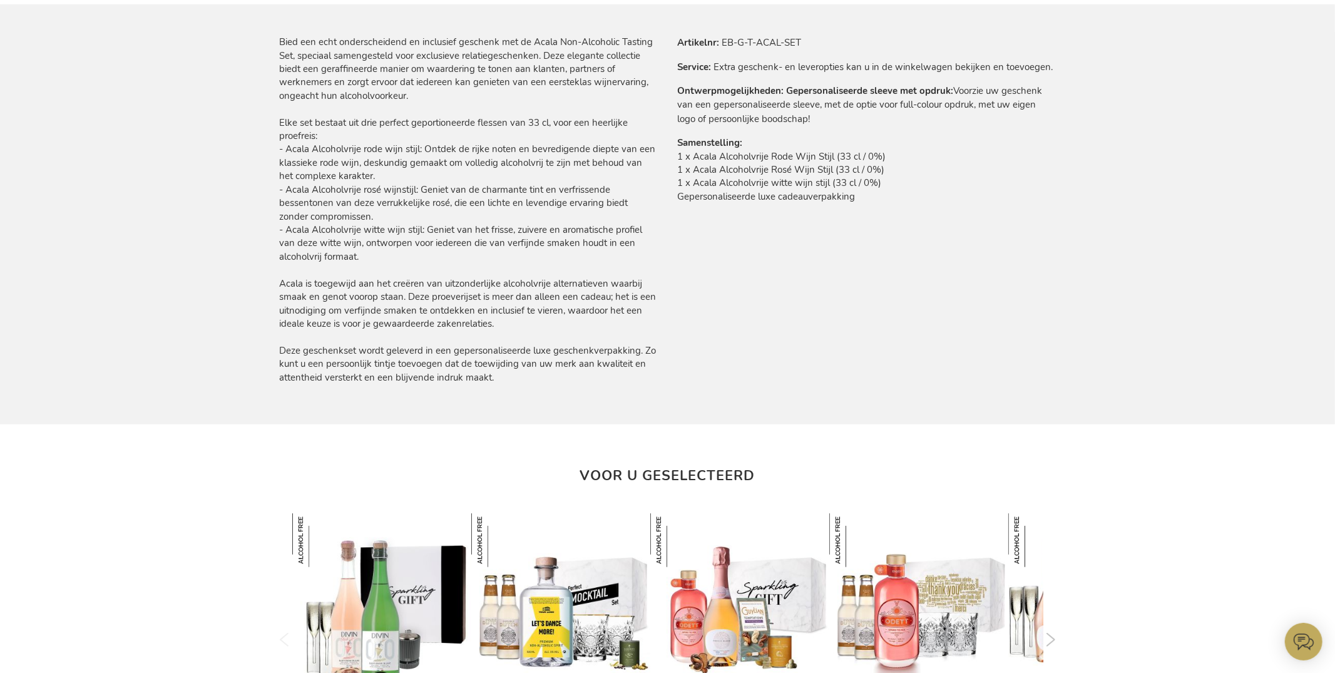
drag, startPoint x: 727, startPoint y: 165, endPoint x: 885, endPoint y: 190, distance: 159.1
click at [886, 189] on td "1 x Acala Alcoholvrije Rode Wijn Stijl (33 cl / 0%) 1 x Acala Alcoholvrije Rosé…" at bounding box center [867, 180] width 378 height 60
copy td "1 x Acala Alcoholvrije Rode Wijn Stijl (33 cl / 0%) 1 x Acala Alcoholvrije Rosé…"
click at [722, 155] on td "1 x Acala Alcoholvrije Rode Wijn Stijl (33 cl / 0%) 1 x Acala Alcoholvrije Rosé…" at bounding box center [867, 180] width 378 height 60
click at [696, 155] on td "1 x Acala Alcoholvrije Rode Wijn Stijl (33 cl / 0%) 1 x Acala Alcoholvrije Rosé…" at bounding box center [867, 180] width 378 height 60
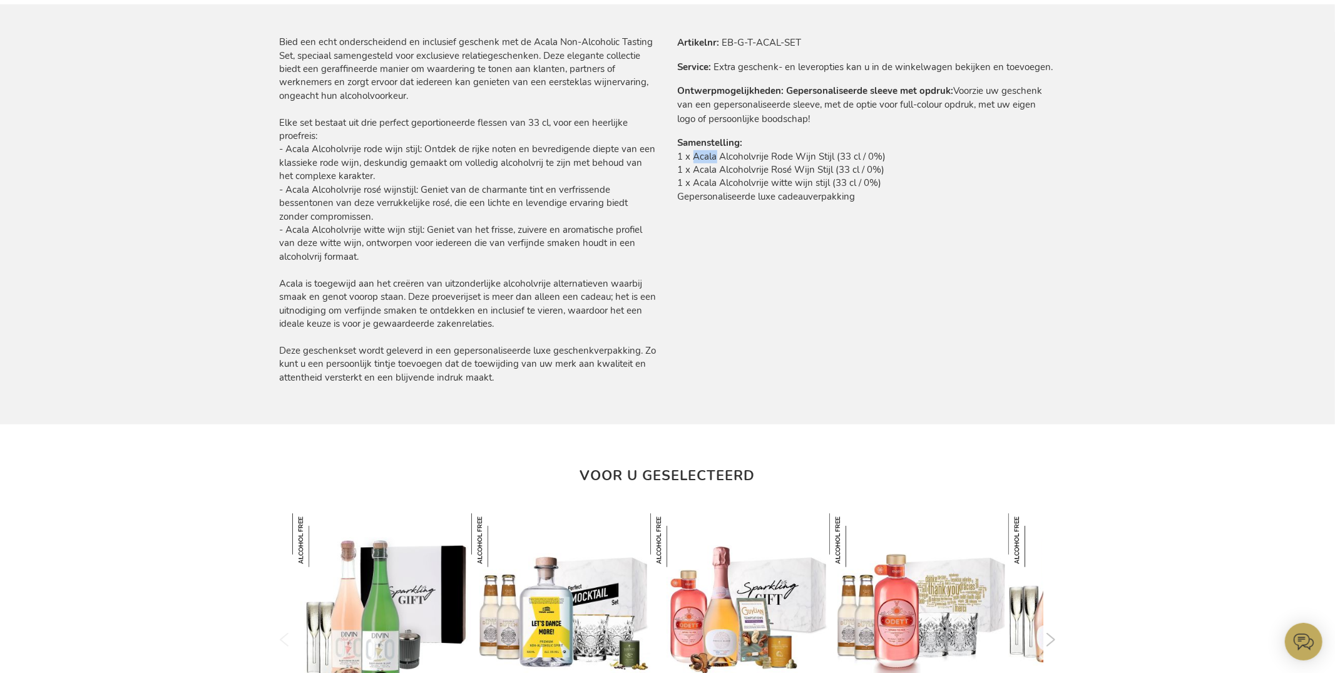
click at [696, 155] on td "1 x Acala Alcoholvrije Rode Wijn Stijl (33 cl / 0%) 1 x Acala Alcoholvrije Rosé…" at bounding box center [867, 180] width 378 height 60
copy td "Acala"
drag, startPoint x: 724, startPoint y: 39, endPoint x: 826, endPoint y: 40, distance: 102.0
click at [834, 41] on tr "Artikelnr EB-G-T-ACAL-SET" at bounding box center [867, 43] width 378 height 14
copy td "EB-G-T-ACAL-SET"
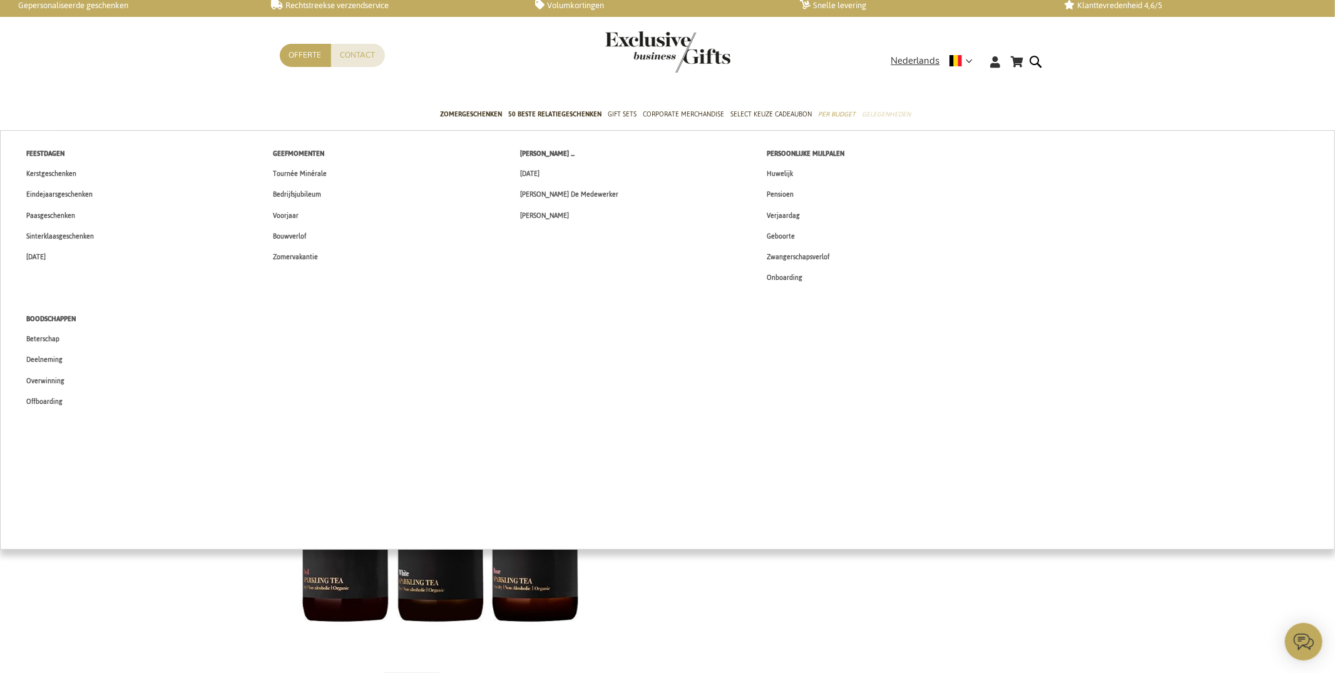
scroll to position [0, 0]
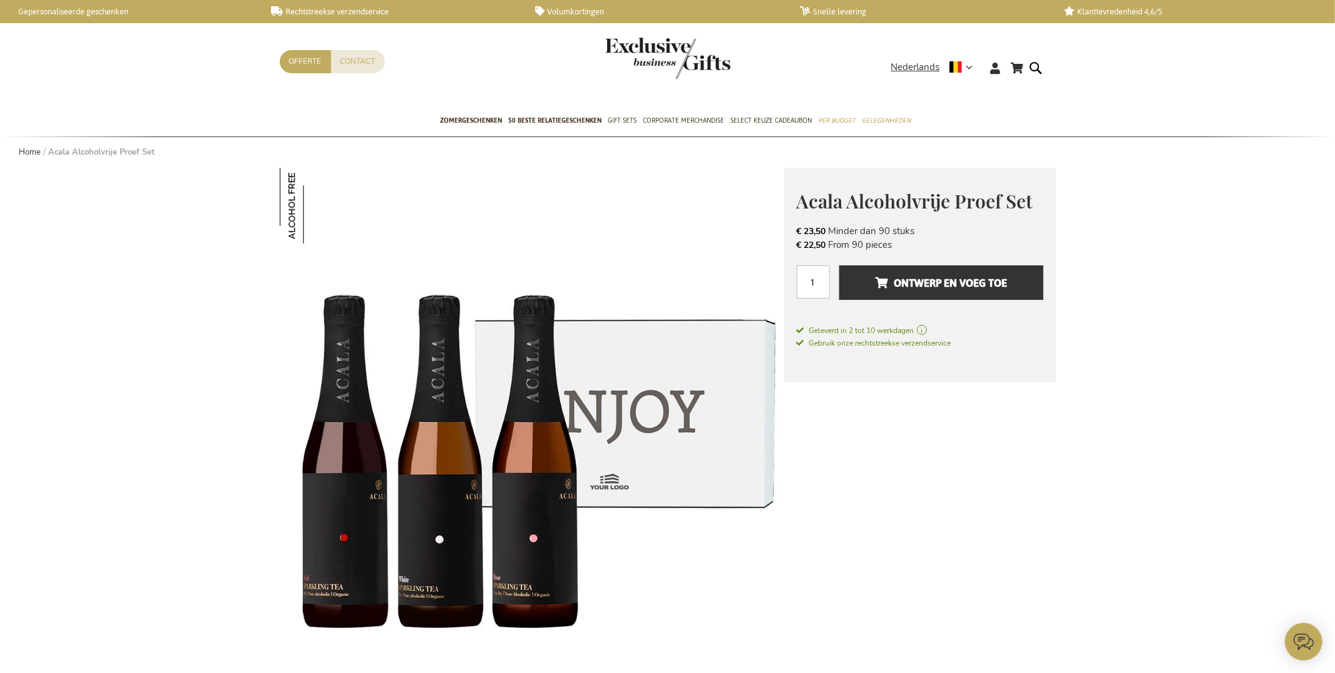
click at [891, 197] on span "Acala Alcoholvrije Proef Set" at bounding box center [915, 200] width 237 height 25
click at [890, 198] on span "Acala Alcoholvrije Proef Set" at bounding box center [915, 200] width 237 height 25
copy div "Acala Alcoholvrije Proef Set € 23,50 Excl. VAT"
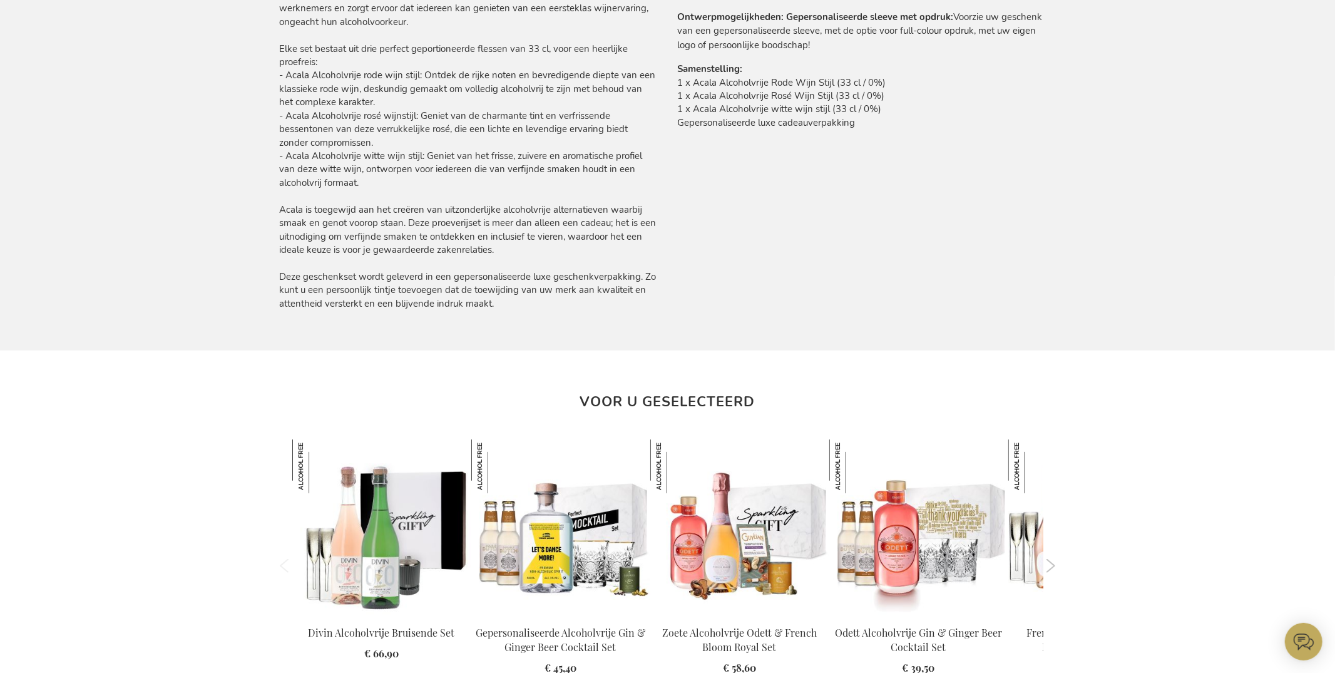
scroll to position [677, 0]
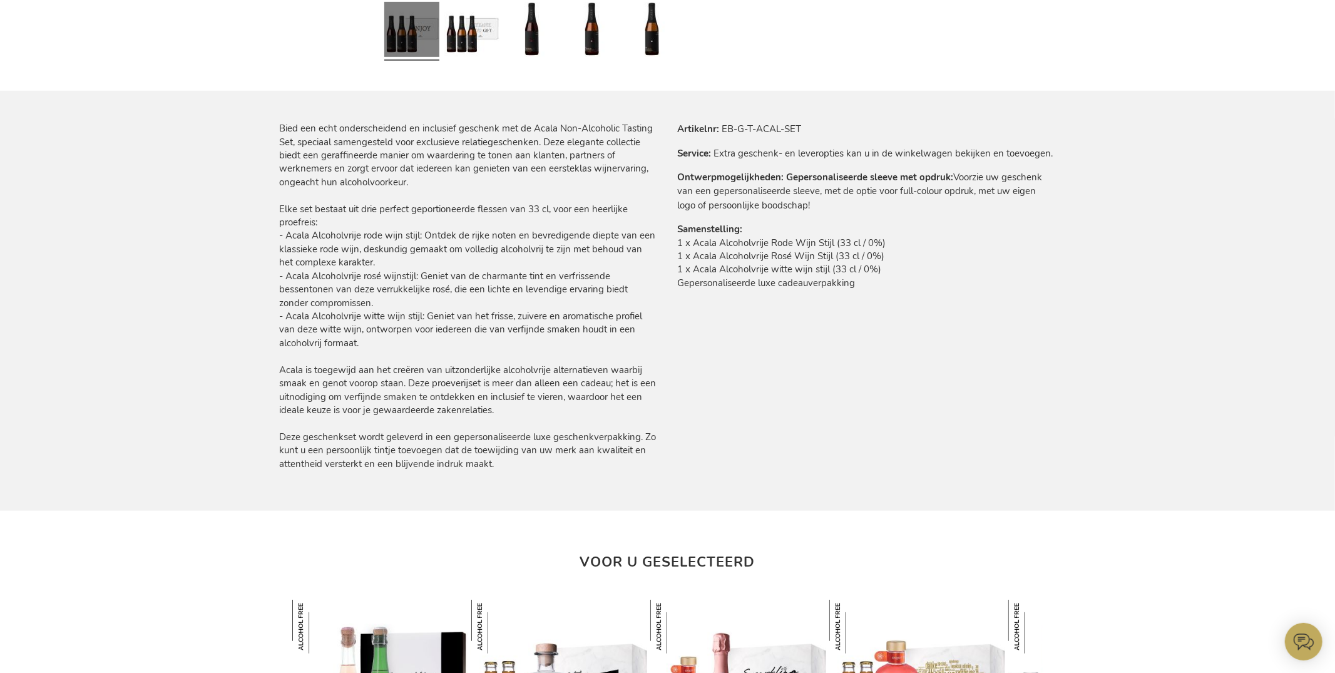
drag, startPoint x: 737, startPoint y: 126, endPoint x: 729, endPoint y: 123, distance: 8.4
click at [0, 0] on td "EB-G-T-ACAL-SET" at bounding box center [0, 0] width 0 height 0
drag, startPoint x: 721, startPoint y: 125, endPoint x: 866, endPoint y: 126, distance: 144.6
click at [866, 126] on tr "Artikelnr EB-G-T-ACAL-SET" at bounding box center [867, 129] width 378 height 14
copy td "EB-G-T-ACAL-SET"
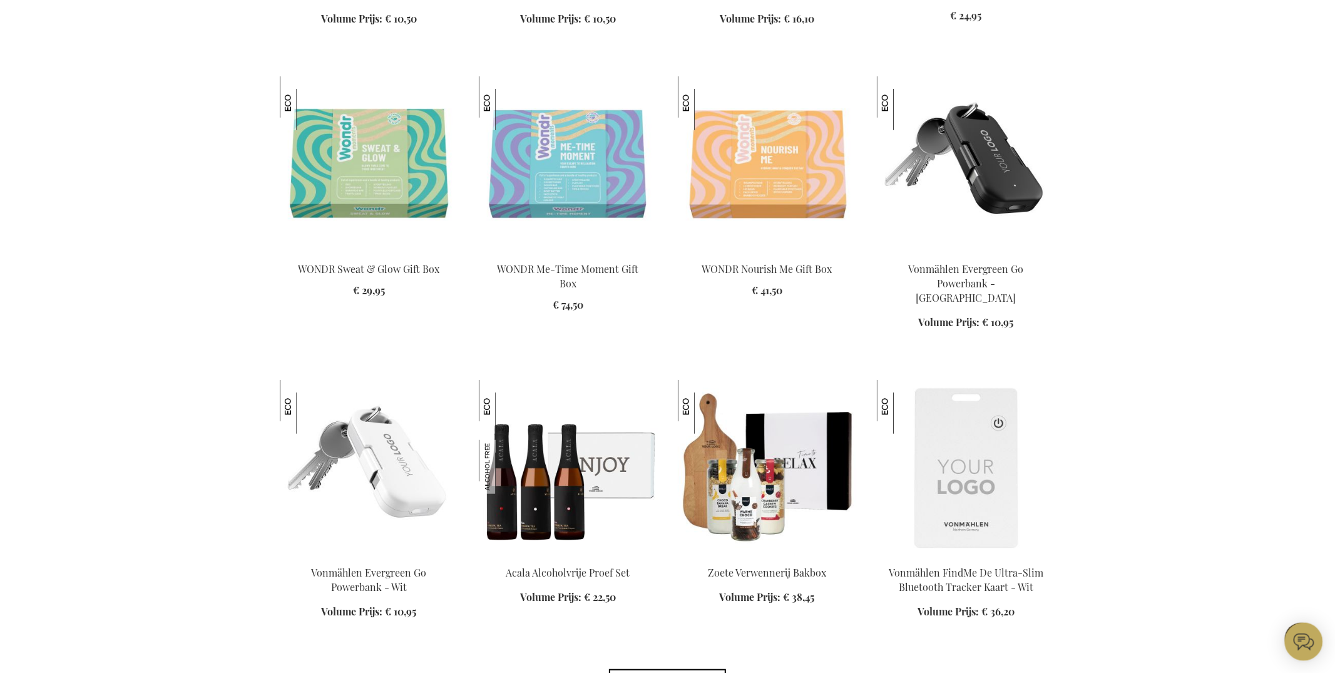
scroll to position [848, 0]
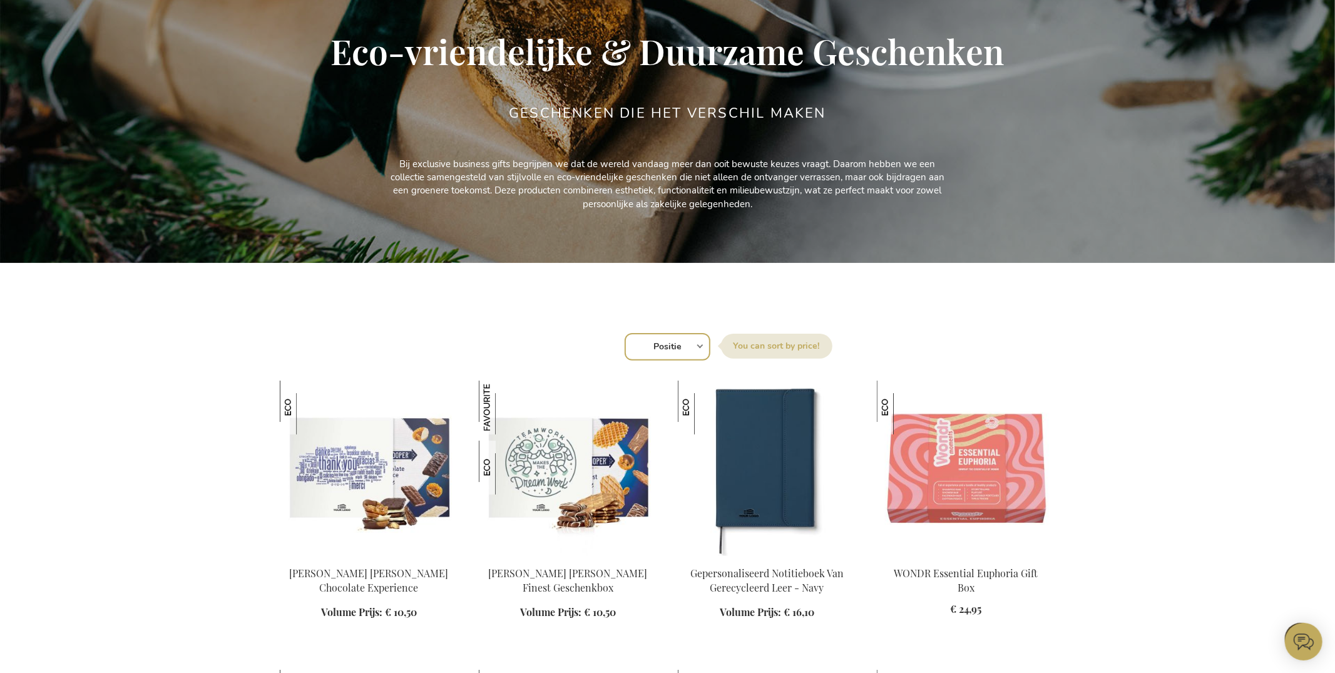
scroll to position [158, 0]
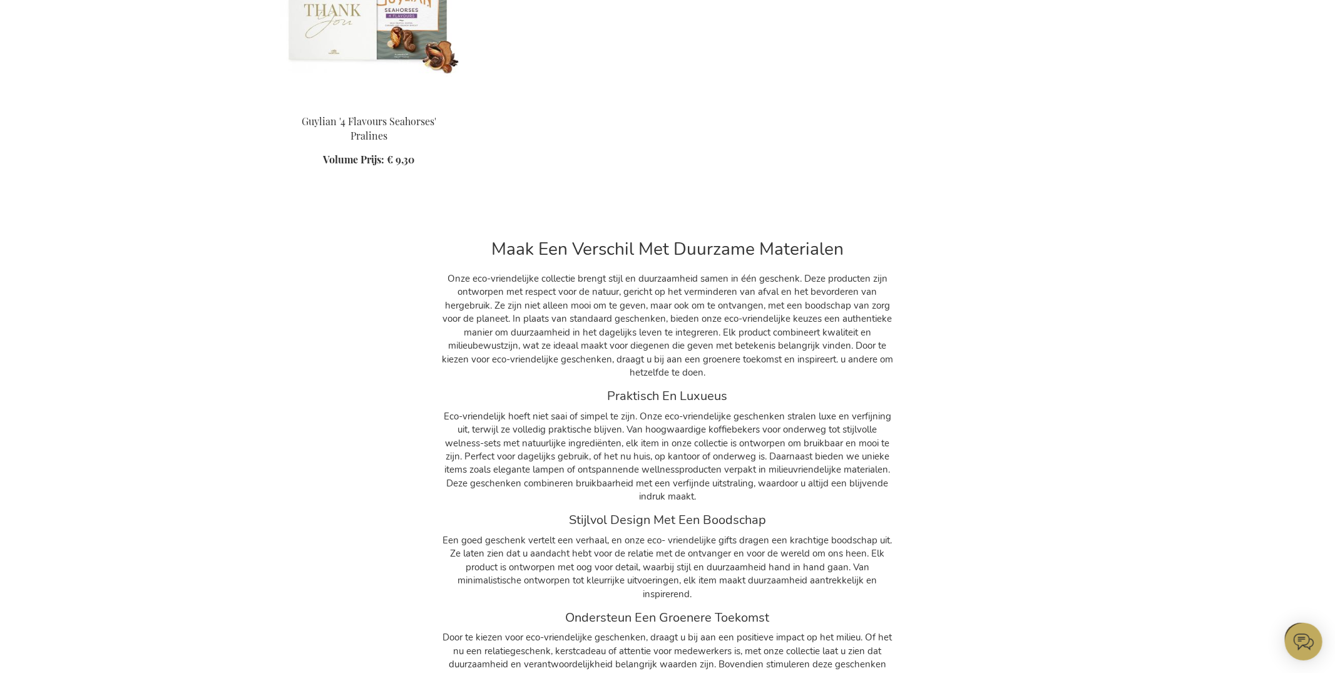
scroll to position [3340, 0]
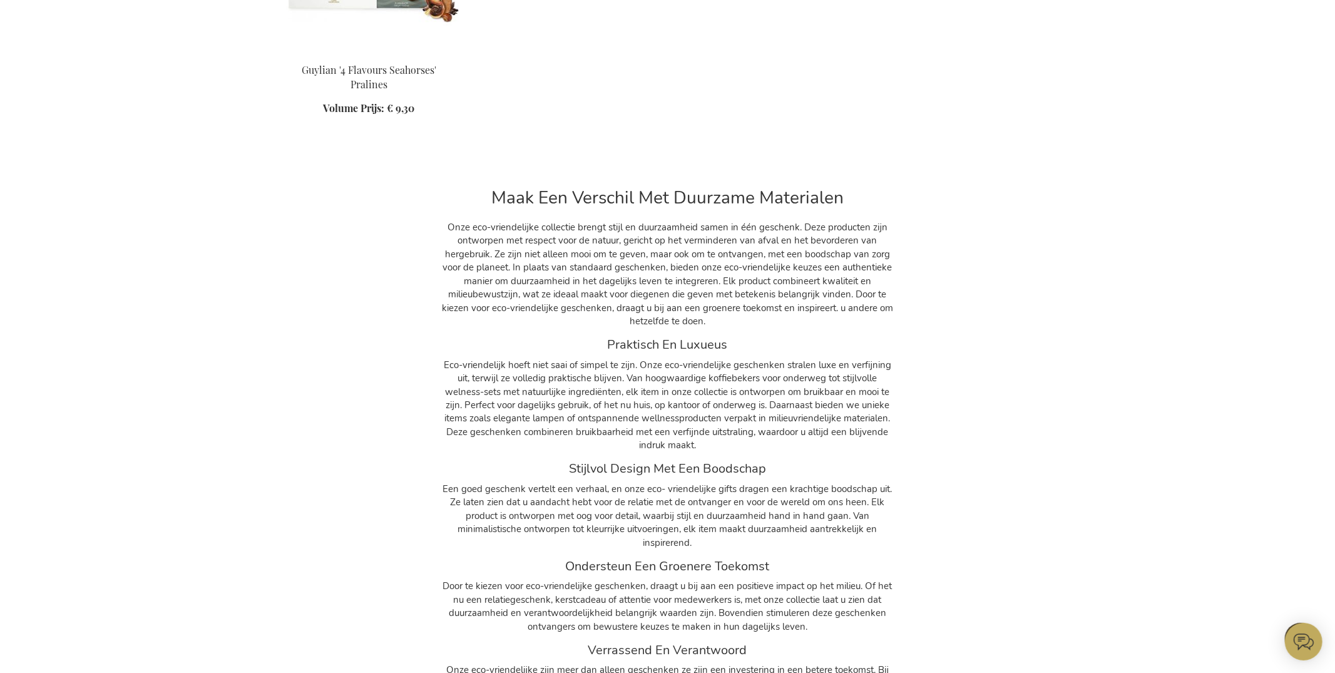
drag, startPoint x: 491, startPoint y: 141, endPoint x: 488, endPoint y: 128, distance: 13.4
click at [491, 172] on div "Maak Een Verschil Met Duurzame Materialen Onze eco-vriendelijke collectie breng…" at bounding box center [667, 444] width 457 height 545
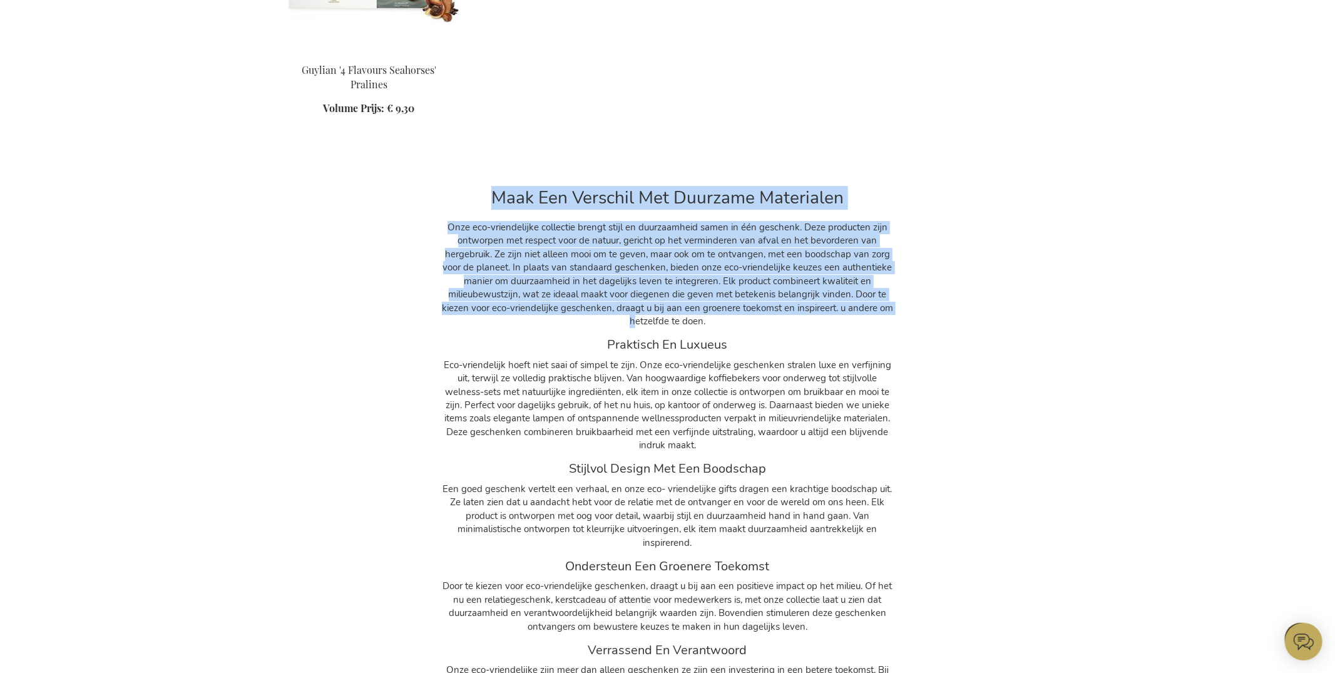
drag, startPoint x: 494, startPoint y: 121, endPoint x: 627, endPoint y: 244, distance: 180.3
click at [627, 244] on div "Maak Een Verschil Met Duurzame Materialen Onze eco-vriendelijke collectie breng…" at bounding box center [667, 444] width 457 height 545
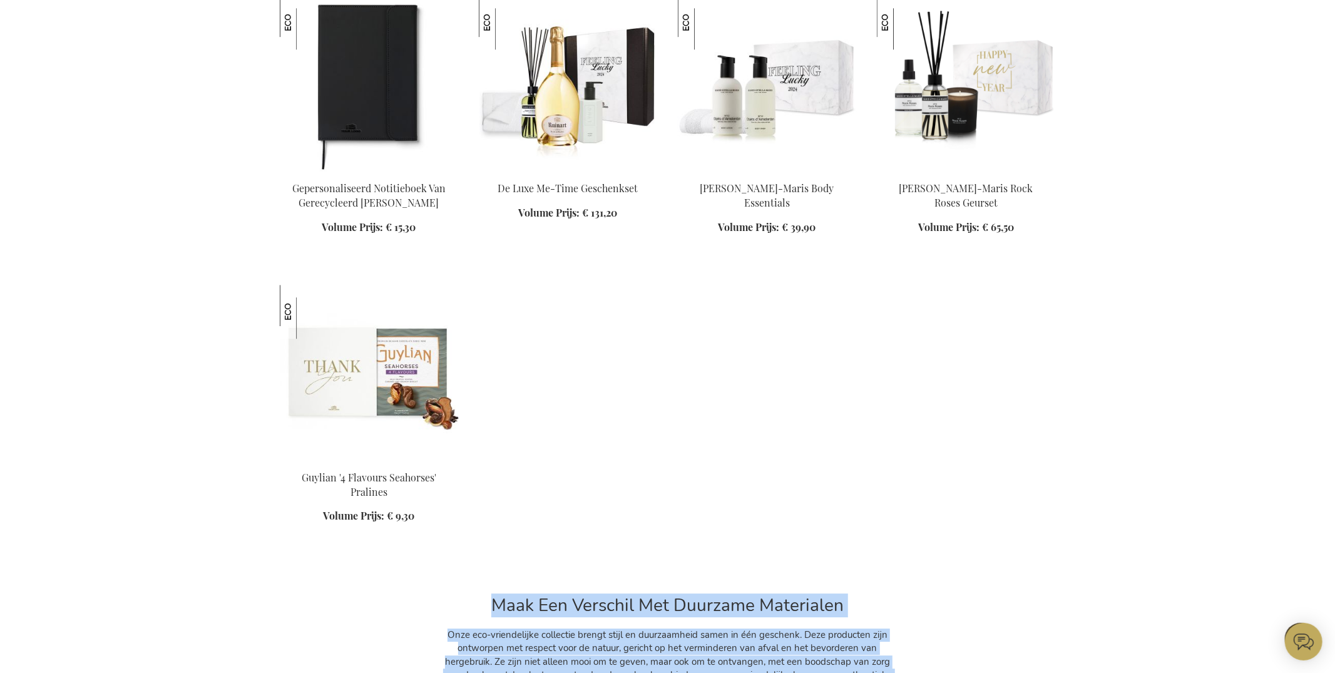
scroll to position [2284, 0]
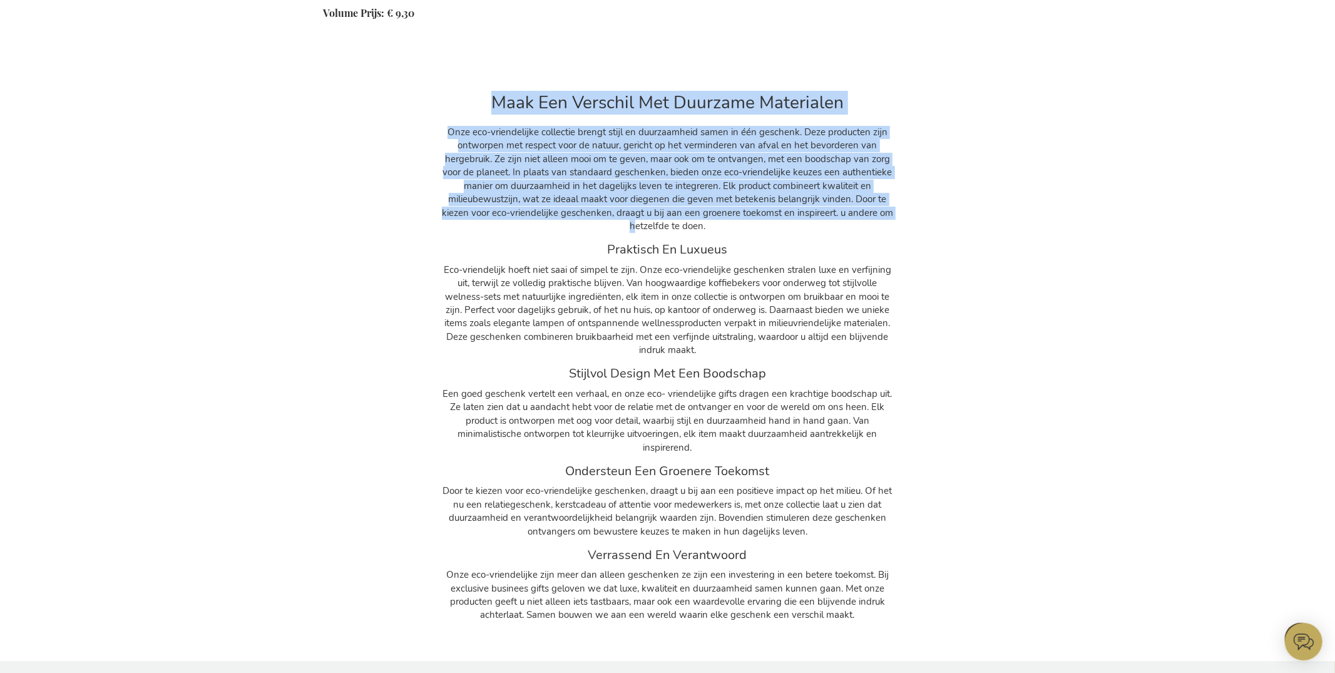
scroll to position [3259, 0]
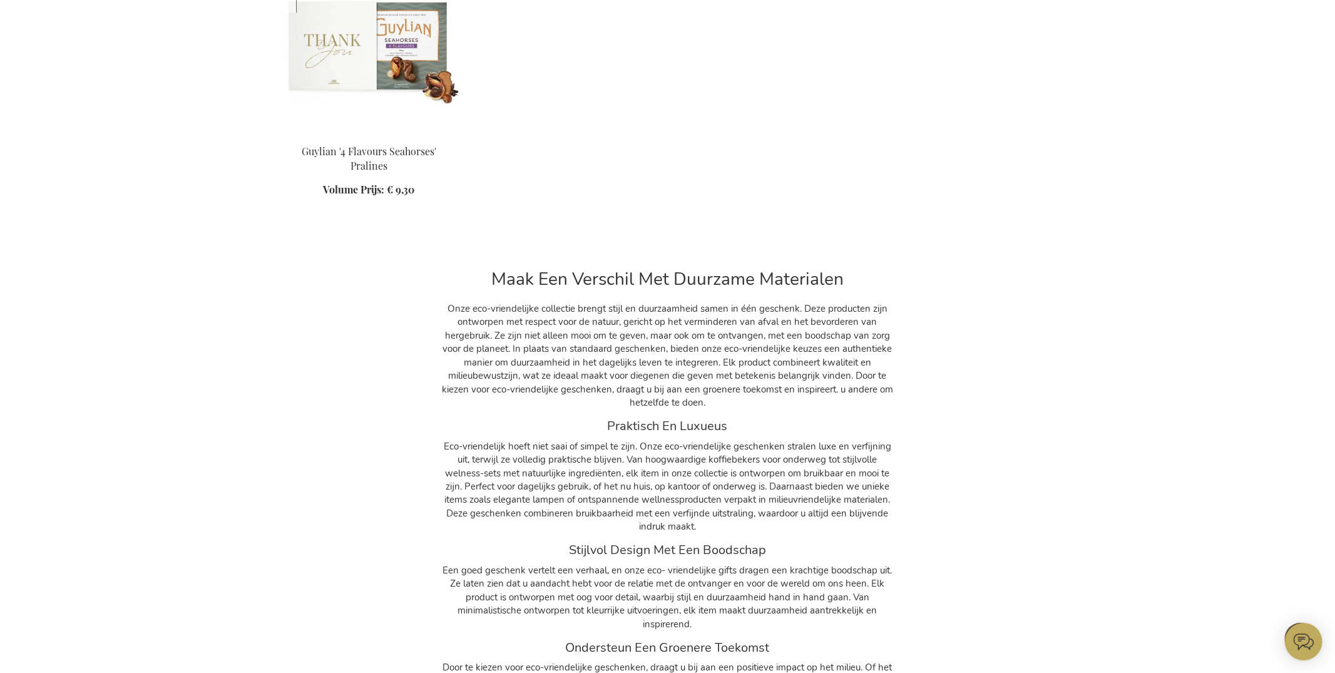
drag, startPoint x: 539, startPoint y: 360, endPoint x: 501, endPoint y: 215, distance: 150.2
click at [538, 360] on div "Maak Een Verschil Met Duurzame Materialen Onze eco-vriendelijke collectie breng…" at bounding box center [667, 526] width 457 height 545
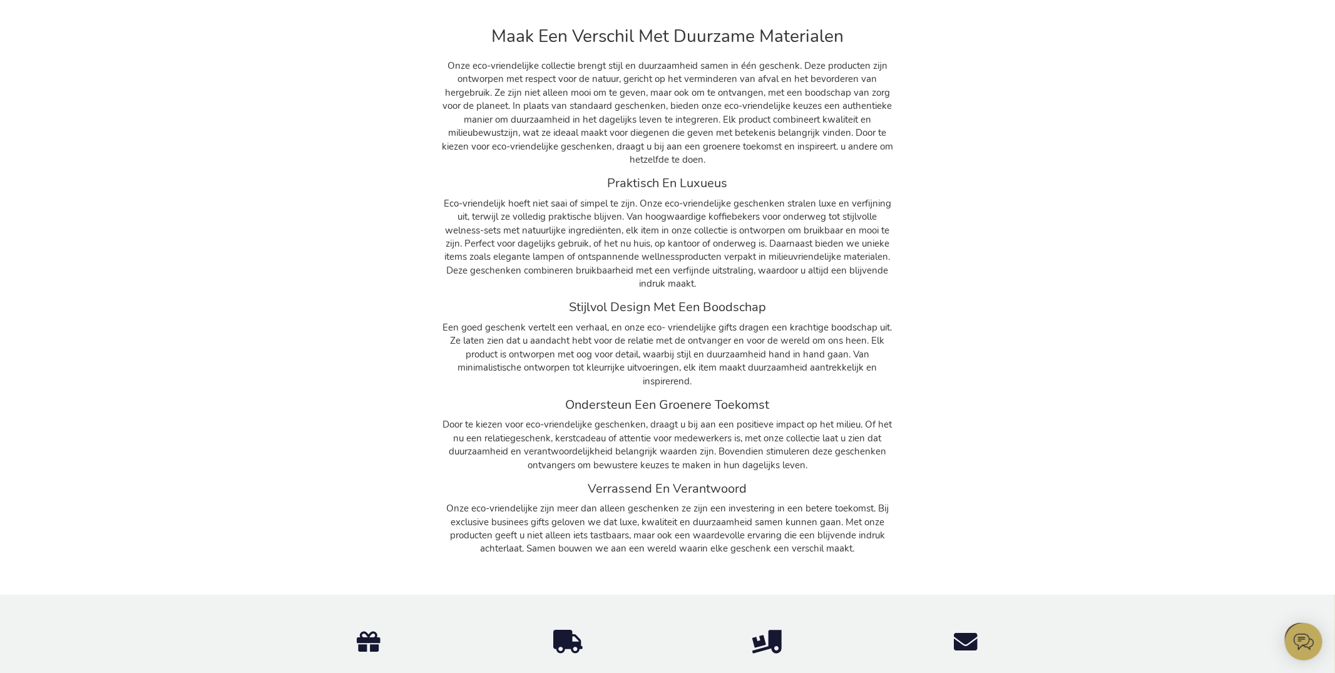
drag, startPoint x: 612, startPoint y: 298, endPoint x: 901, endPoint y: 488, distance: 345.3
click at [901, 488] on div "Maak Een Verschil Met Duurzame Materialen Onze eco-vriendelijke collectie breng…" at bounding box center [668, 283] width 470 height 558
copy div "Maak Een Verschil Met Duurzame Materialen Onze eco-vriendelijke collectie breng…"
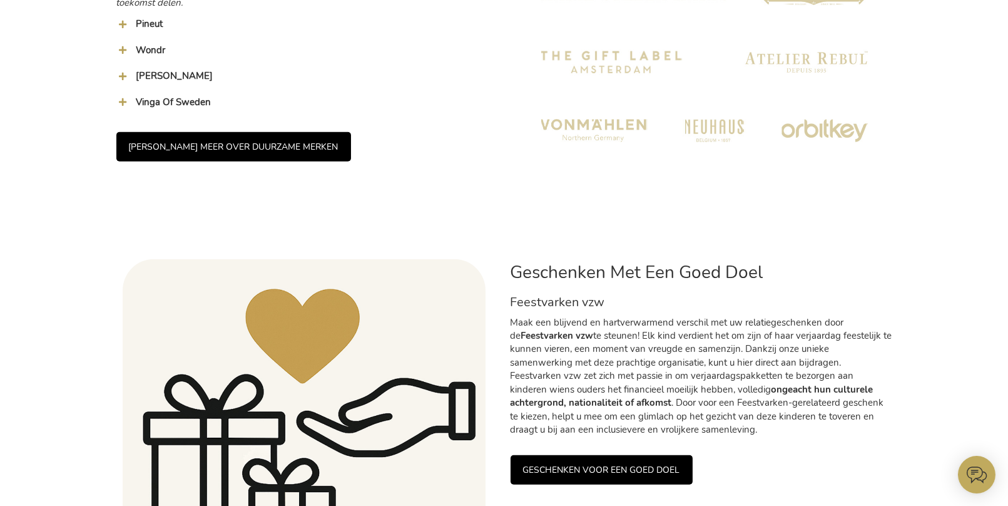
scroll to position [1303, 0]
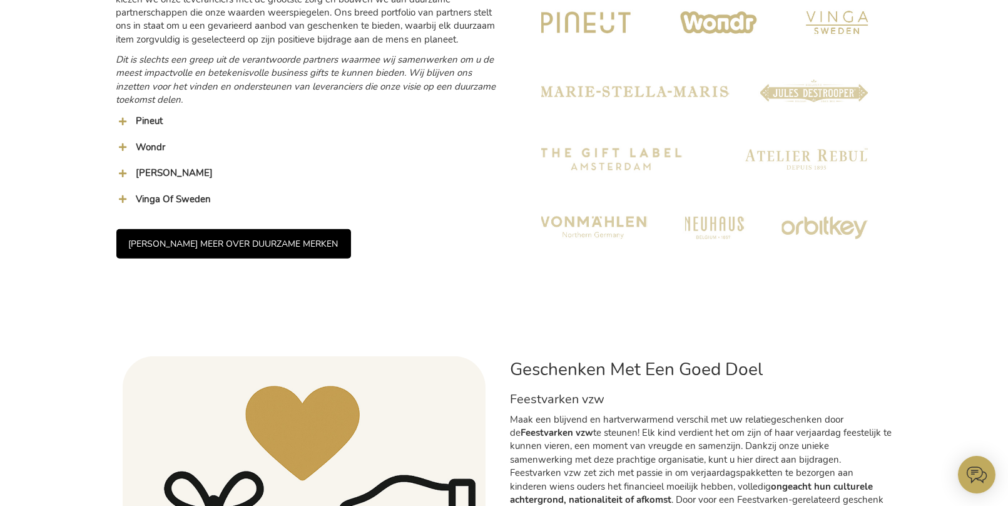
drag, startPoint x: 210, startPoint y: 240, endPoint x: 213, endPoint y: 232, distance: 8.5
click at [210, 240] on link "[PERSON_NAME] MEER OVER DUURZAME MERKEN" at bounding box center [233, 243] width 235 height 29
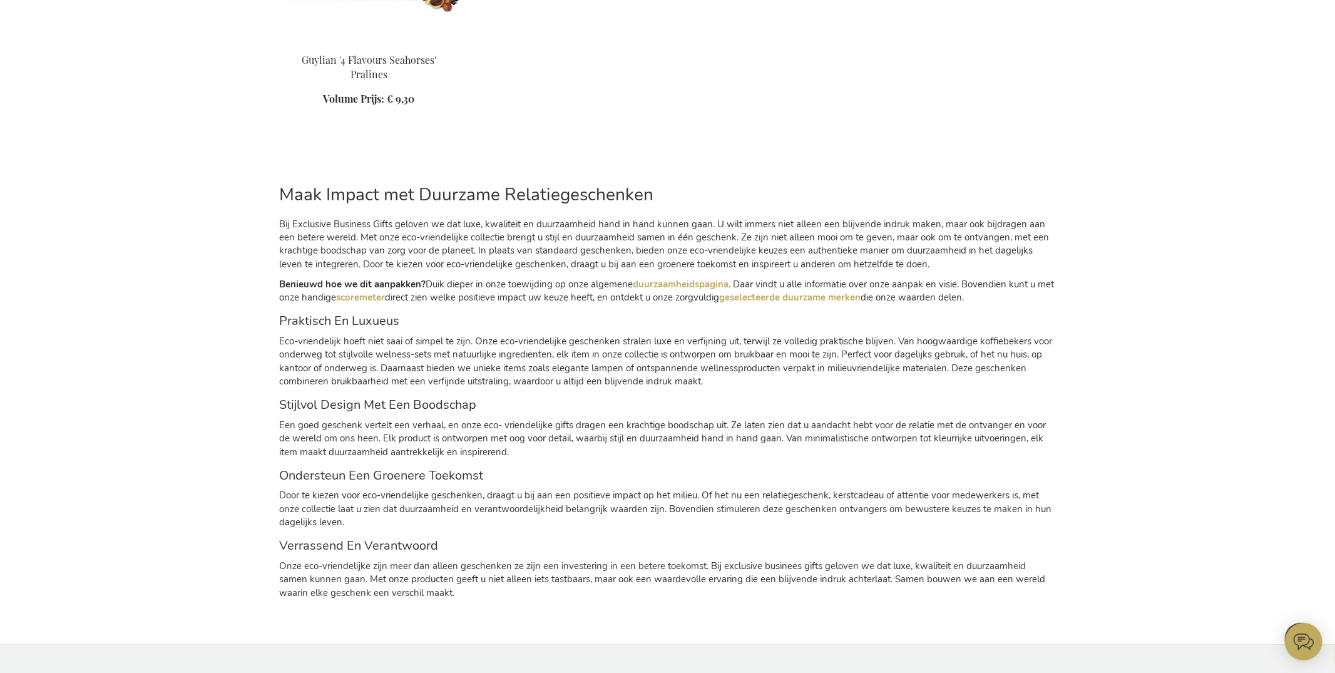
scroll to position [707, 0]
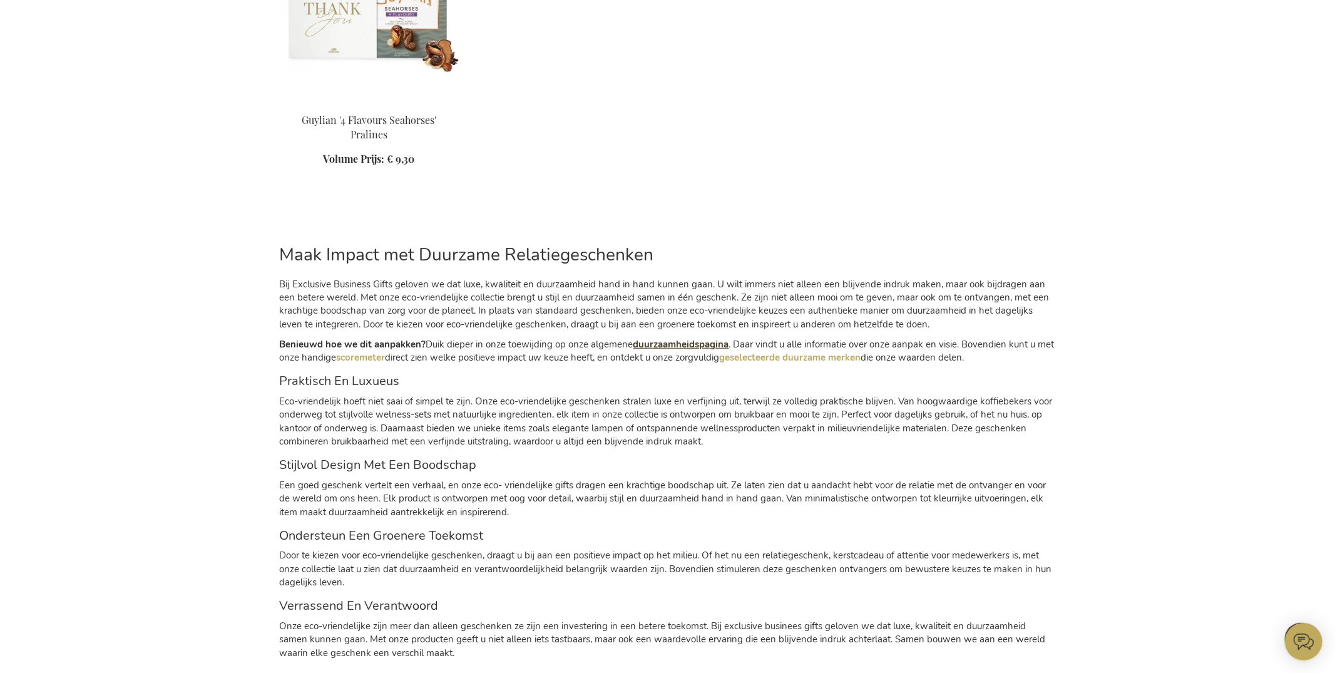
click at [657, 345] on strong "duurzaamheidspagina" at bounding box center [682, 344] width 96 height 13
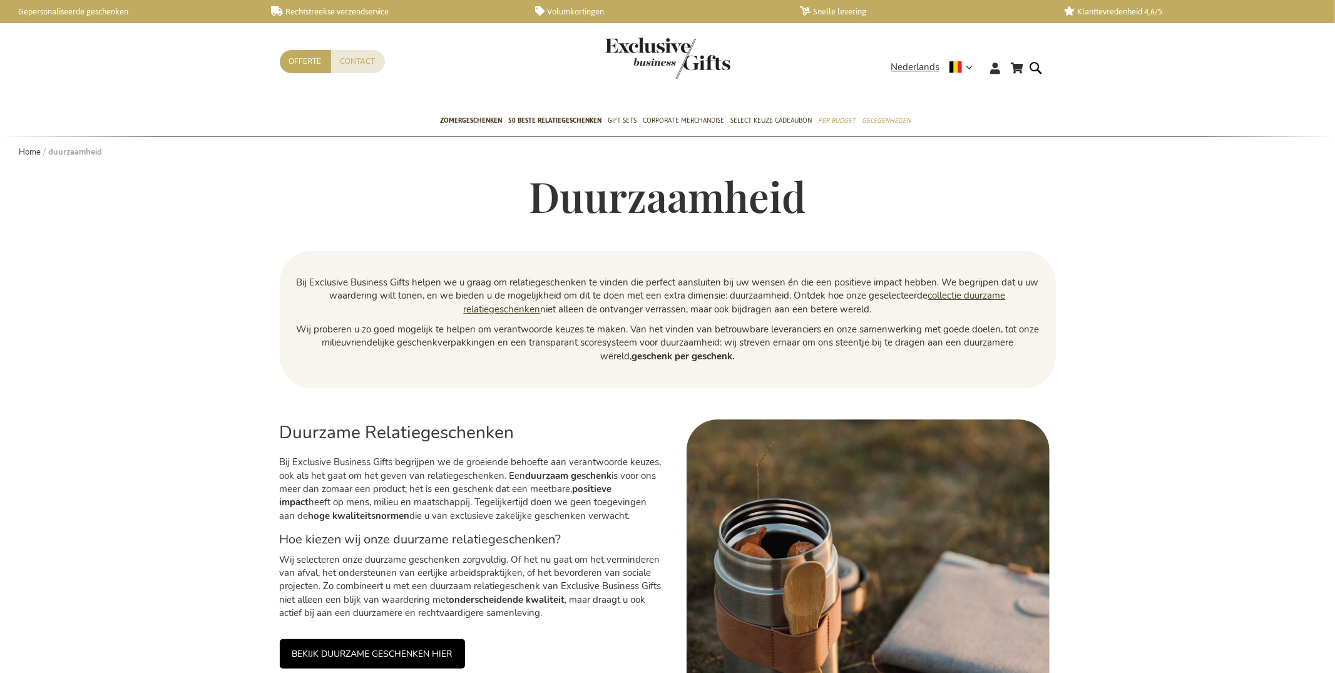
click at [950, 297] on link "collectie duurzame relatiegeschenken" at bounding box center [735, 302] width 542 height 26
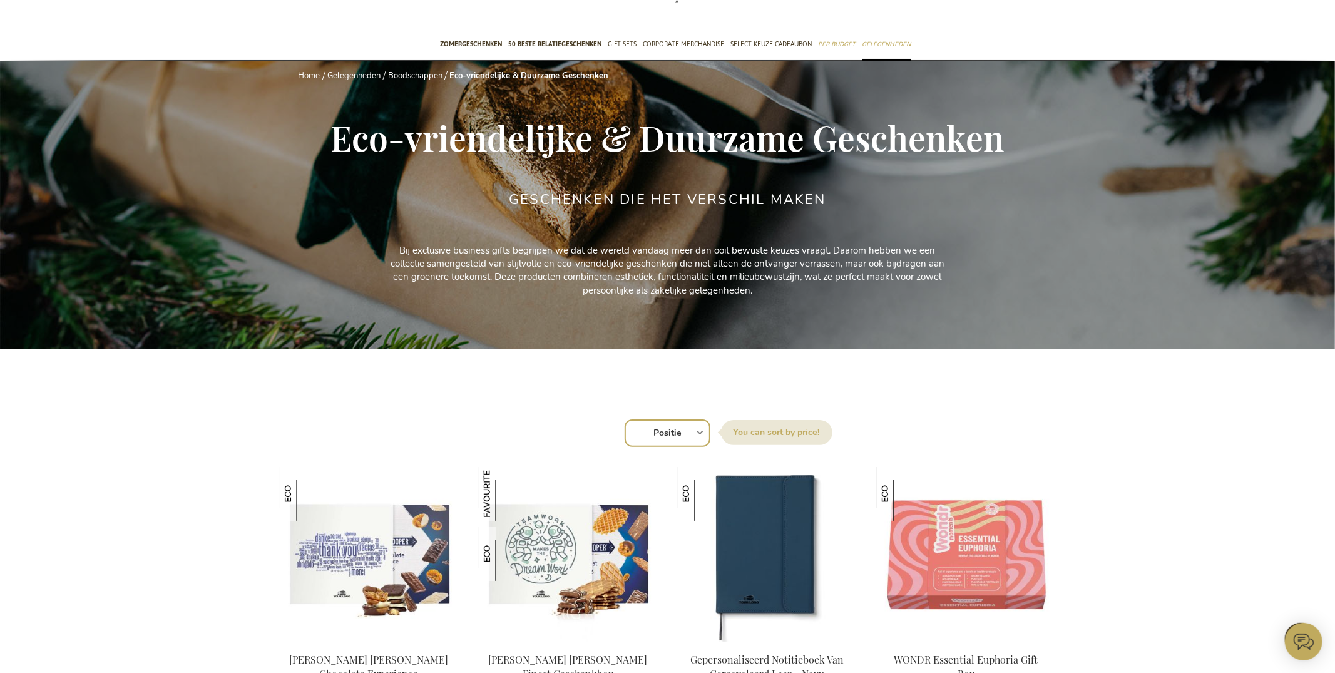
scroll to position [65, 0]
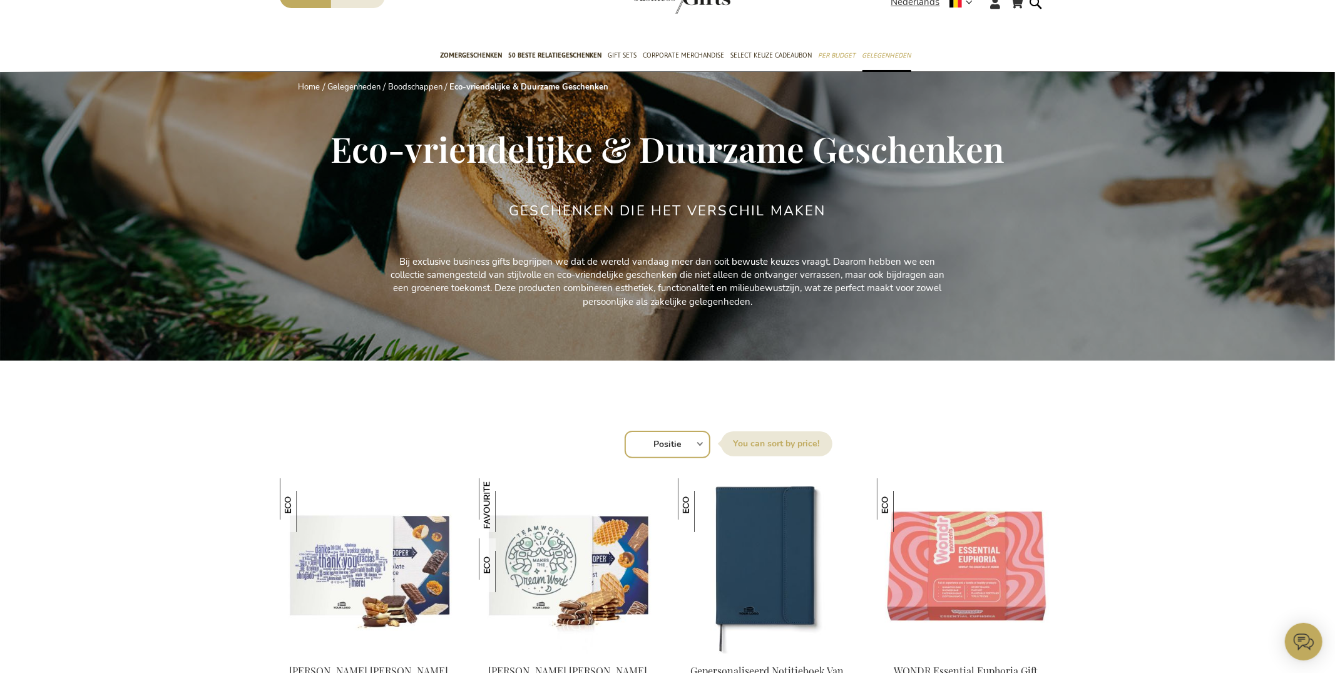
click at [439, 275] on p "Bij exclusive business gifts begrijpen we dat de wereld vandaag meer dan ooit b…" at bounding box center [667, 282] width 563 height 54
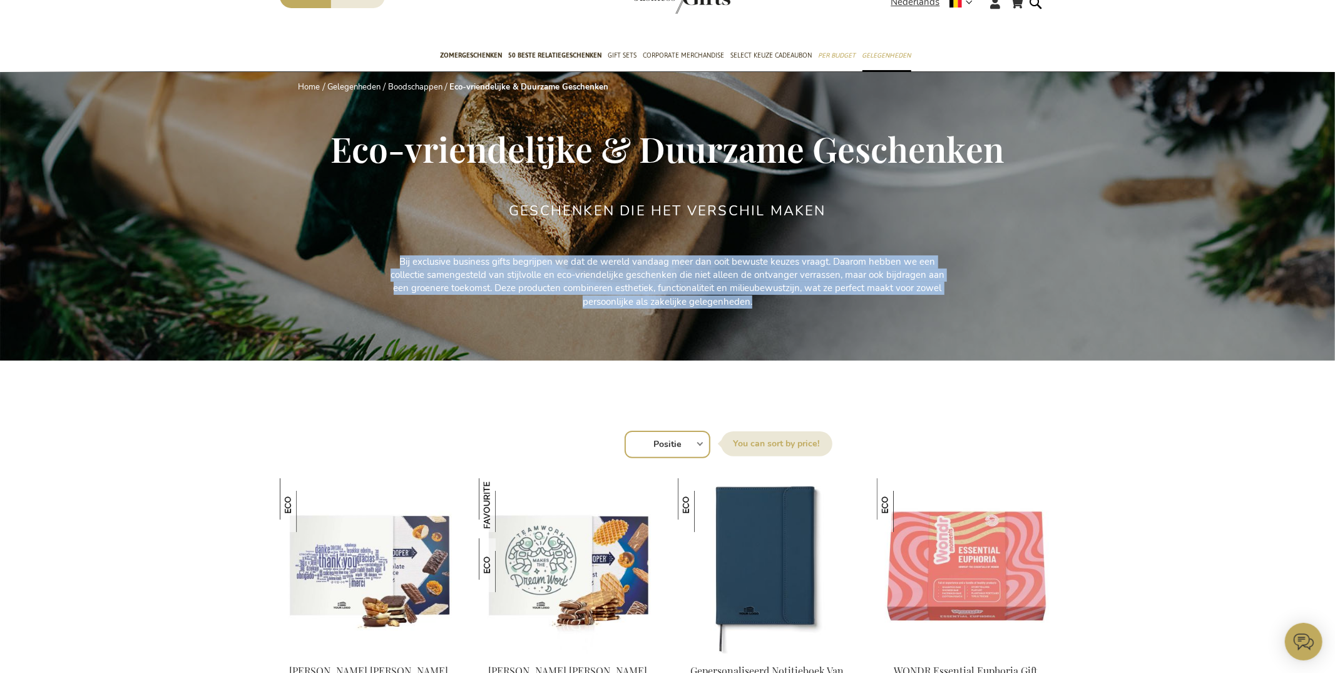
click at [439, 275] on p "Bij exclusive business gifts begrijpen we dat de wereld vandaag meer dan ooit b…" at bounding box center [667, 282] width 563 height 54
click at [440, 275] on p "Bij exclusive business gifts begrijpen we dat de wereld vandaag meer dan ooit b…" at bounding box center [667, 282] width 563 height 54
copy div "Bij exclusive business gifts begrijpen we dat de wereld vandaag meer dan ooit b…"
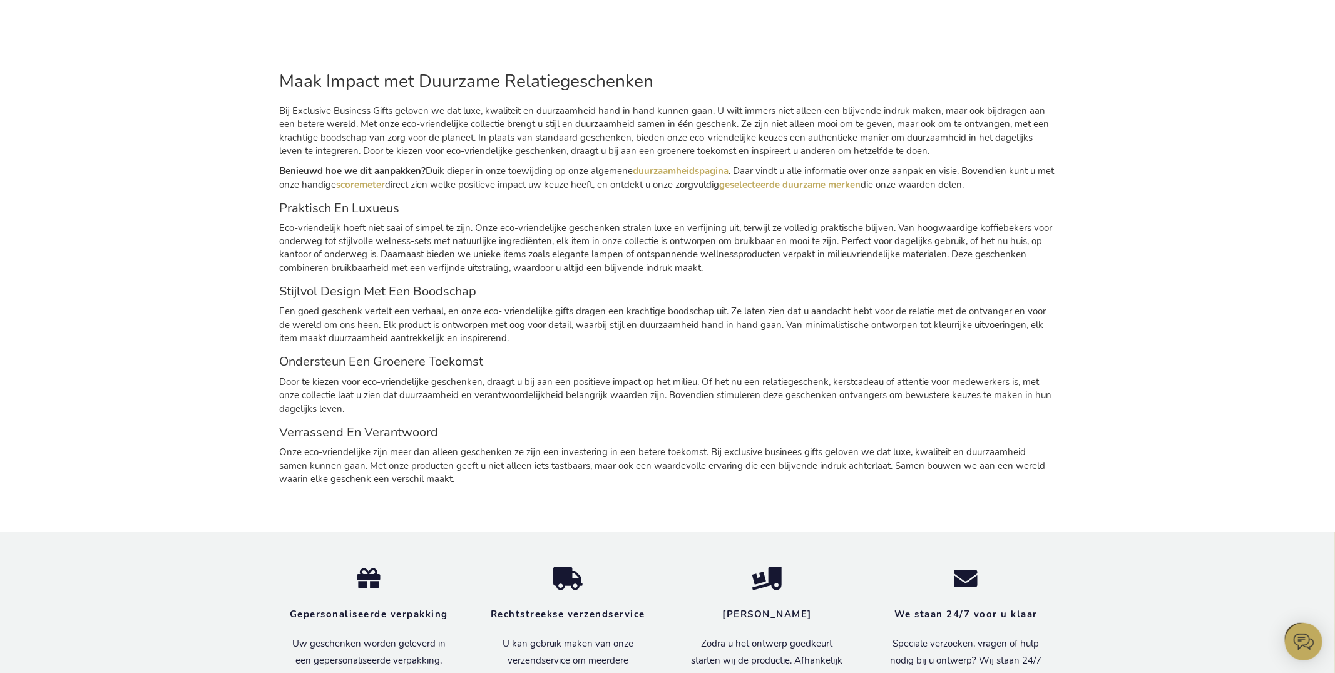
scroll to position [1761, 0]
